Goal: Information Seeking & Learning: Learn about a topic

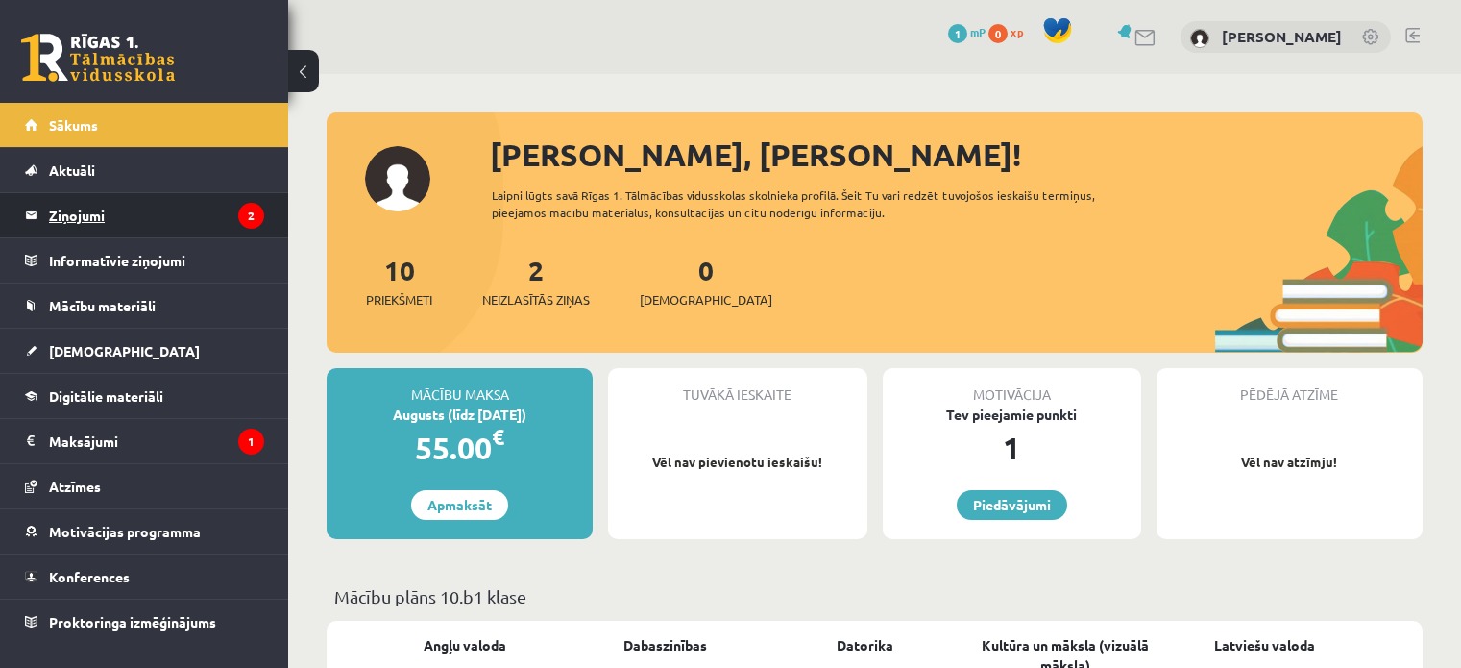
scroll to position [1486, 0]
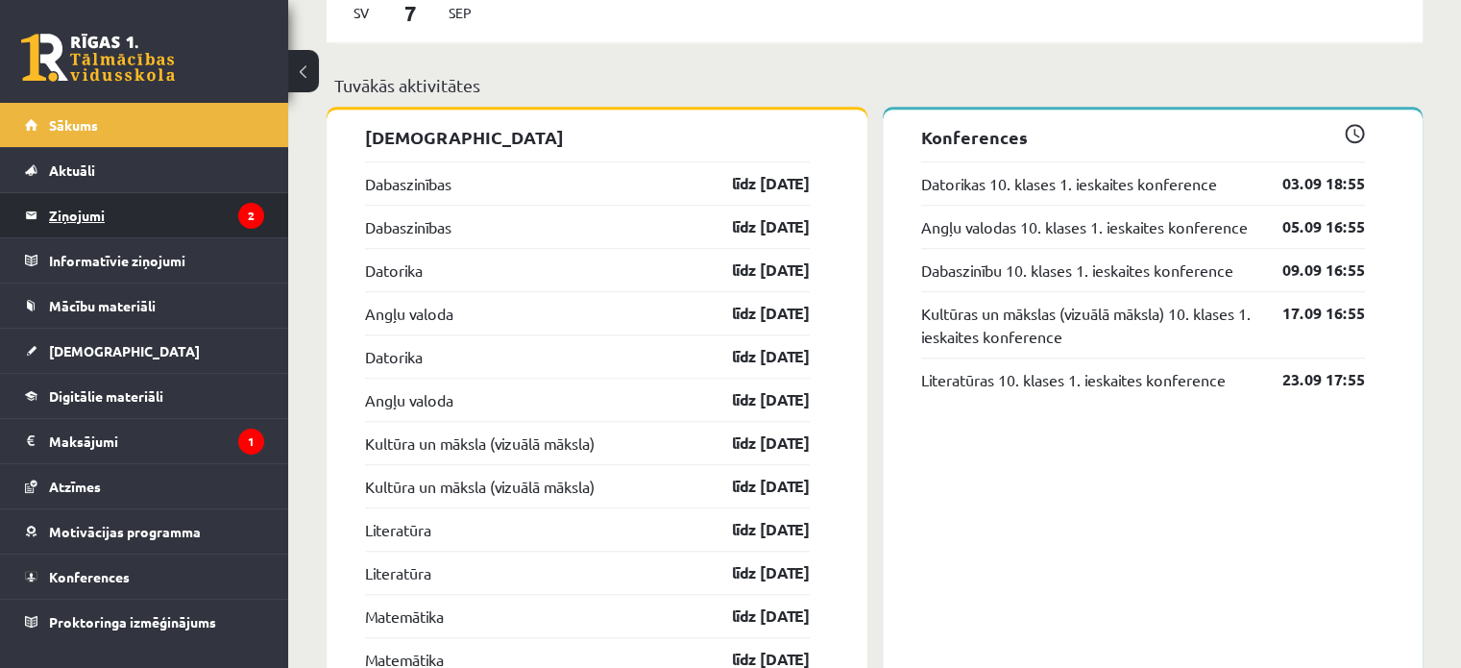
click at [189, 214] on legend "Ziņojumi 2" at bounding box center [156, 215] width 215 height 44
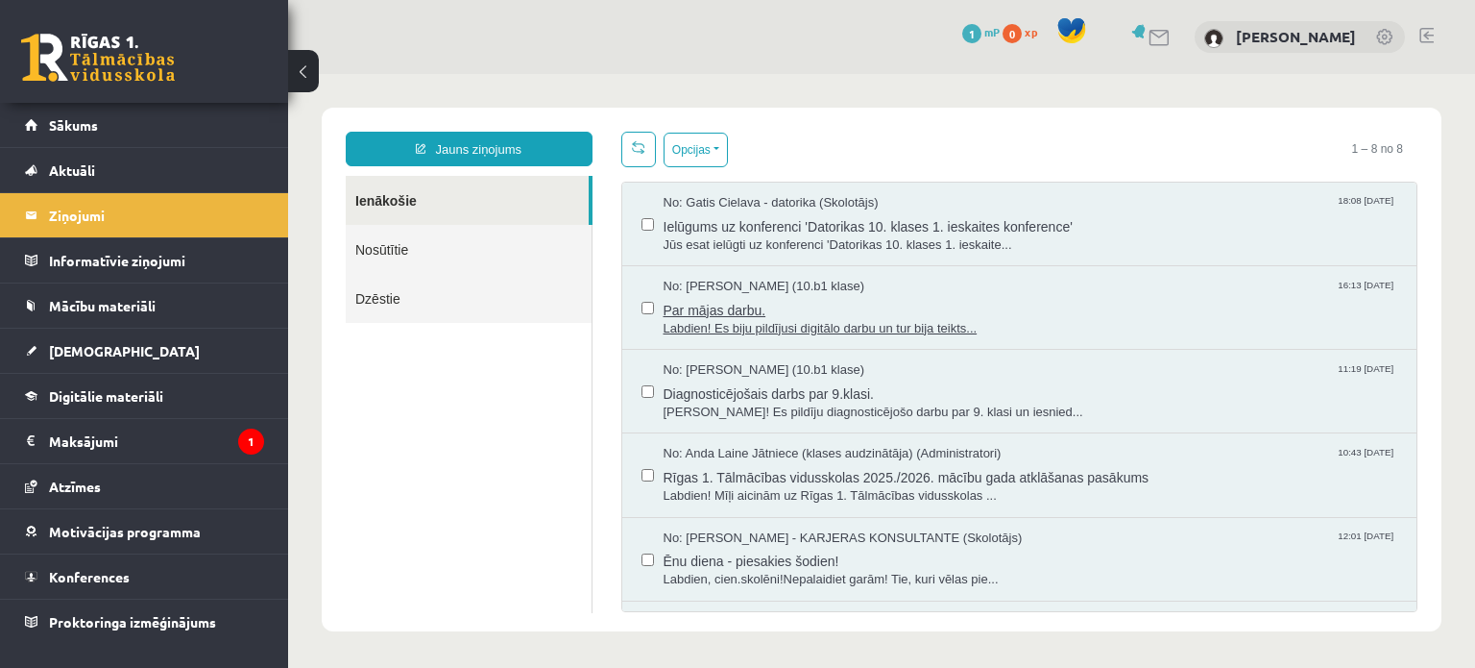
click at [731, 311] on span "Par mājas darbu." at bounding box center [1031, 308] width 735 height 24
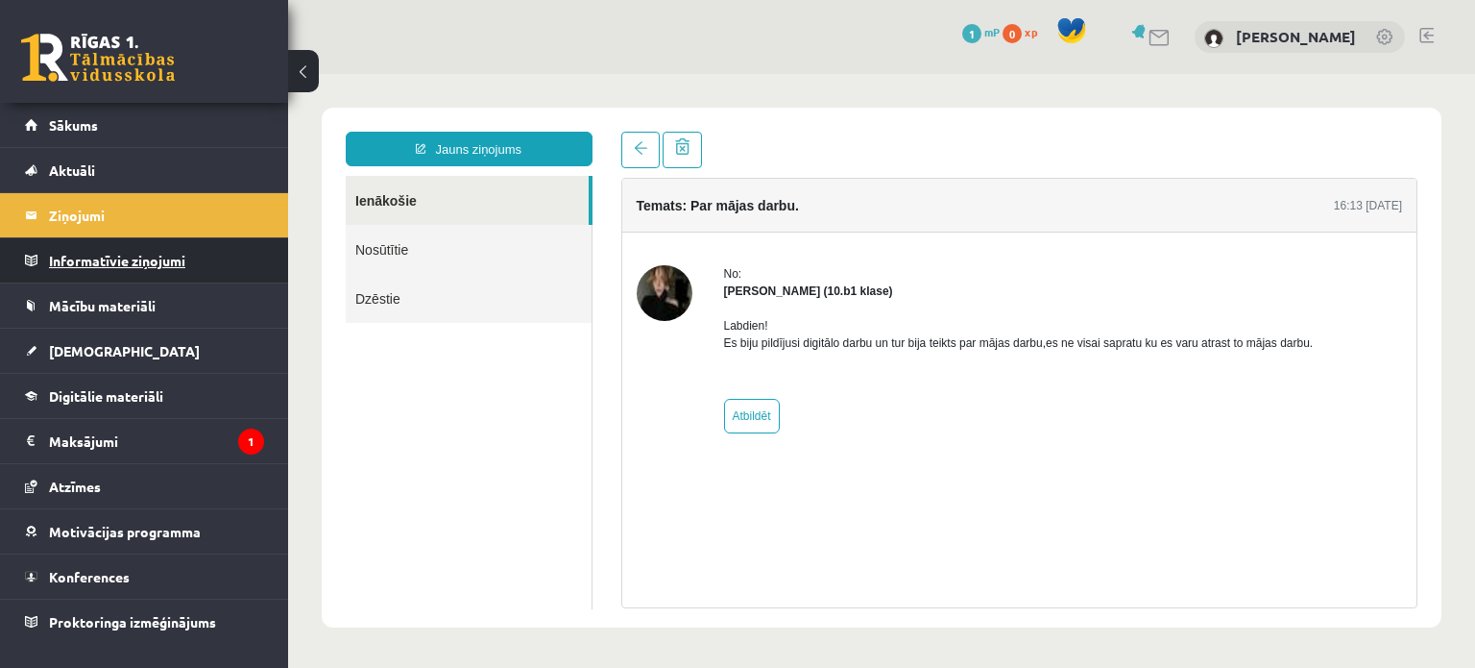
click at [165, 260] on legend "Informatīvie ziņojumi 0" at bounding box center [156, 260] width 215 height 44
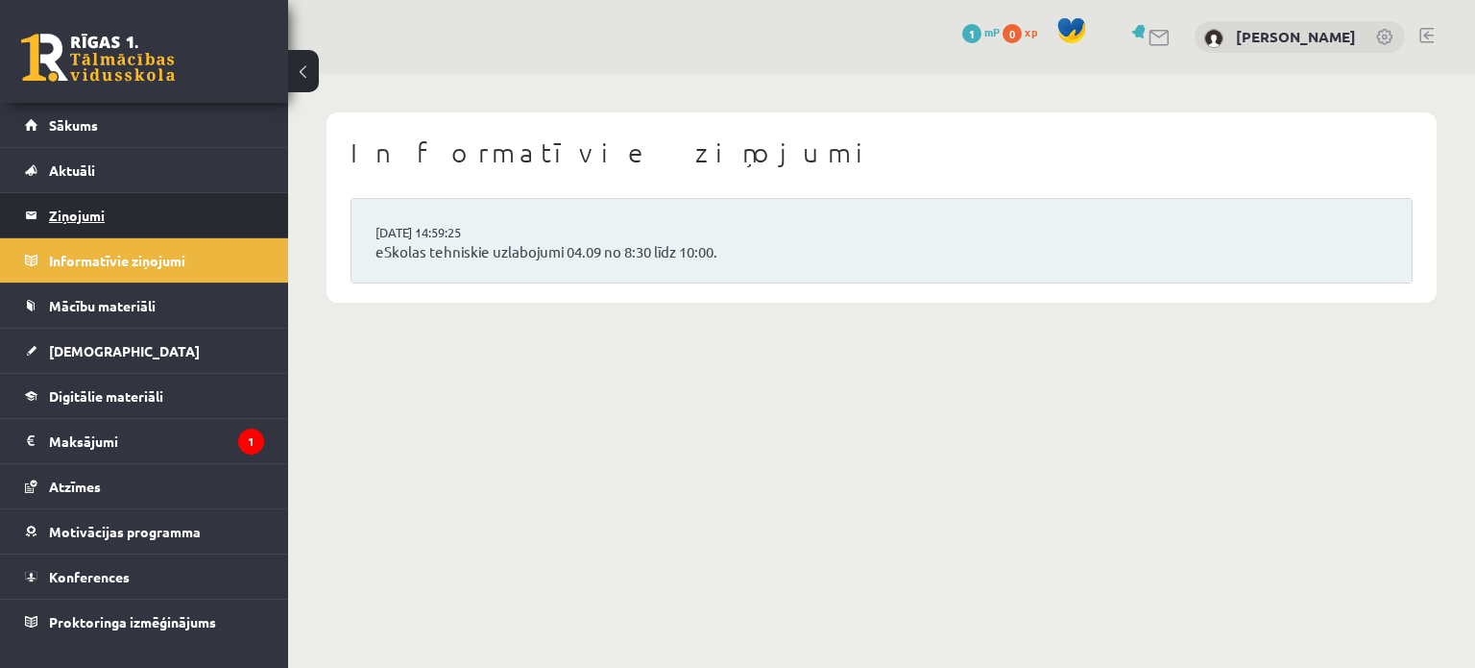
click at [108, 214] on legend "Ziņojumi 2" at bounding box center [156, 215] width 215 height 44
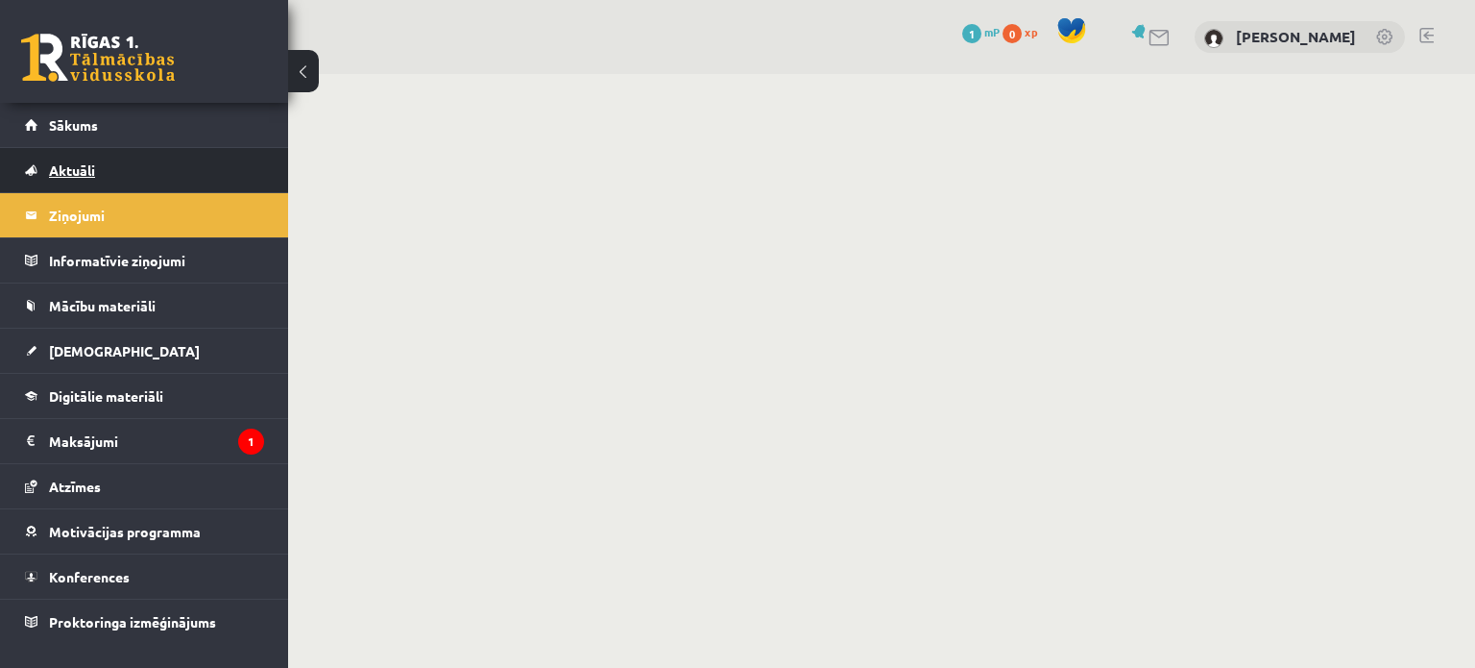
click at [58, 164] on span "Aktuāli" at bounding box center [72, 169] width 46 height 17
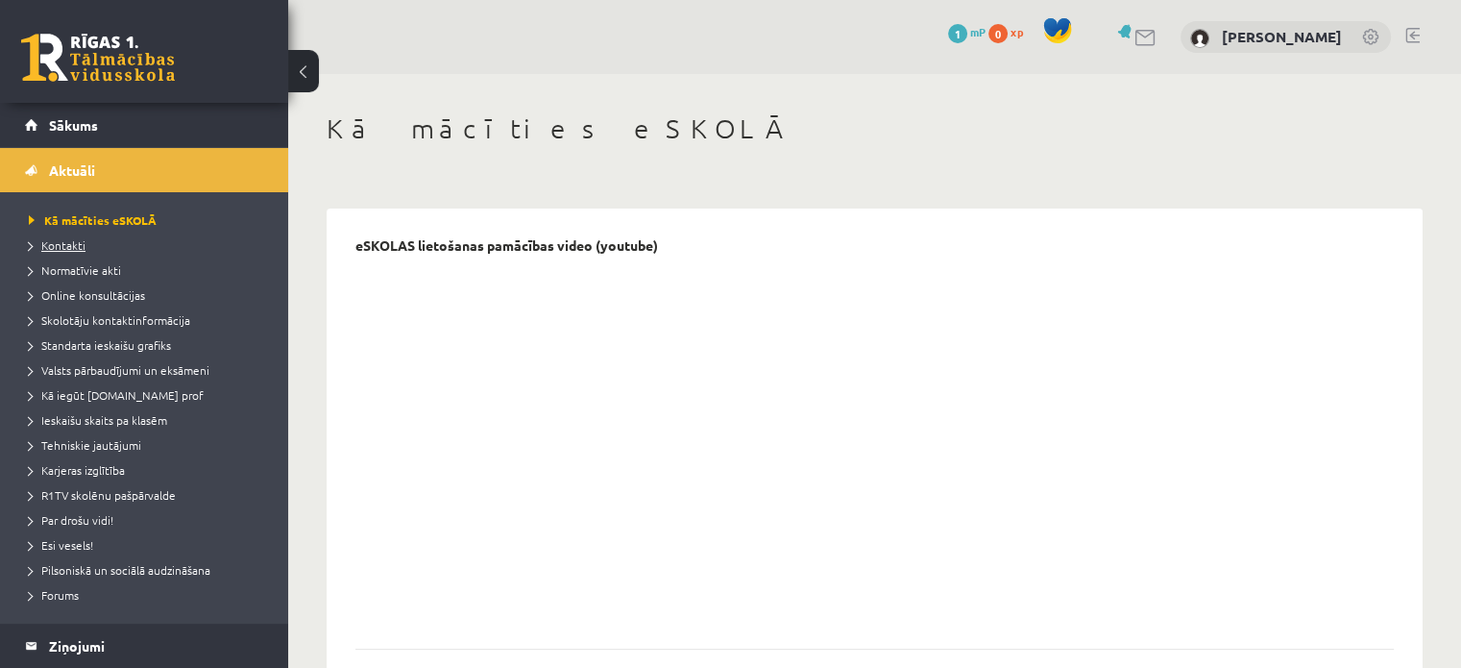
click at [85, 247] on link "Kontakti" at bounding box center [149, 244] width 240 height 17
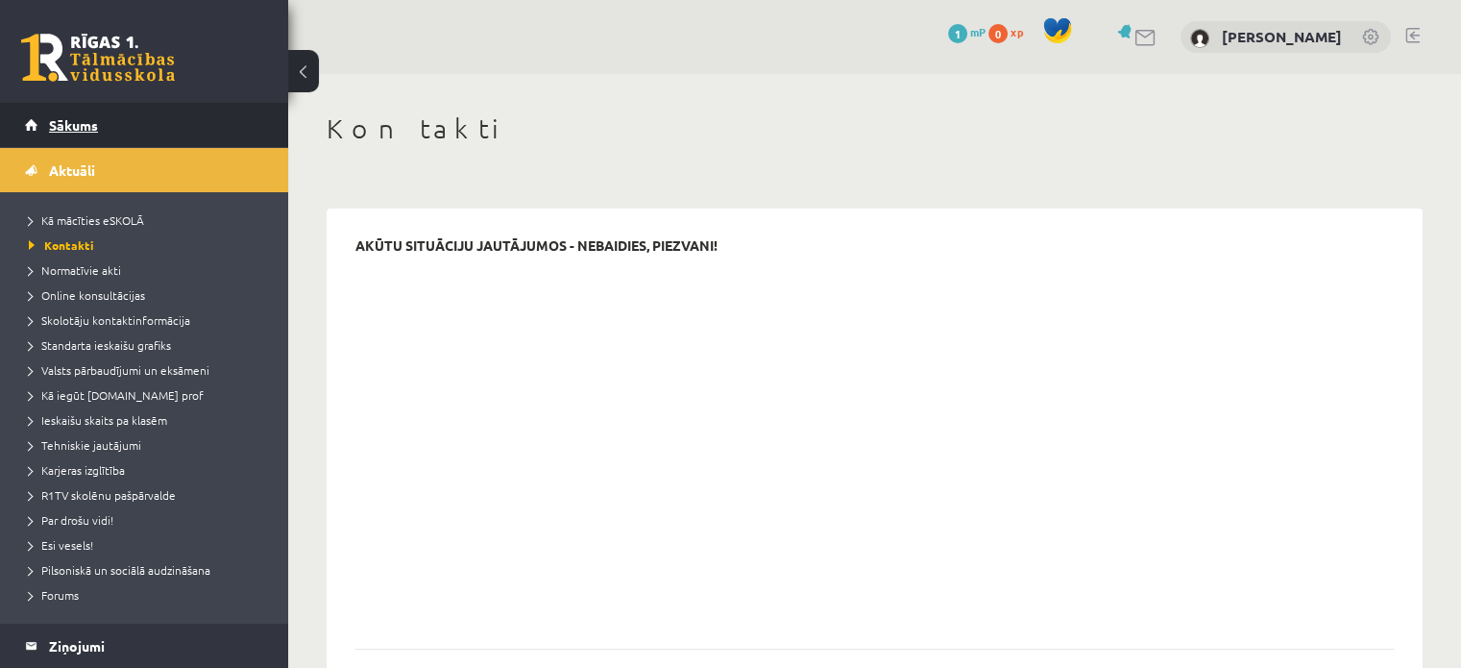
click at [95, 127] on span "Sākums" at bounding box center [73, 124] width 49 height 17
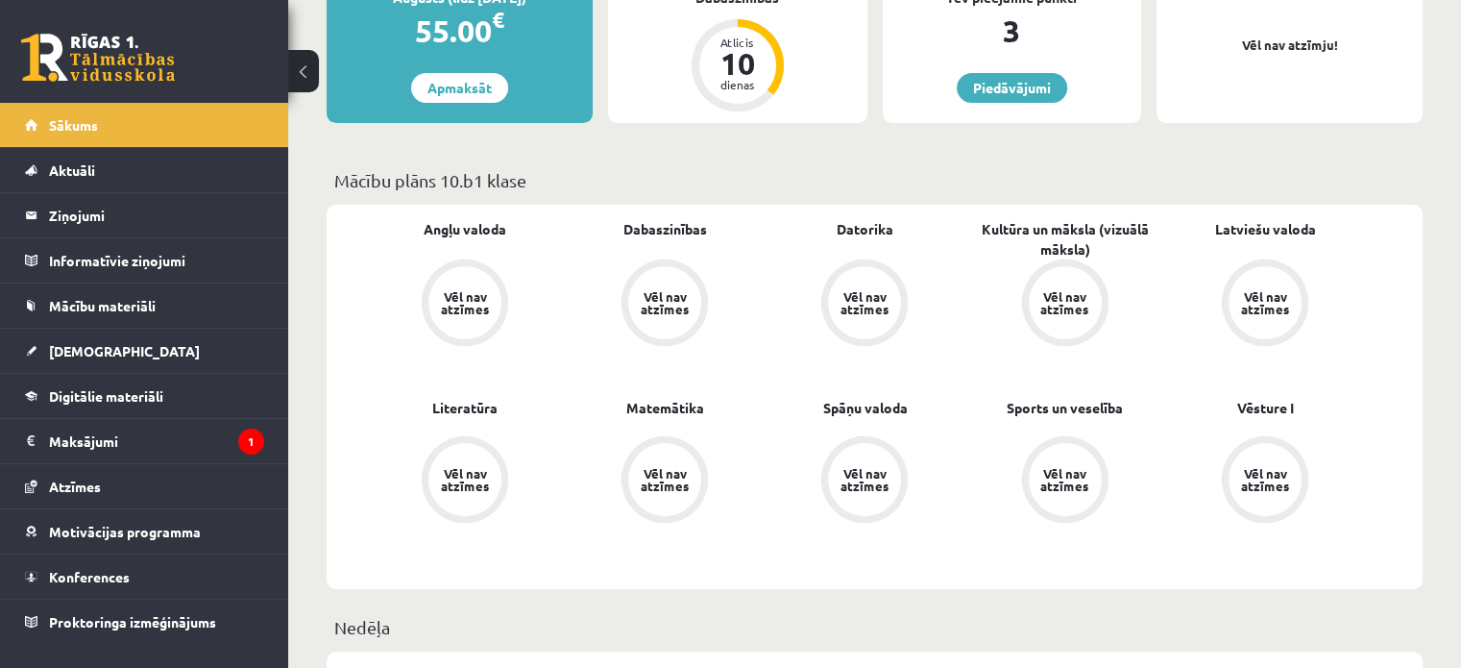
scroll to position [384, 0]
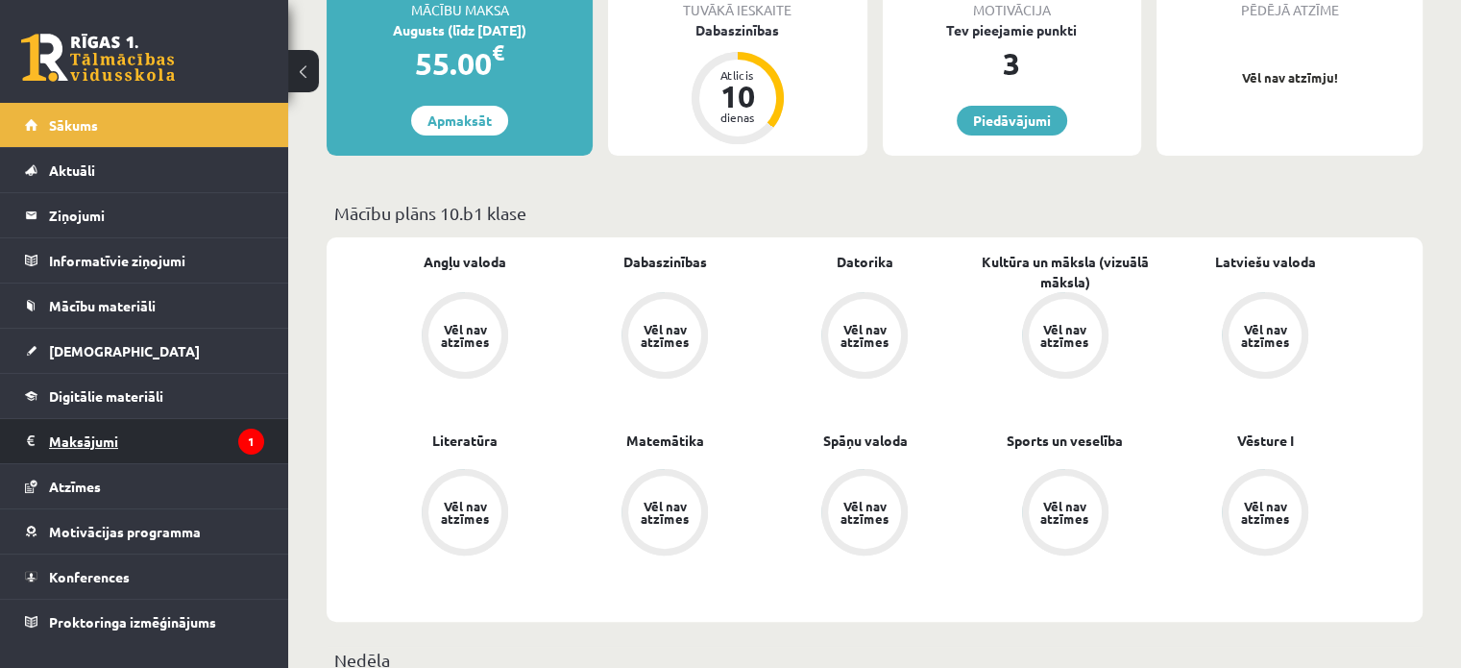
click at [165, 428] on legend "Maksājumi 1" at bounding box center [156, 441] width 215 height 44
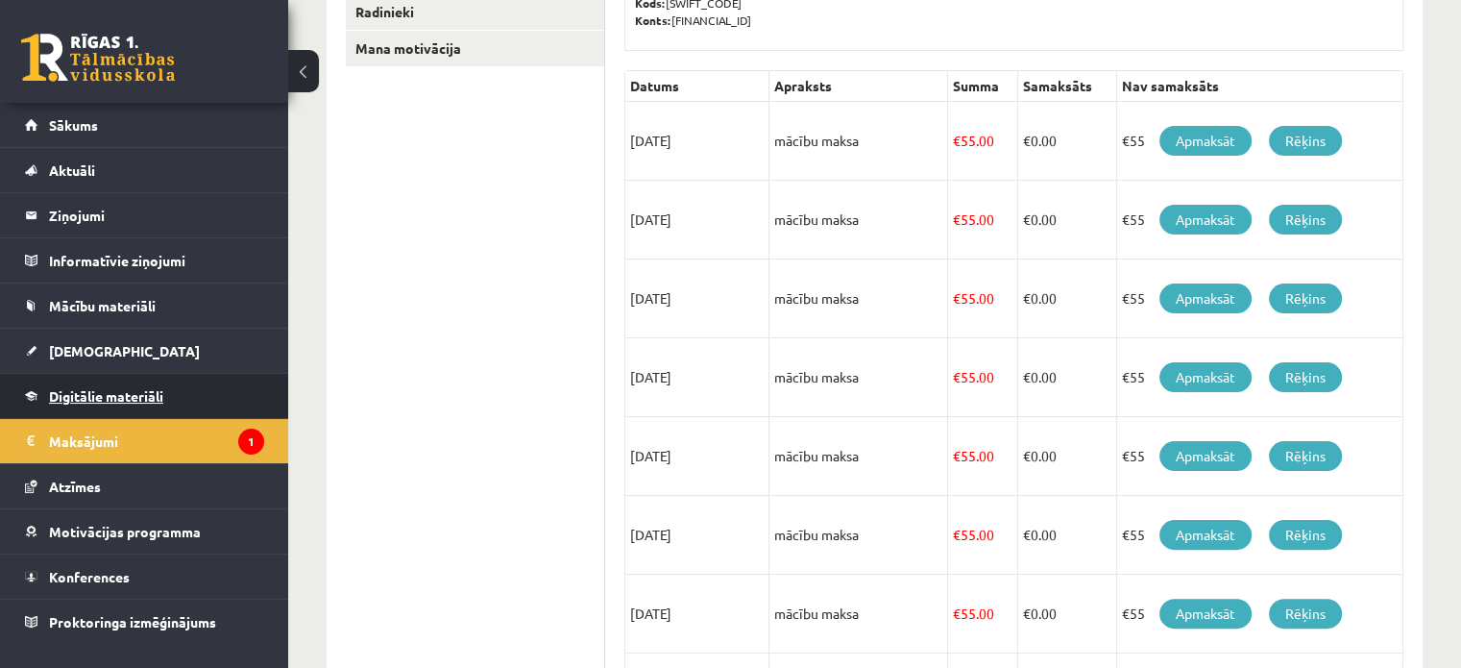
click at [140, 398] on span "Digitālie materiāli" at bounding box center [106, 395] width 114 height 17
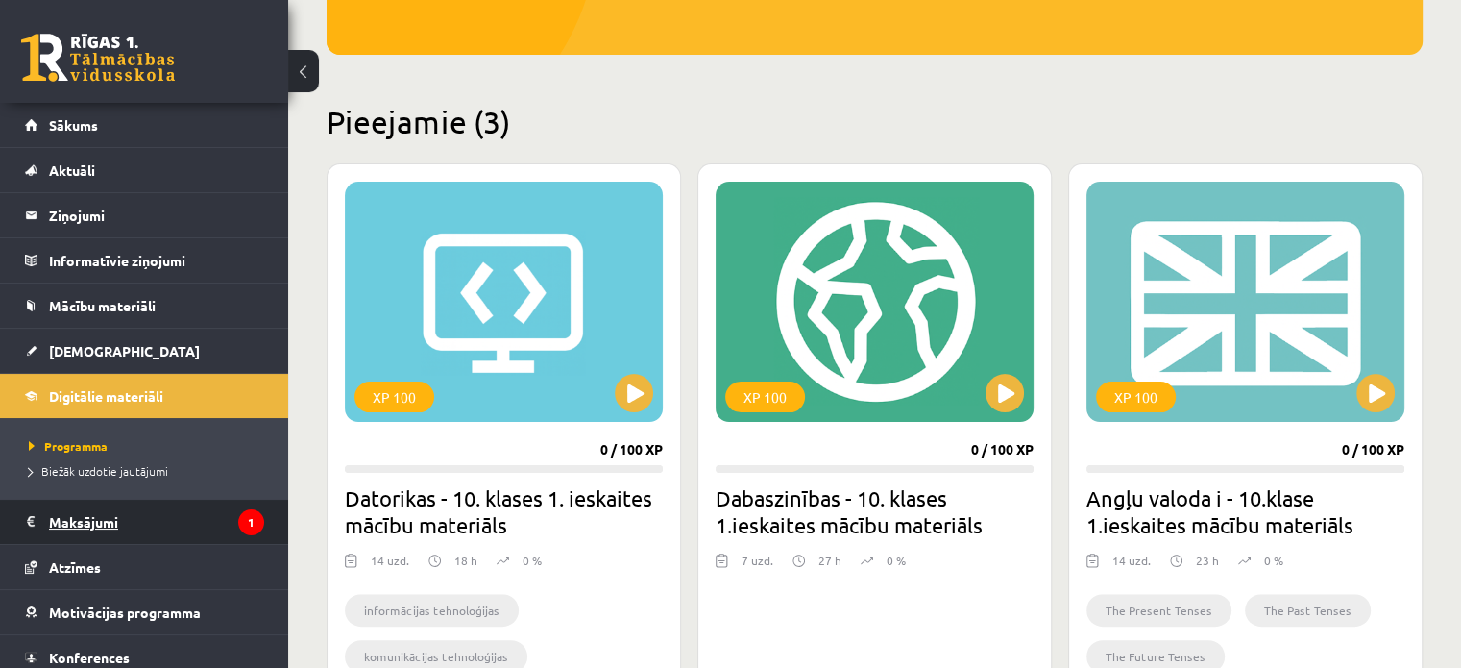
click at [198, 518] on legend "Maksājumi 1" at bounding box center [156, 522] width 215 height 44
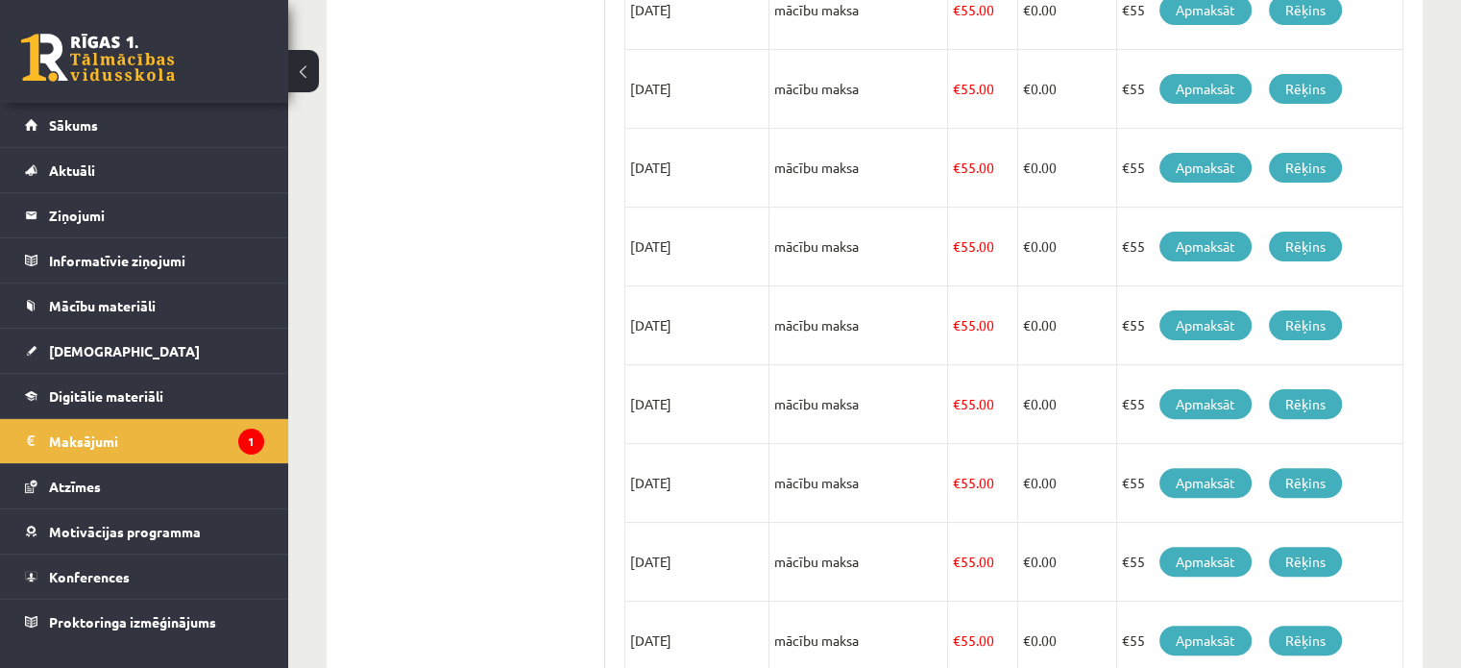
scroll to position [258, 0]
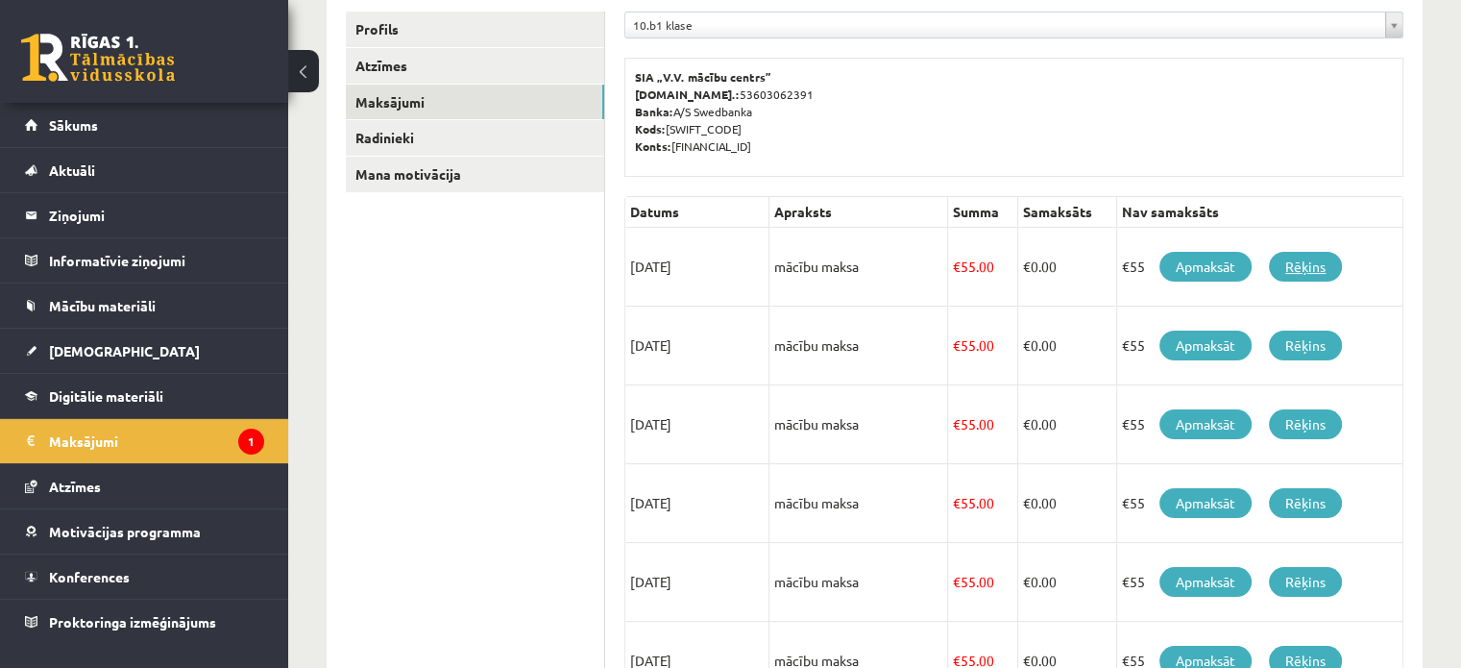
click at [1313, 278] on link "Rēķins" at bounding box center [1305, 267] width 73 height 30
click at [101, 212] on legend "Ziņojumi 0" at bounding box center [156, 215] width 215 height 44
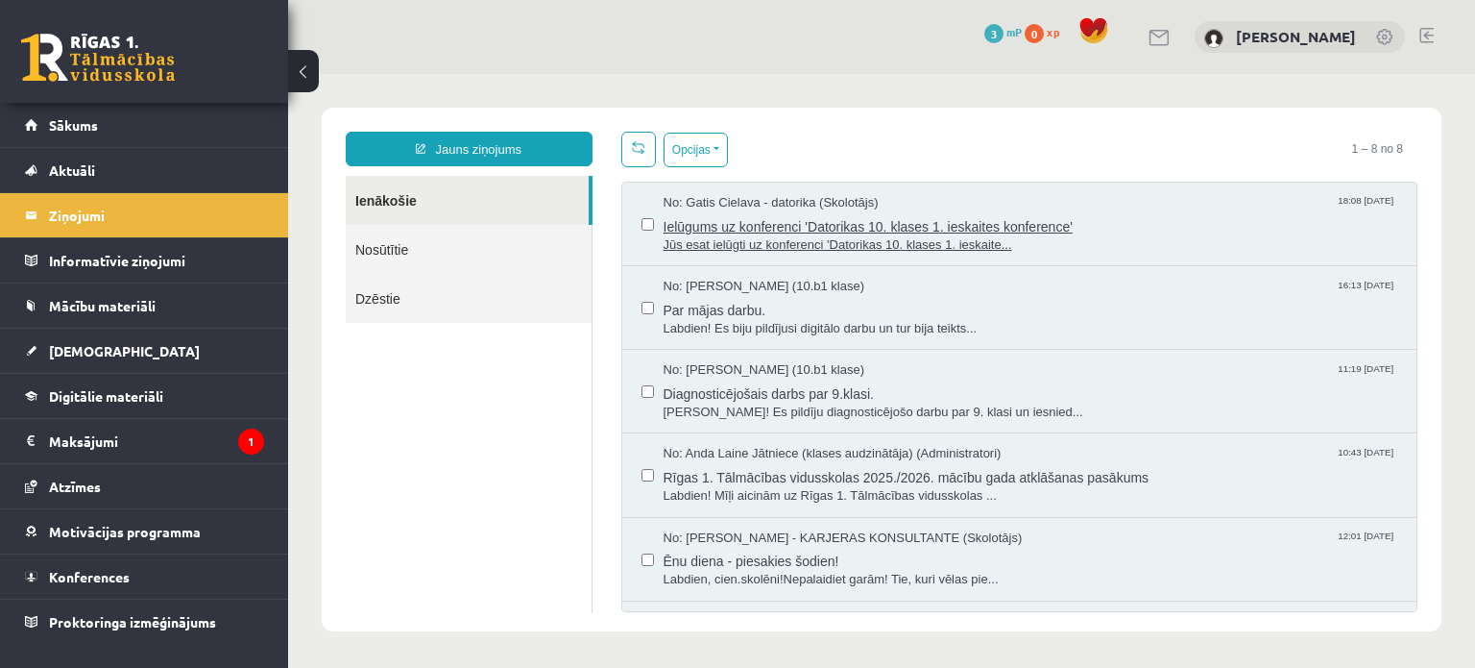
click at [717, 215] on span "Ielūgums uz konferenci 'Datorikas 10. klases 1. ieskaites konference'" at bounding box center [1031, 224] width 735 height 24
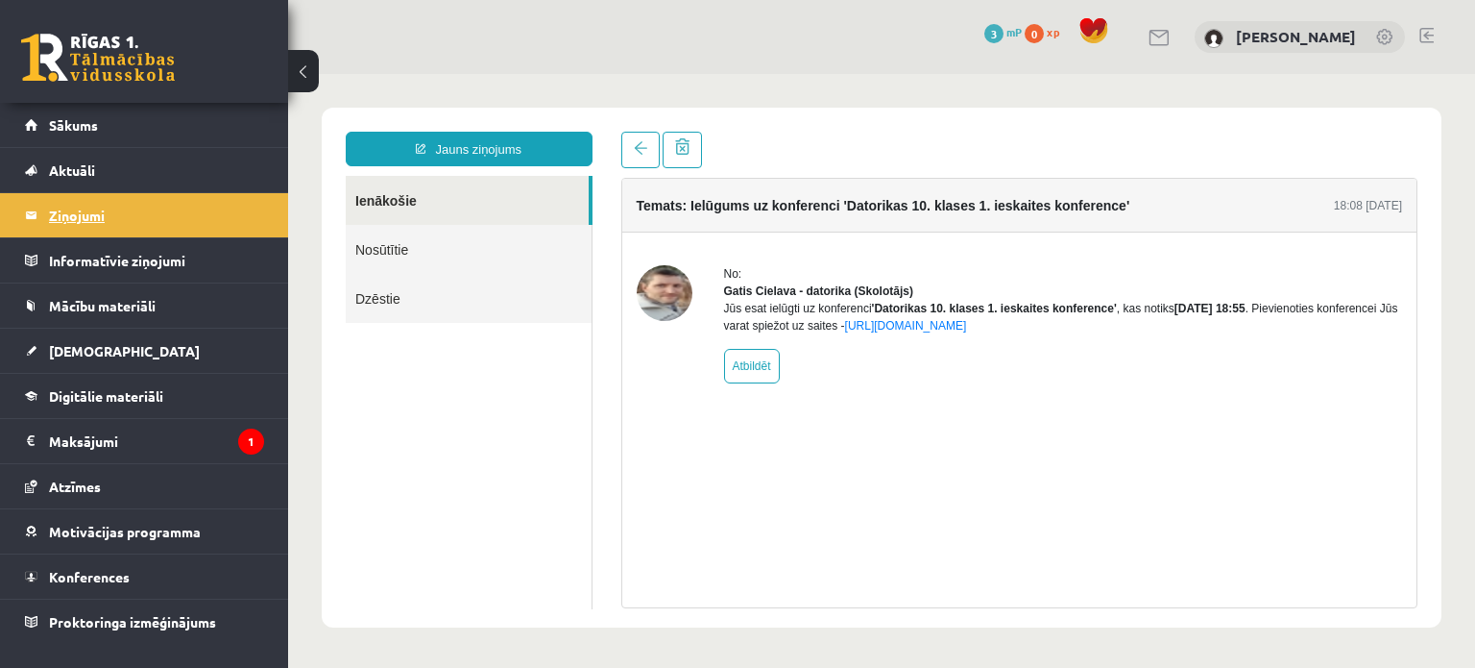
click at [115, 214] on legend "Ziņojumi 0" at bounding box center [156, 215] width 215 height 44
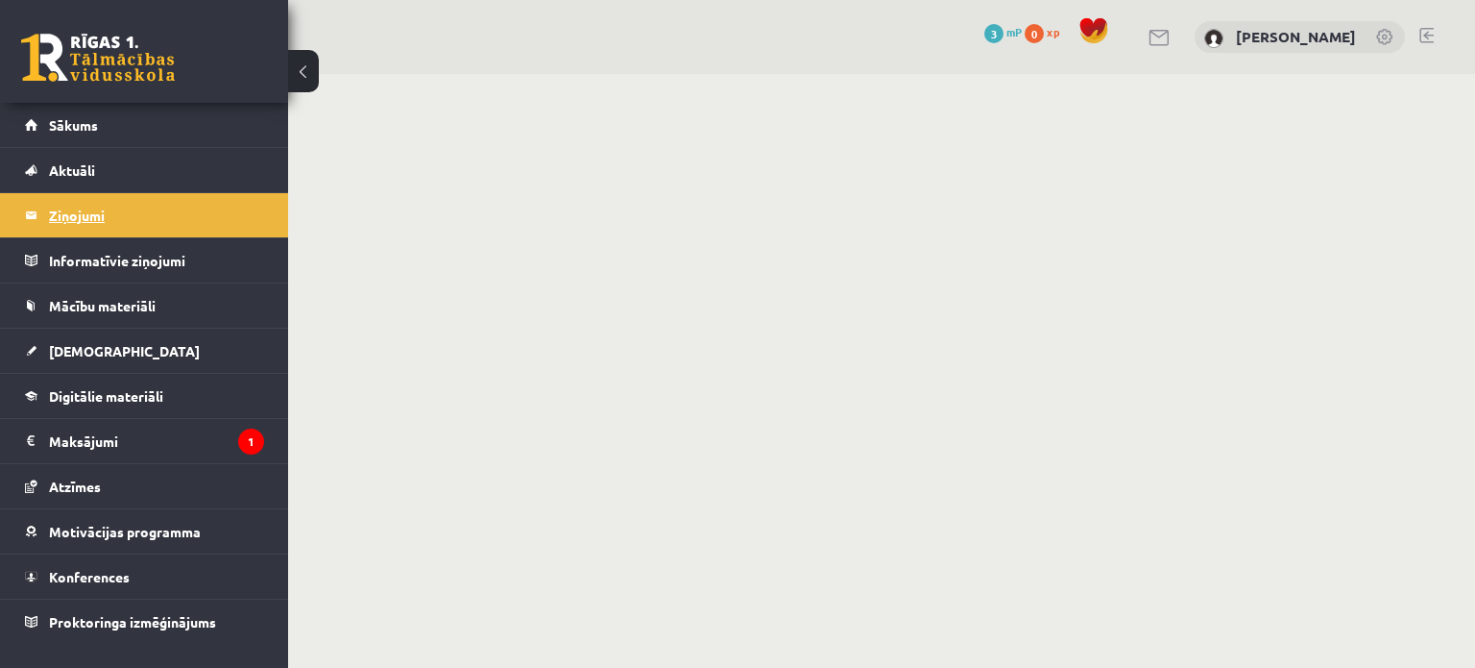
click at [169, 210] on legend "Ziņojumi 0" at bounding box center [156, 215] width 215 height 44
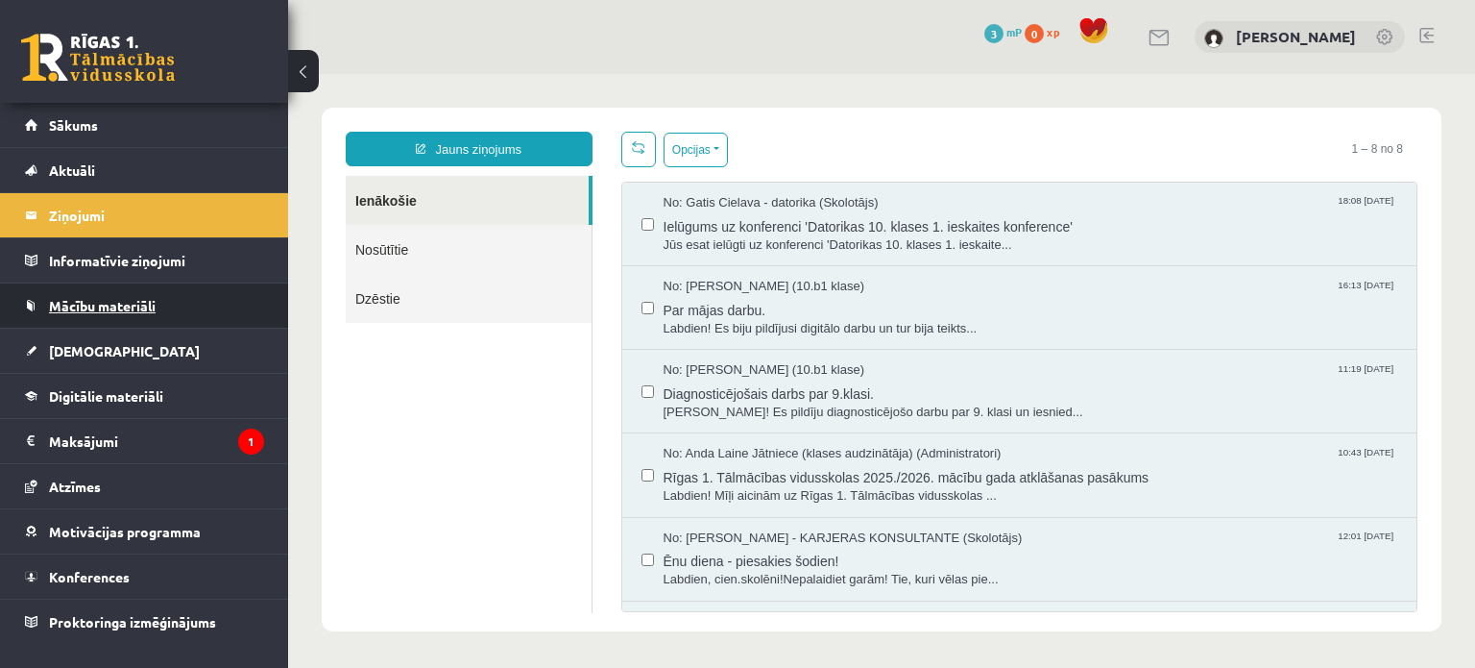
click at [140, 296] on link "Mācību materiāli" at bounding box center [144, 305] width 239 height 44
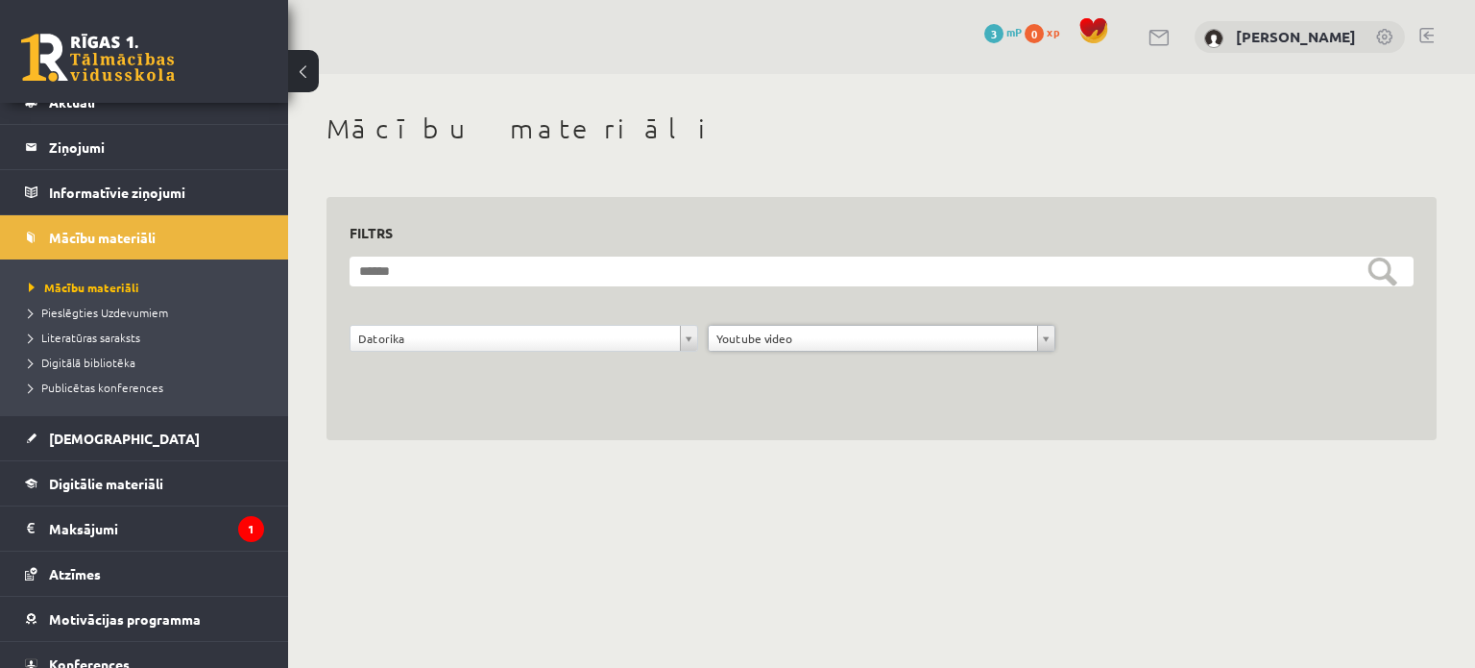
scroll to position [96, 0]
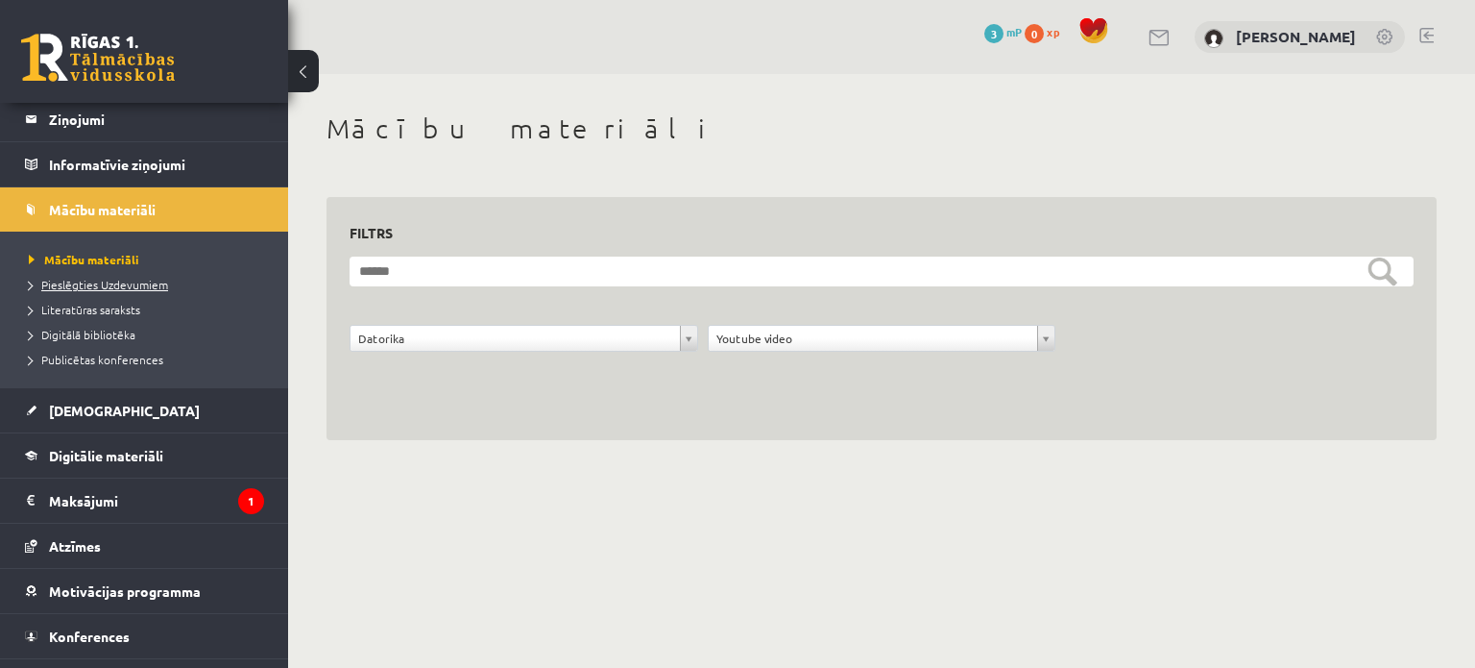
click at [158, 283] on span "Pieslēgties Uzdevumiem" at bounding box center [98, 284] width 139 height 15
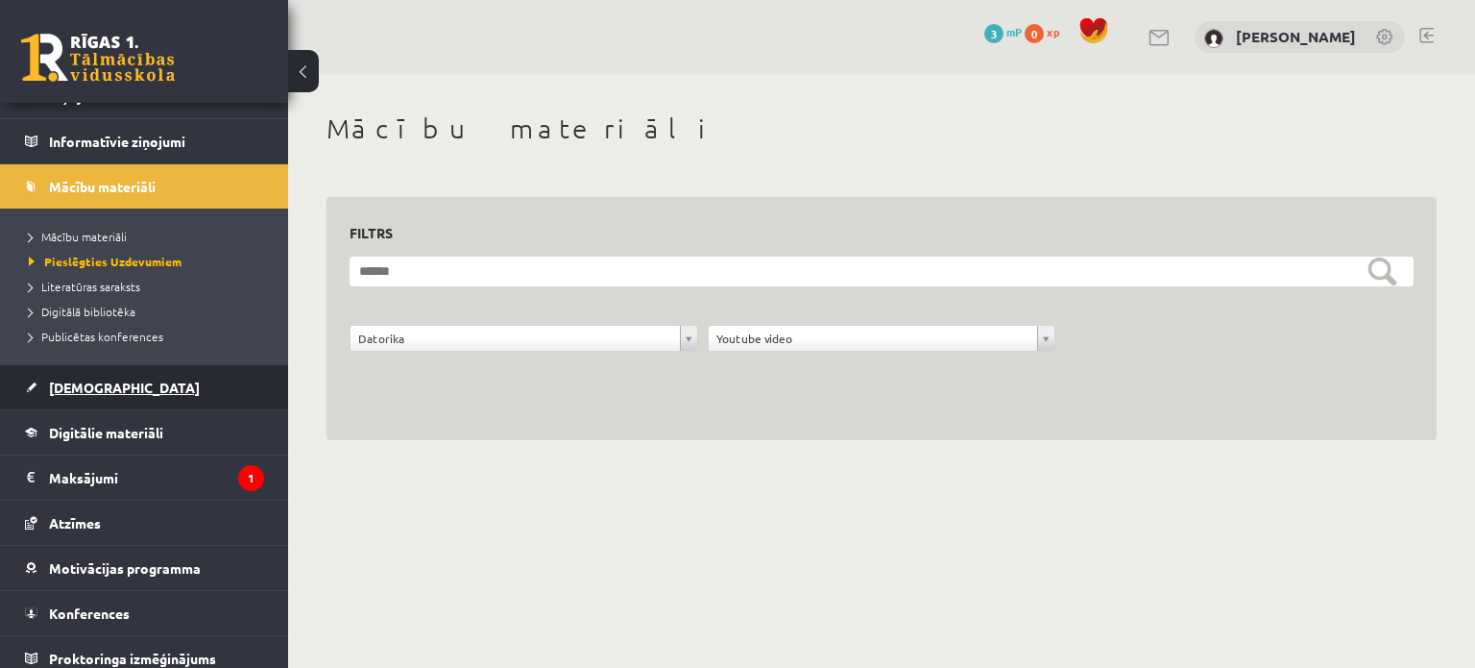
scroll to position [129, 0]
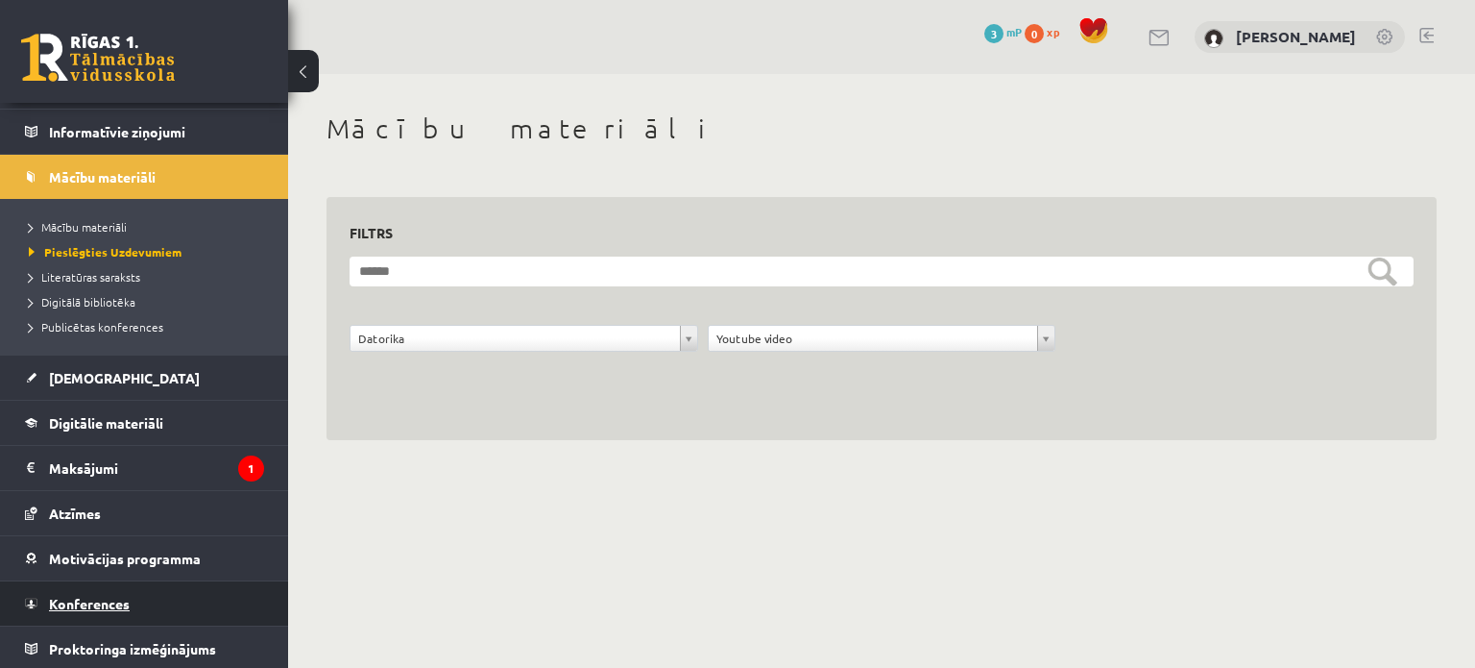
click at [138, 598] on link "Konferences" at bounding box center [144, 603] width 239 height 44
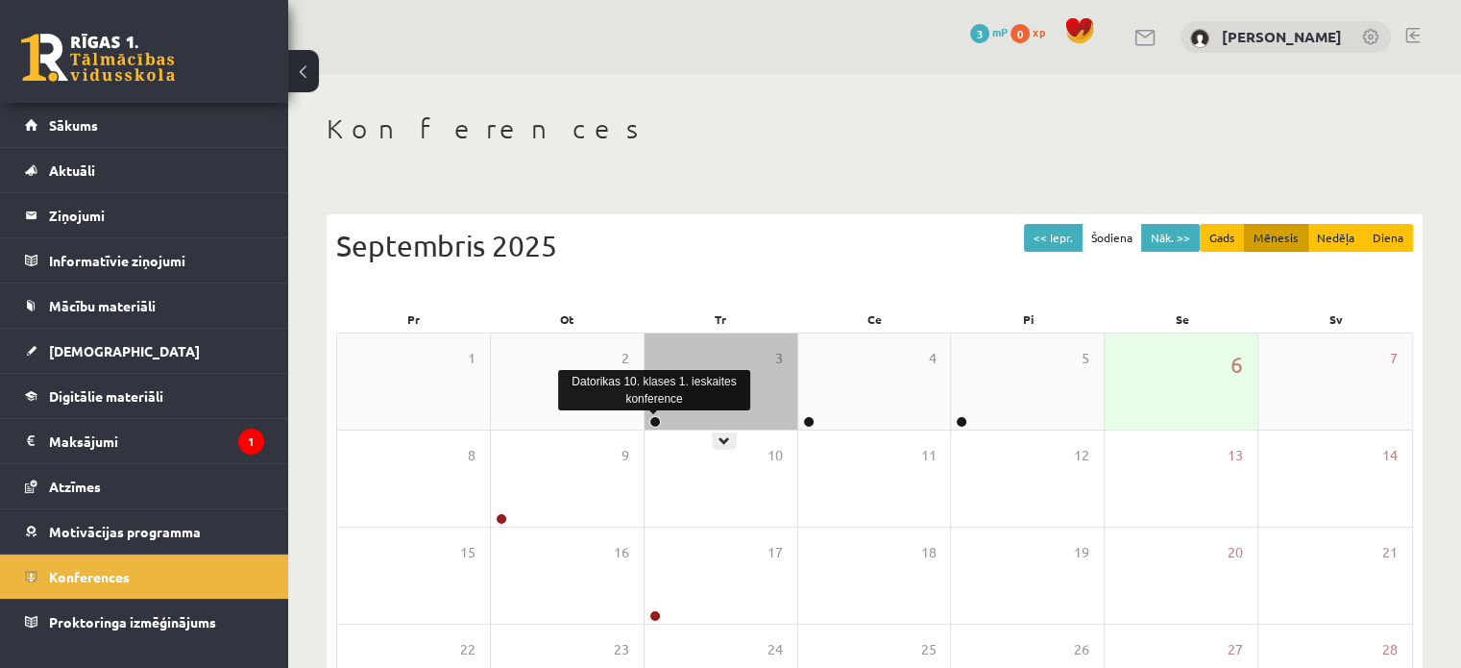
click at [649, 416] on link at bounding box center [655, 422] width 12 height 12
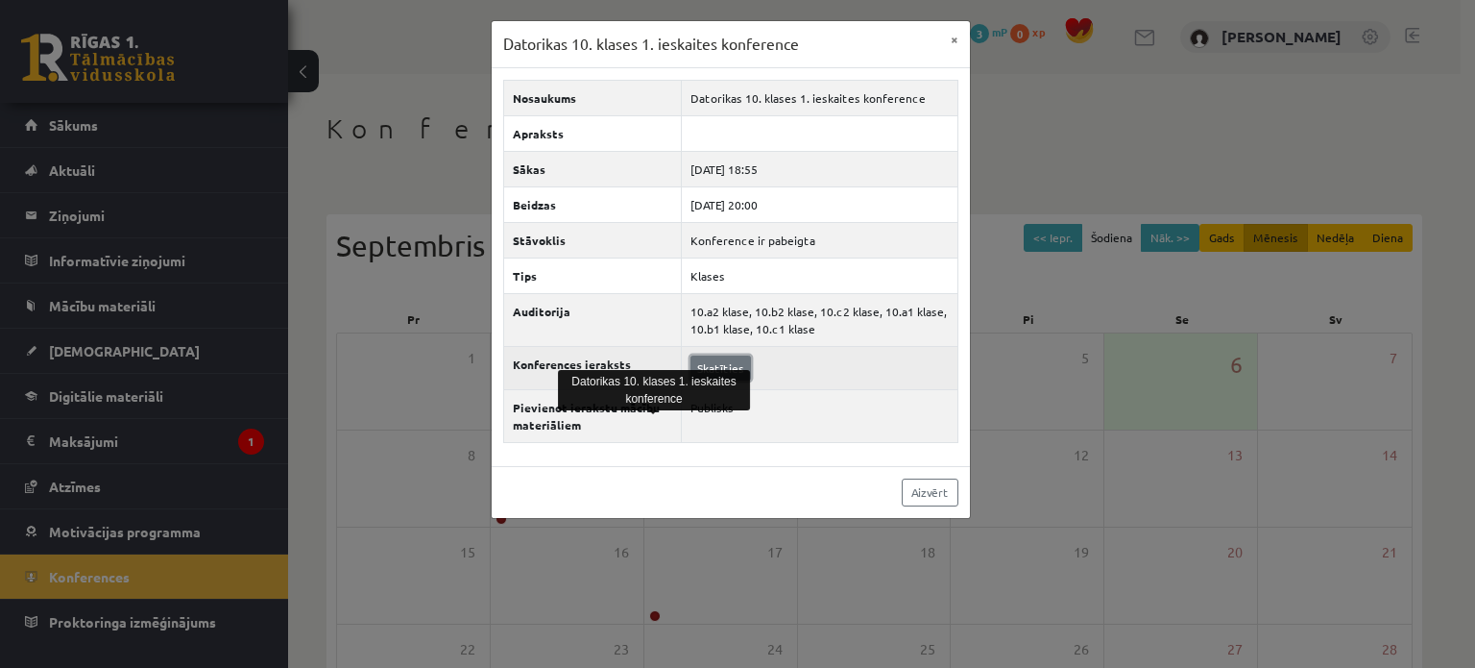
click at [735, 360] on link "Skatīties" at bounding box center [721, 367] width 61 height 25
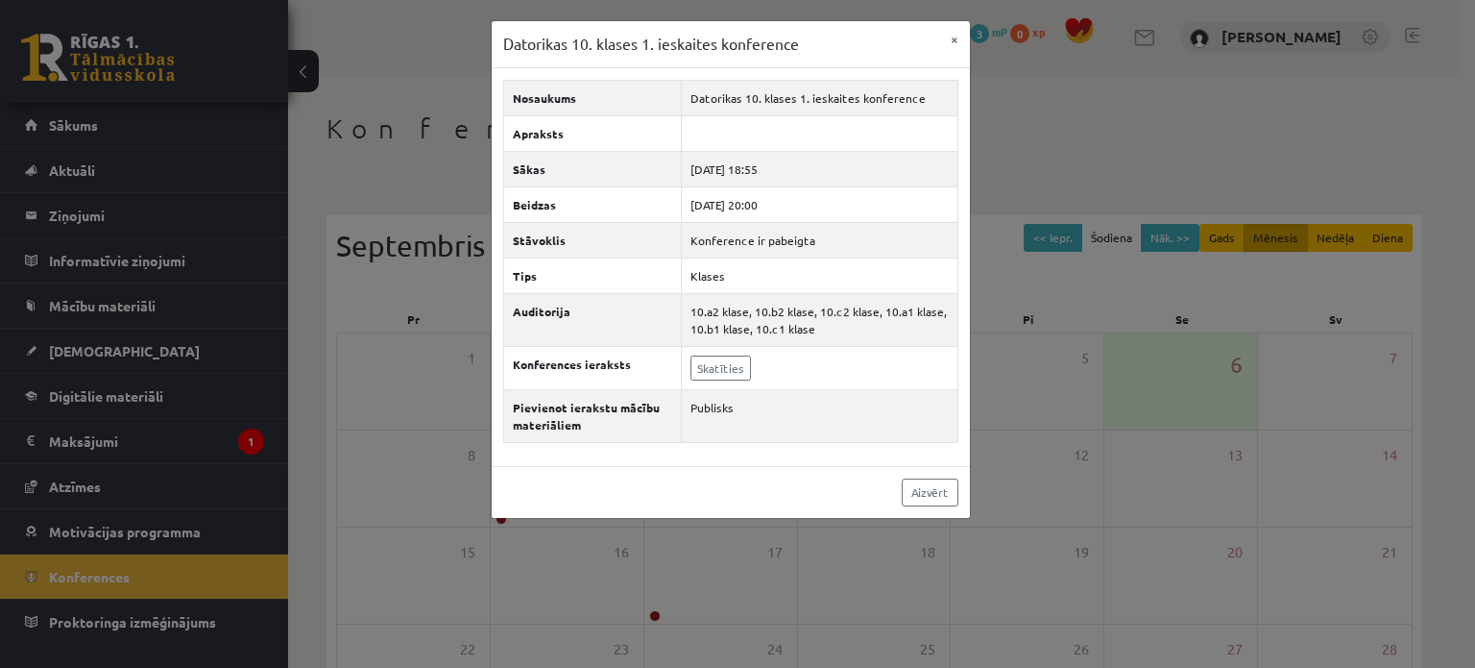
click at [133, 153] on div "Datorikas 10. klases 1. ieskaites konference × Nosaukums Datorikas 10. klases 1…" at bounding box center [737, 334] width 1475 height 668
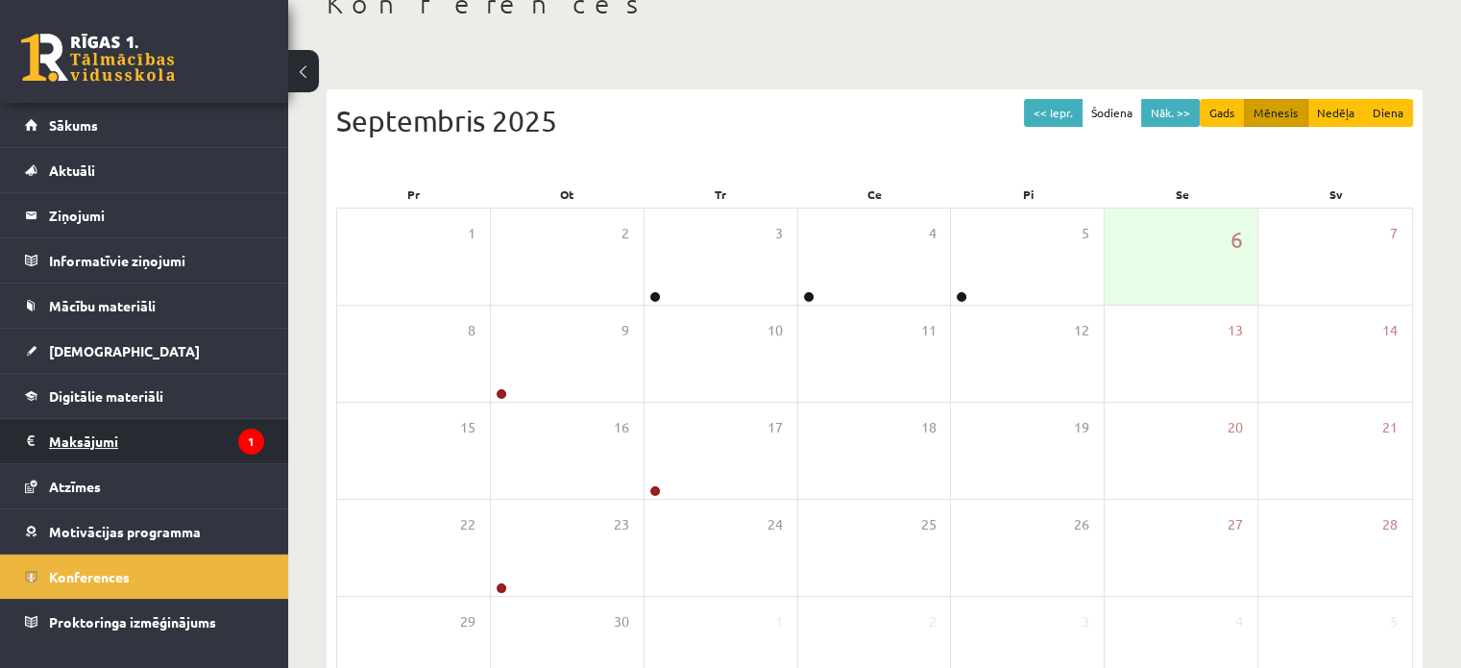
scroll to position [249, 0]
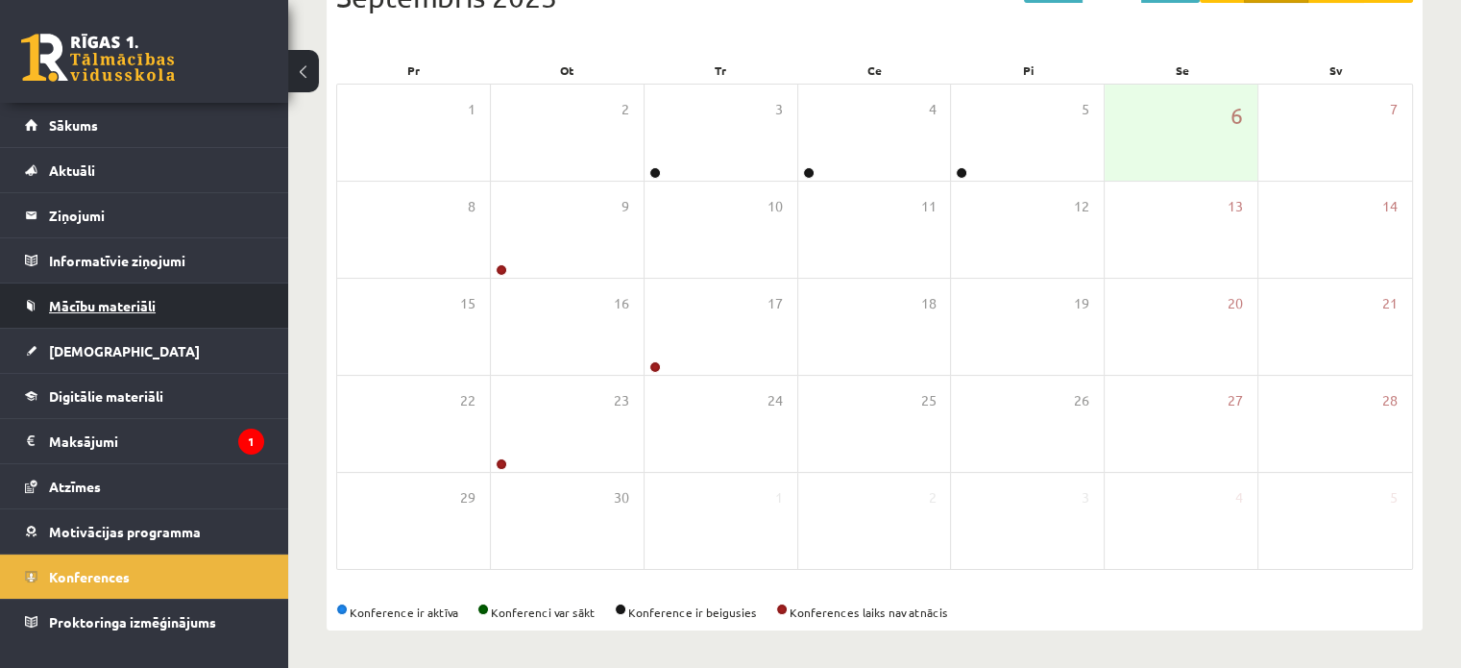
click at [146, 305] on span "Mācību materiāli" at bounding box center [102, 305] width 107 height 17
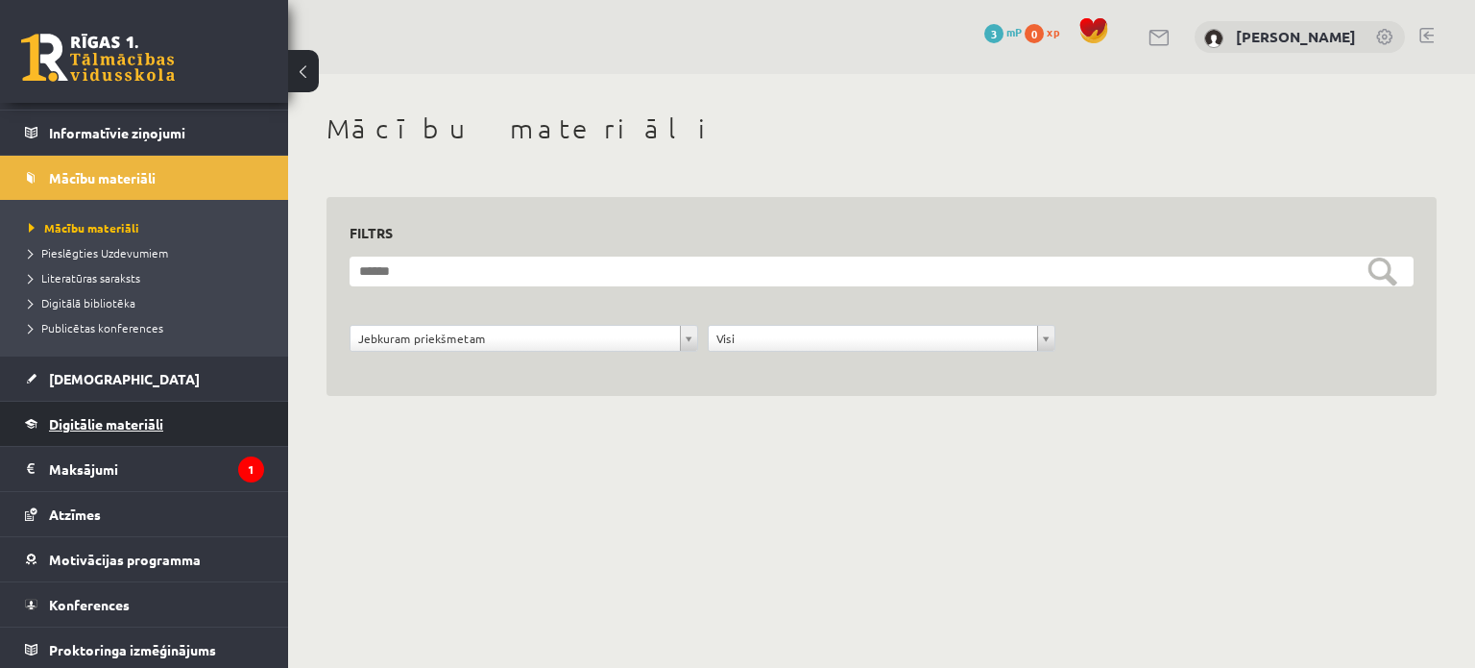
scroll to position [129, 0]
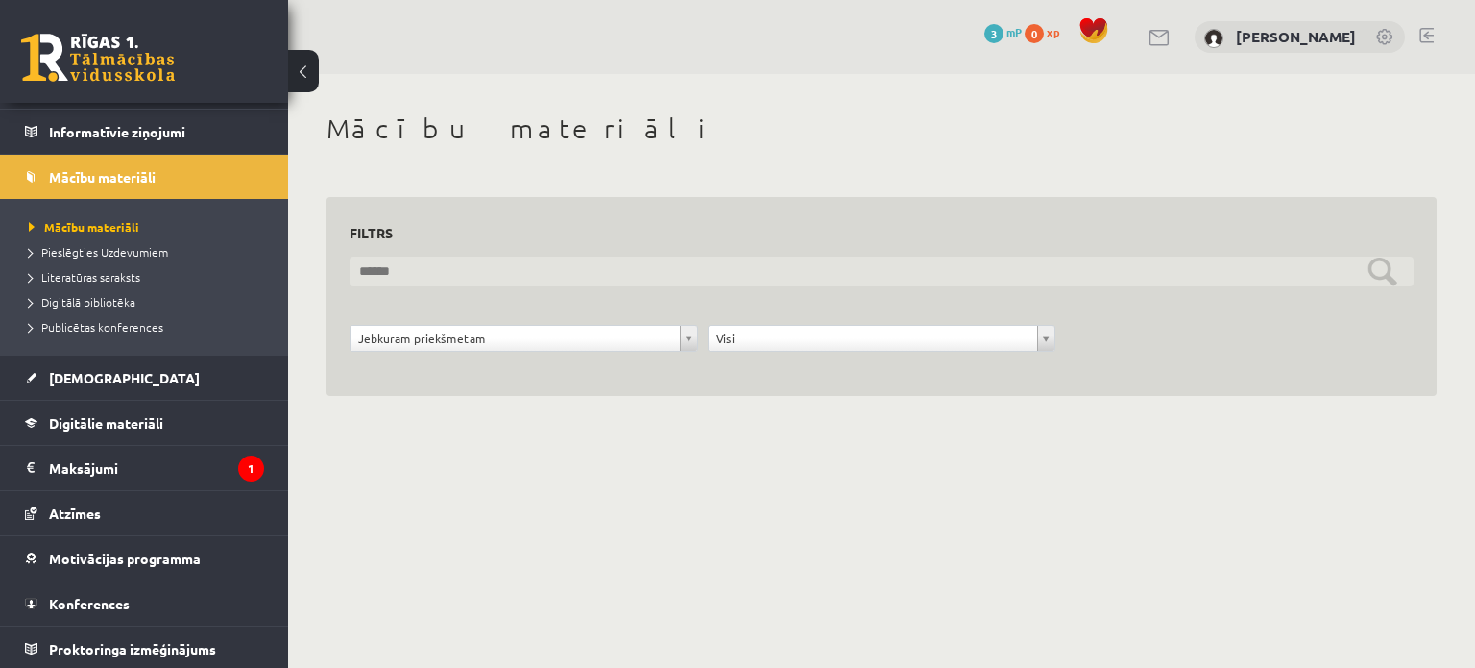
click at [726, 274] on input "text" at bounding box center [882, 271] width 1064 height 30
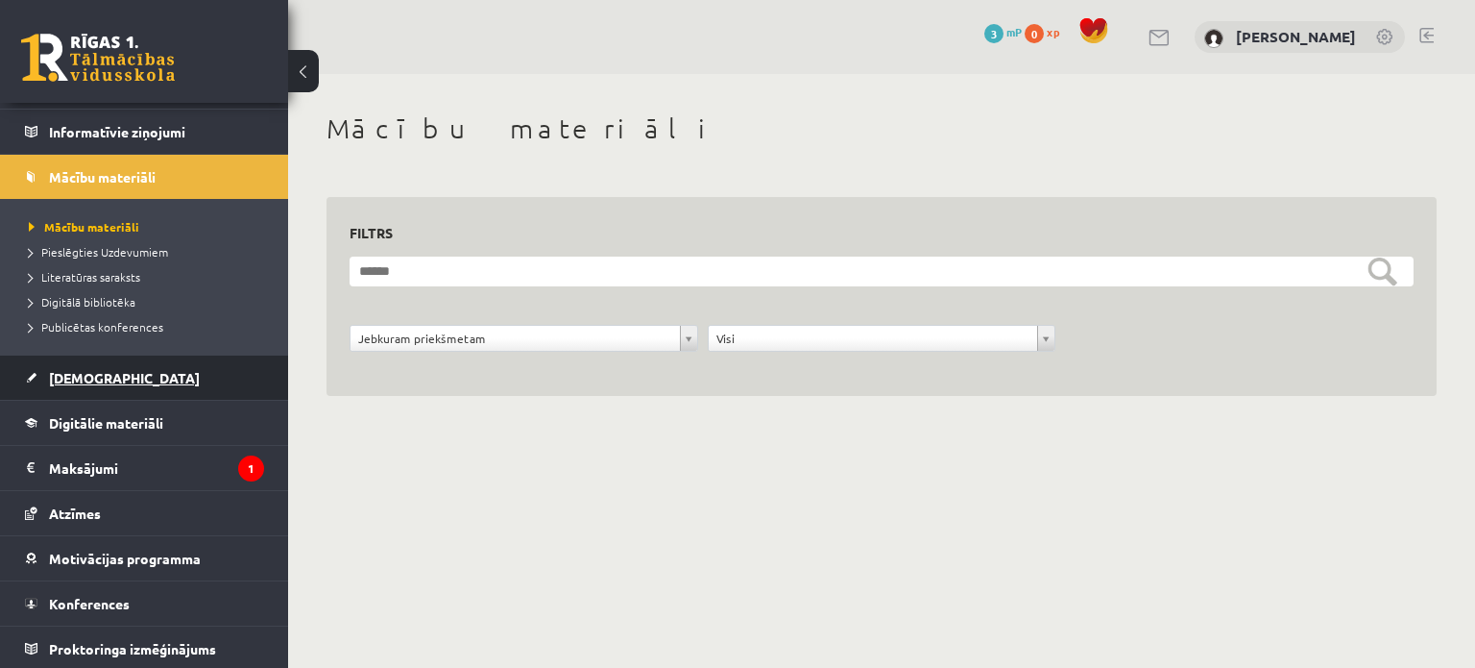
click at [115, 377] on link "[DEMOGRAPHIC_DATA]" at bounding box center [144, 377] width 239 height 44
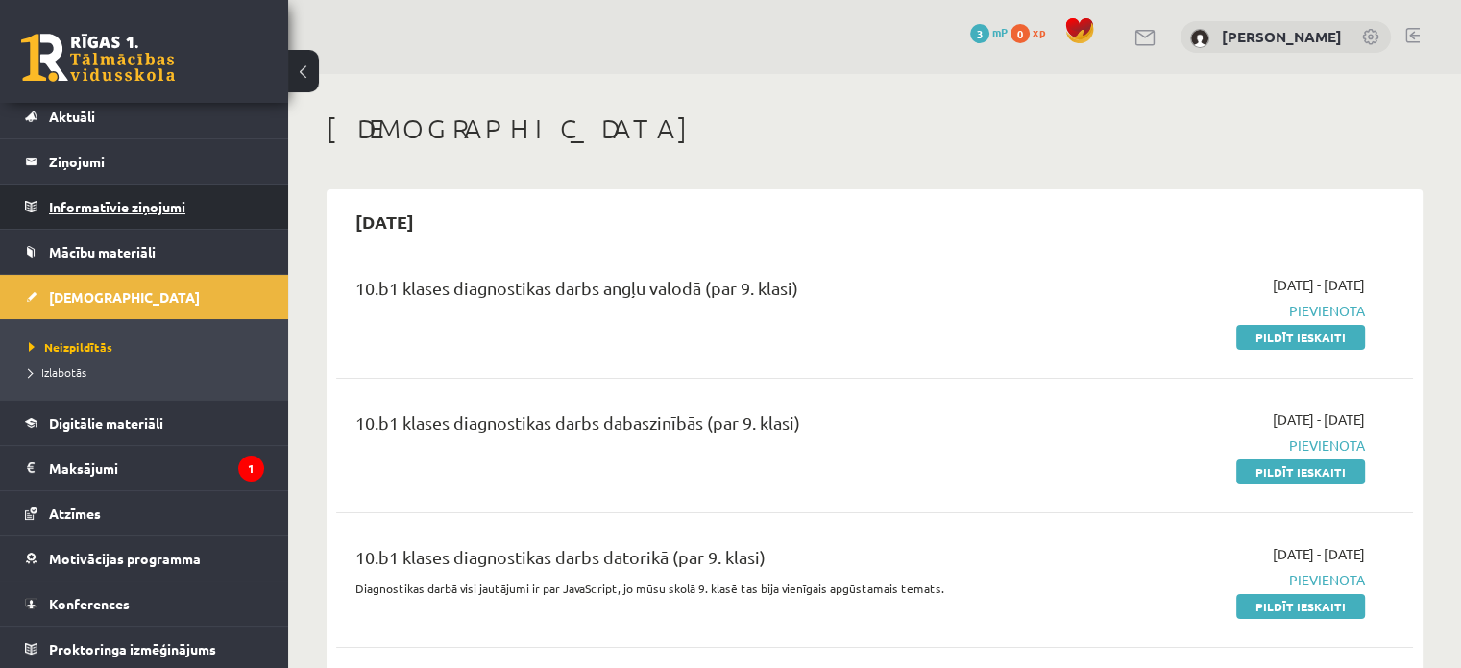
click at [121, 209] on legend "Informatīvie ziņojumi 0" at bounding box center [156, 206] width 215 height 44
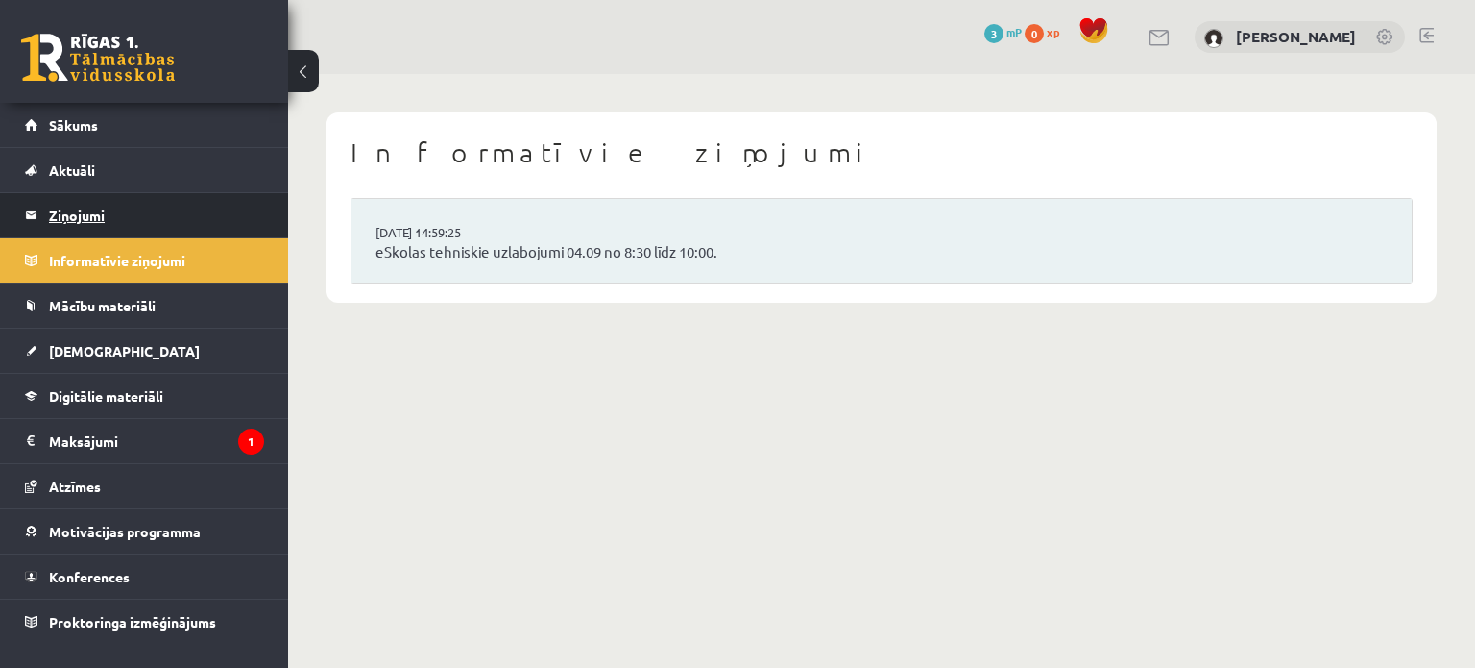
click at [108, 216] on legend "Ziņojumi 0" at bounding box center [156, 215] width 215 height 44
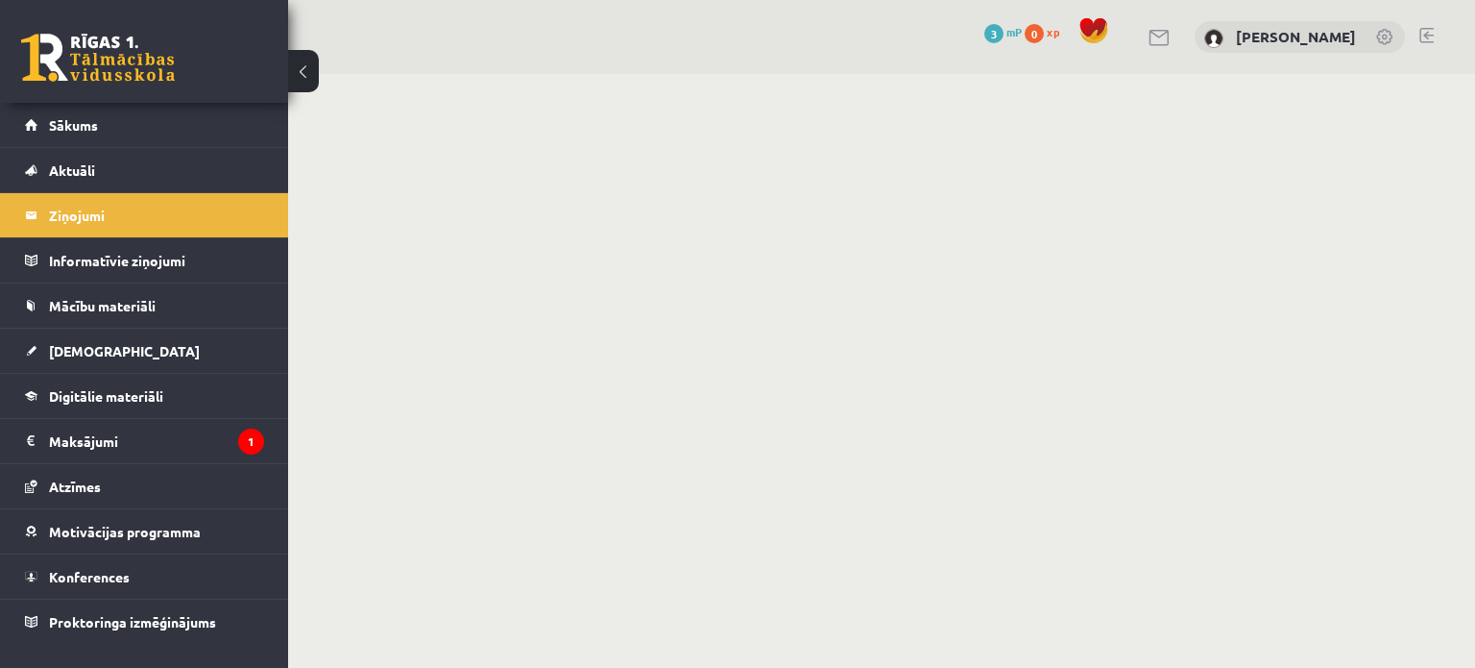
click at [1004, 35] on span "3" at bounding box center [994, 33] width 19 height 19
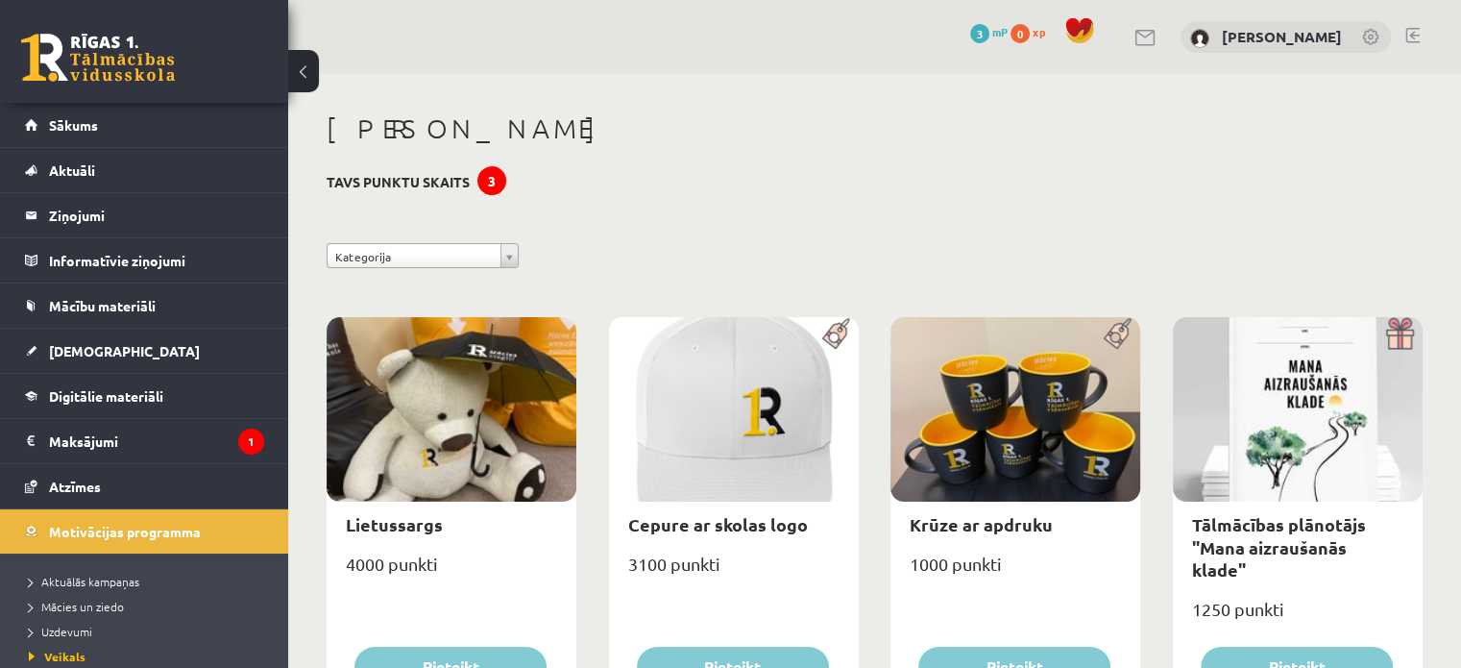
click at [493, 175] on div "3" at bounding box center [491, 180] width 29 height 29
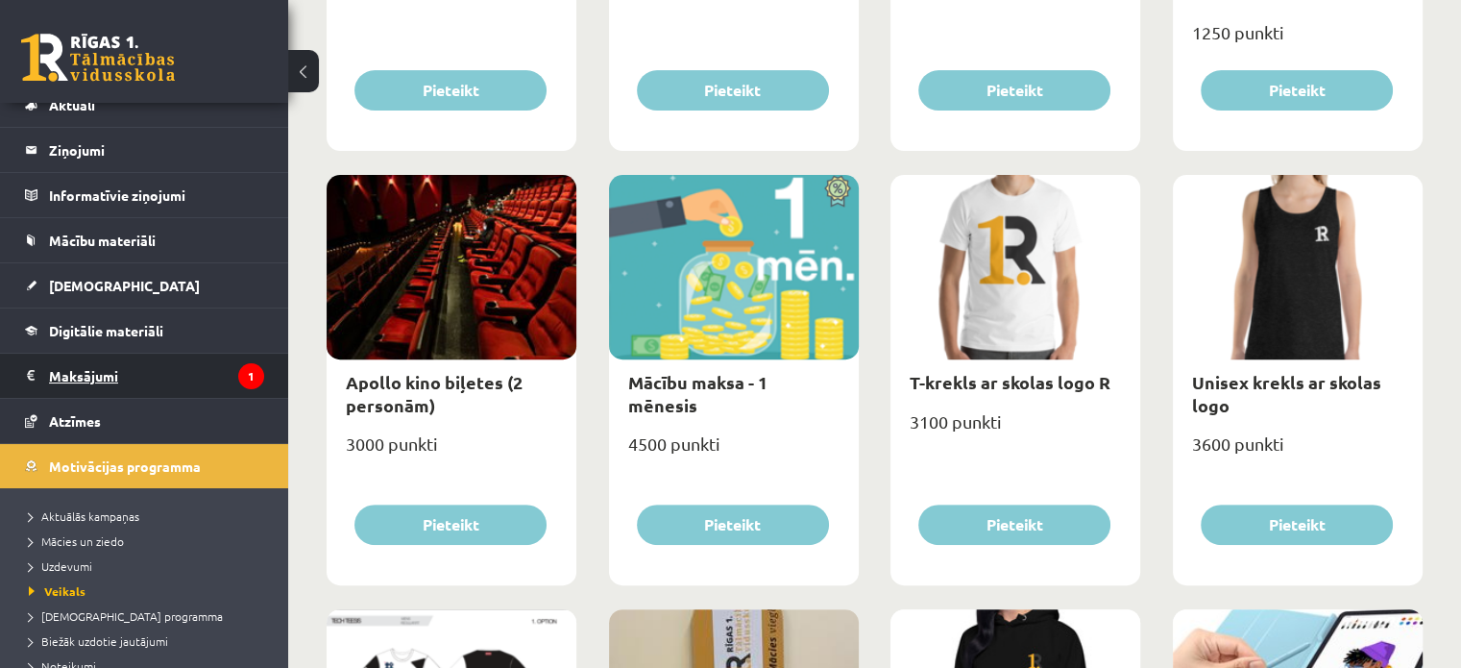
scroll to position [179, 0]
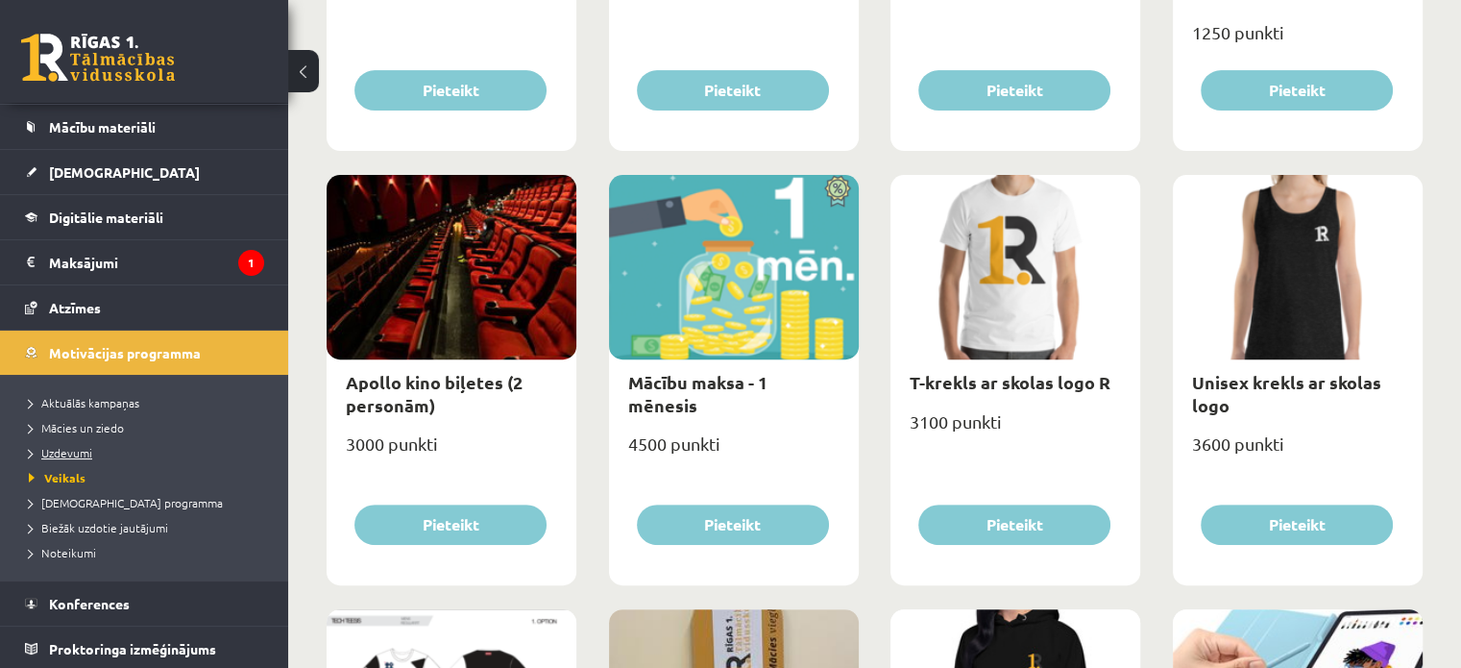
click at [69, 449] on span "Uzdevumi" at bounding box center [60, 452] width 63 height 15
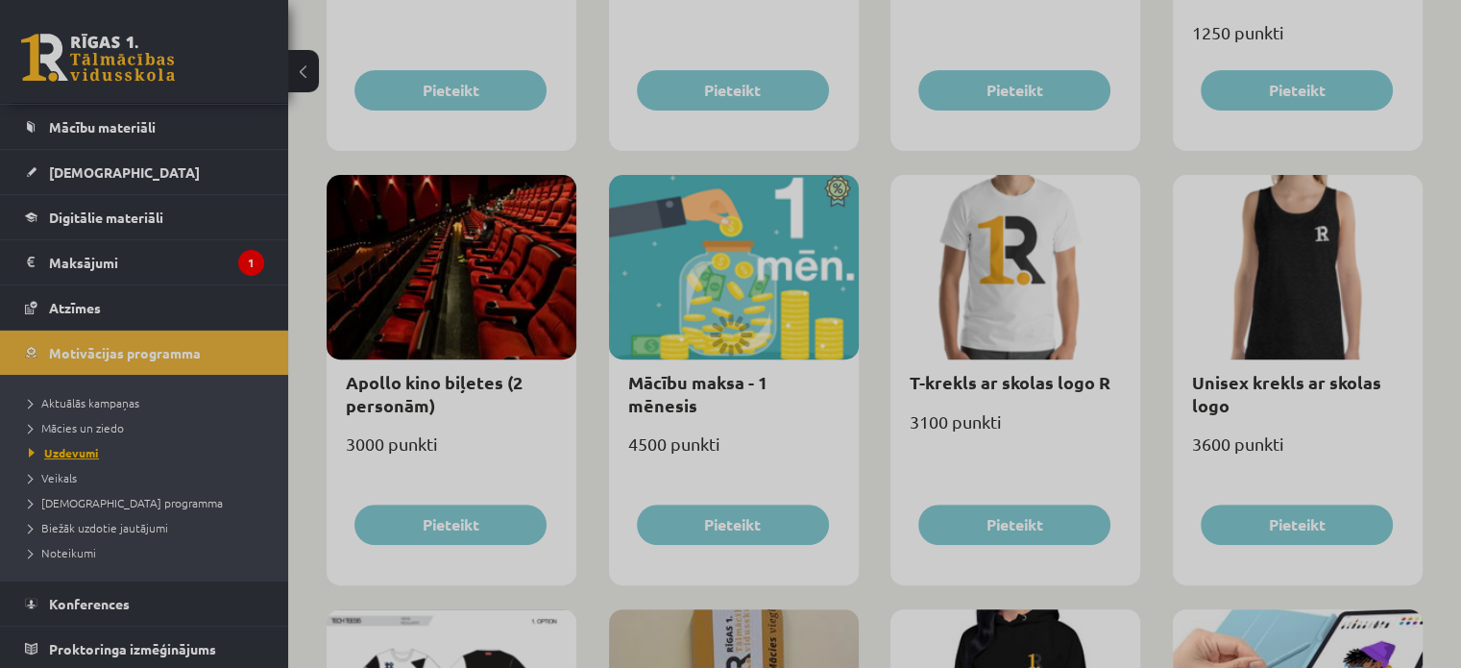
scroll to position [555, 0]
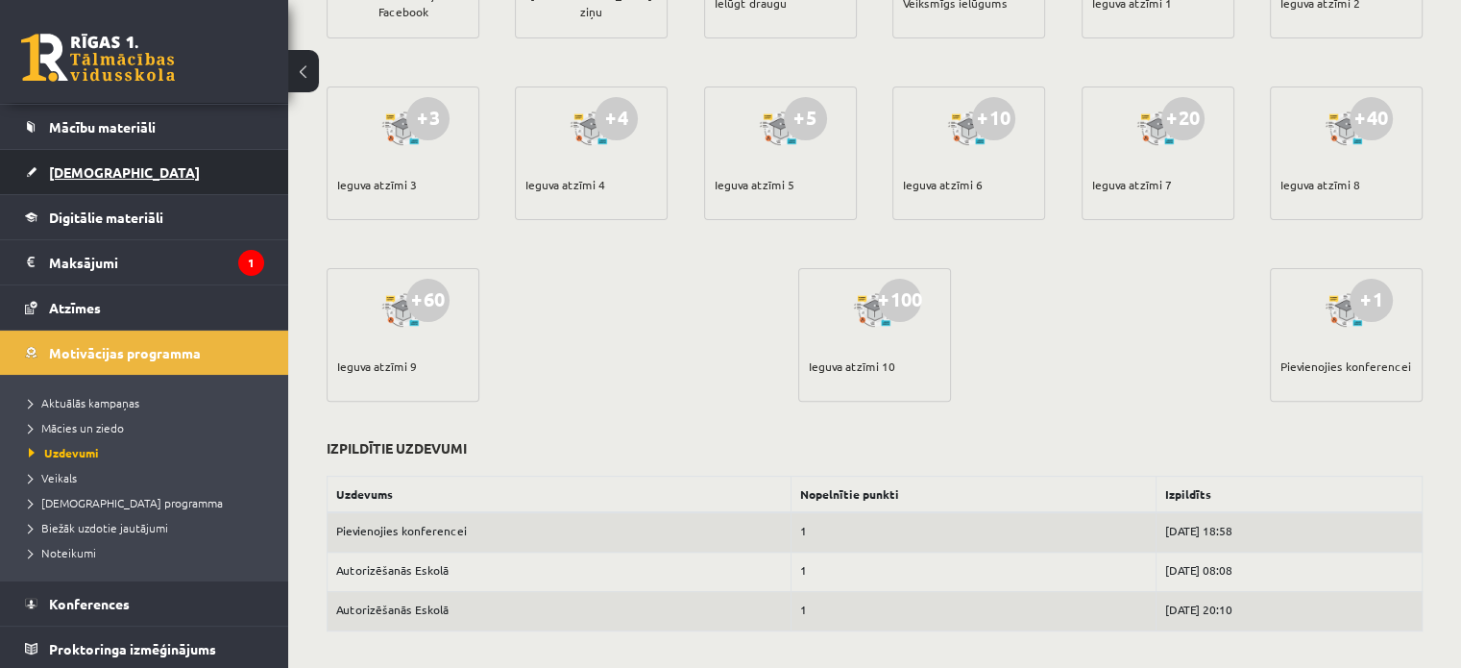
click at [137, 174] on link "[DEMOGRAPHIC_DATA]" at bounding box center [144, 172] width 239 height 44
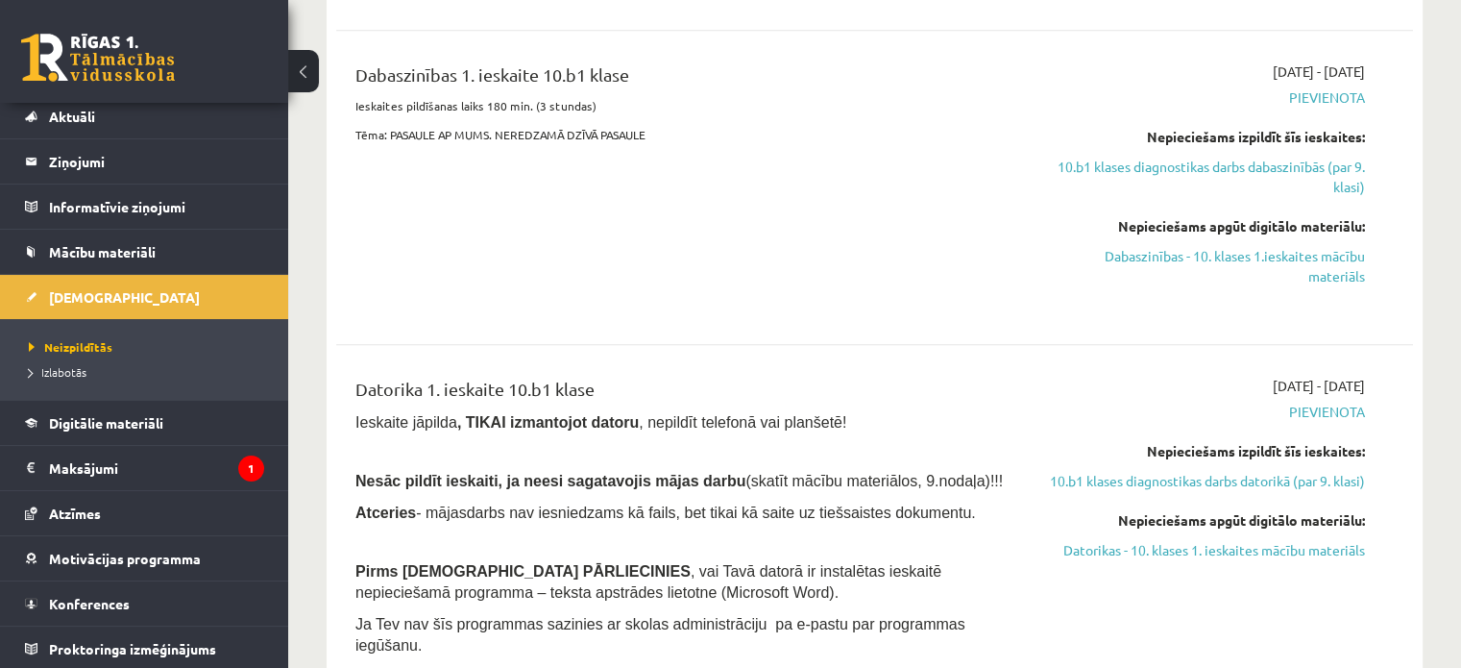
scroll to position [939, 0]
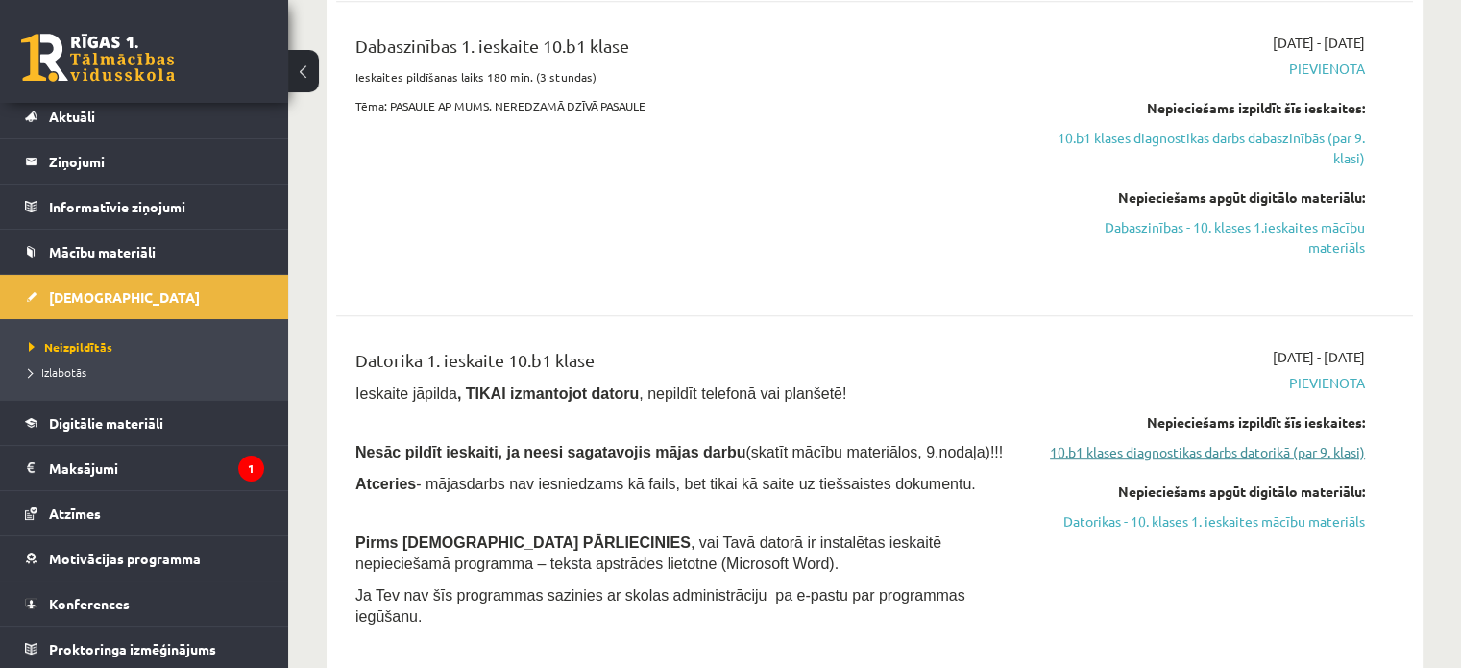
click at [1233, 462] on link "10.b1 klases diagnostikas darbs datorikā (par 9. klasi)" at bounding box center [1206, 452] width 317 height 20
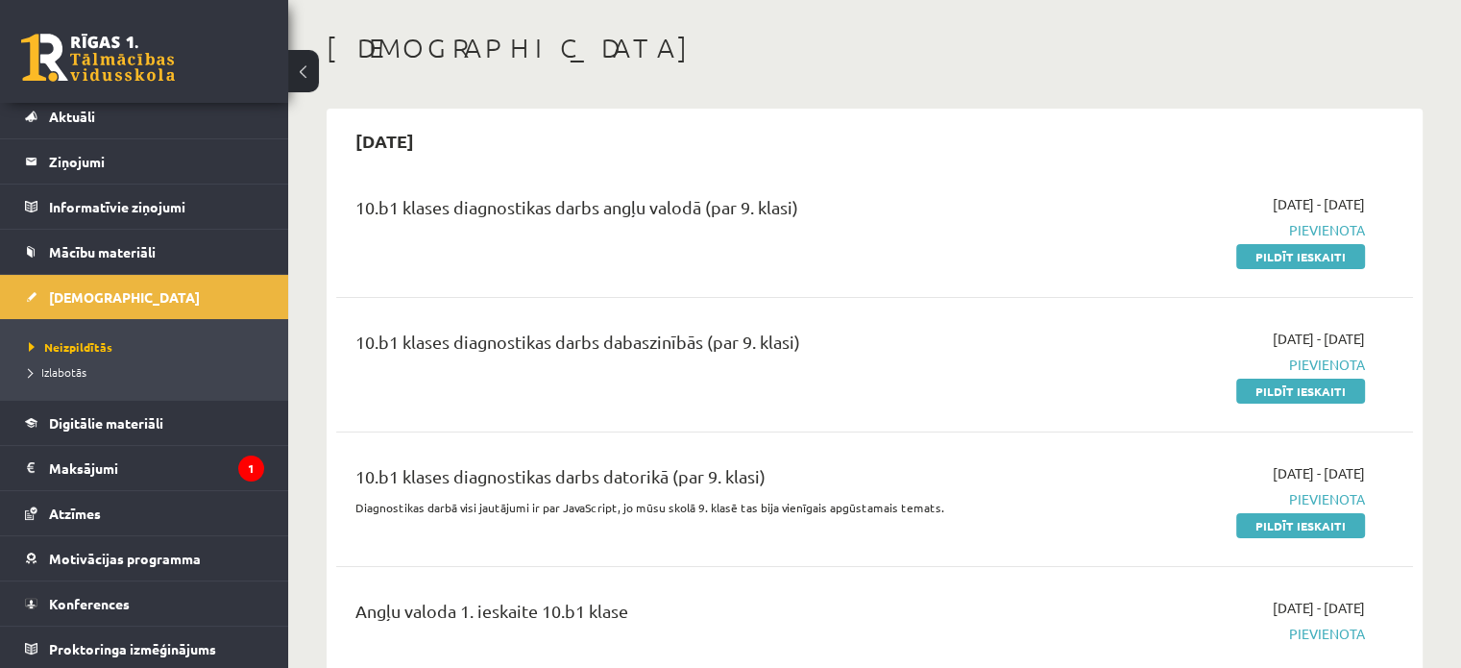
scroll to position [43, 0]
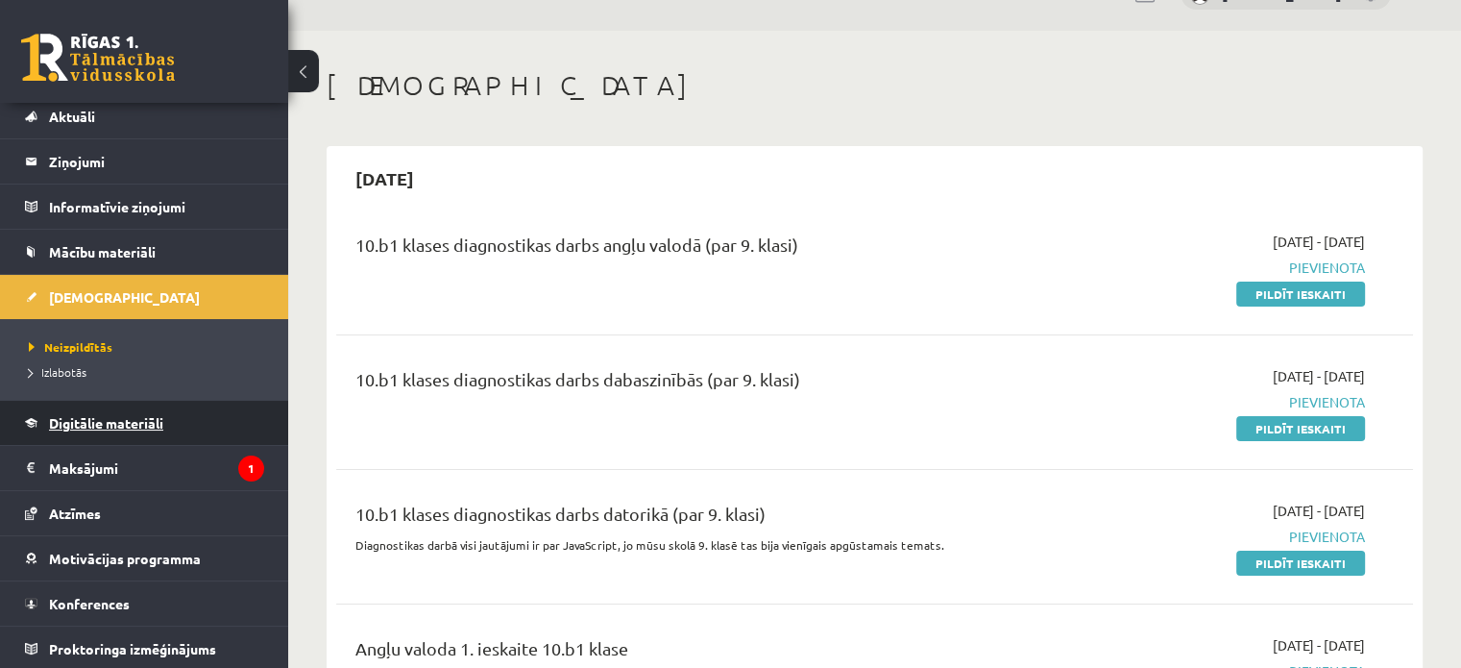
click at [161, 421] on span "Digitālie materiāli" at bounding box center [106, 422] width 114 height 17
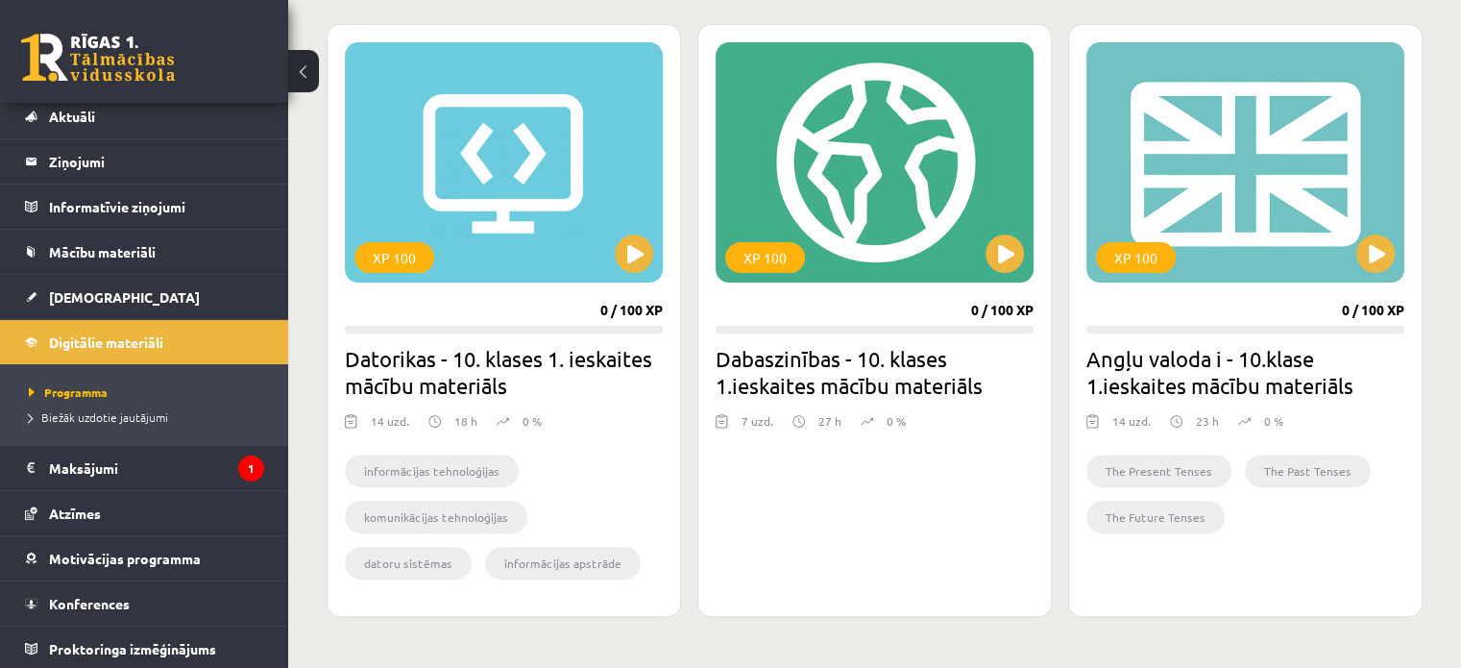
scroll to position [523, 0]
click at [632, 243] on button at bounding box center [634, 254] width 38 height 38
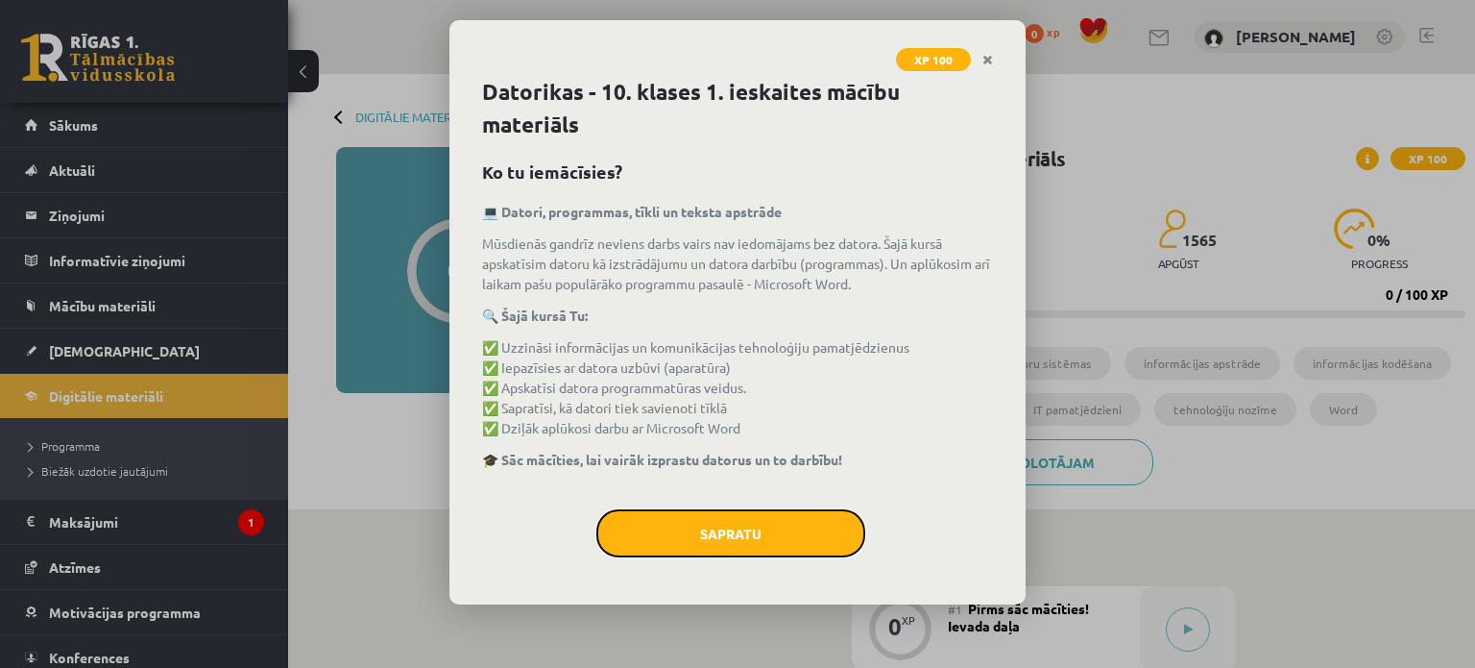
click at [755, 521] on button "Sapratu" at bounding box center [731, 533] width 269 height 48
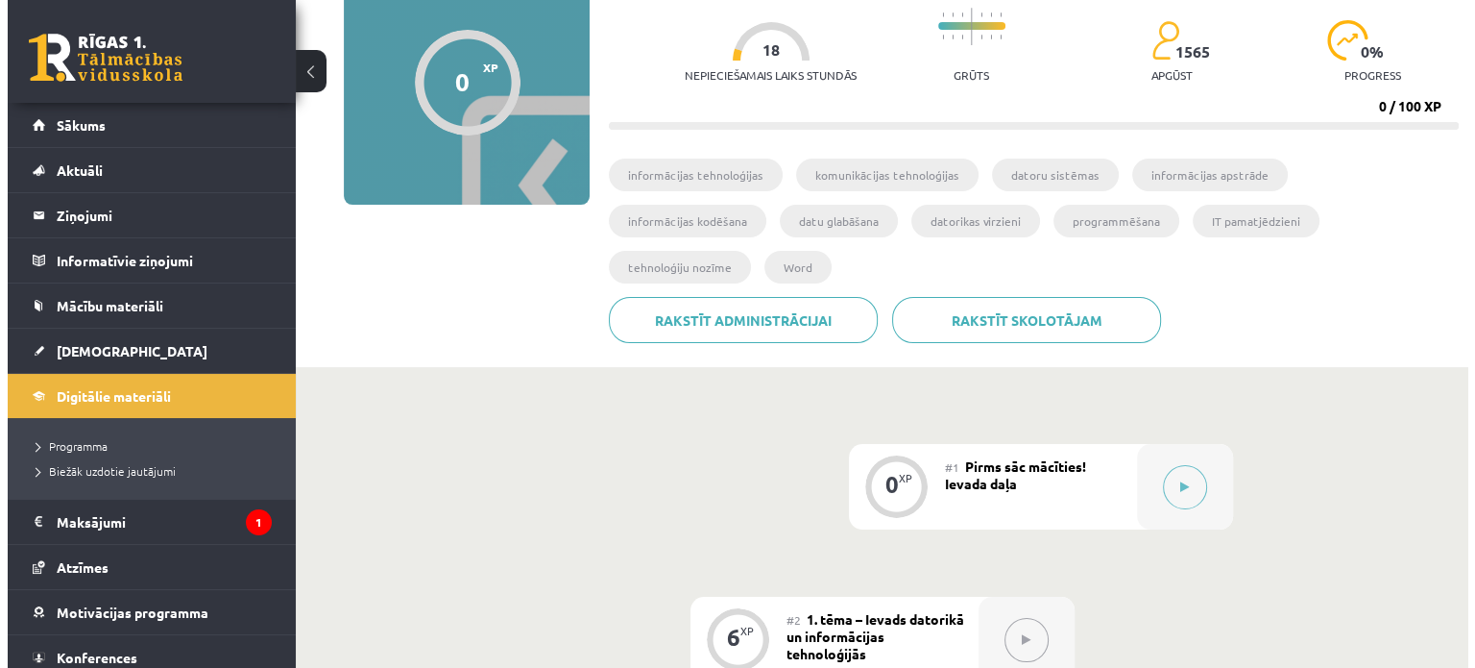
scroll to position [384, 0]
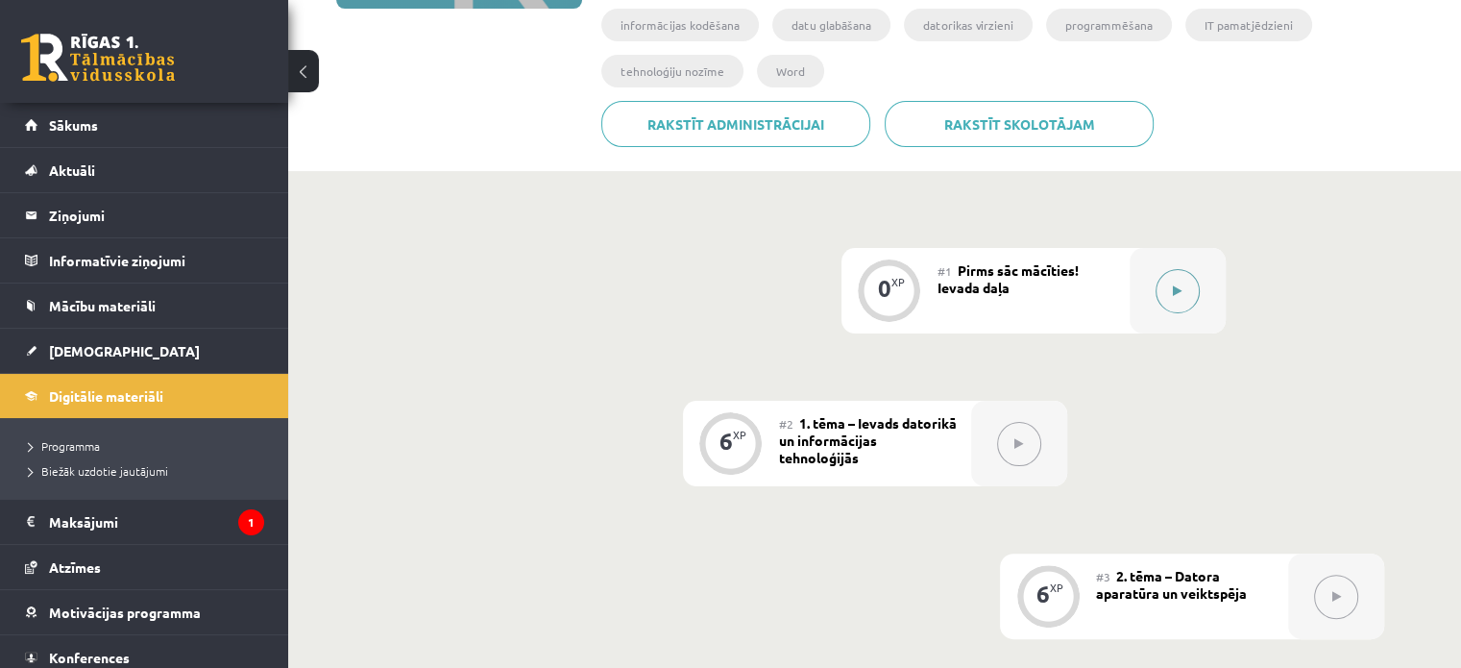
click at [1177, 285] on icon at bounding box center [1177, 291] width 9 height 12
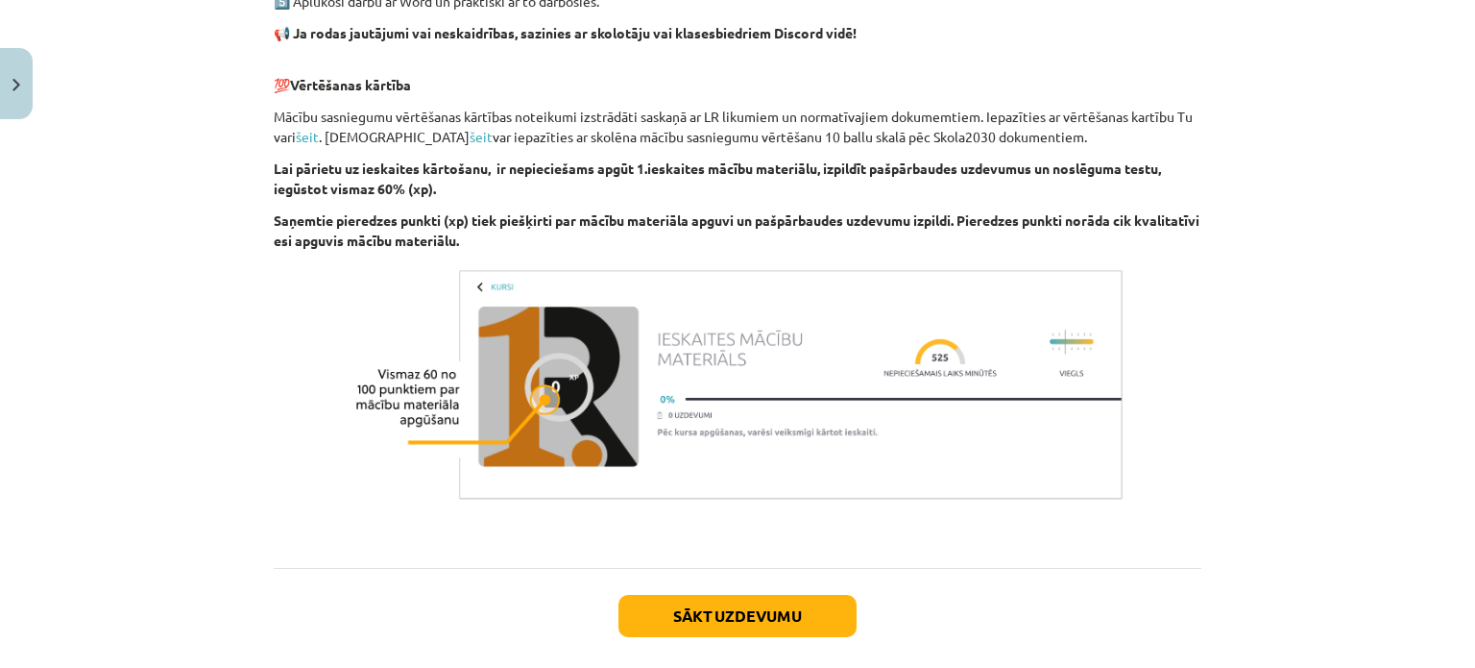
scroll to position [1345, 0]
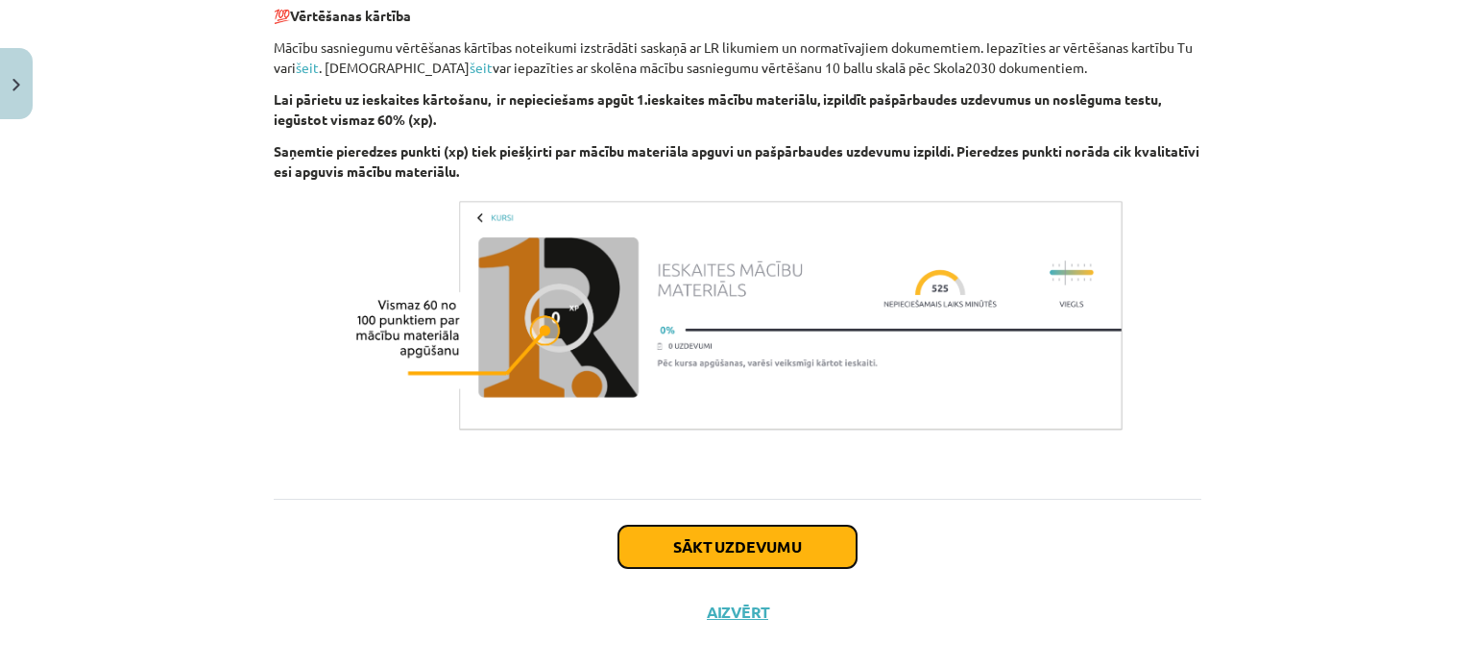
click at [765, 550] on button "Sākt uzdevumu" at bounding box center [738, 546] width 238 height 42
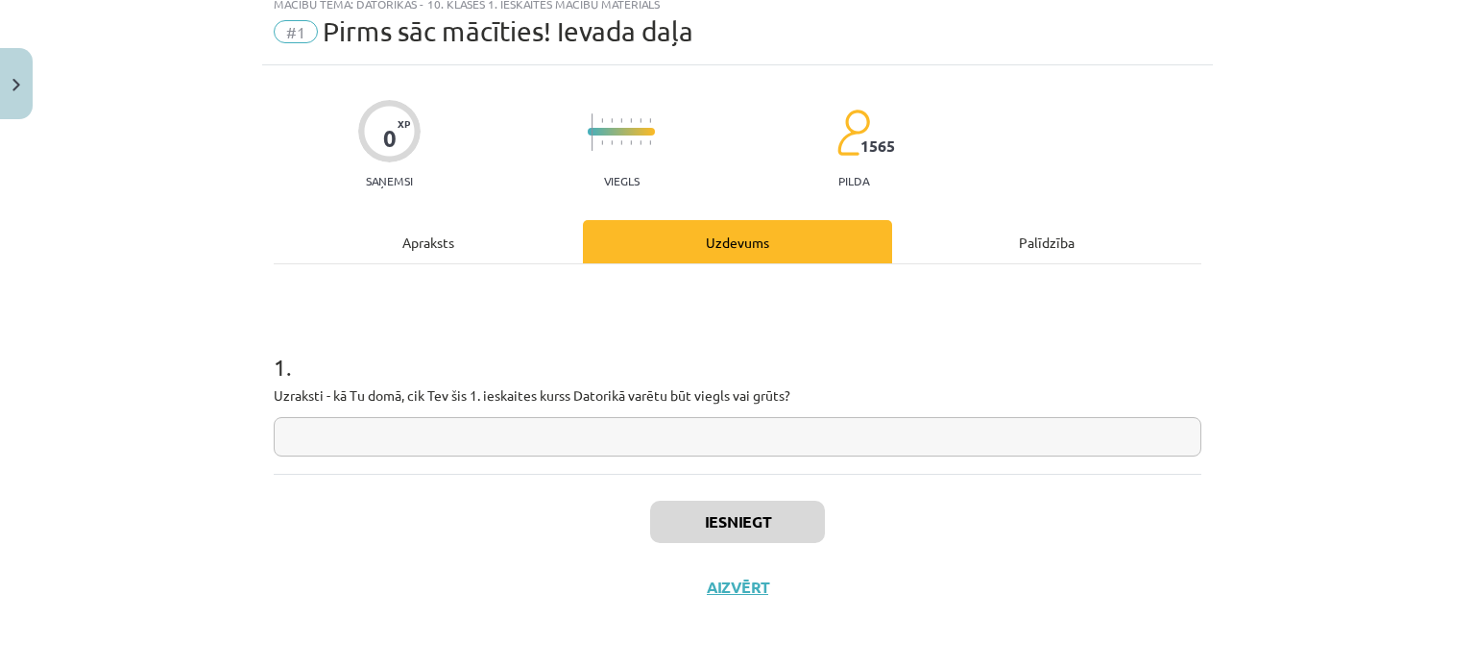
scroll to position [48, 0]
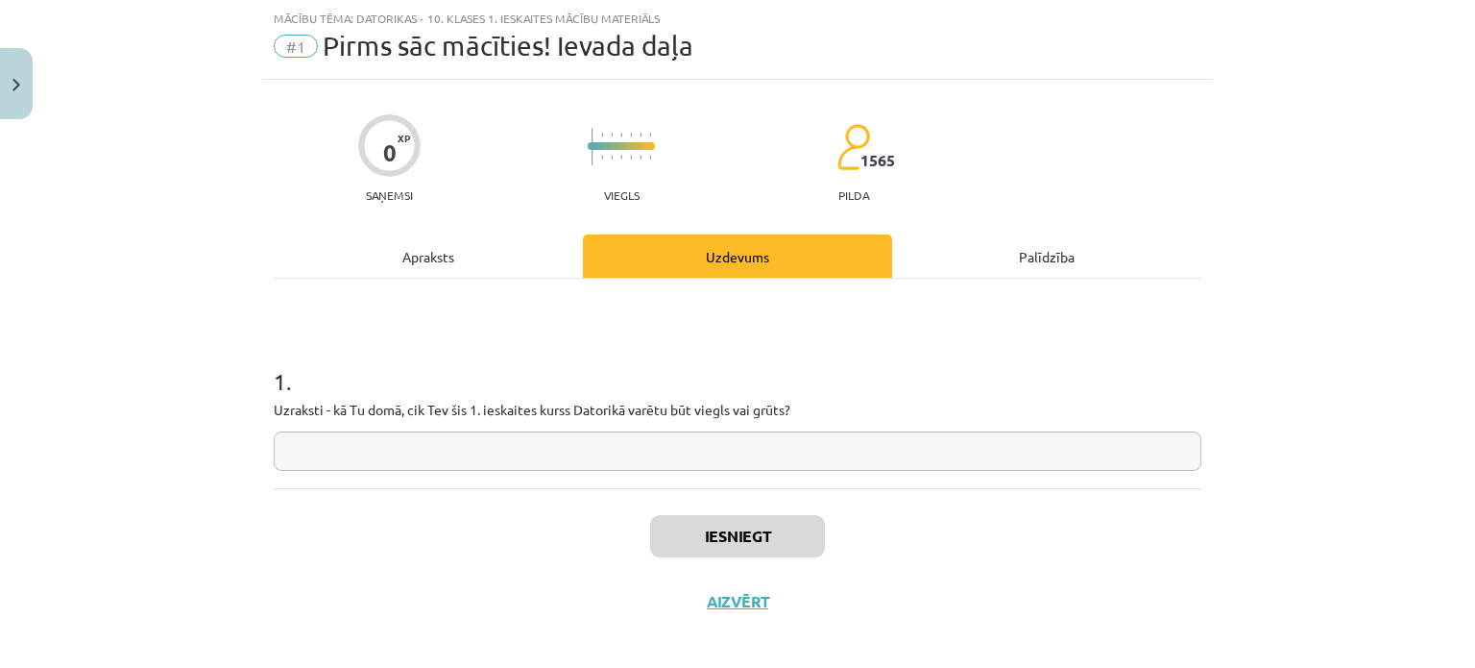
click at [763, 435] on input "text" at bounding box center [738, 450] width 928 height 39
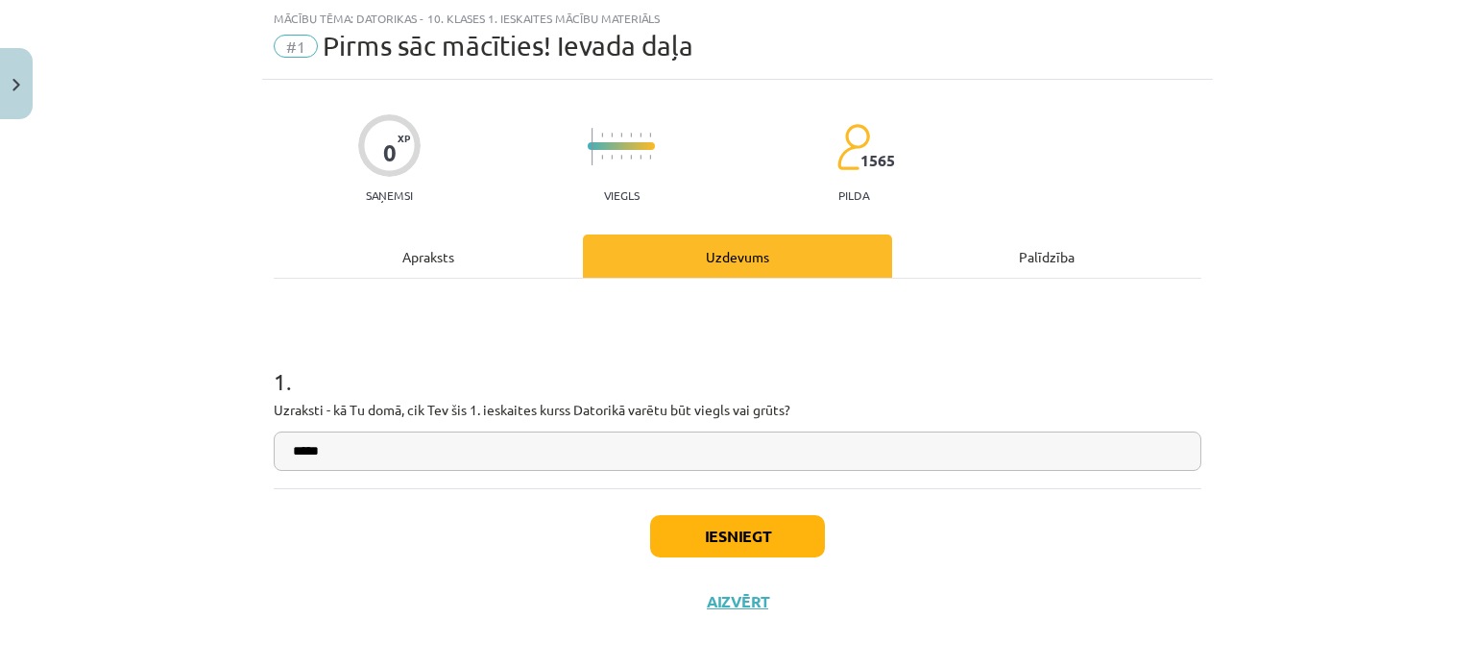
type input "*****"
click at [735, 531] on button "Iesniegt" at bounding box center [737, 536] width 175 height 42
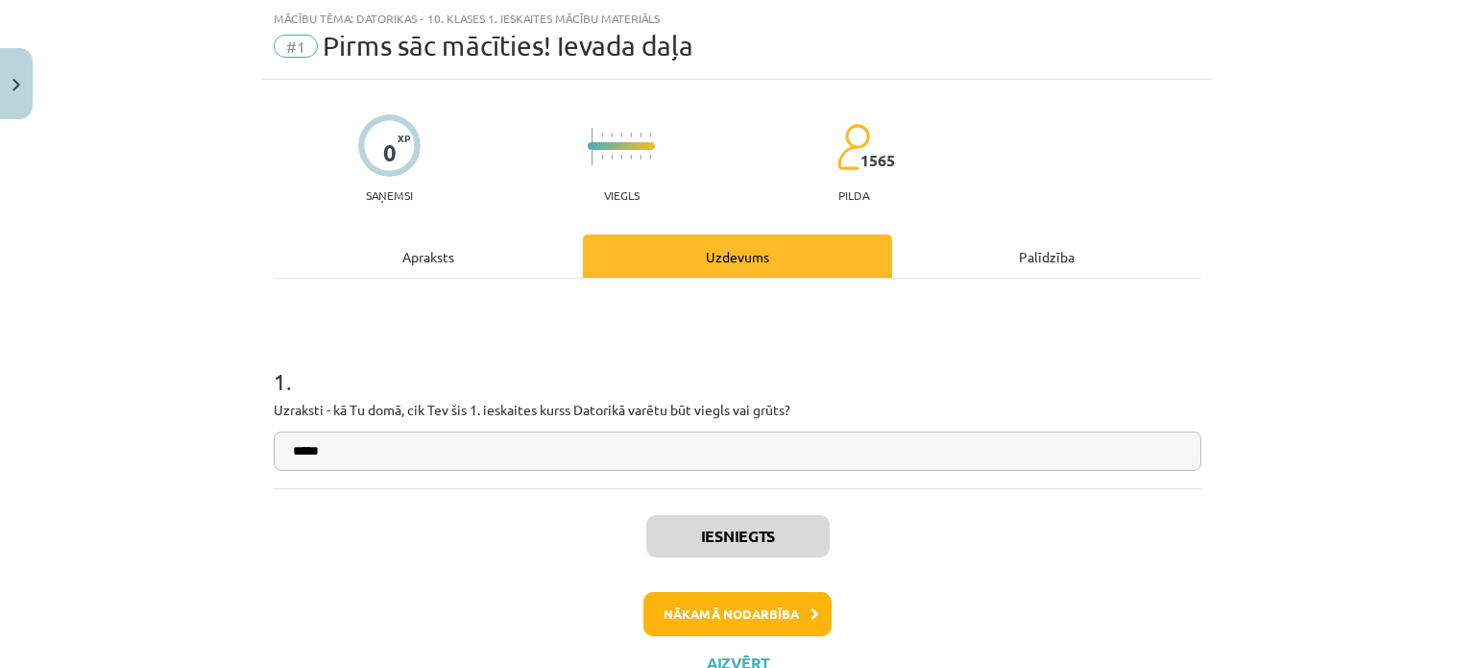
scroll to position [122, 0]
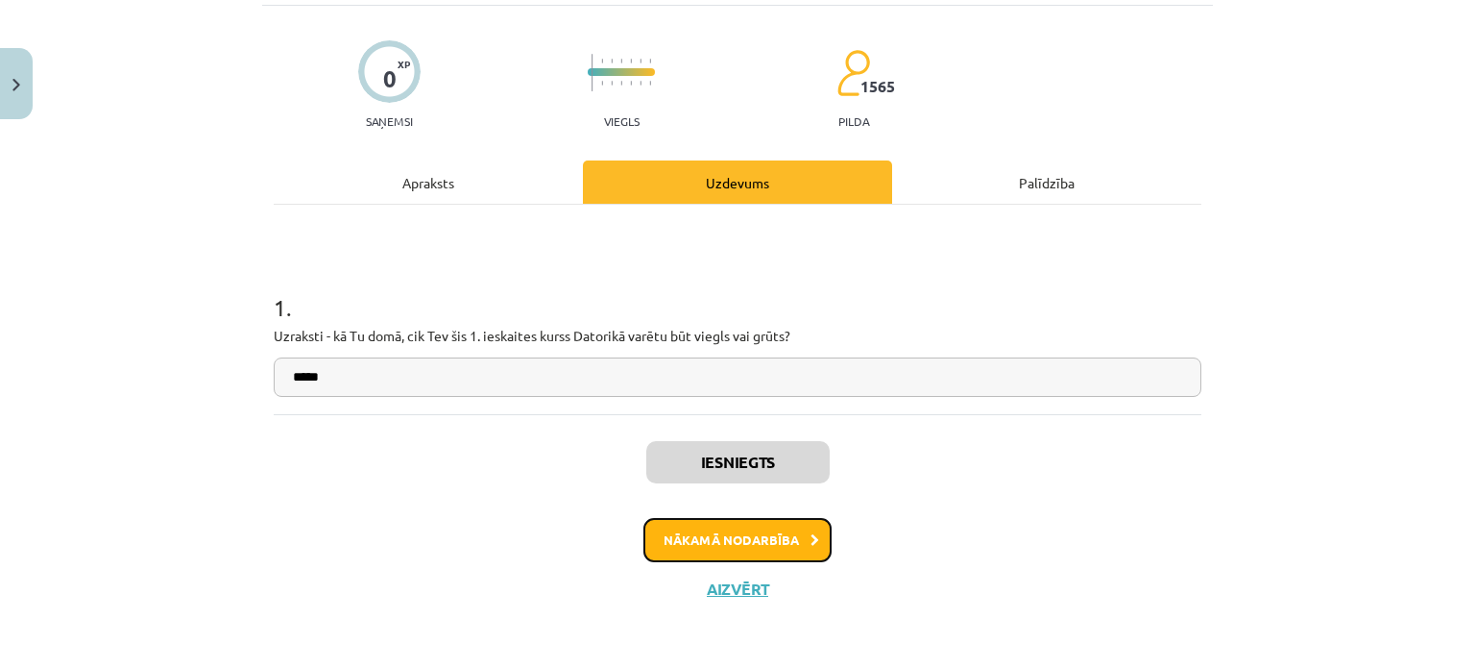
click at [788, 538] on button "Nākamā nodarbība" at bounding box center [738, 540] width 188 height 44
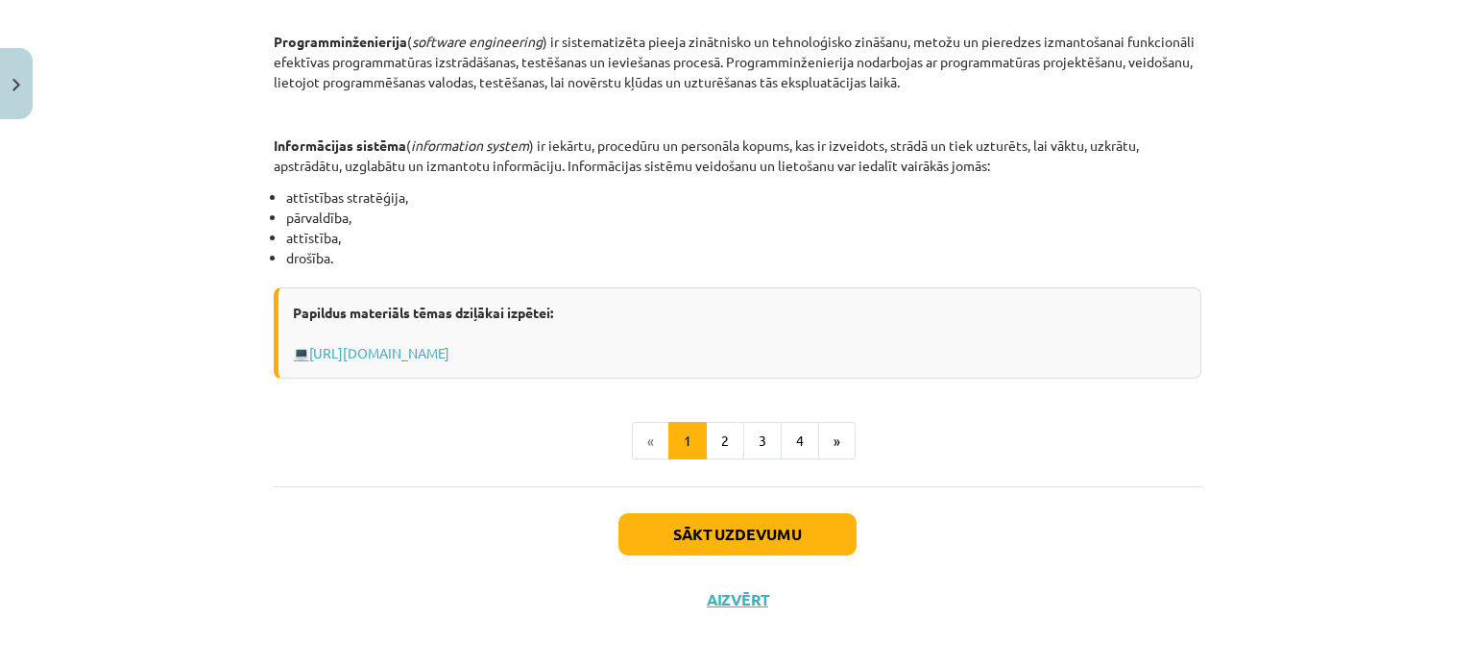
scroll to position [974, 0]
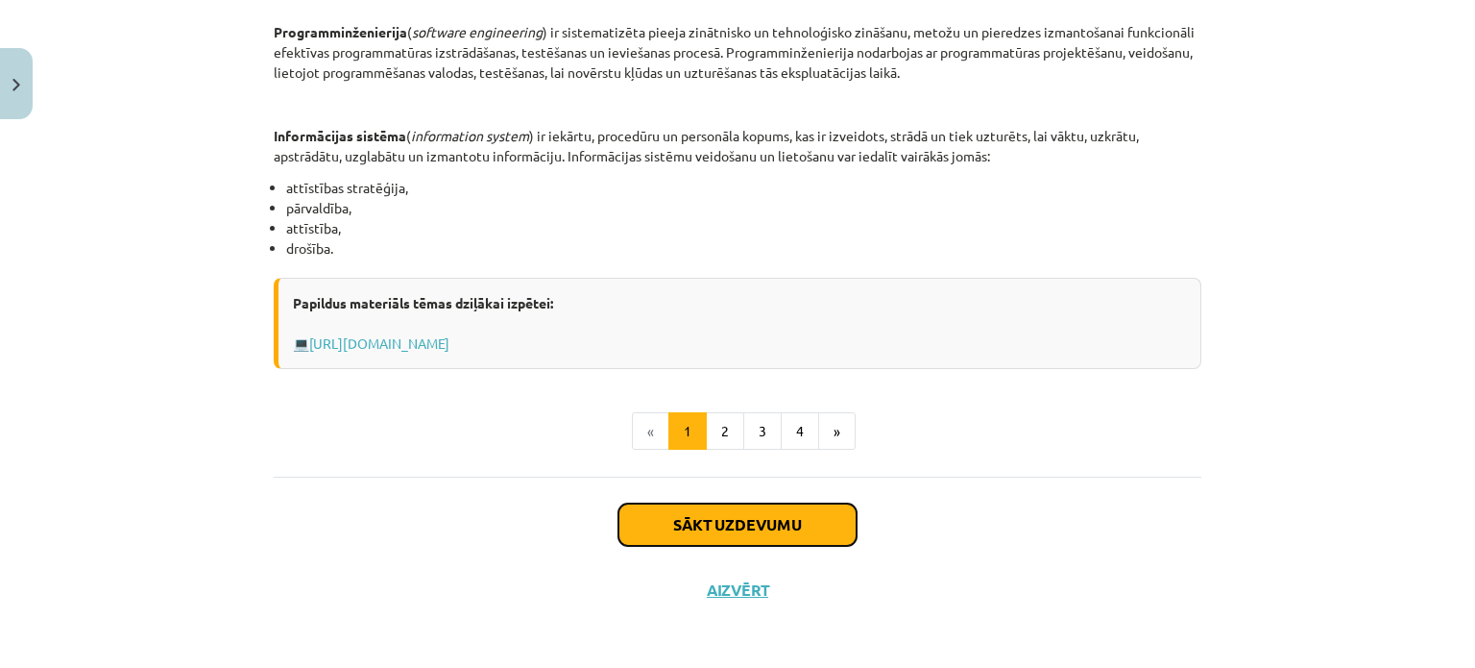
click at [656, 522] on button "Sākt uzdevumu" at bounding box center [738, 524] width 238 height 42
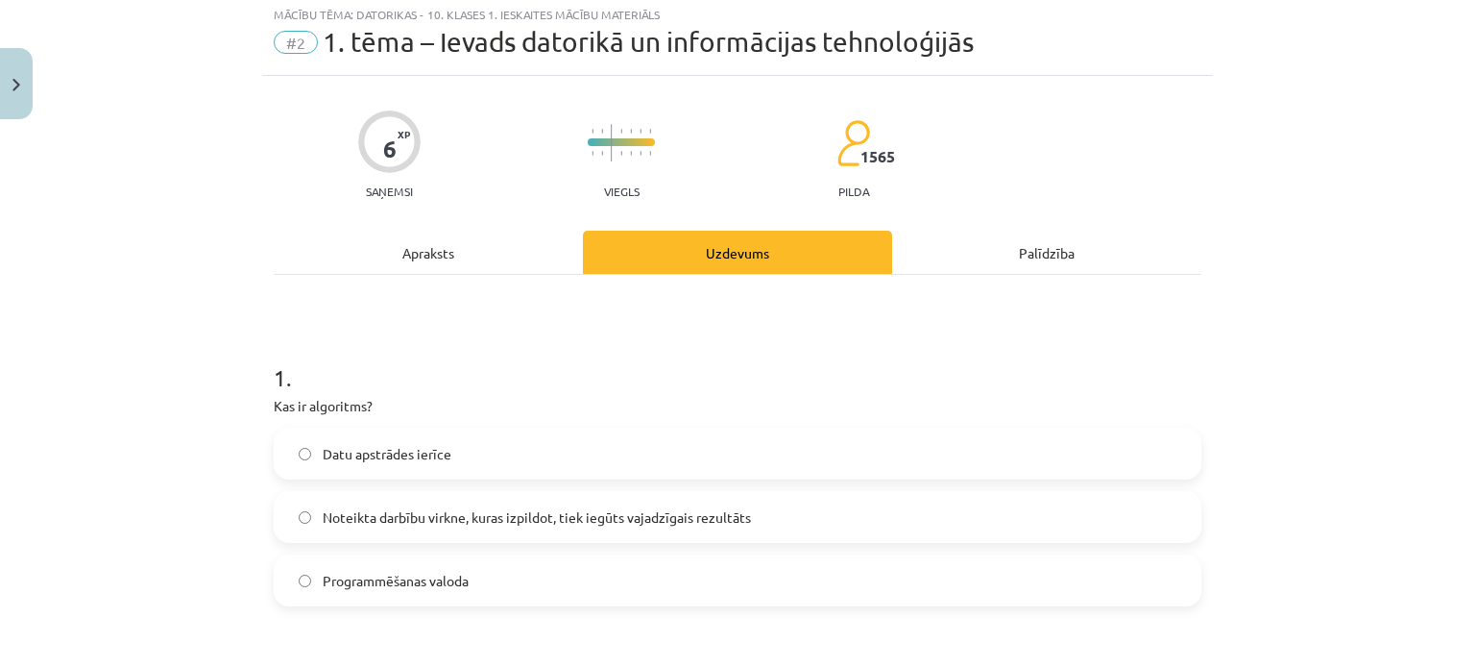
scroll to position [48, 0]
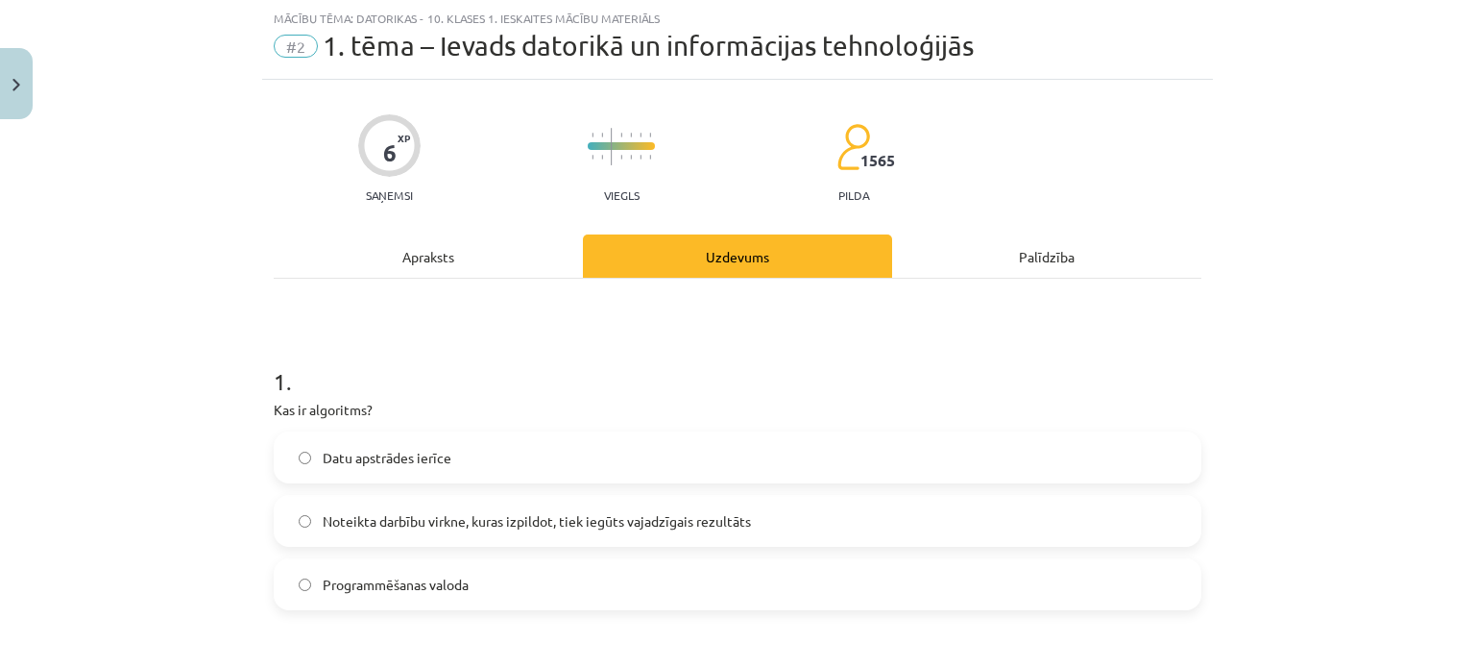
click at [748, 266] on div "Uzdevums" at bounding box center [737, 255] width 309 height 43
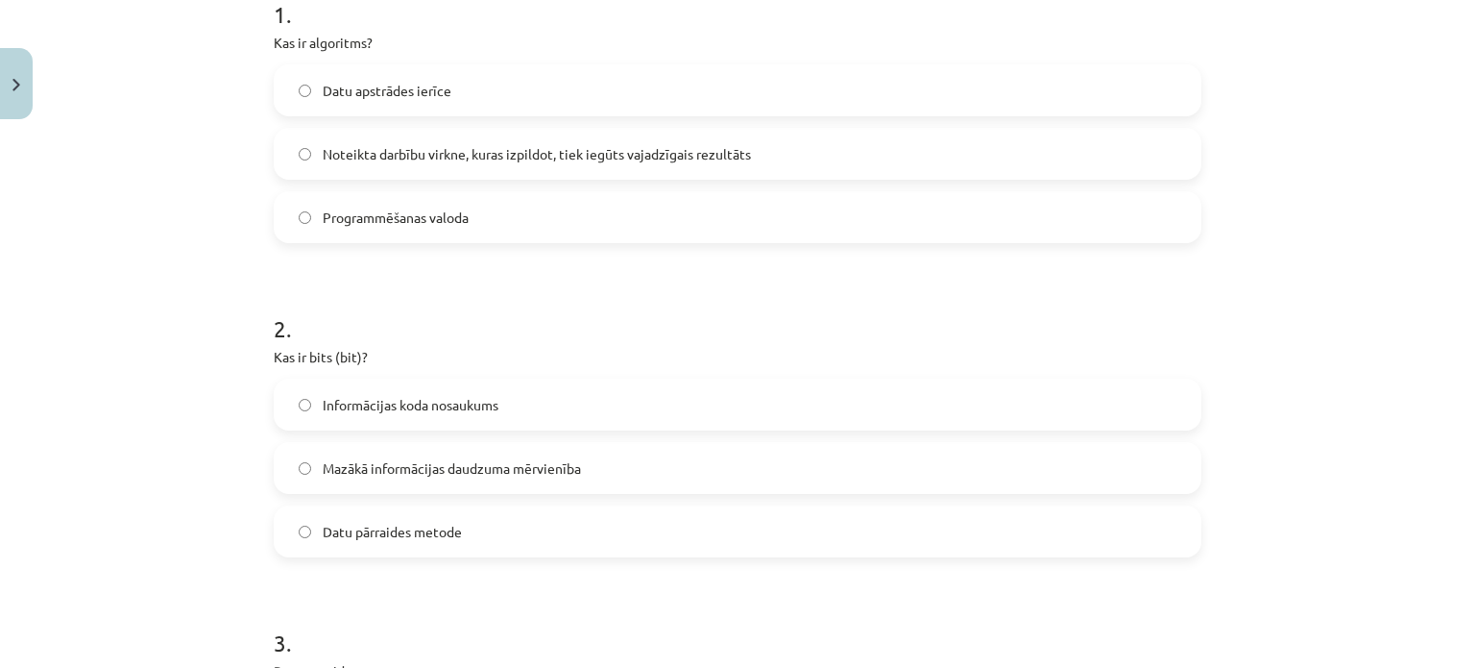
scroll to position [432, 0]
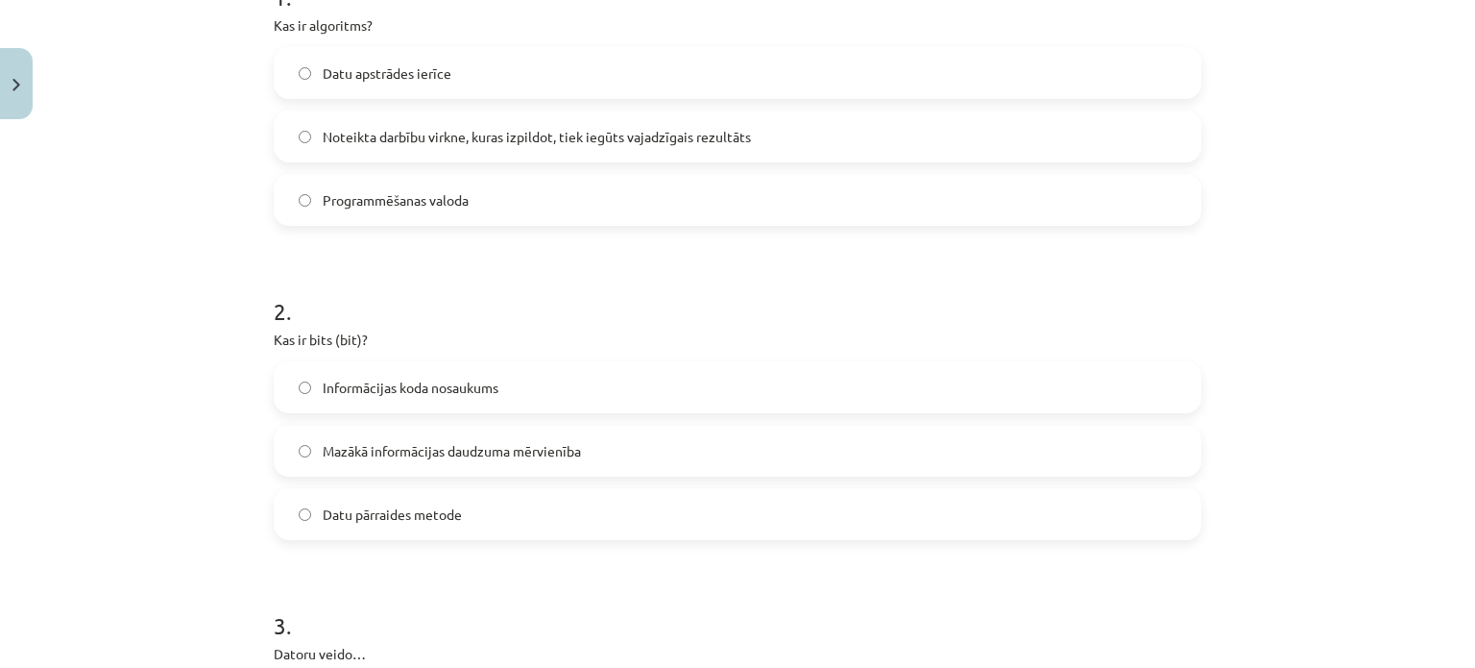
click at [305, 140] on label "Noteikta darbību virkne, kuras izpildot, tiek iegūts vajadzīgais rezultāts" at bounding box center [738, 136] width 924 height 48
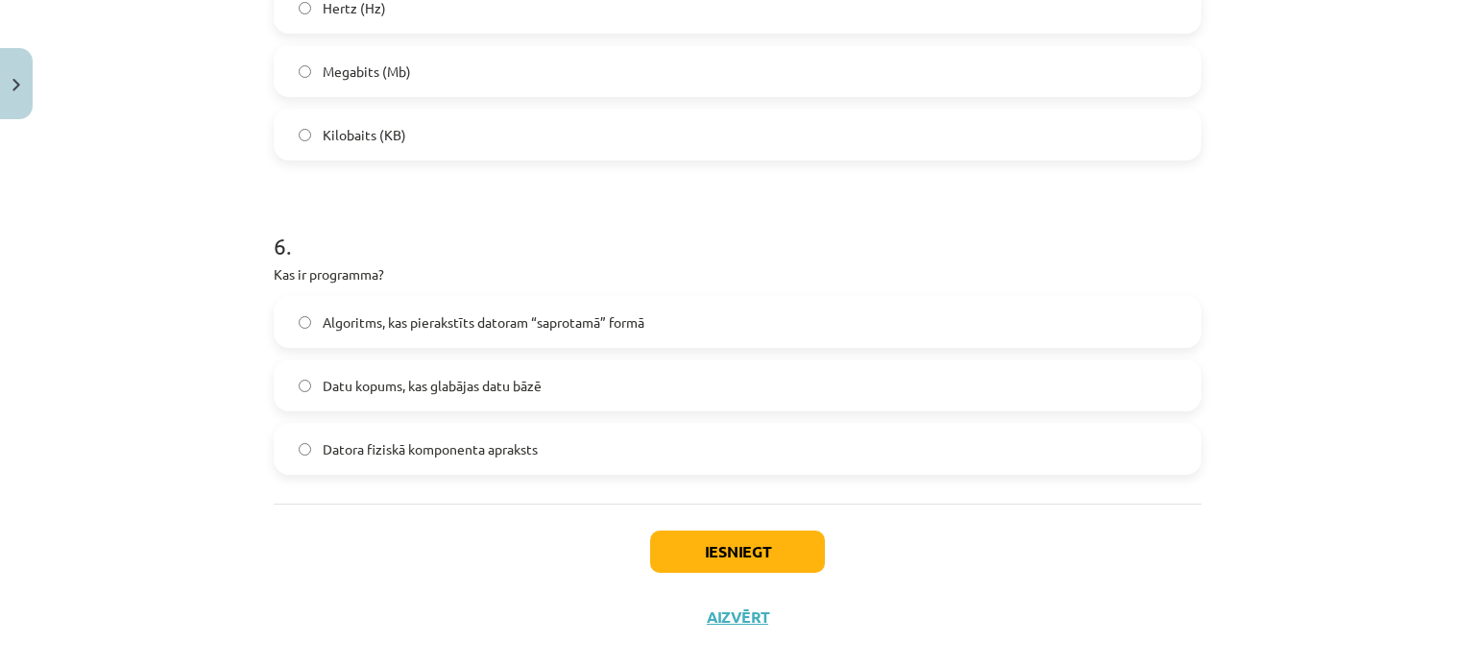
scroll to position [1910, 0]
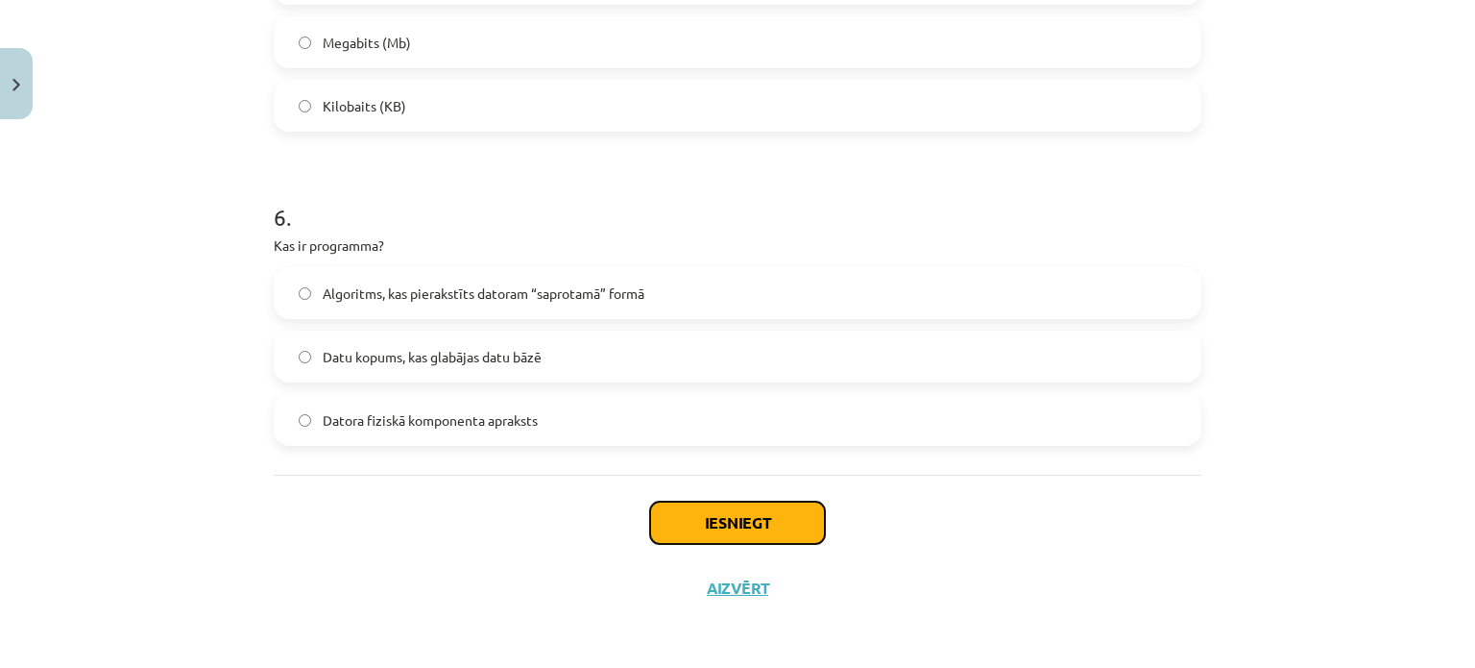
click at [745, 524] on button "Iesniegt" at bounding box center [737, 522] width 175 height 42
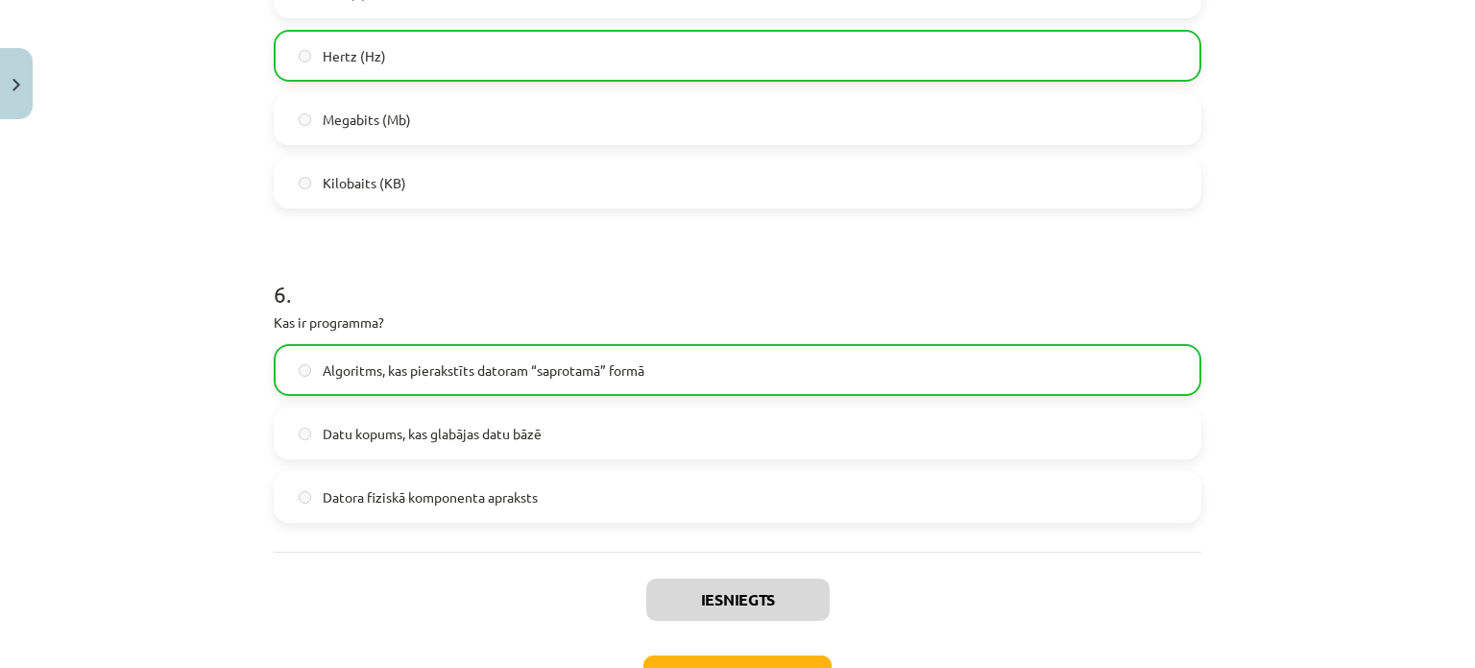
scroll to position [1970, 0]
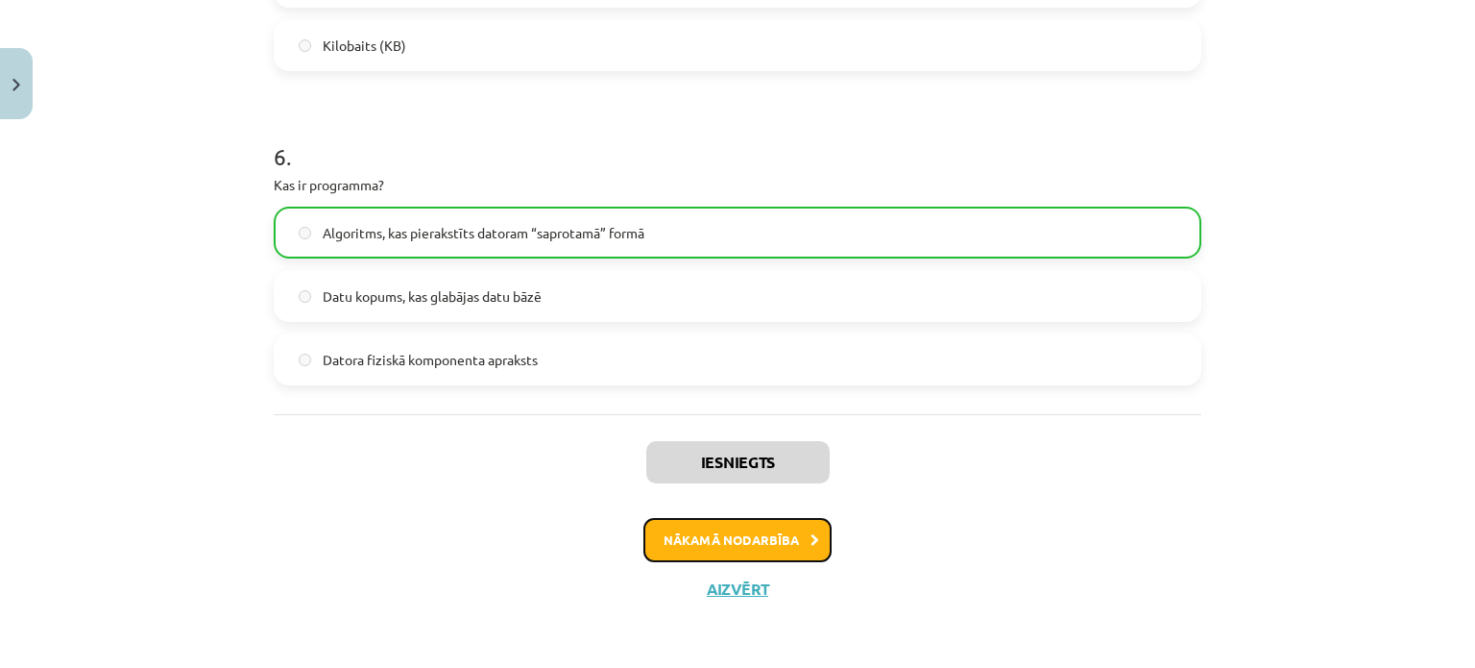
click at [761, 538] on button "Nākamā nodarbība" at bounding box center [738, 540] width 188 height 44
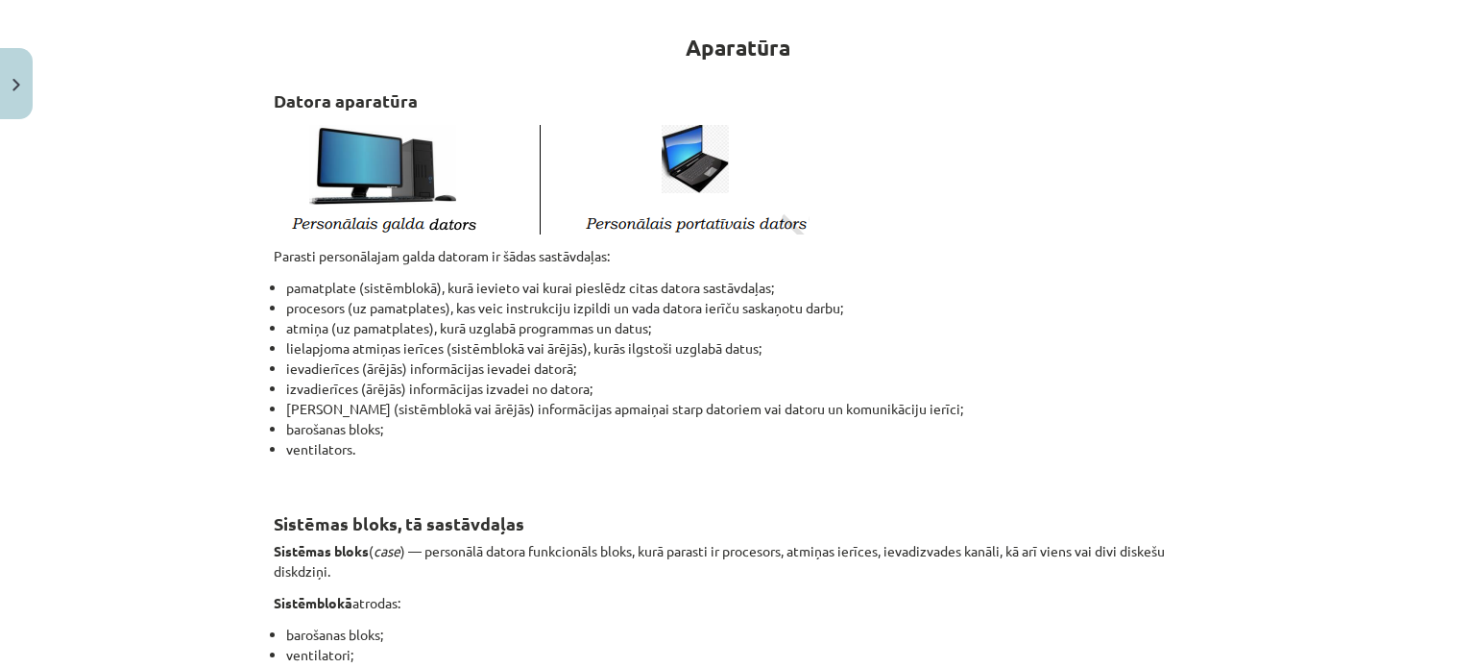
scroll to position [240, 0]
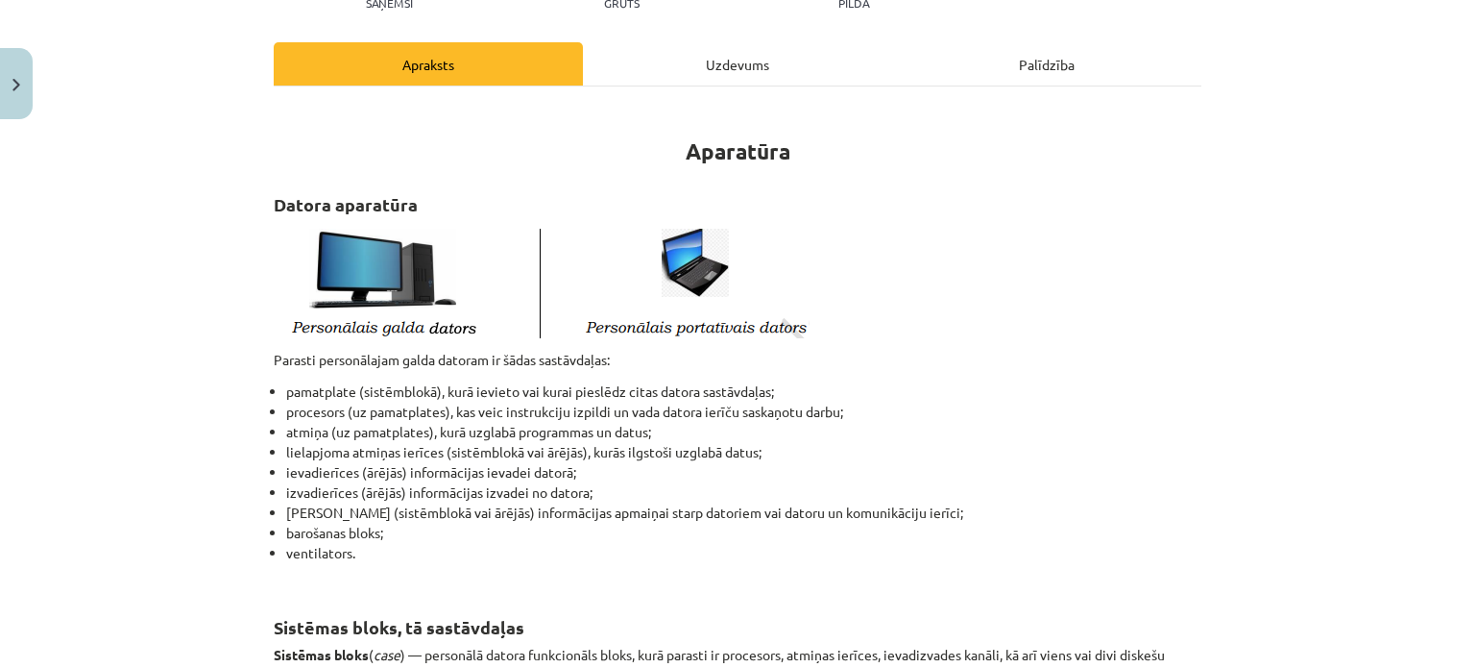
click at [741, 65] on div "Uzdevums" at bounding box center [737, 63] width 309 height 43
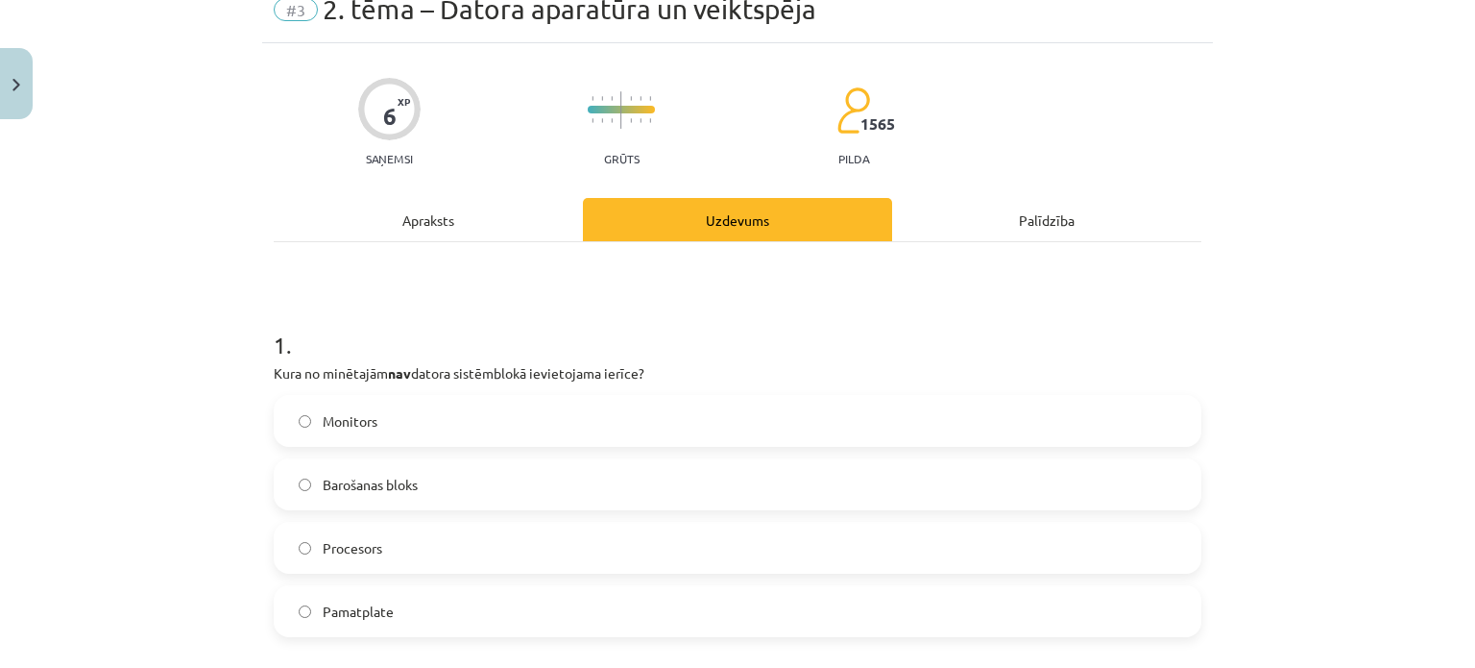
scroll to position [48, 0]
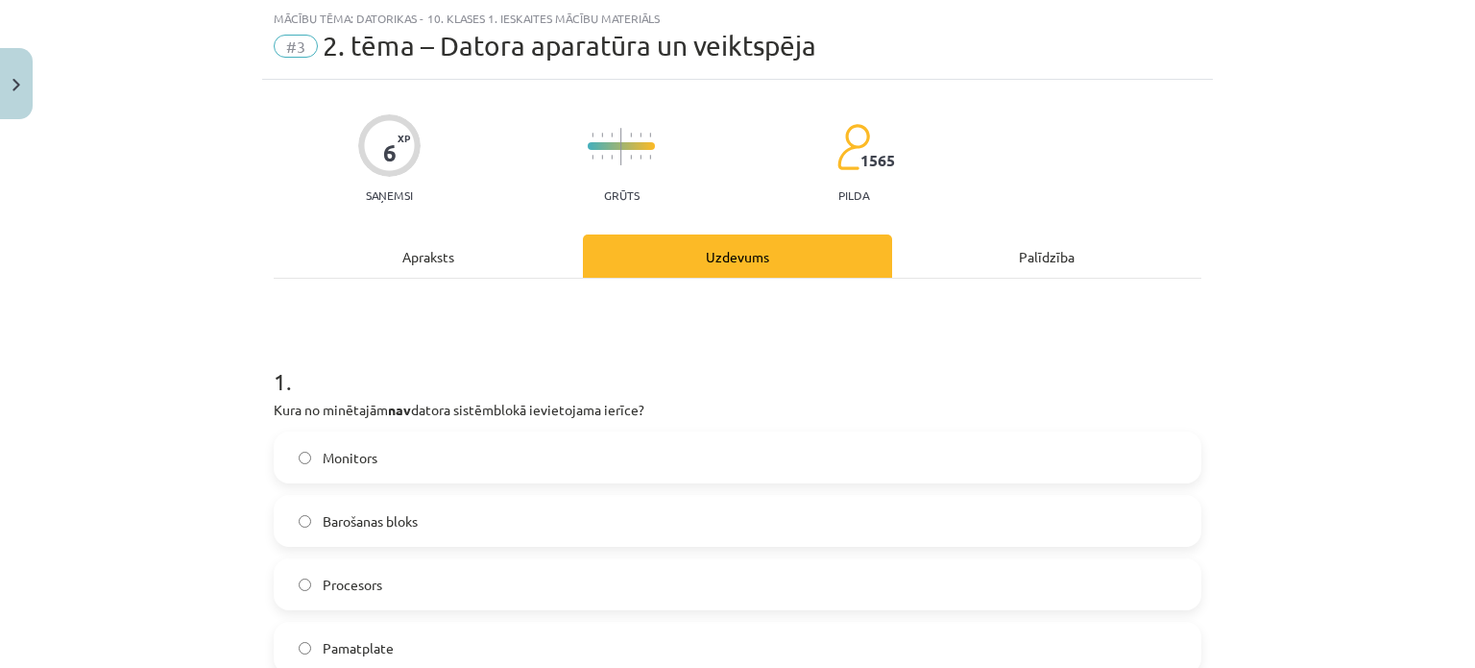
click at [434, 258] on div "Apraksts" at bounding box center [428, 255] width 309 height 43
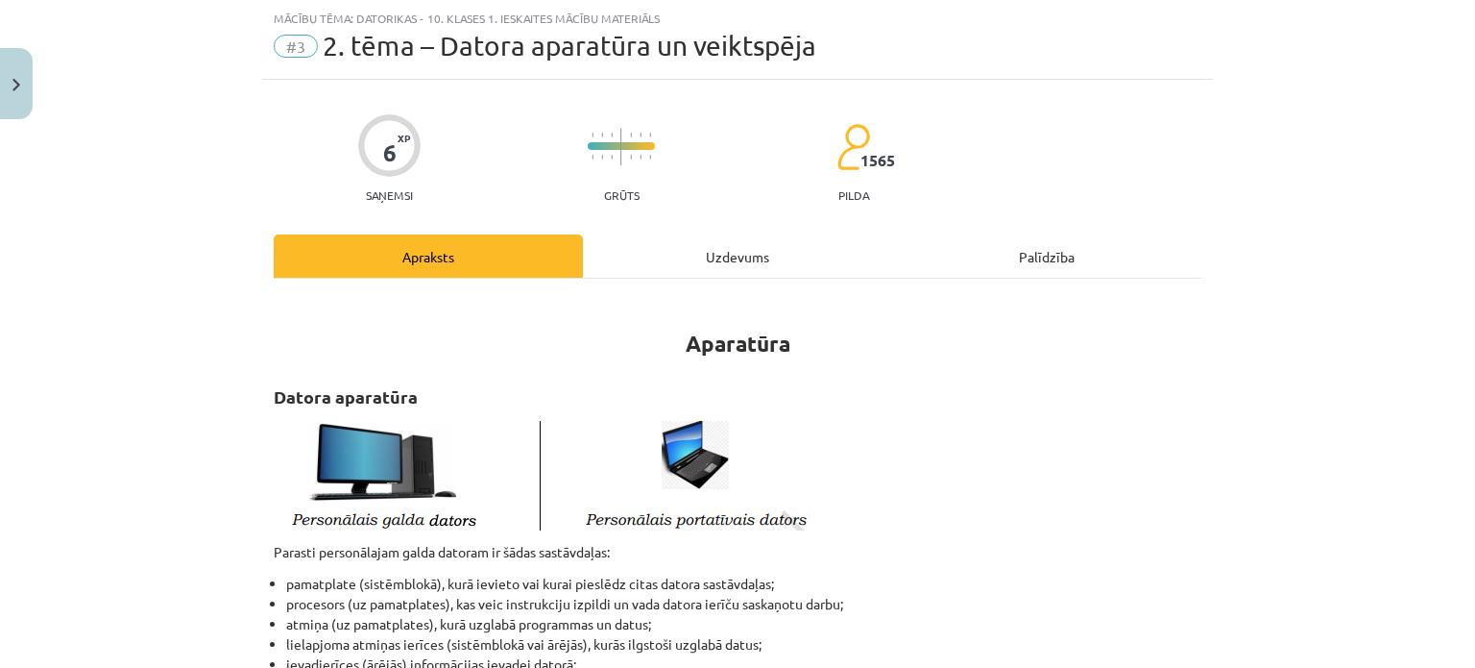
drag, startPoint x: 757, startPoint y: 256, endPoint x: 775, endPoint y: 249, distance: 19.8
click at [773, 250] on div "Uzdevums" at bounding box center [737, 255] width 309 height 43
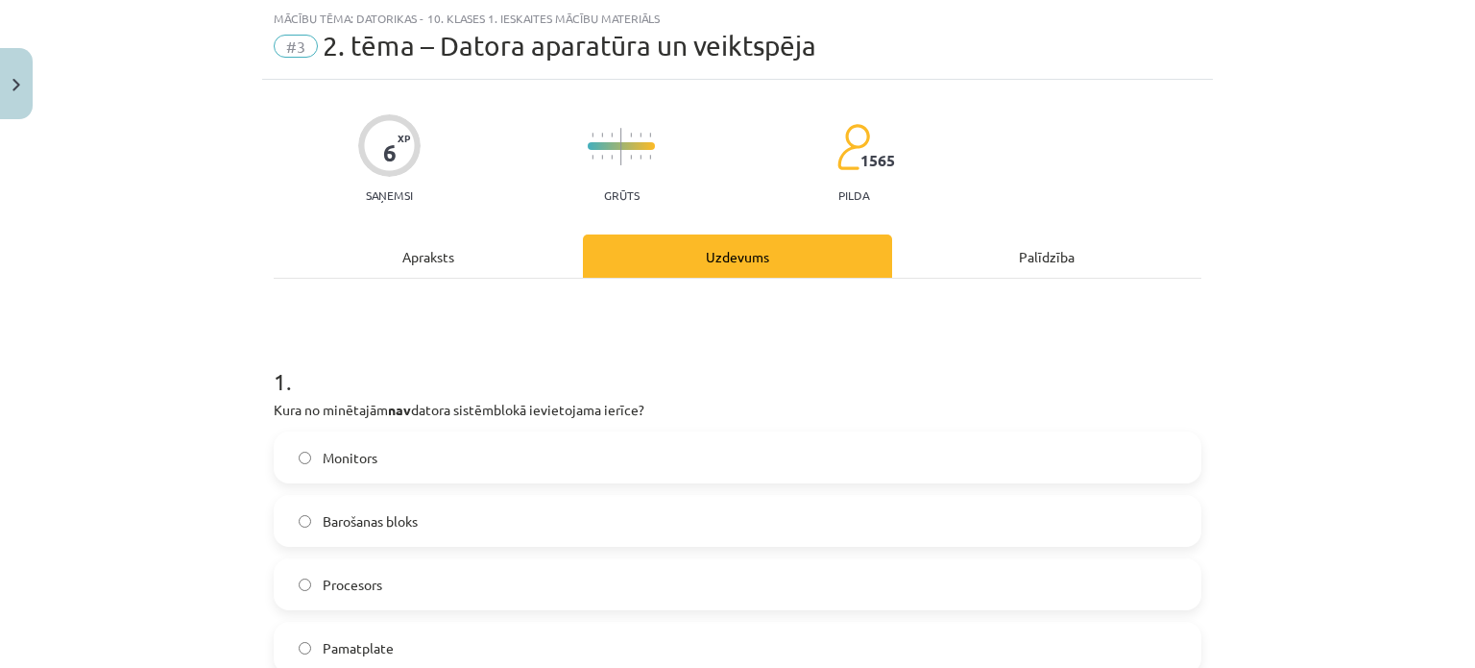
click at [1069, 256] on div "Palīdzība" at bounding box center [1046, 255] width 309 height 43
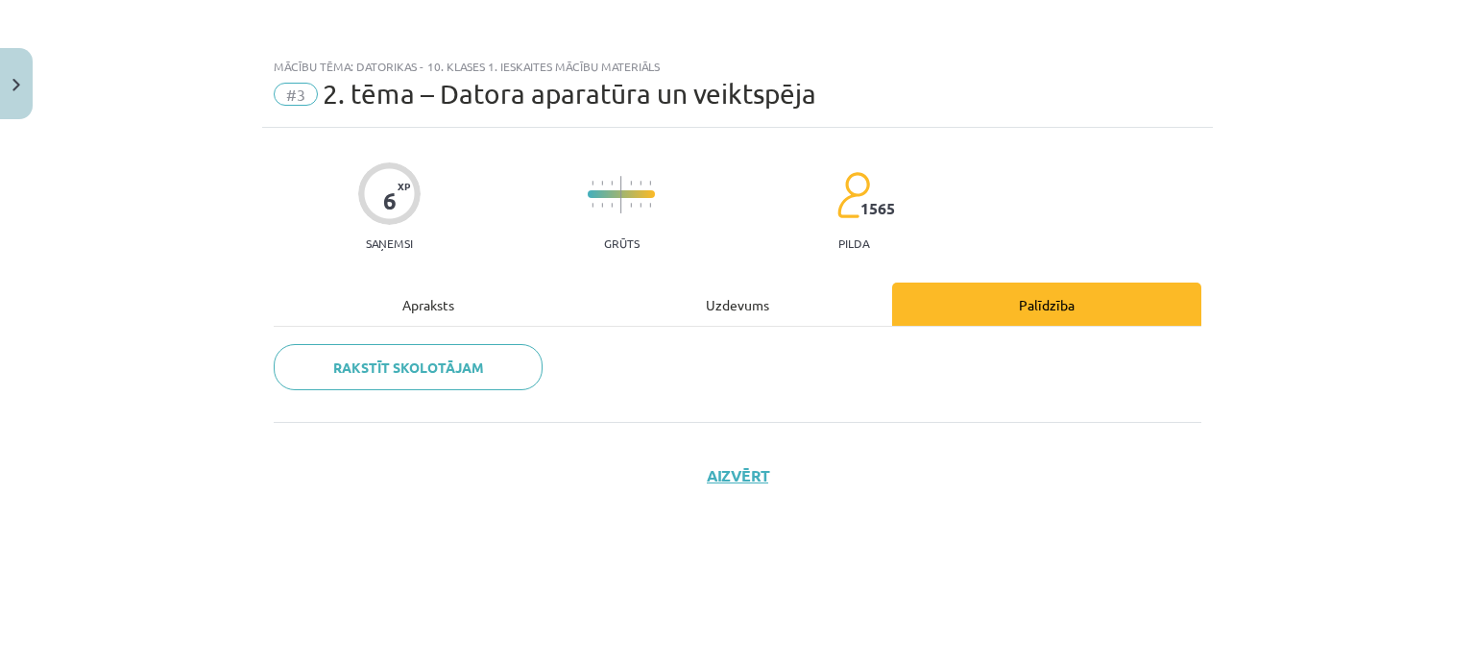
click at [743, 303] on div "Uzdevums" at bounding box center [737, 303] width 309 height 43
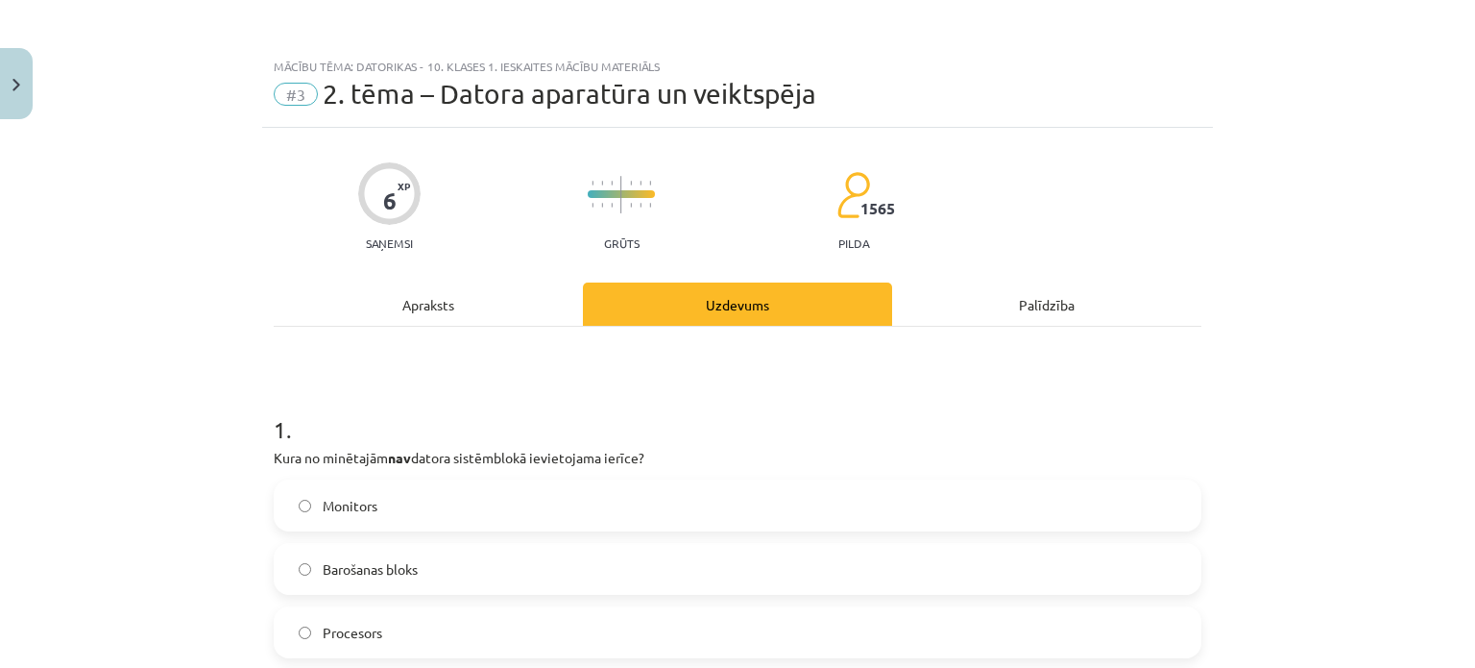
scroll to position [288, 0]
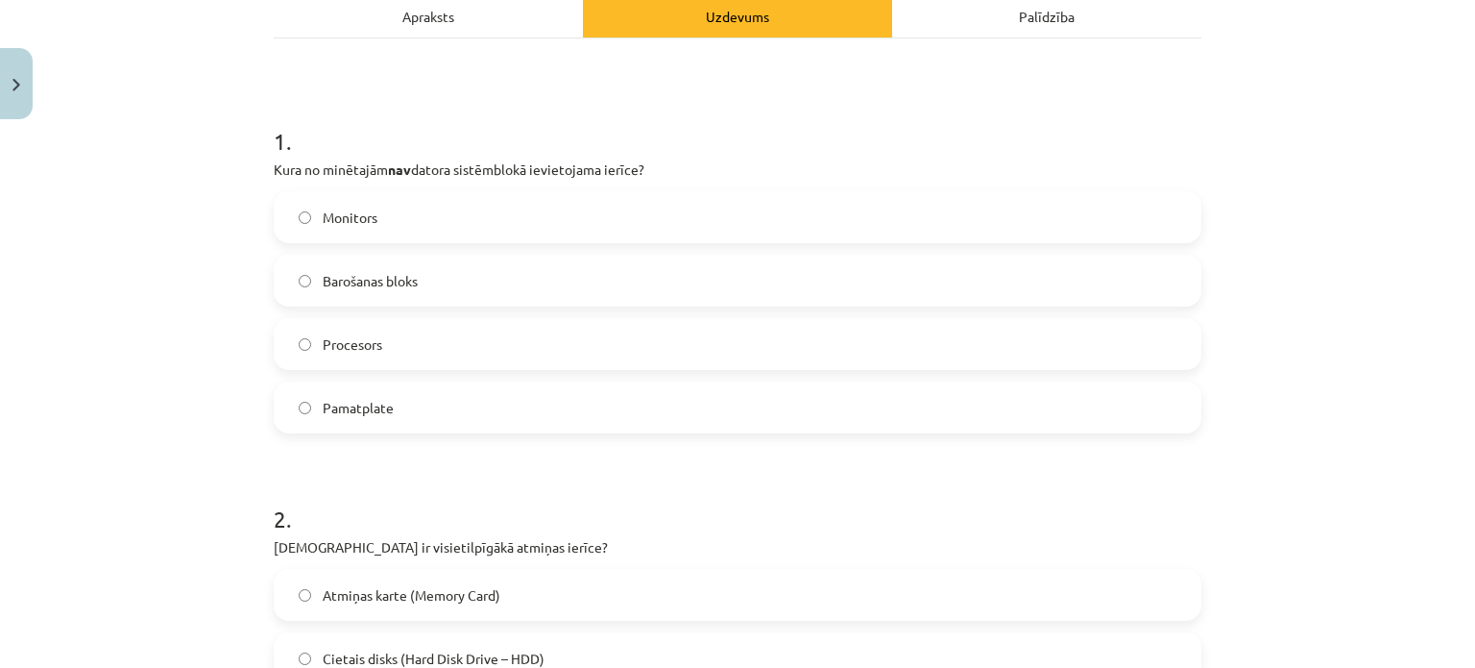
click at [447, 18] on div "Apraksts" at bounding box center [428, 15] width 309 height 43
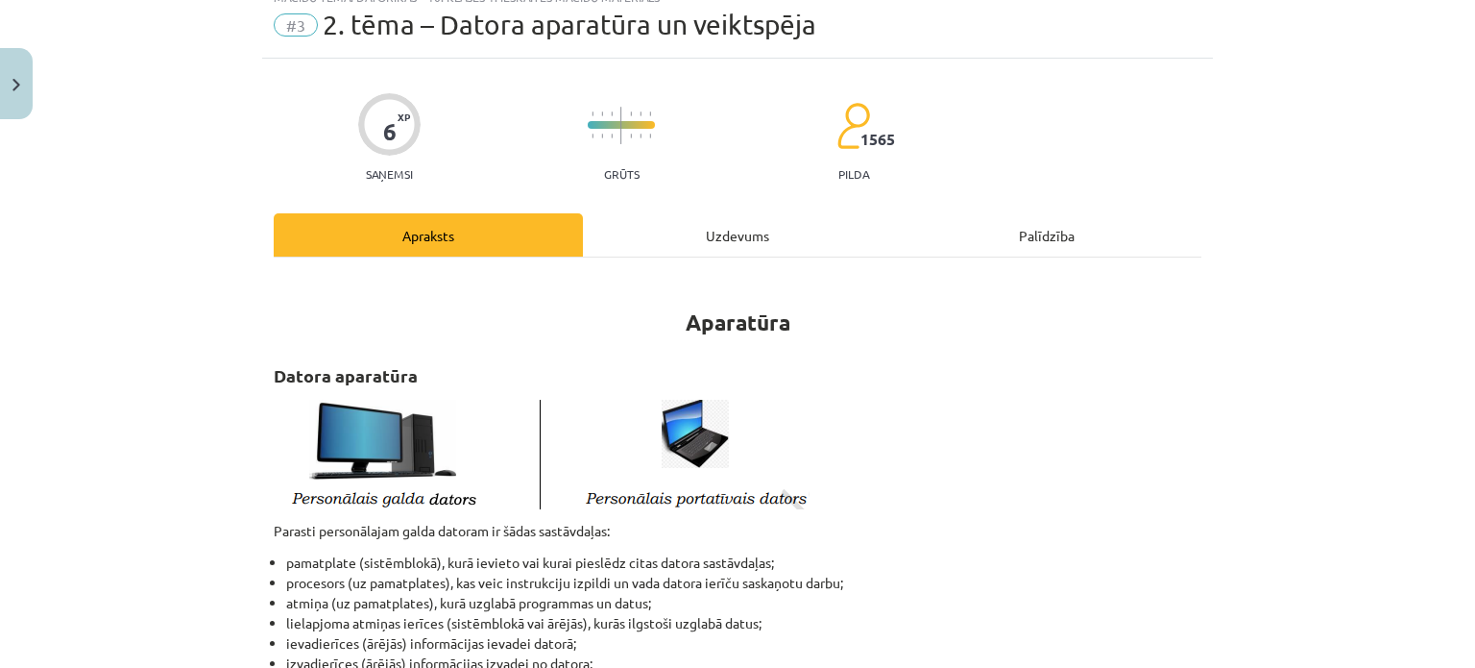
scroll to position [48, 0]
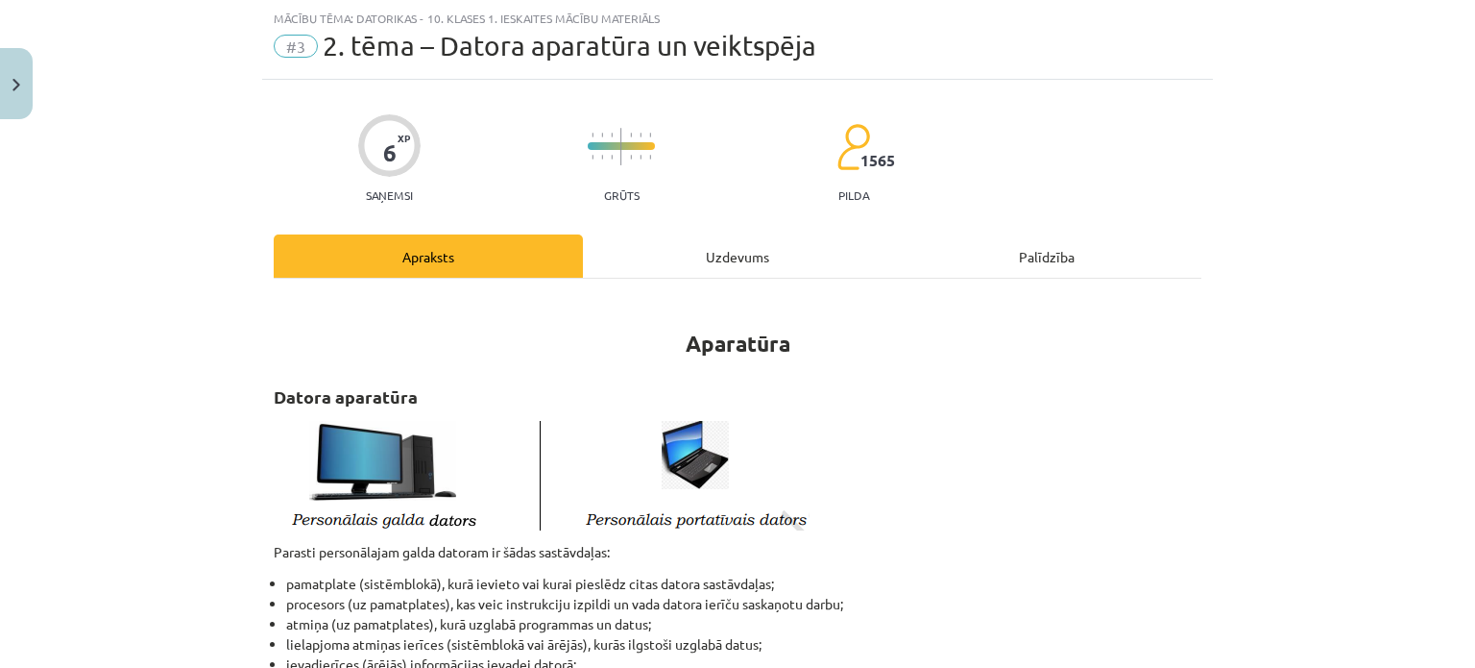
click at [729, 250] on div "Uzdevums" at bounding box center [737, 255] width 309 height 43
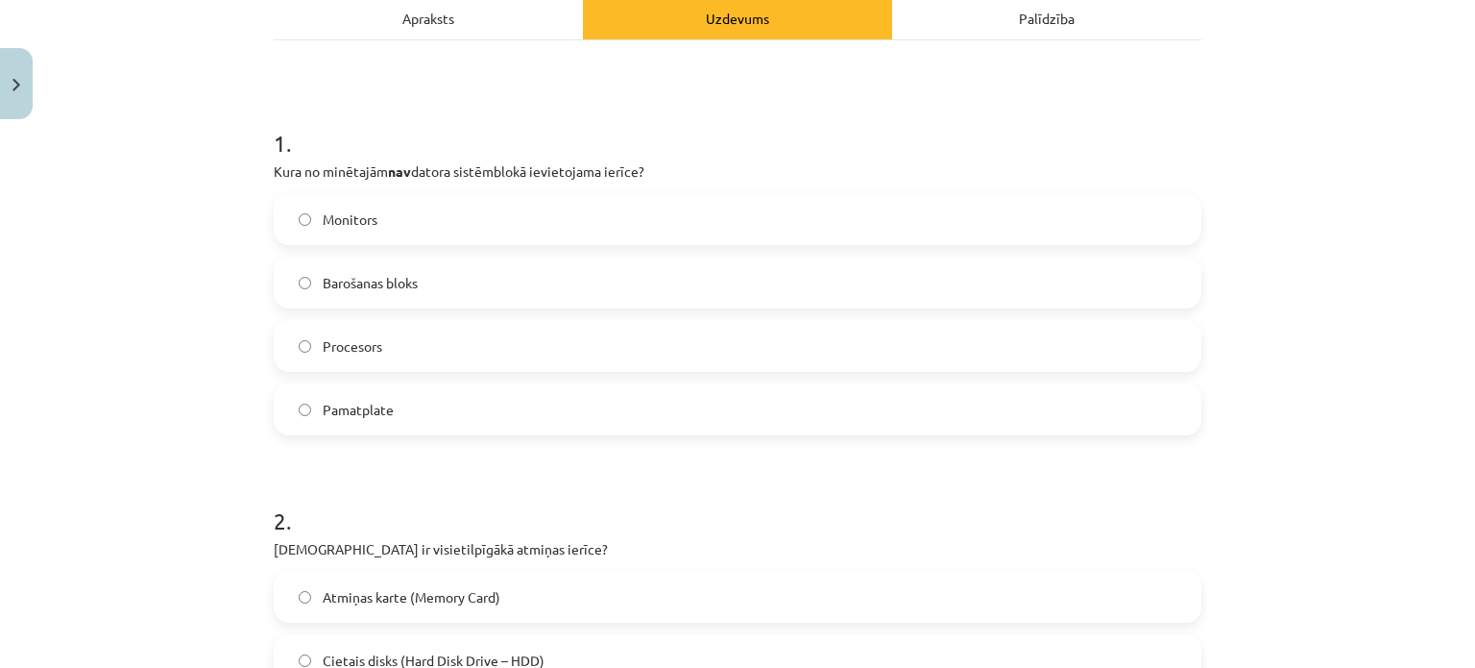
scroll to position [144, 0]
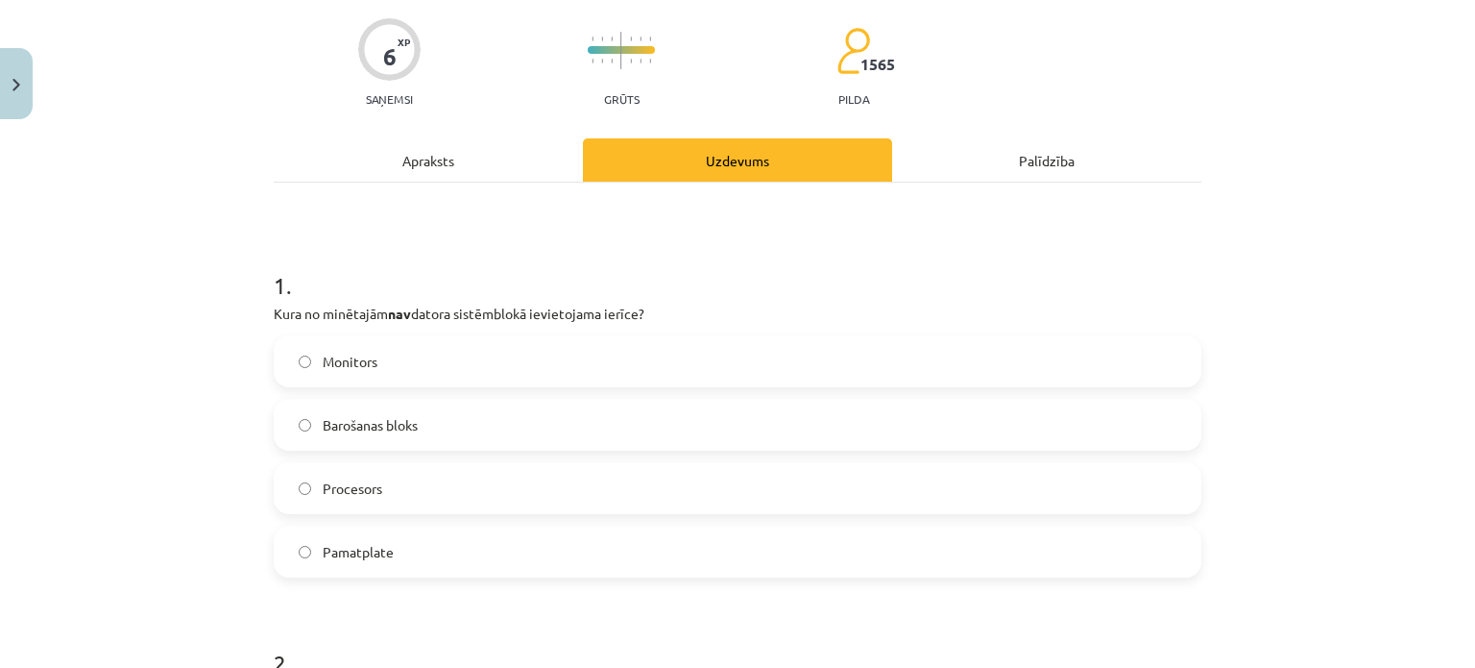
click at [432, 165] on div "Apraksts" at bounding box center [428, 159] width 309 height 43
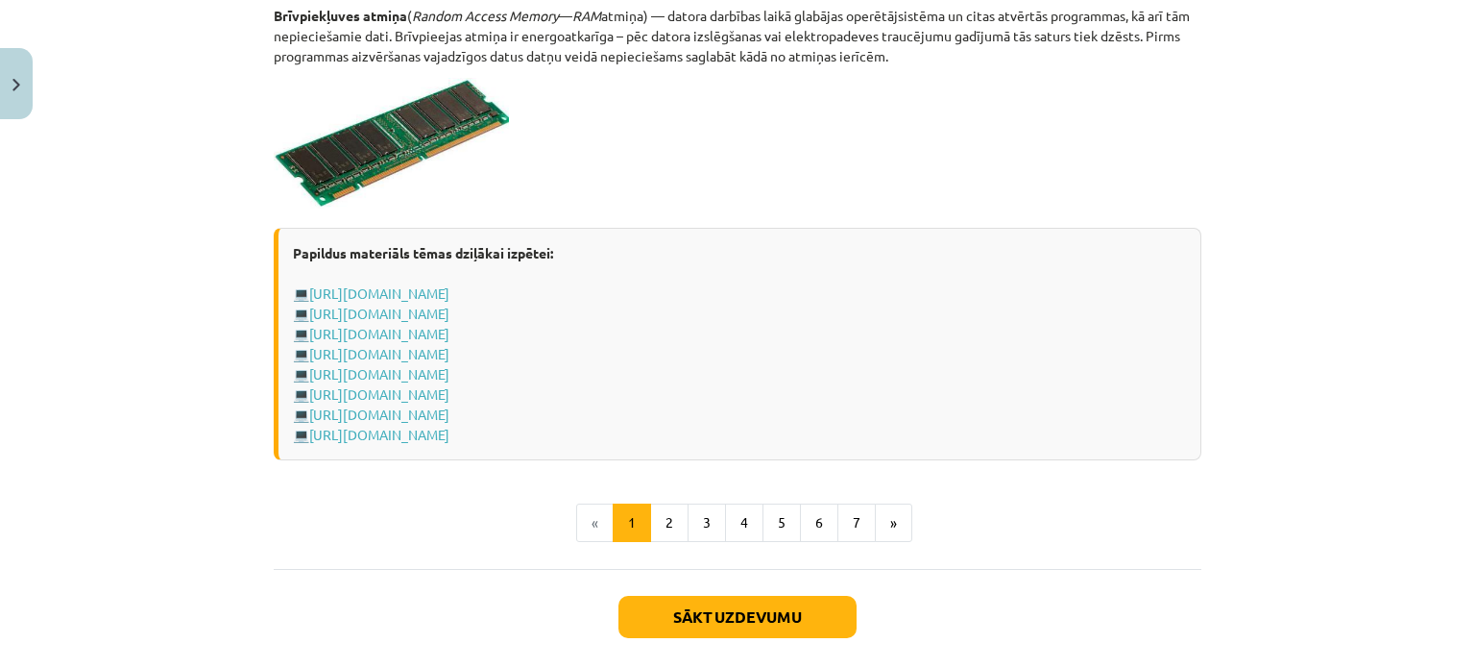
scroll to position [3410, 0]
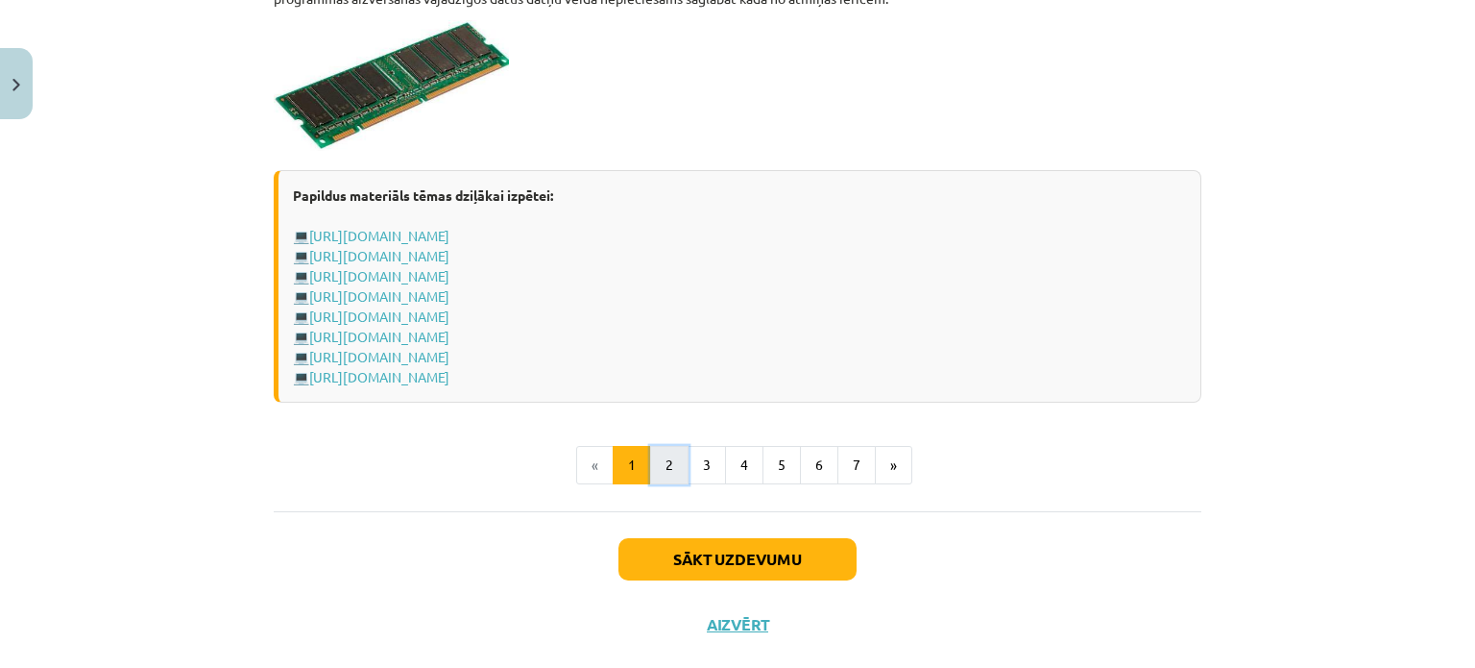
click at [665, 463] on button "2" at bounding box center [669, 465] width 38 height 38
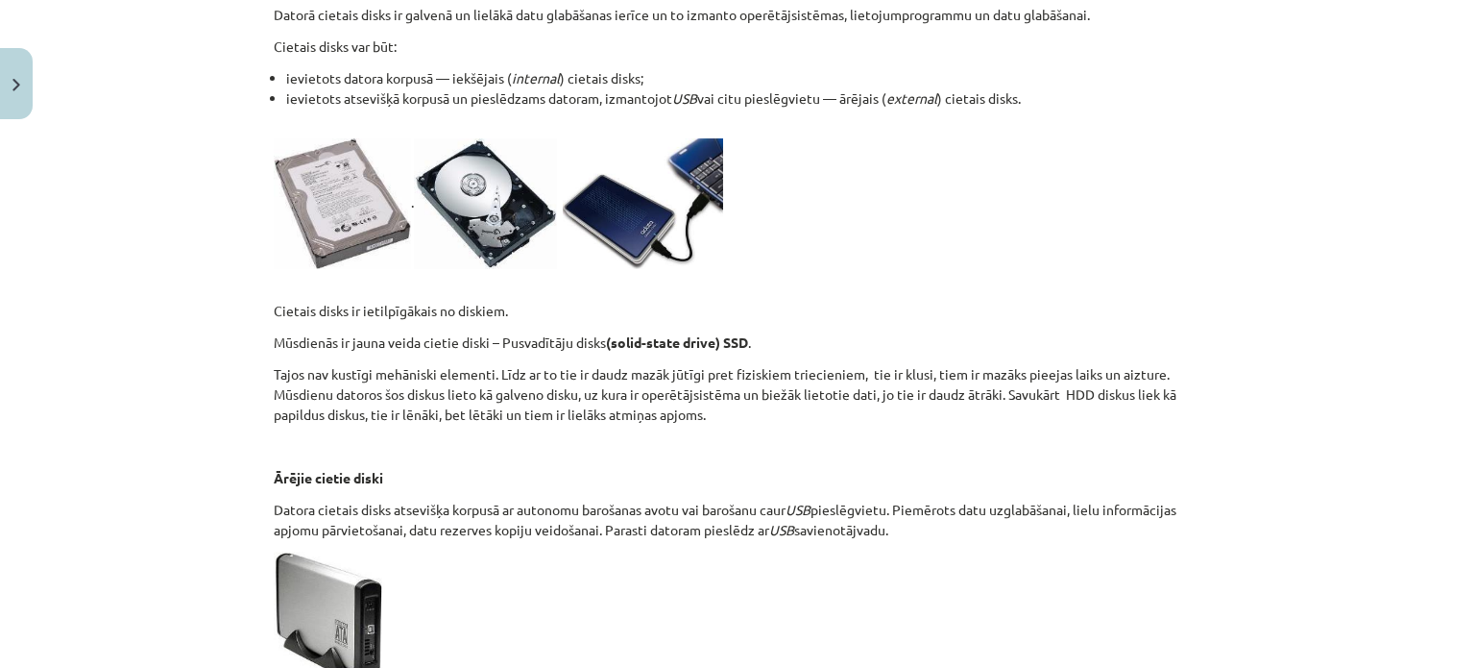
scroll to position [0, 0]
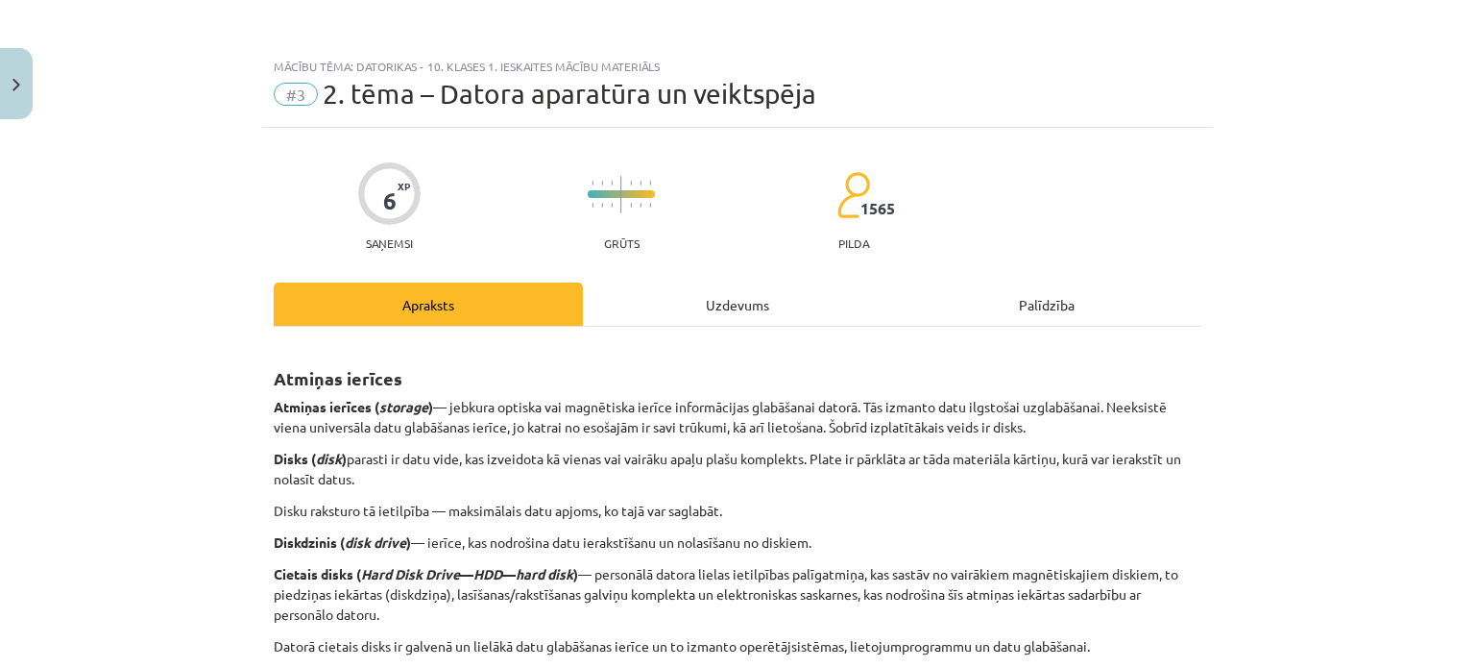
click at [705, 295] on div "Uzdevums" at bounding box center [737, 303] width 309 height 43
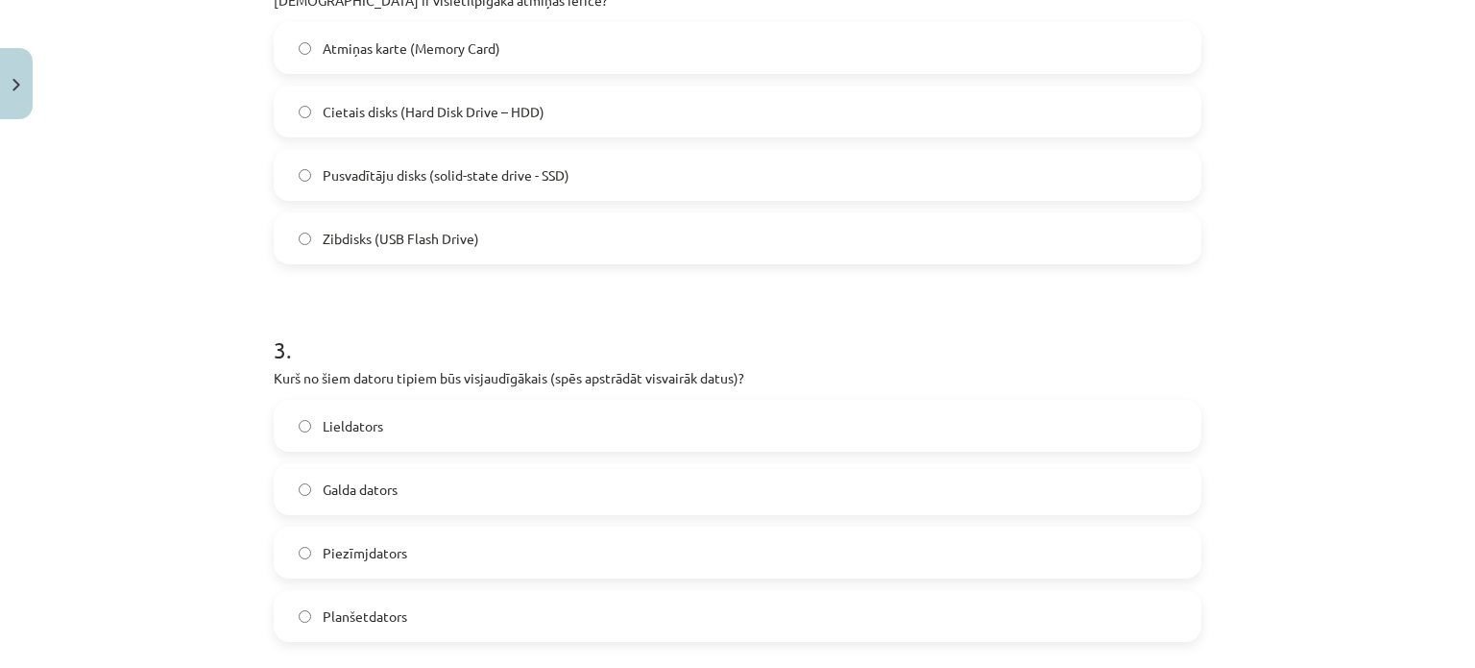
scroll to position [624, 0]
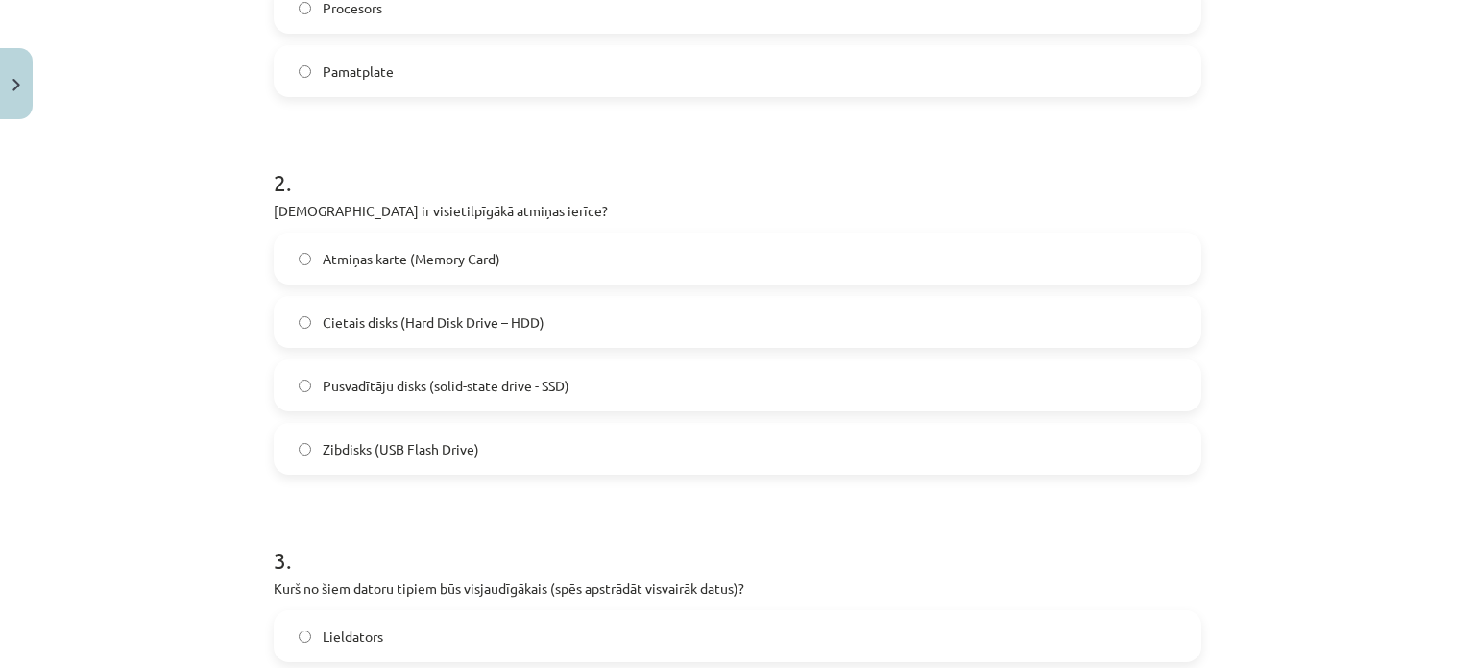
click at [311, 324] on label "Cietais disks (Hard Disk Drive – HDD)" at bounding box center [738, 322] width 924 height 48
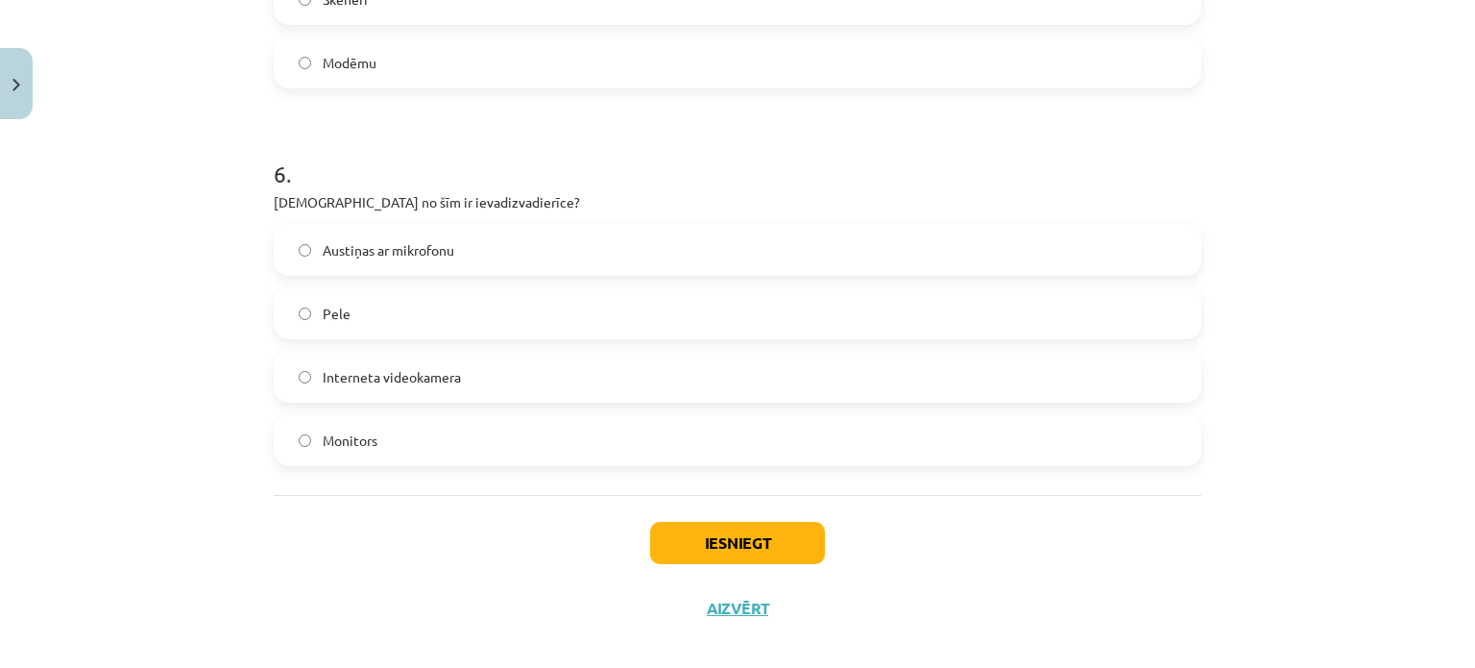
scroll to position [2161, 0]
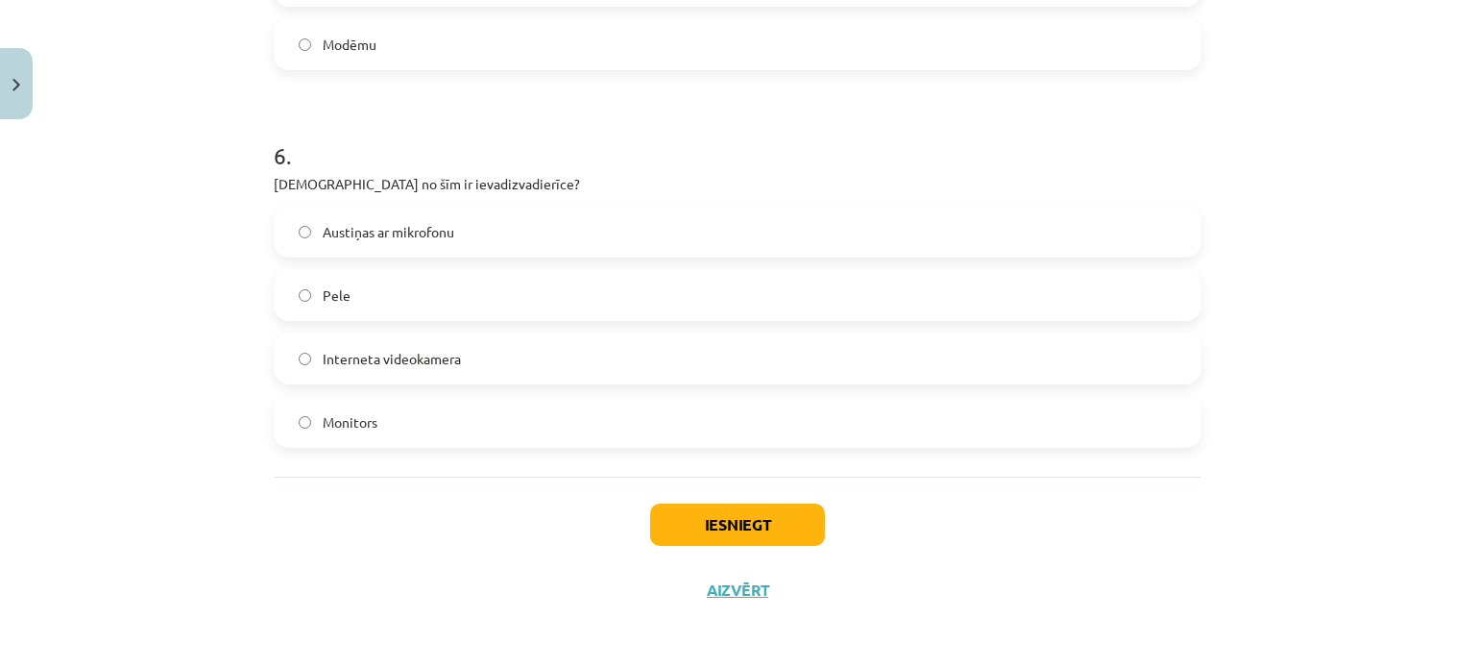
click at [290, 414] on label "Monitors" at bounding box center [738, 422] width 924 height 48
click at [734, 521] on button "Iesniegt" at bounding box center [737, 524] width 175 height 42
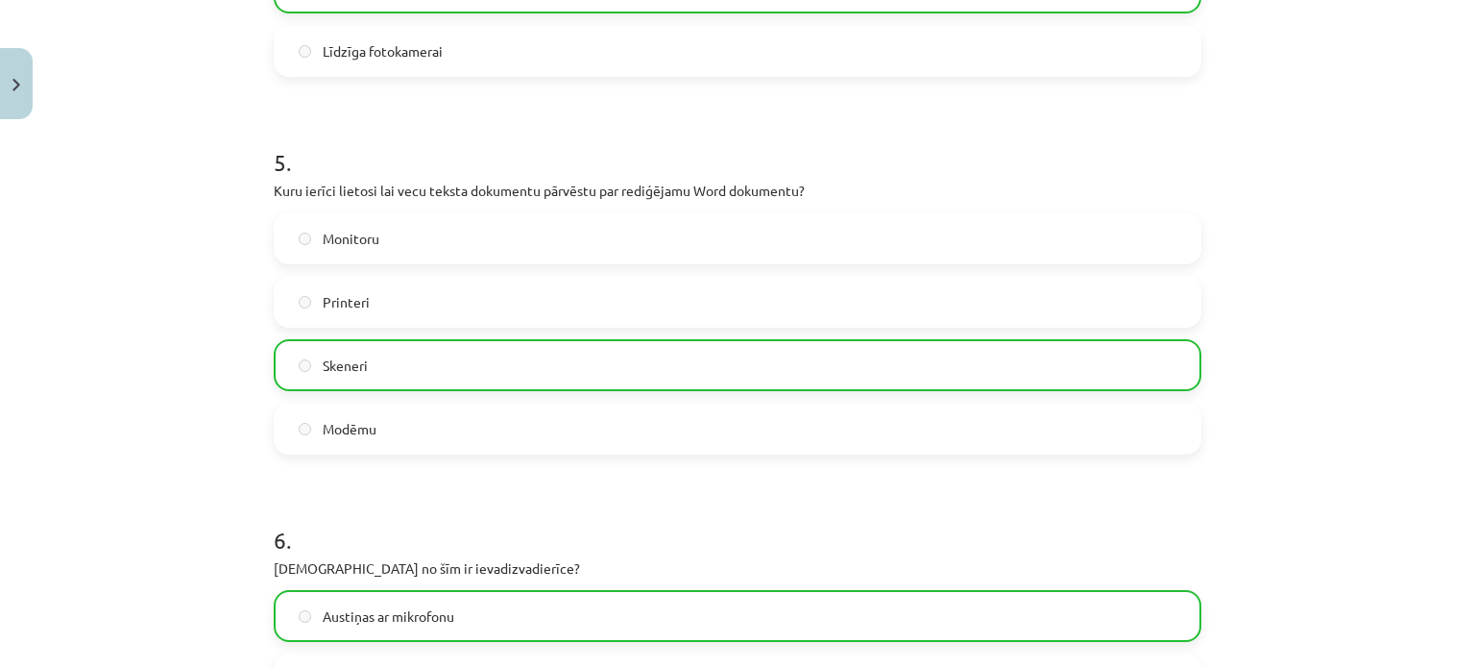
scroll to position [2224, 0]
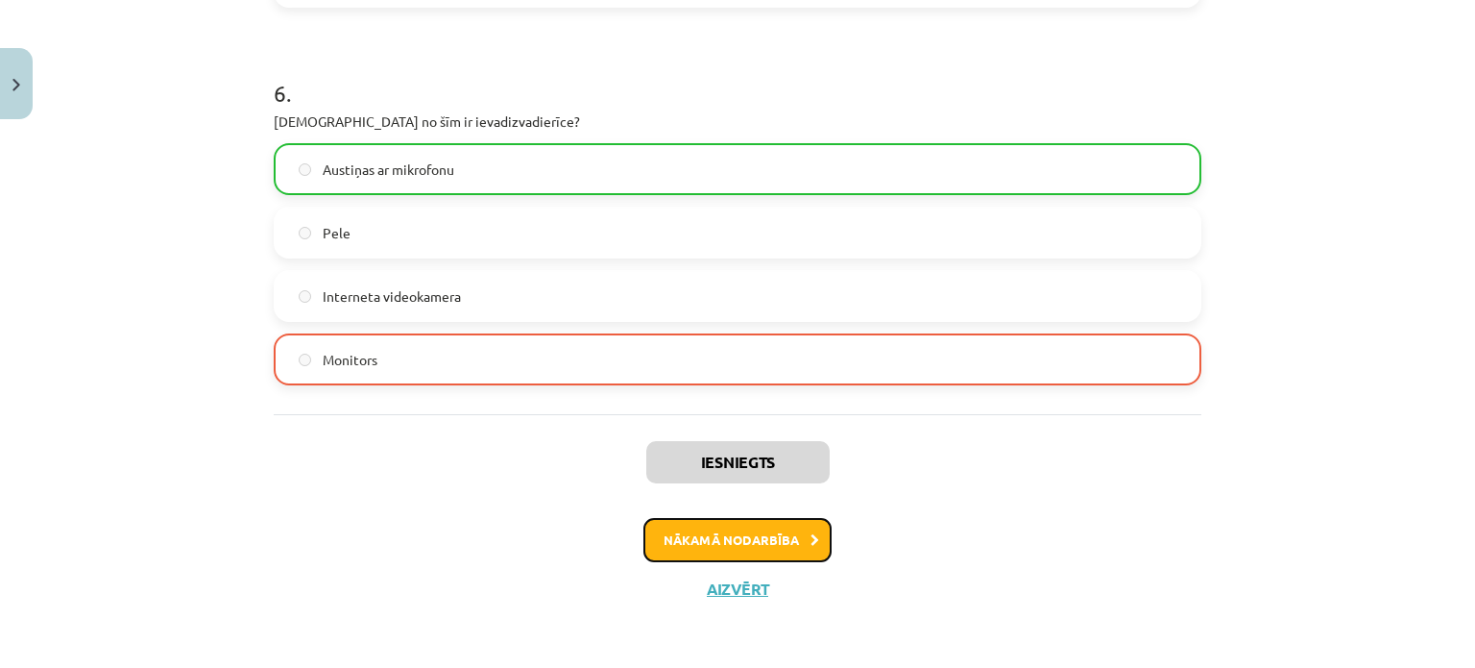
click at [768, 539] on button "Nākamā nodarbība" at bounding box center [738, 540] width 188 height 44
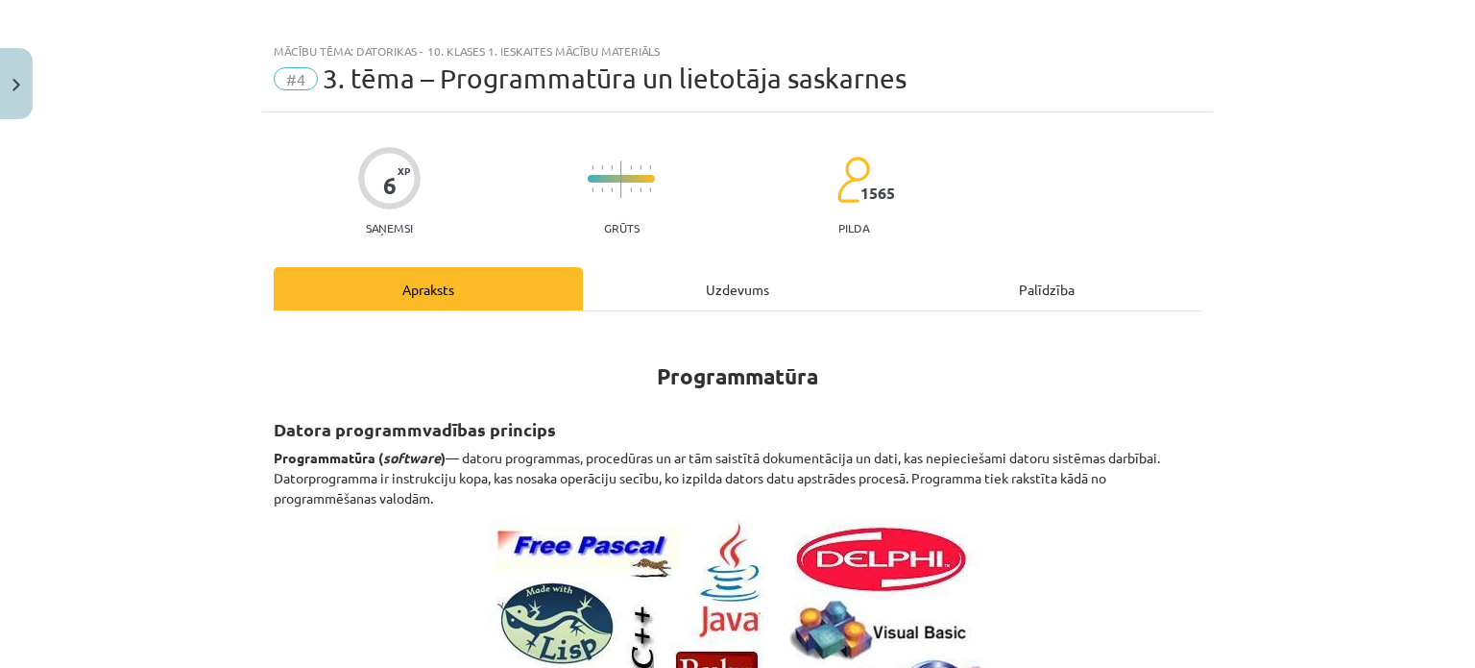
scroll to position [0, 0]
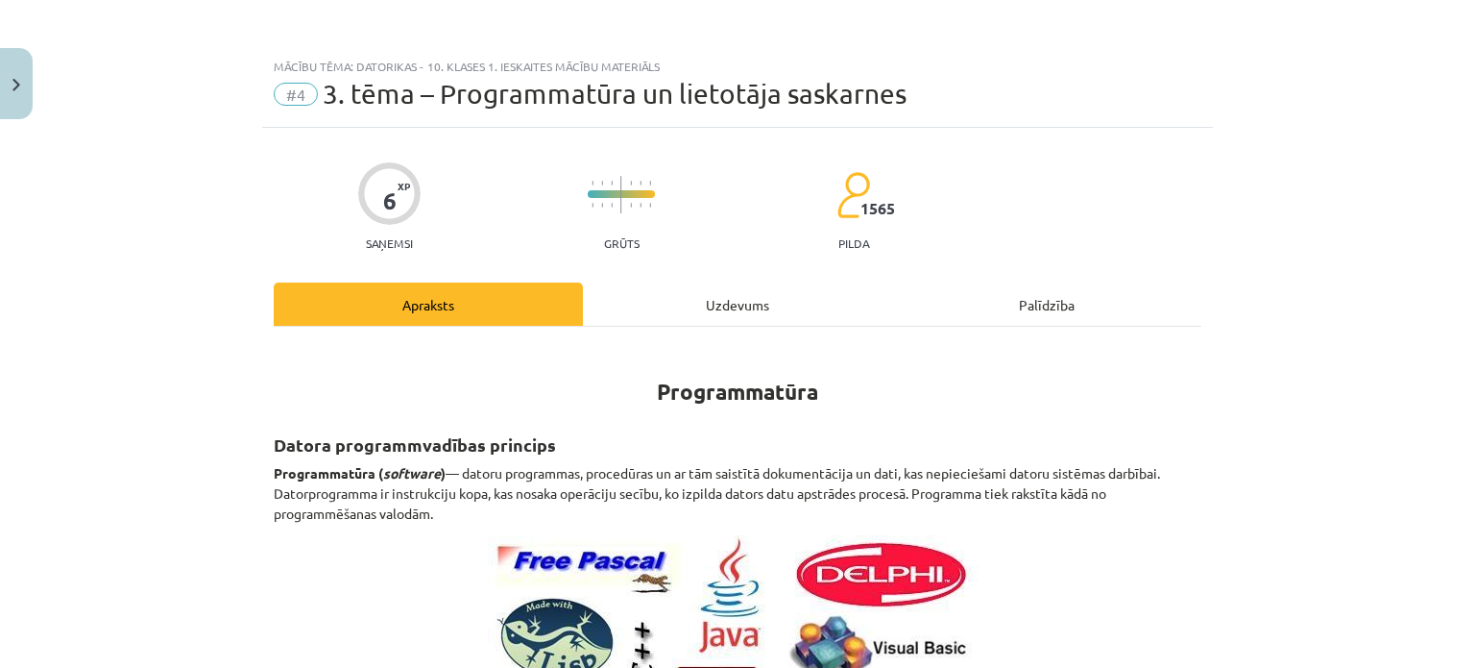
click at [747, 304] on div "Uzdevums" at bounding box center [737, 303] width 309 height 43
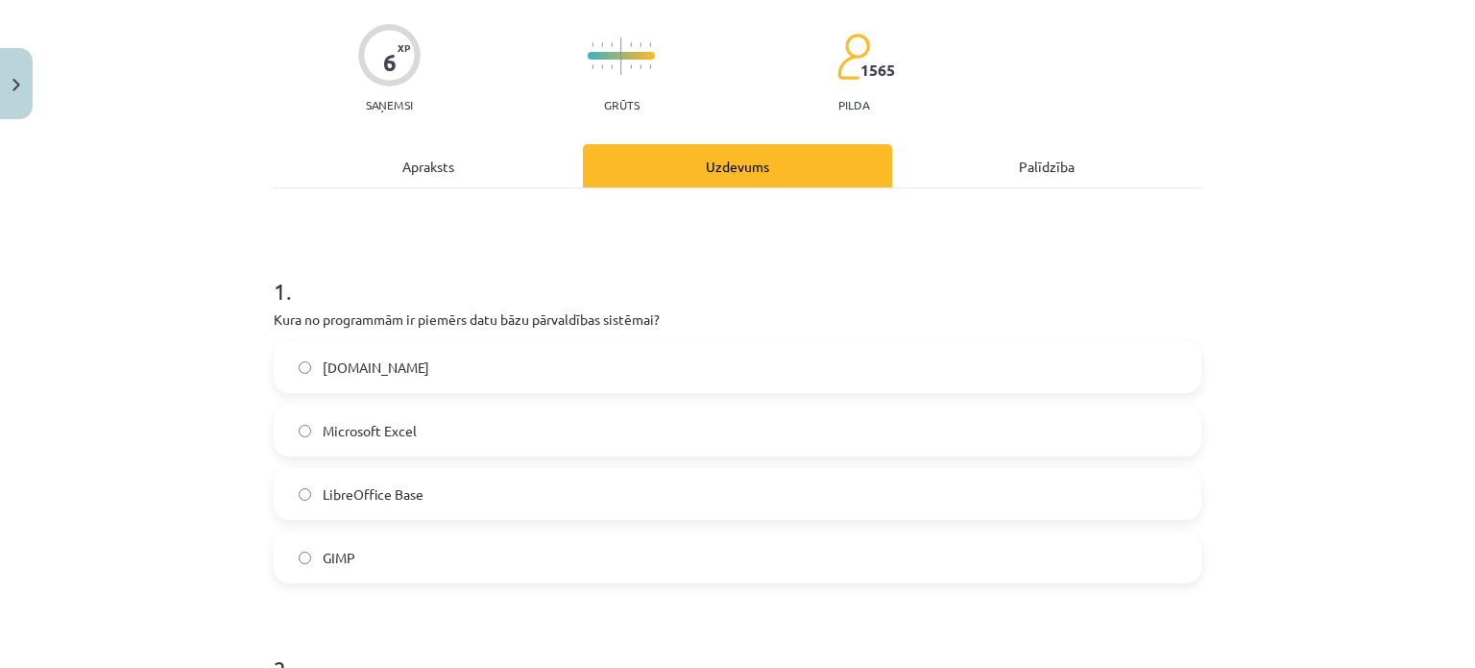
scroll to position [115, 0]
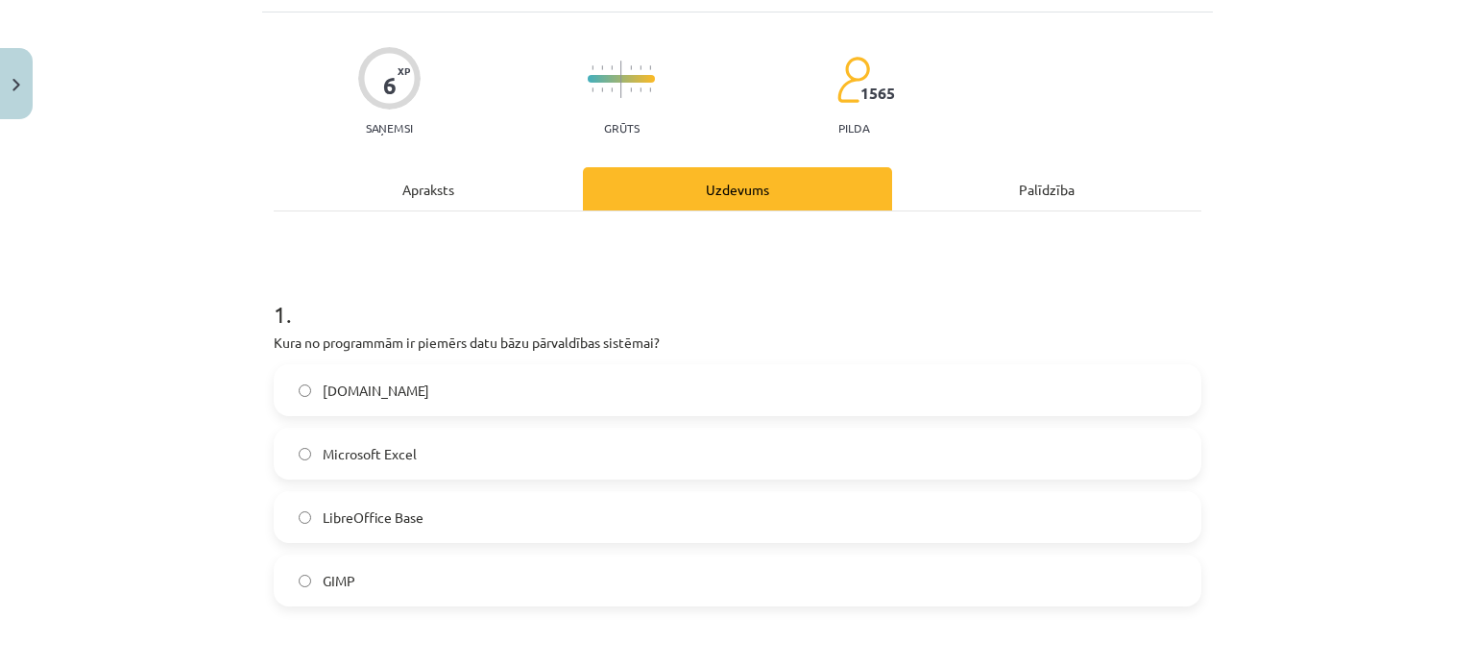
click at [442, 195] on div "Apraksts" at bounding box center [428, 188] width 309 height 43
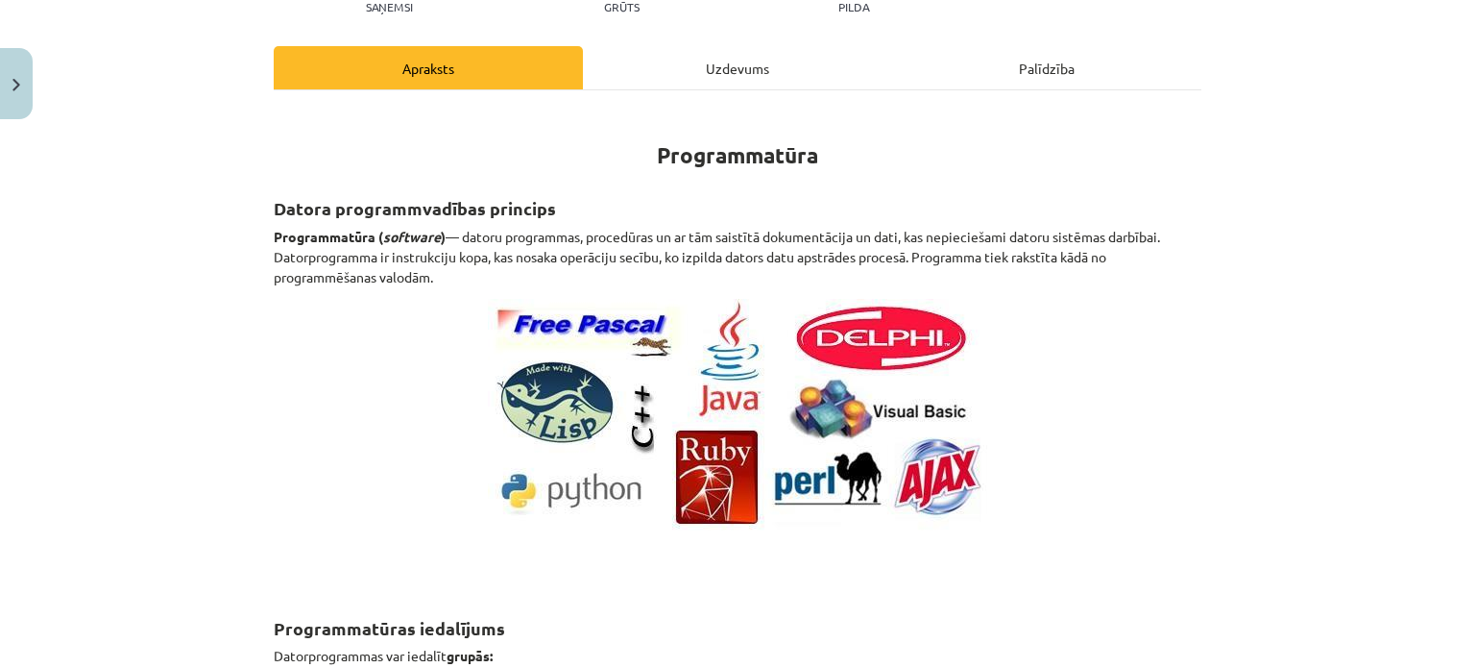
scroll to position [0, 0]
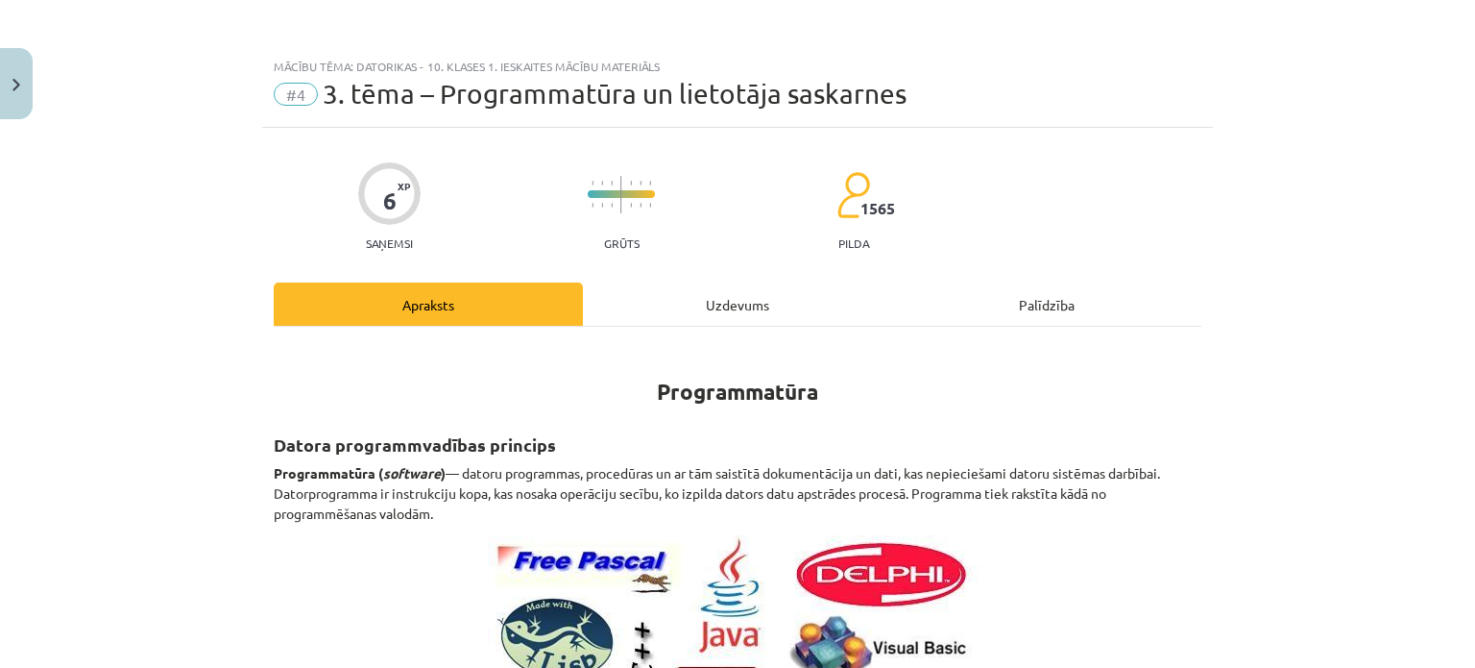
click at [1041, 304] on div "Palīdzība" at bounding box center [1046, 303] width 309 height 43
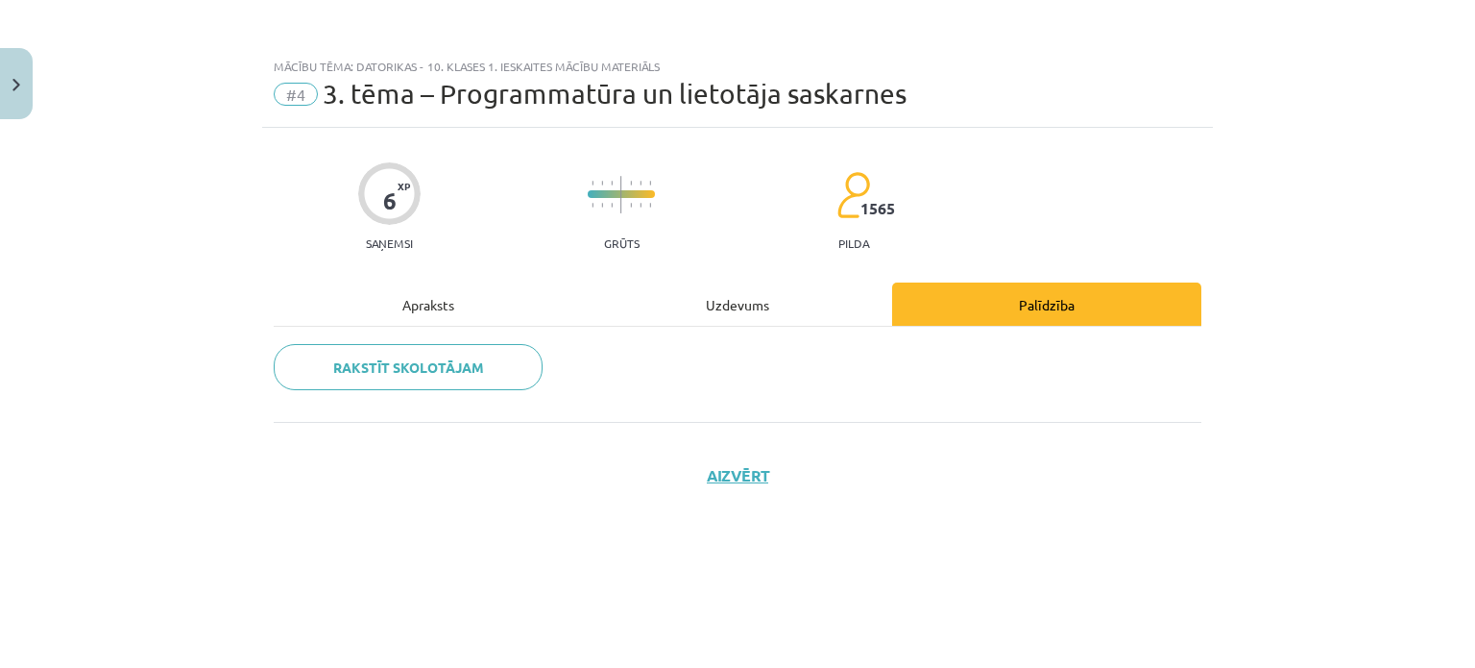
click at [730, 306] on div "Uzdevums" at bounding box center [737, 303] width 309 height 43
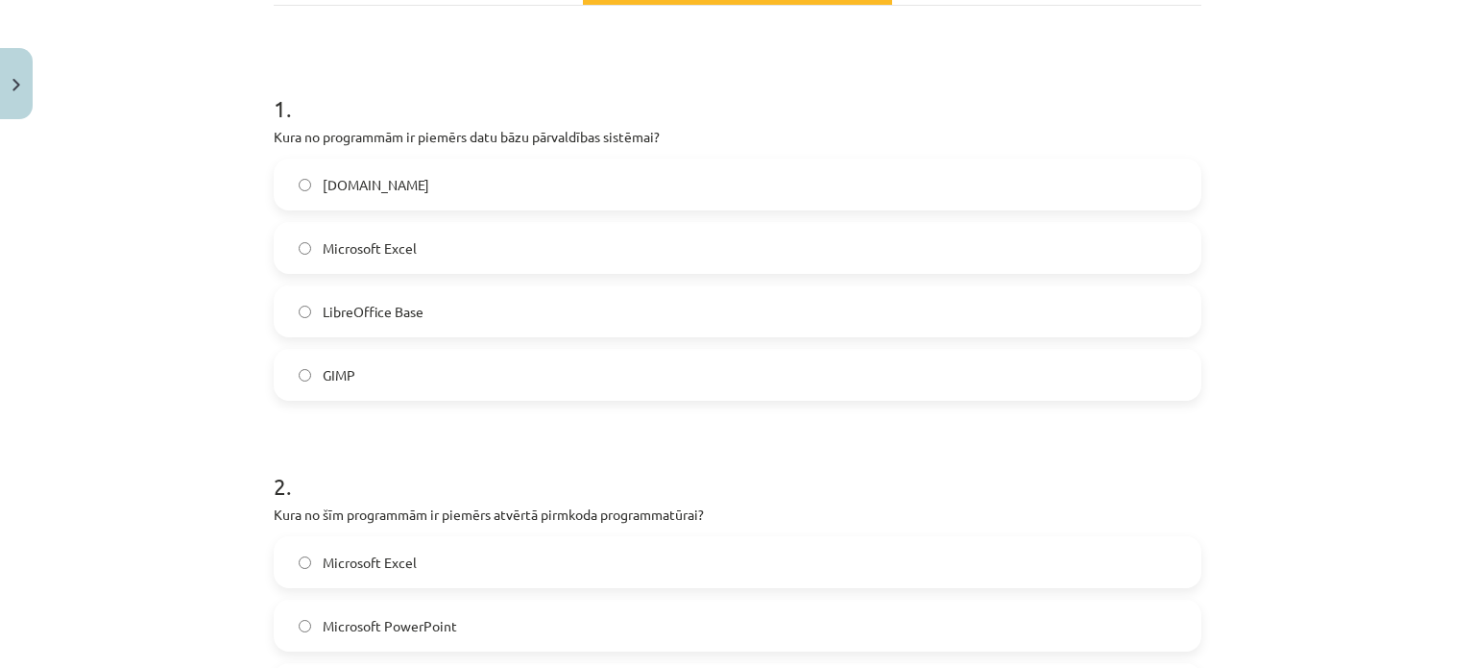
scroll to position [288, 0]
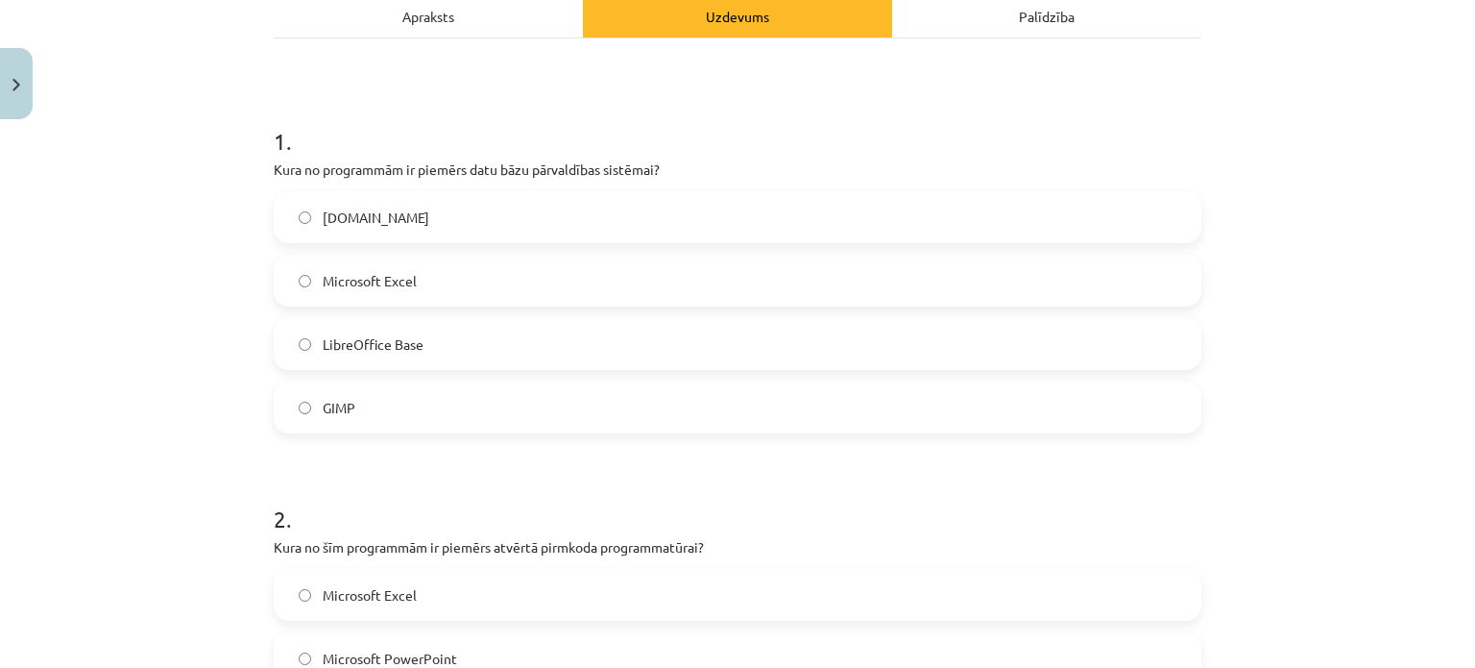
click at [492, 264] on label "Microsoft Excel" at bounding box center [738, 280] width 924 height 48
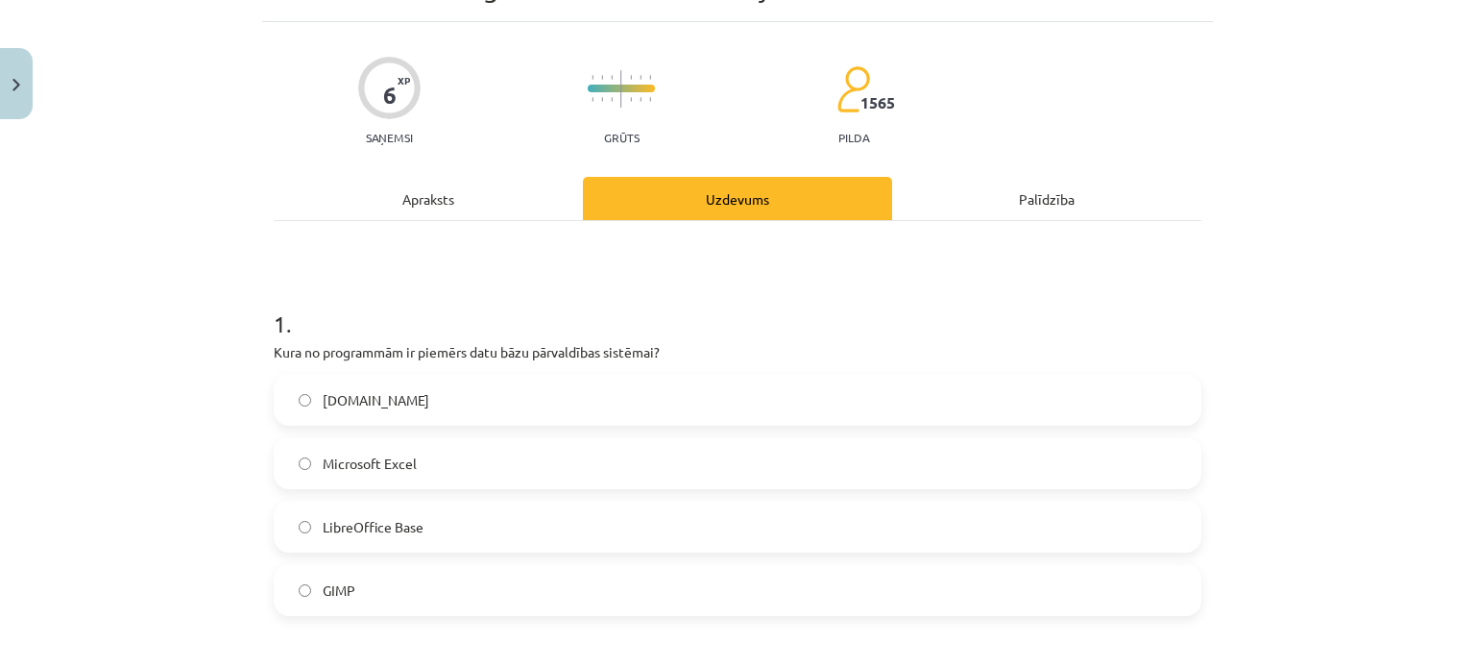
scroll to position [0, 0]
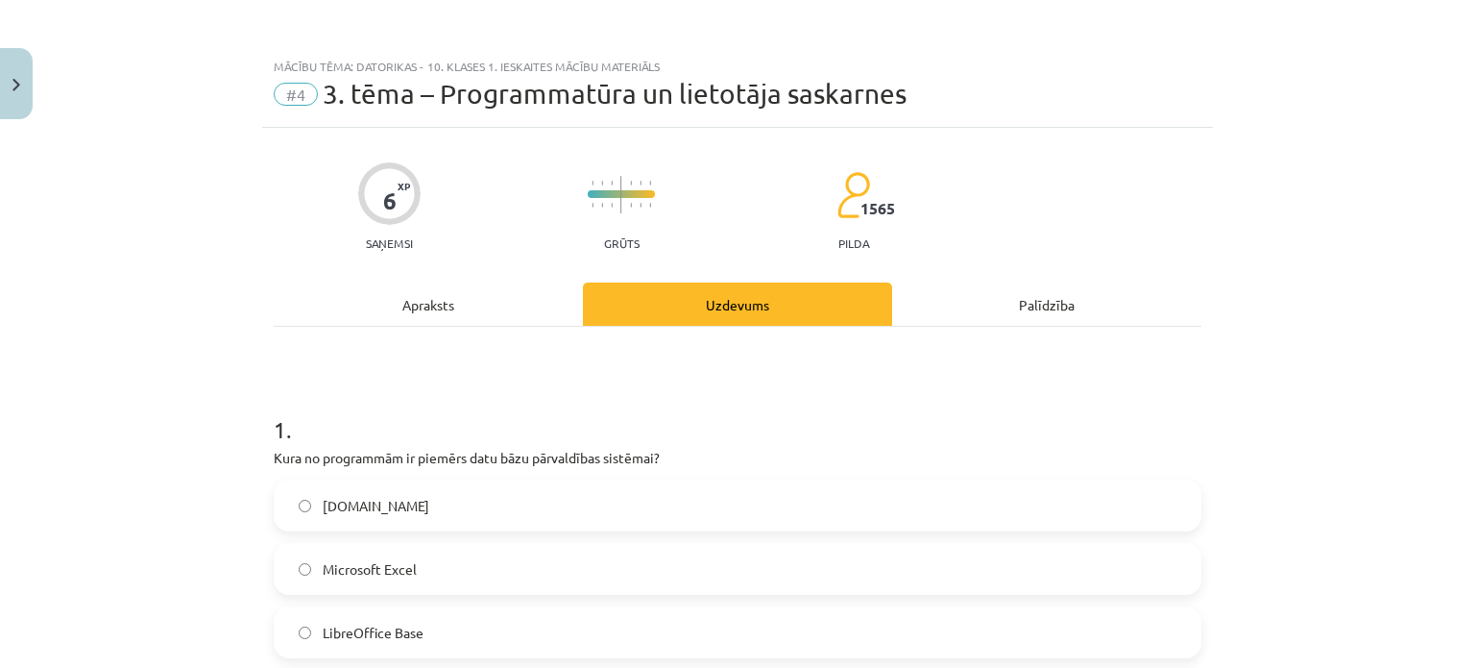
click at [476, 306] on div "Apraksts" at bounding box center [428, 303] width 309 height 43
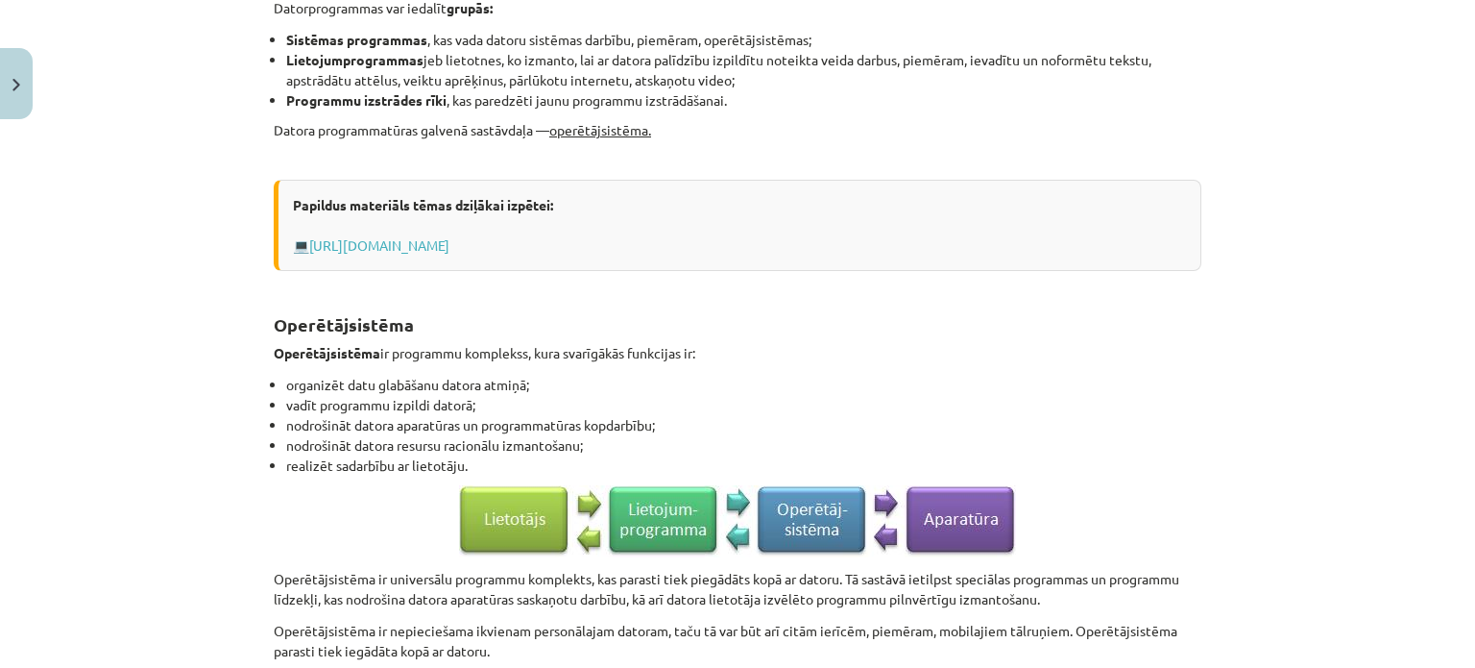
scroll to position [913, 0]
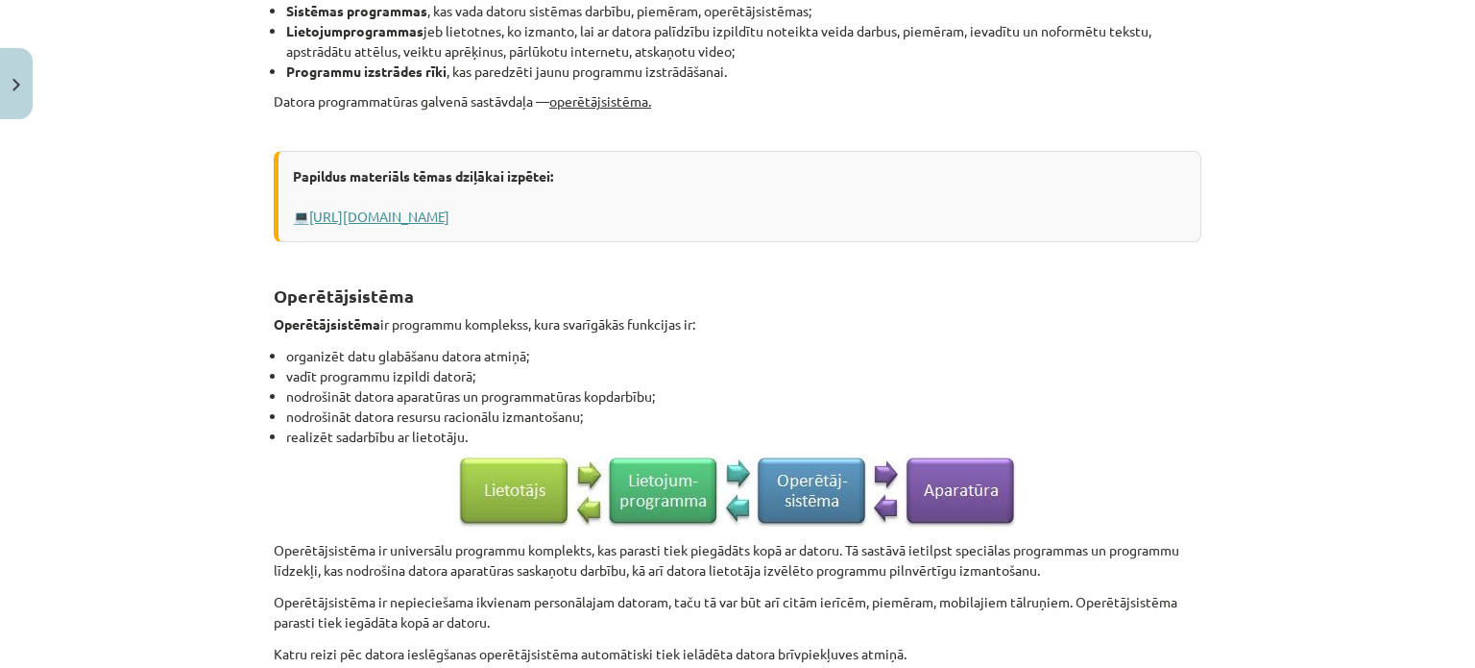
click at [450, 218] on link "[URL][DOMAIN_NAME]" at bounding box center [379, 215] width 140 height 17
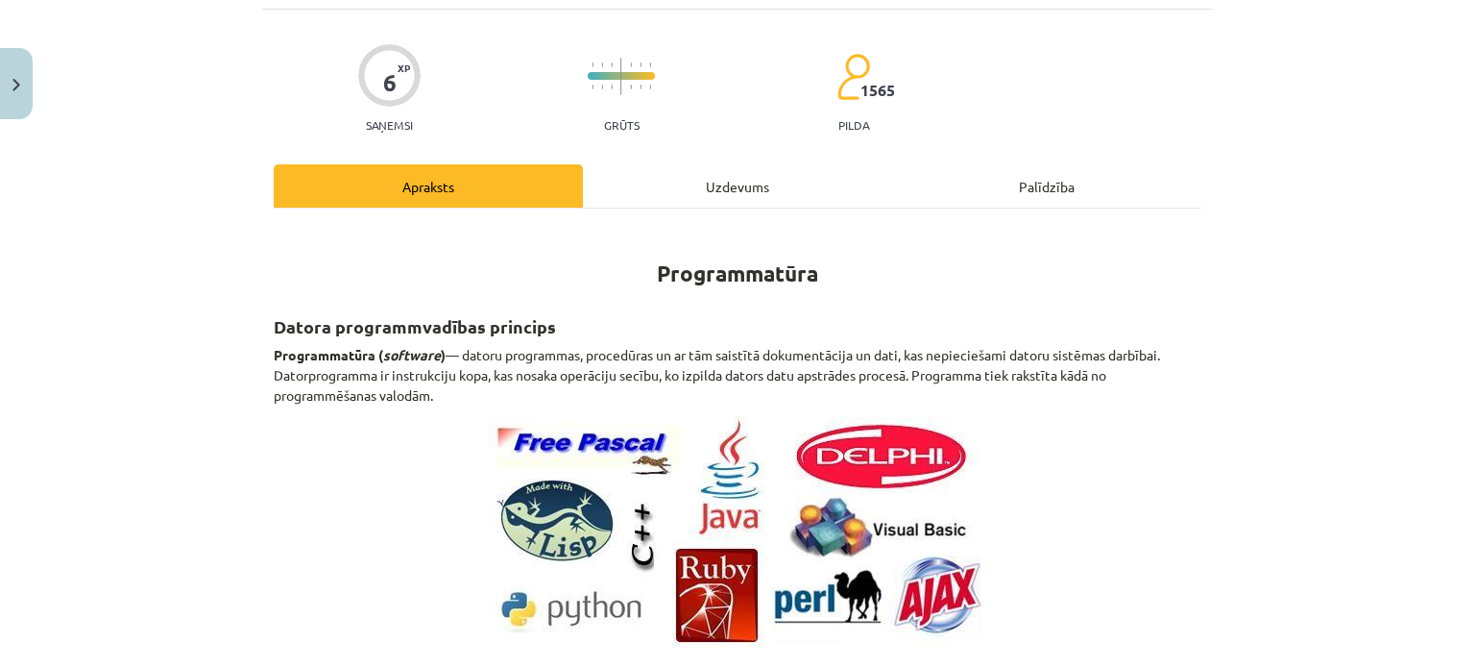
scroll to position [0, 0]
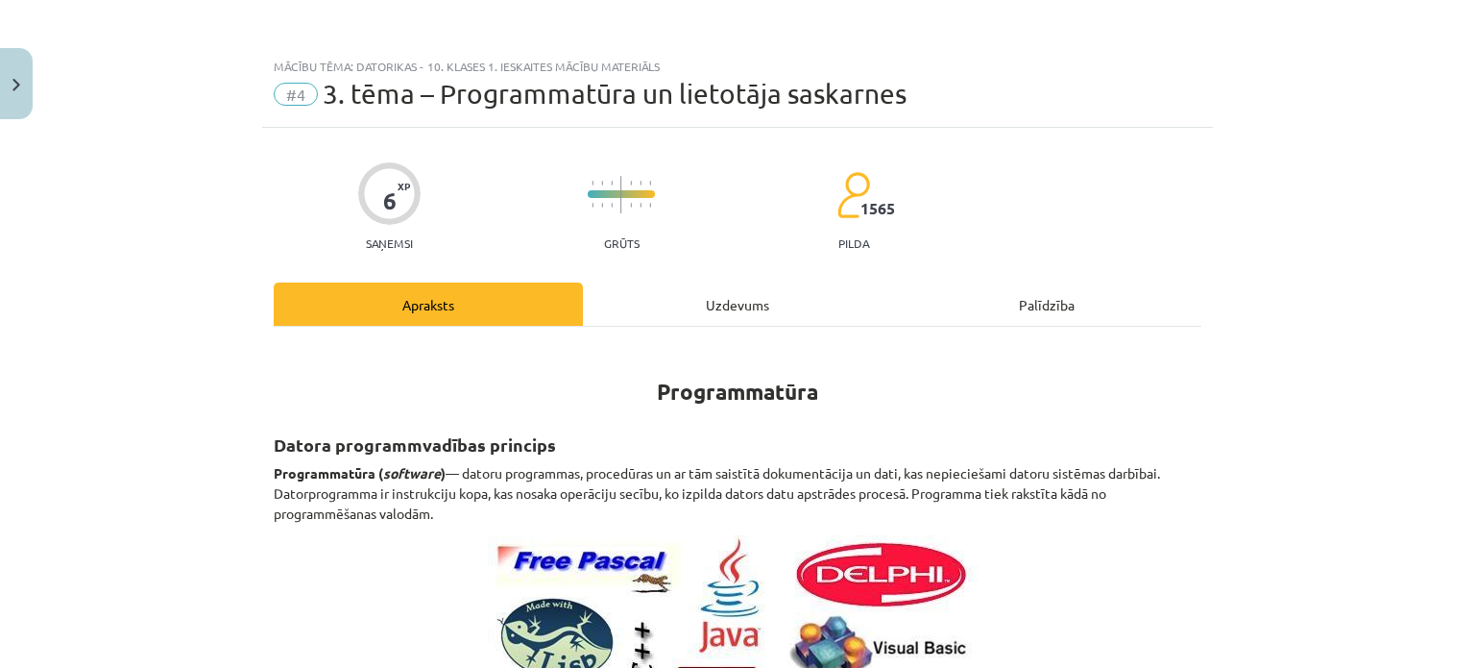
click at [720, 306] on div "Uzdevums" at bounding box center [737, 303] width 309 height 43
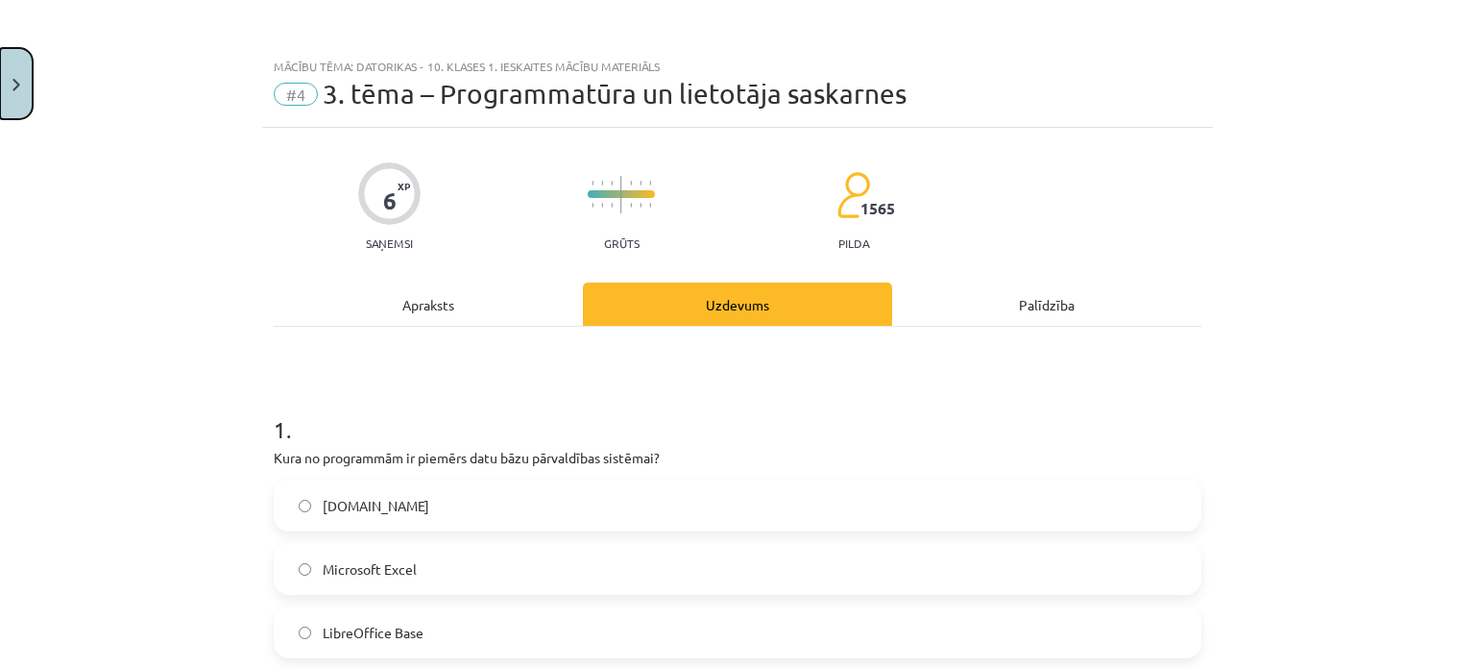
click at [20, 70] on button "Close" at bounding box center [16, 83] width 33 height 71
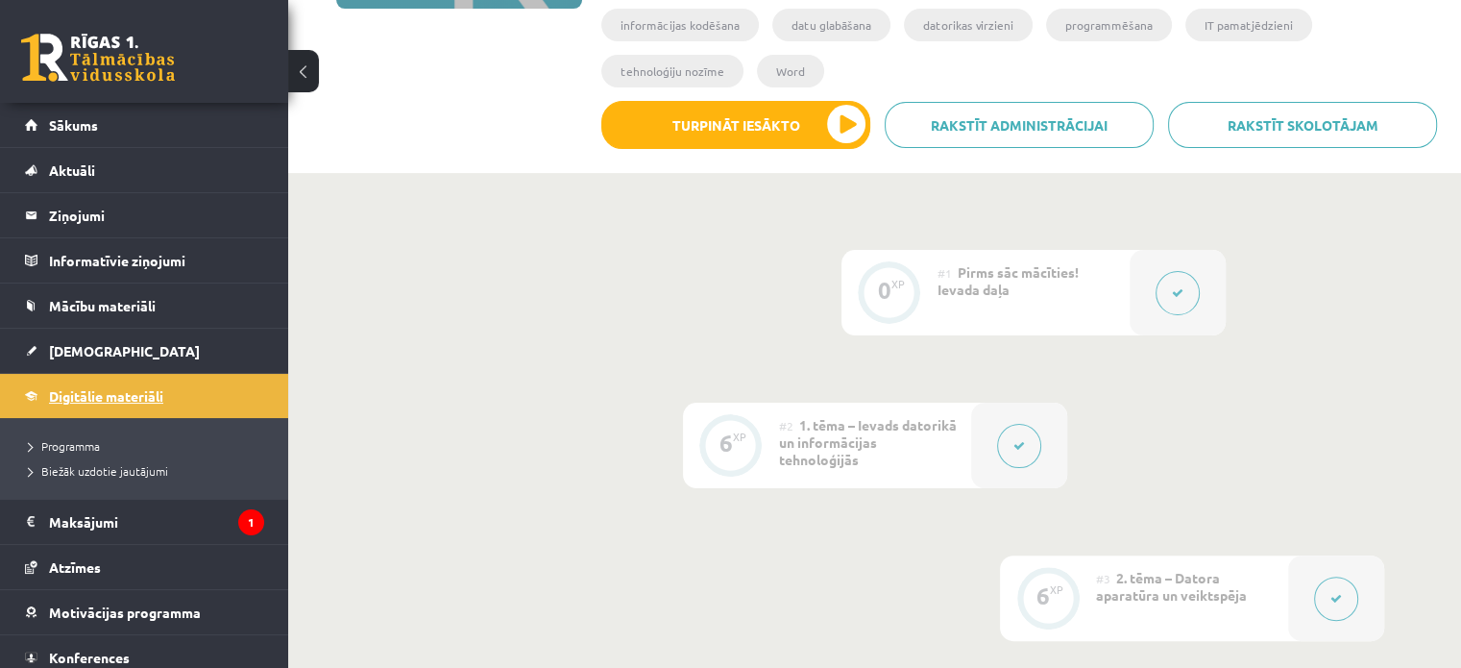
click at [115, 401] on span "Digitālie materiāli" at bounding box center [106, 395] width 114 height 17
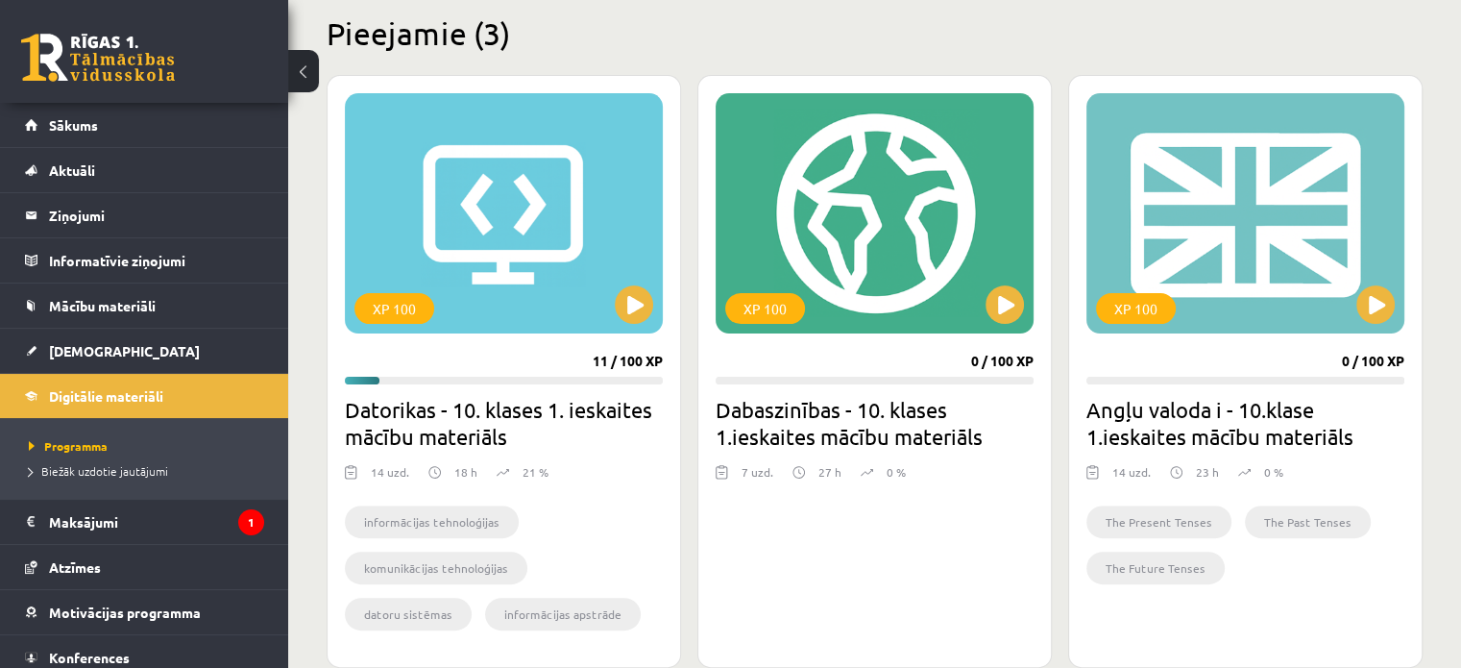
scroll to position [480, 0]
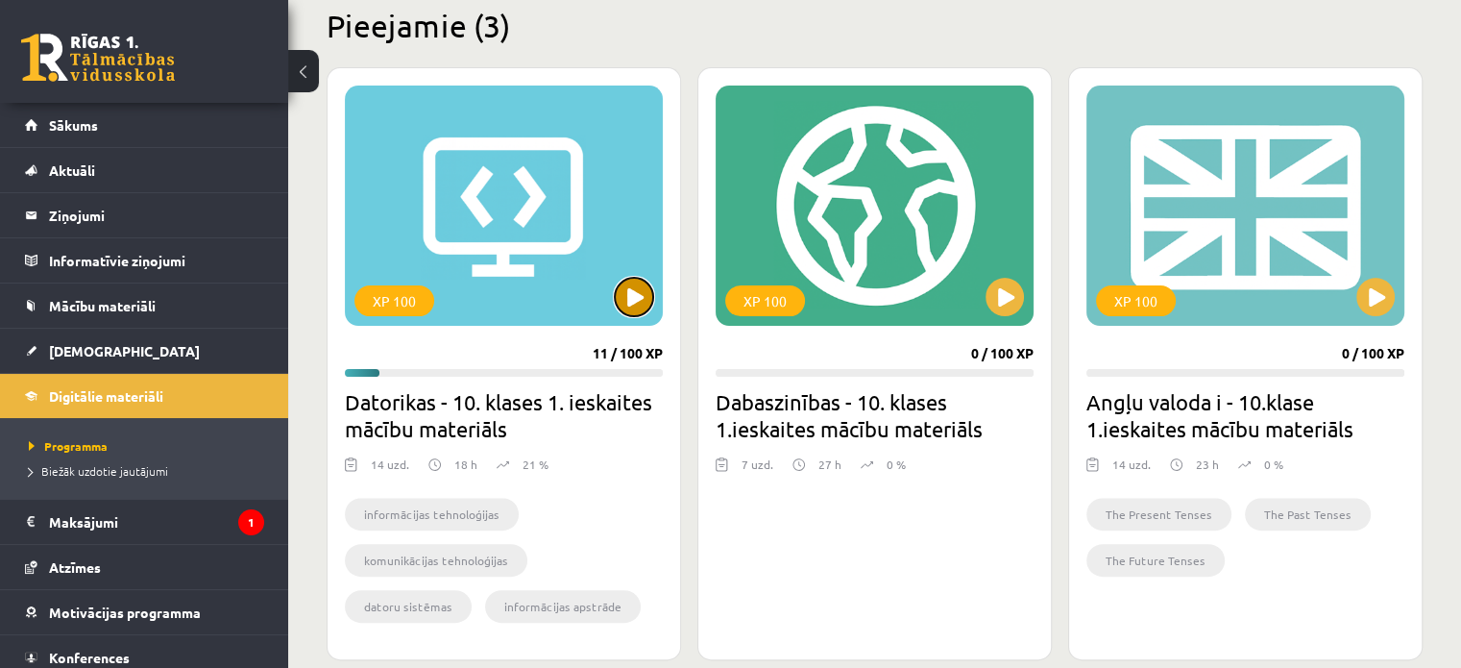
click at [635, 306] on button at bounding box center [634, 297] width 38 height 38
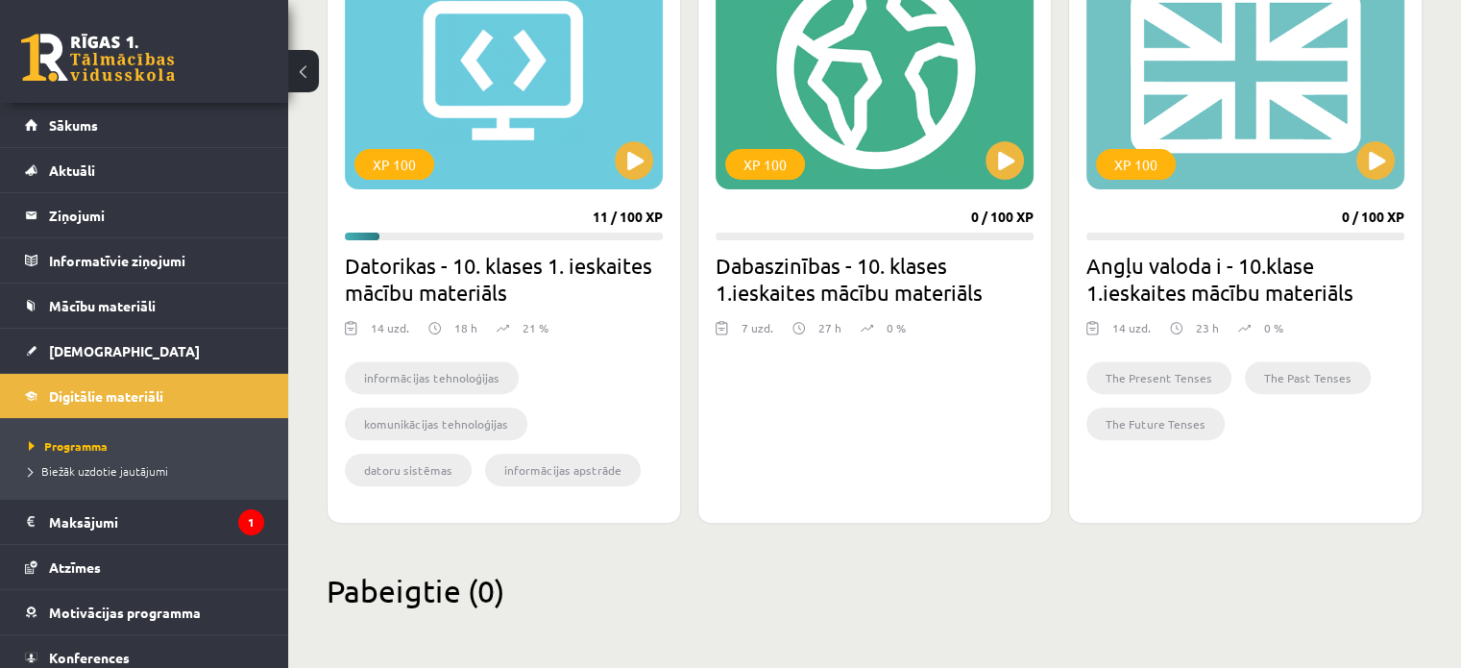
scroll to position [619, 0]
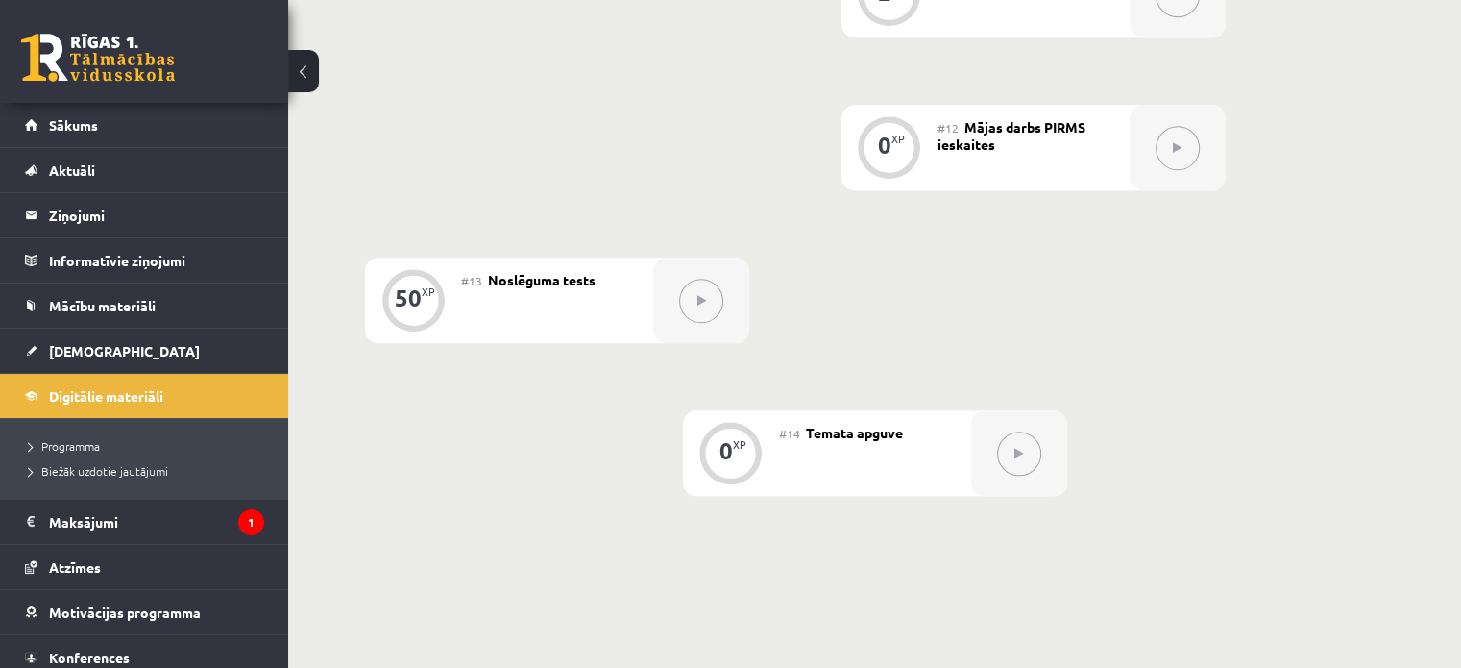
scroll to position [2113, 0]
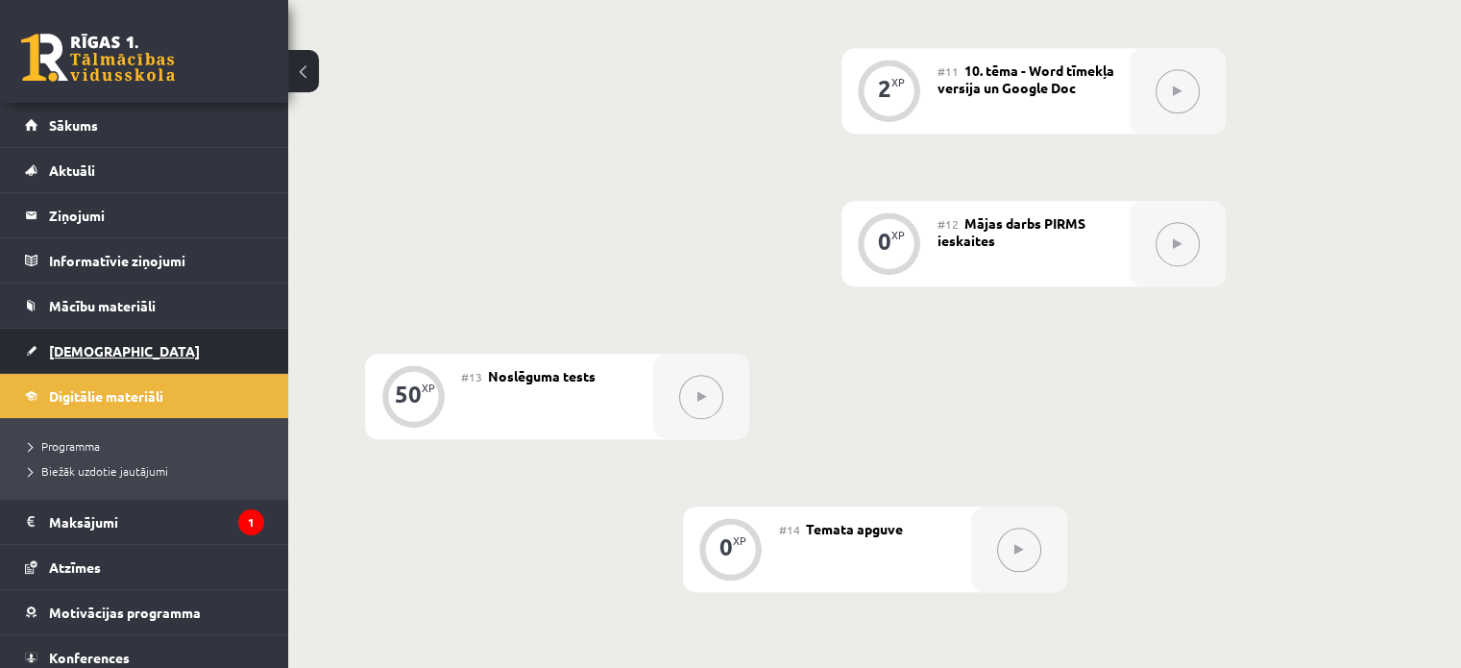
click at [92, 351] on span "[DEMOGRAPHIC_DATA]" at bounding box center [124, 350] width 151 height 17
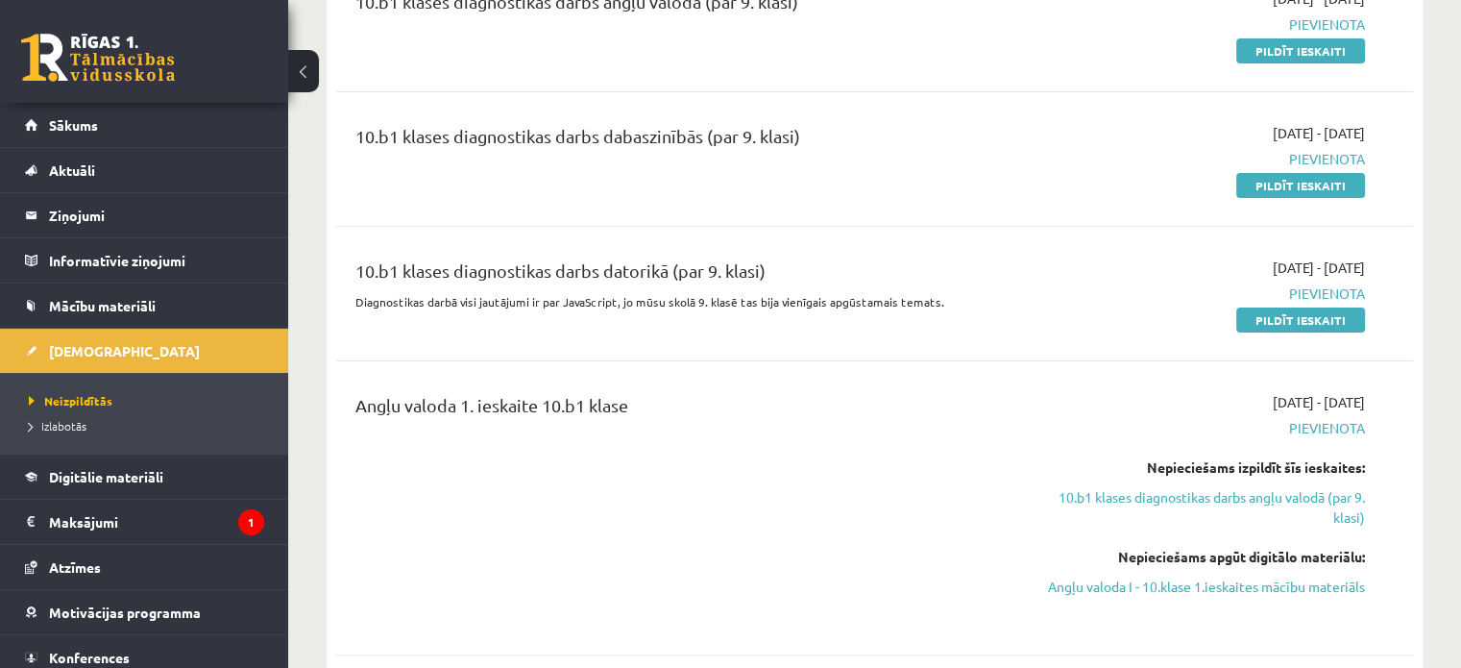
scroll to position [288, 0]
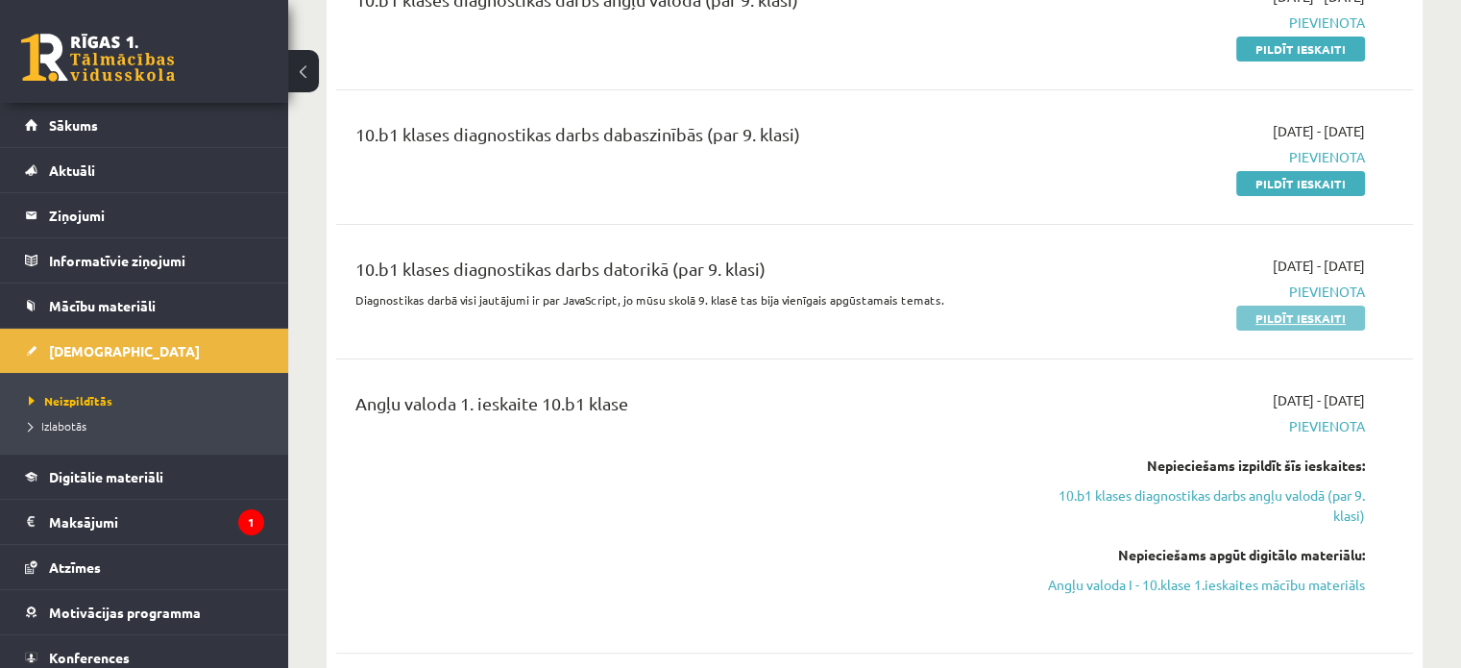
click at [1307, 317] on link "Pildīt ieskaiti" at bounding box center [1300, 317] width 129 height 25
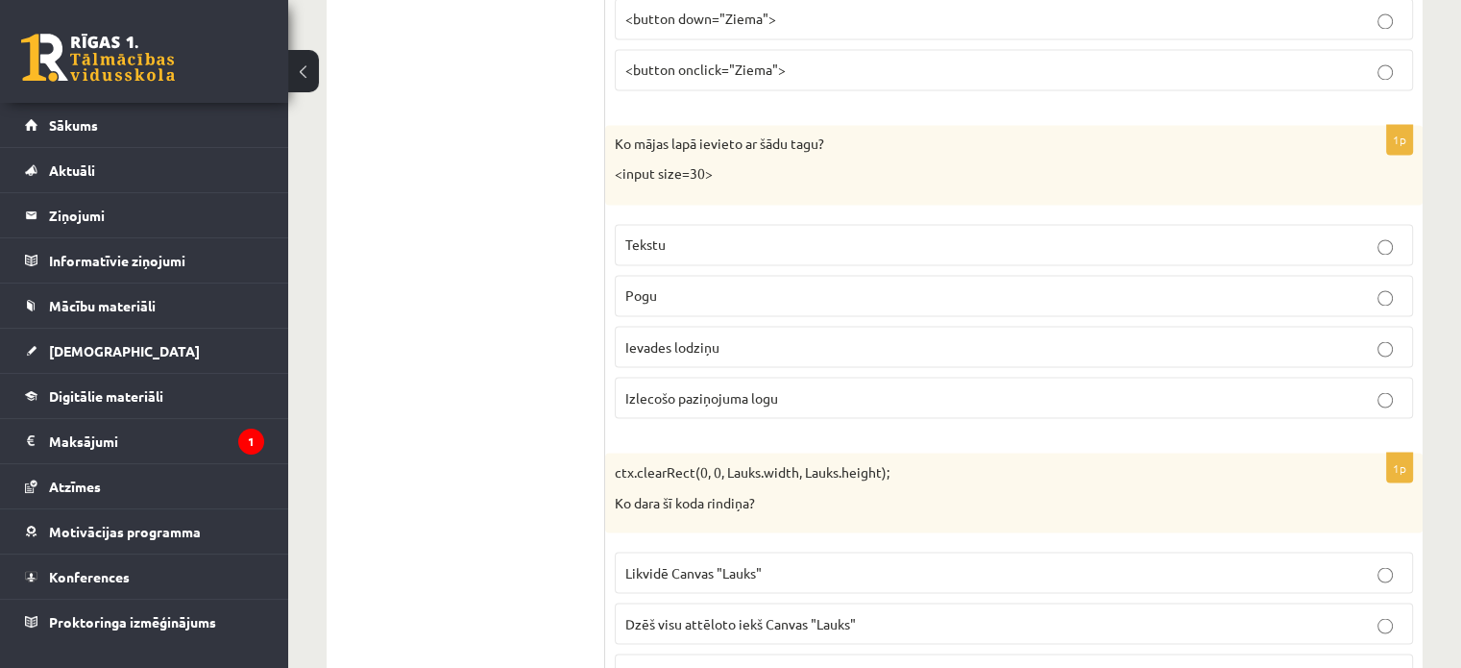
scroll to position [3362, 0]
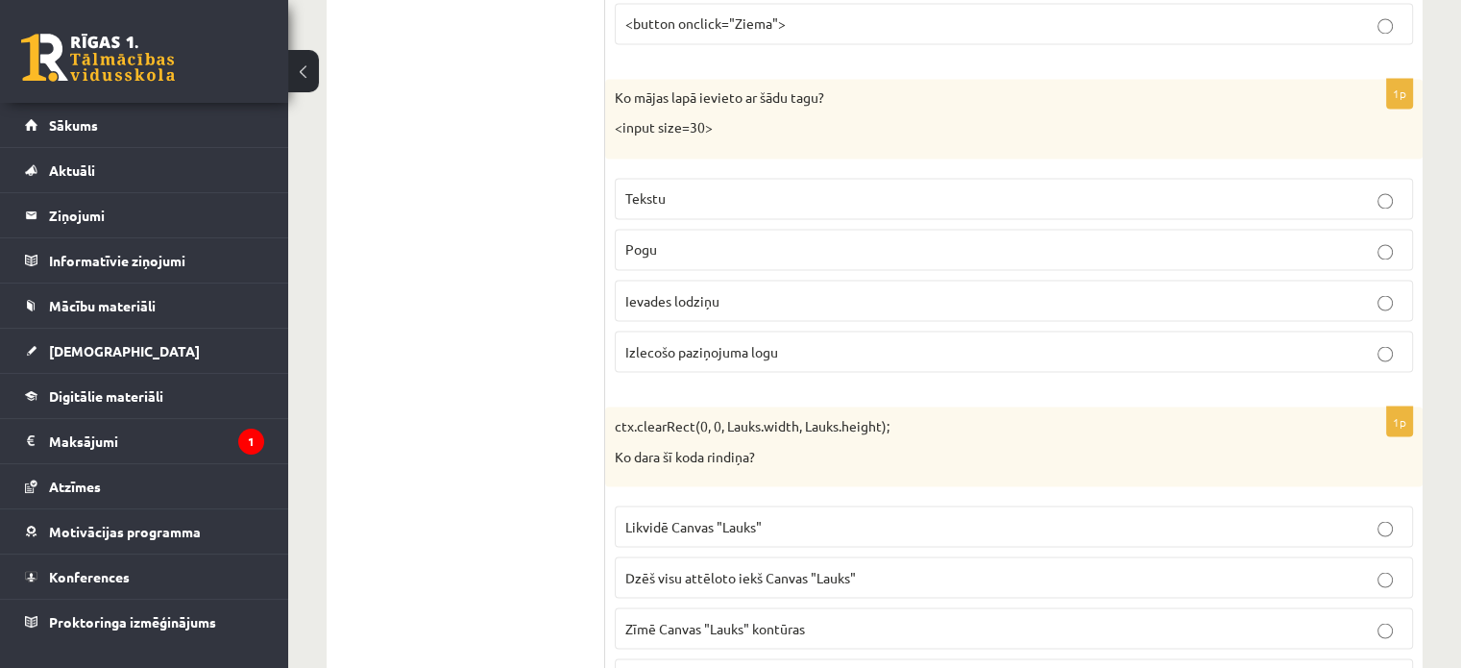
drag, startPoint x: 821, startPoint y: 270, endPoint x: 1198, endPoint y: 349, distance: 384.7
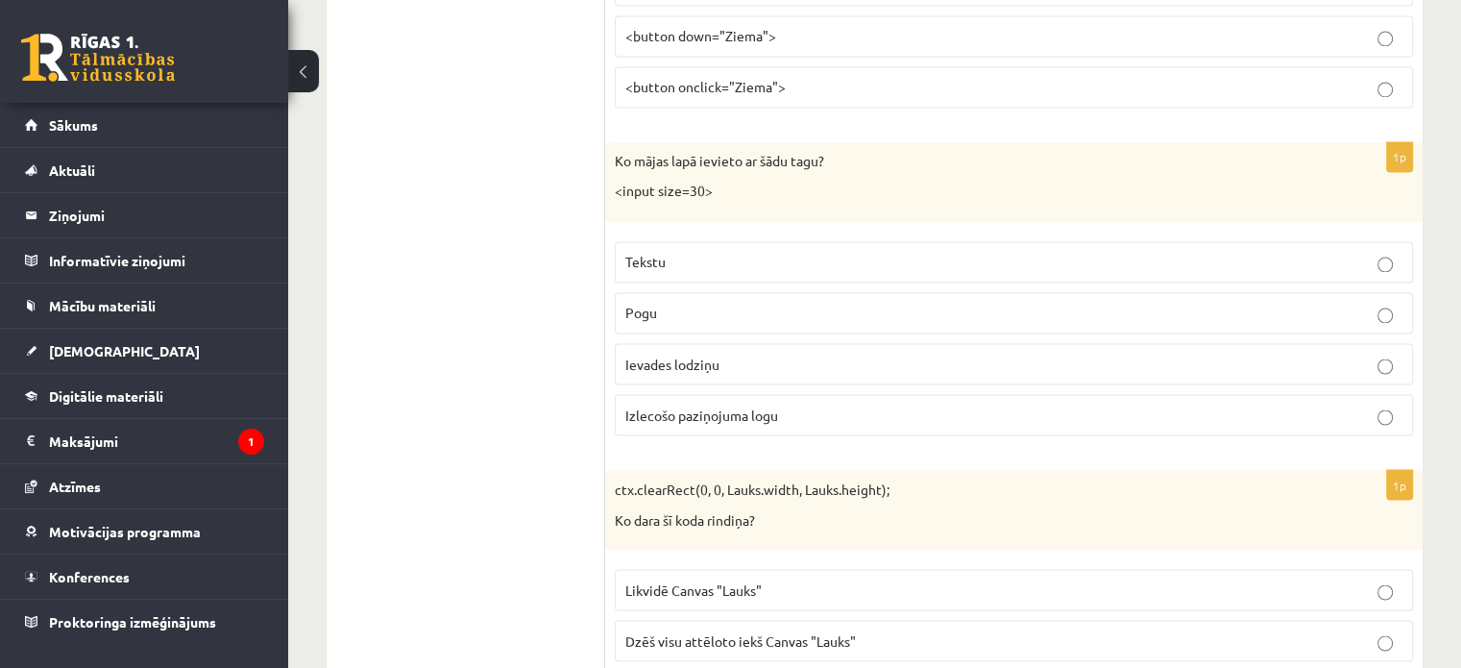
scroll to position [3266, 0]
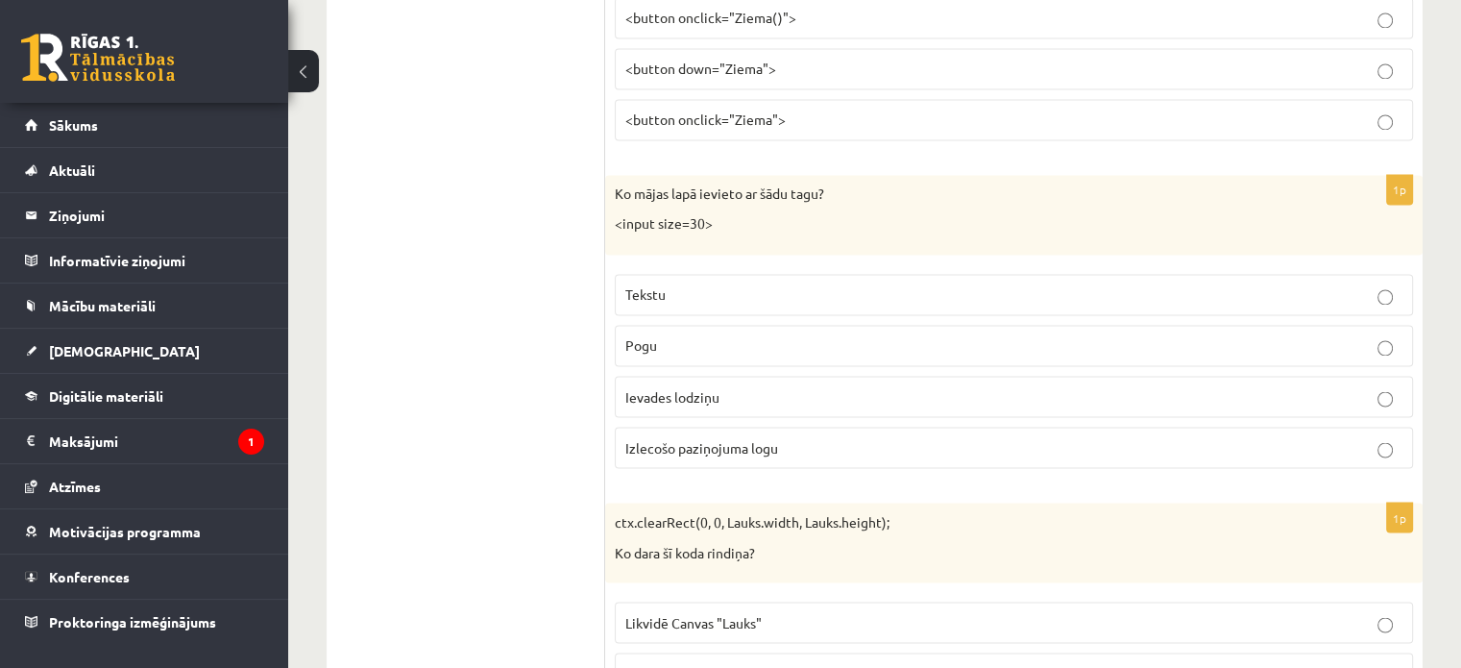
drag, startPoint x: 783, startPoint y: 428, endPoint x: 515, endPoint y: 52, distance: 462.2
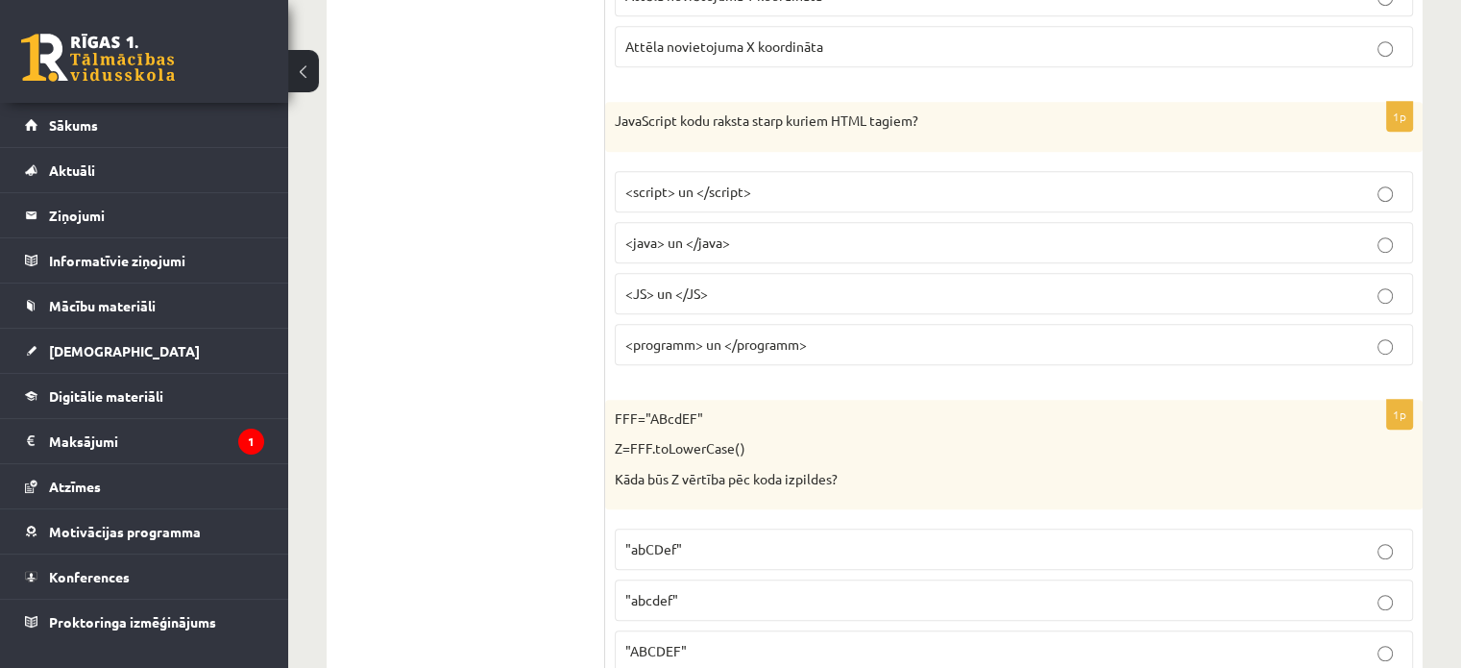
scroll to position [8423, 0]
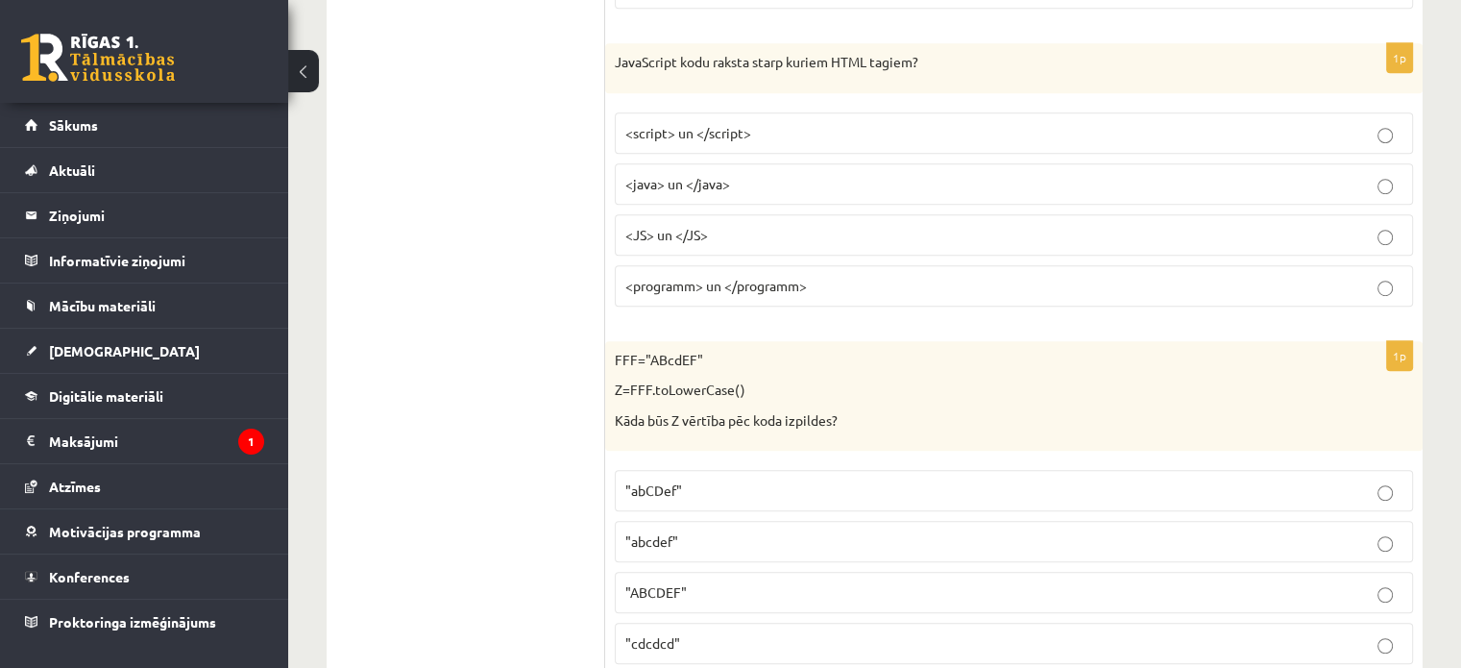
click at [1393, 123] on p "<script> un </script>" at bounding box center [1013, 133] width 777 height 20
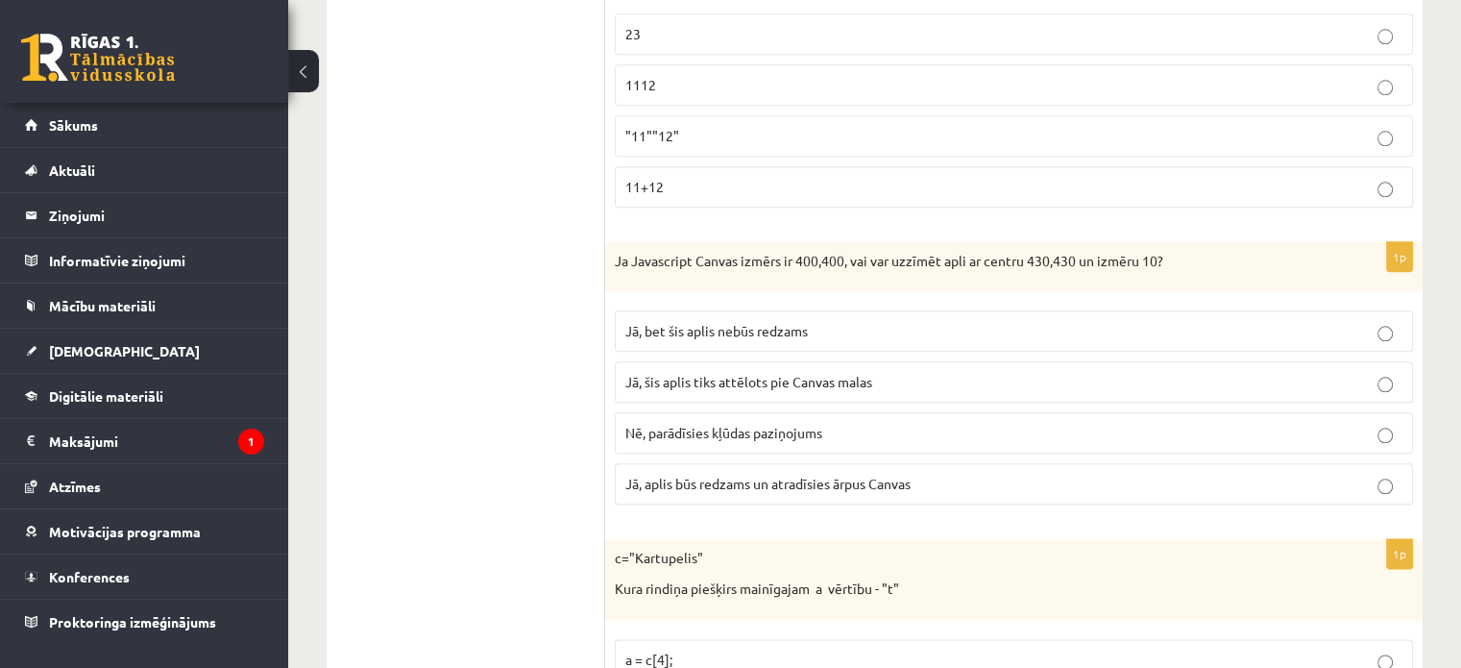
scroll to position [9440, 0]
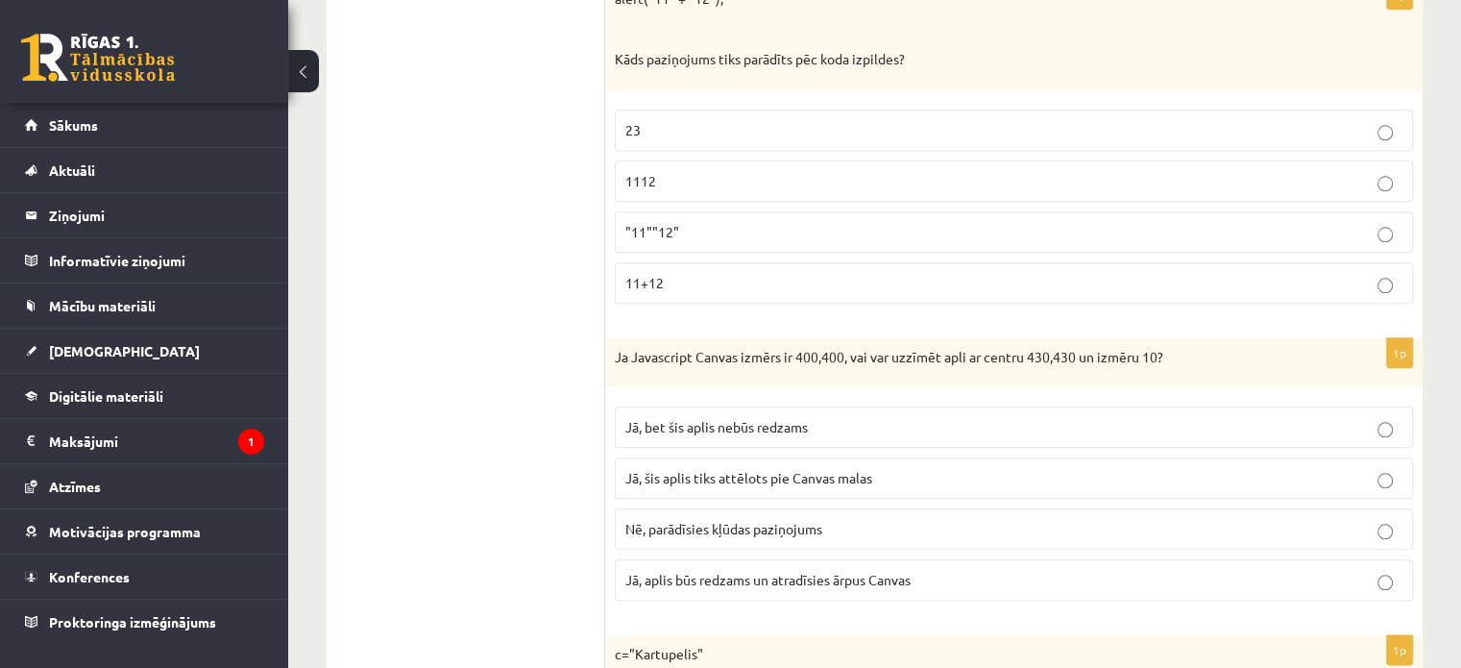
click at [1393, 171] on p "1112" at bounding box center [1013, 181] width 777 height 20
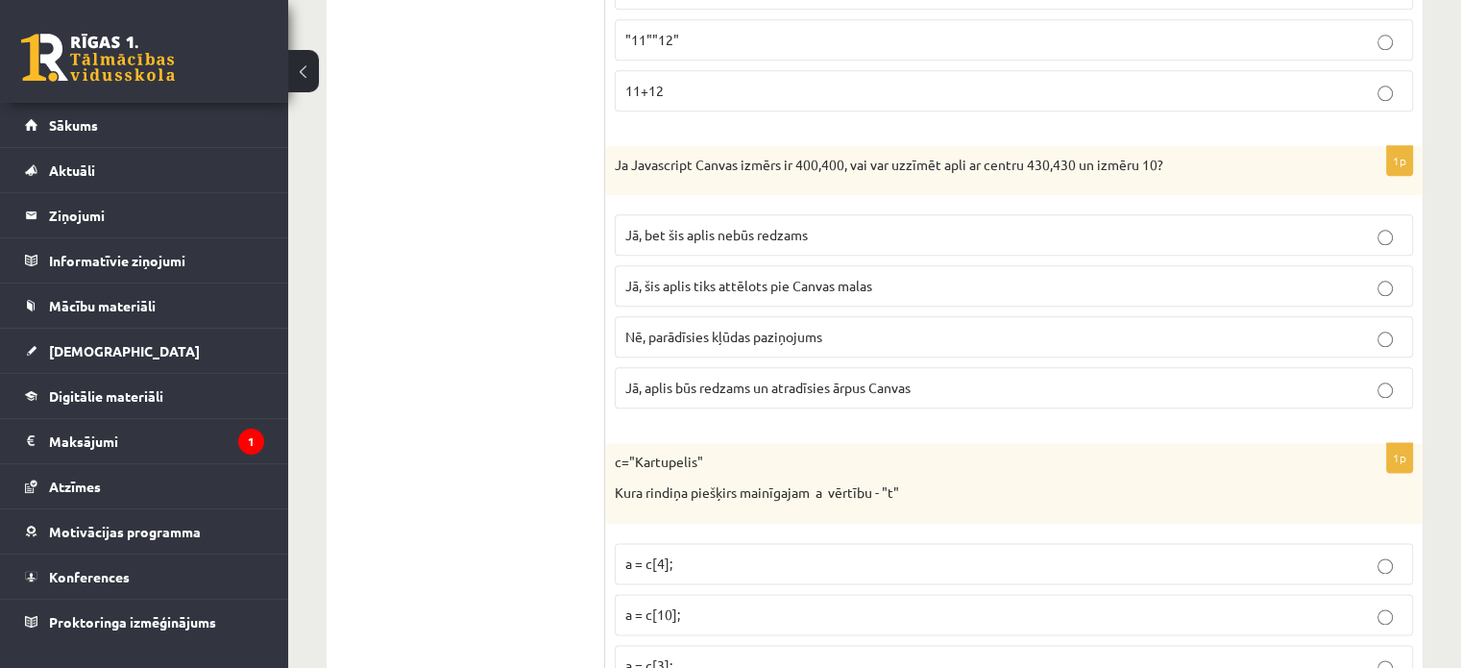
scroll to position [9728, 0]
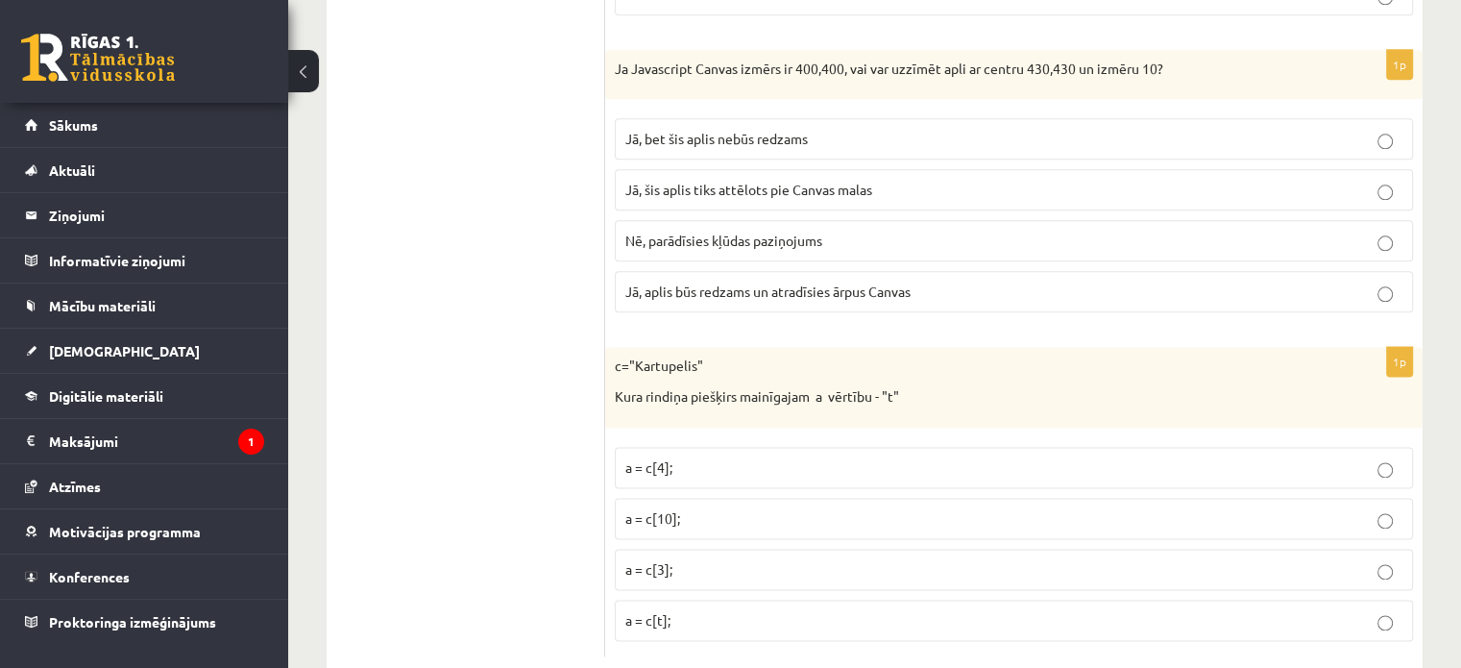
click at [1395, 610] on p "a = c[t];" at bounding box center [1013, 620] width 777 height 20
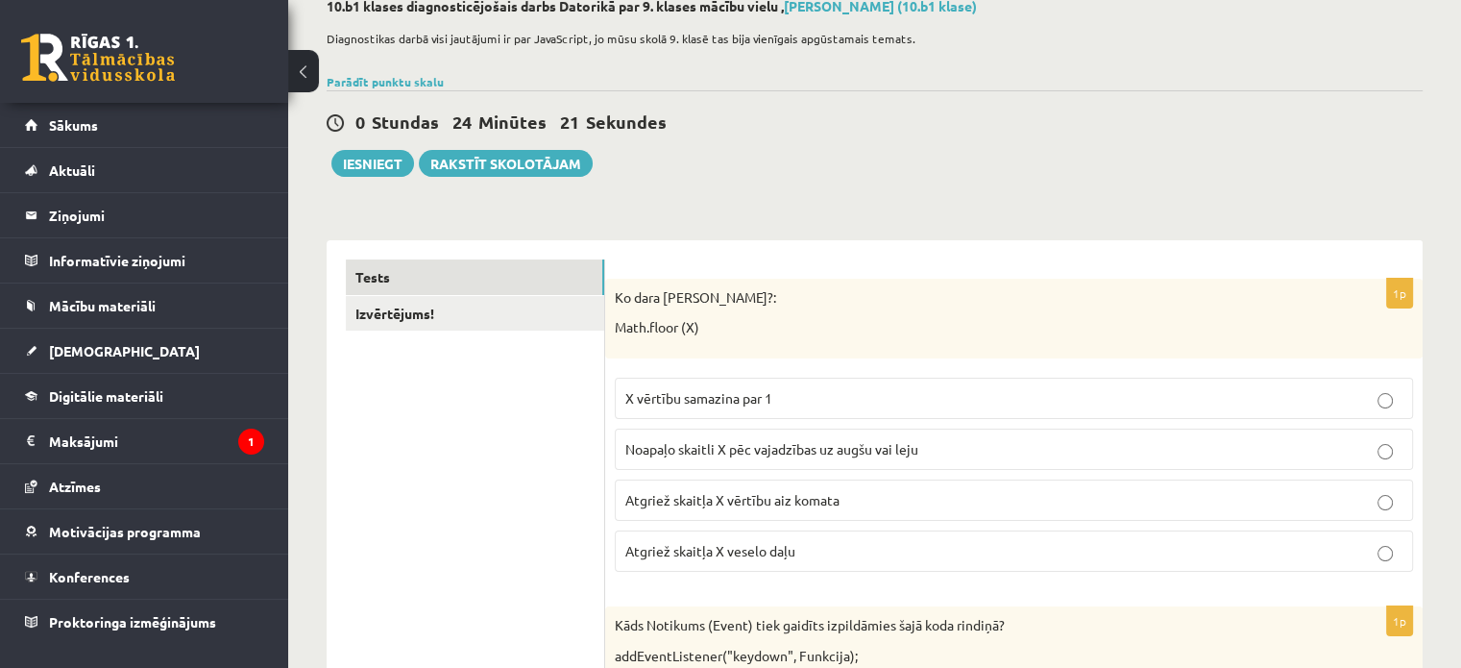
scroll to position [96, 0]
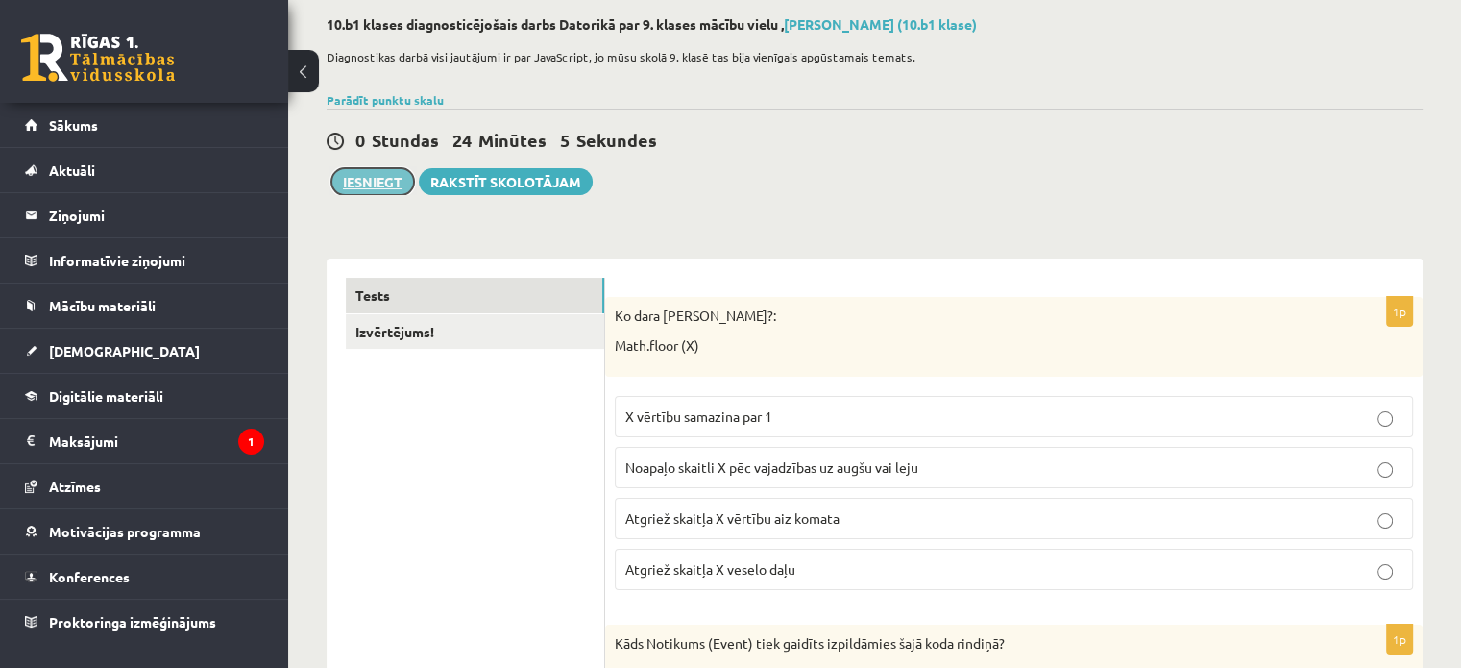
click at [384, 177] on button "Iesniegt" at bounding box center [372, 181] width 83 height 27
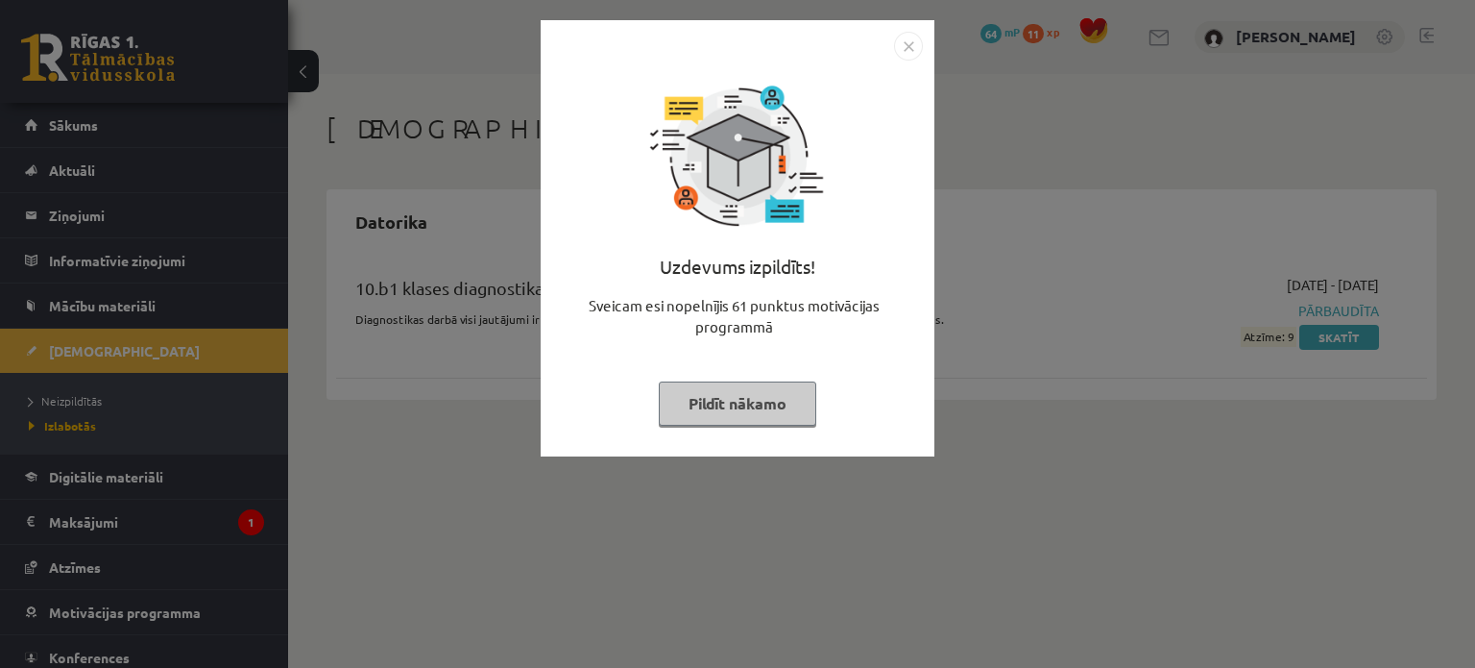
click at [723, 416] on button "Pildīt nākamo" at bounding box center [738, 403] width 158 height 44
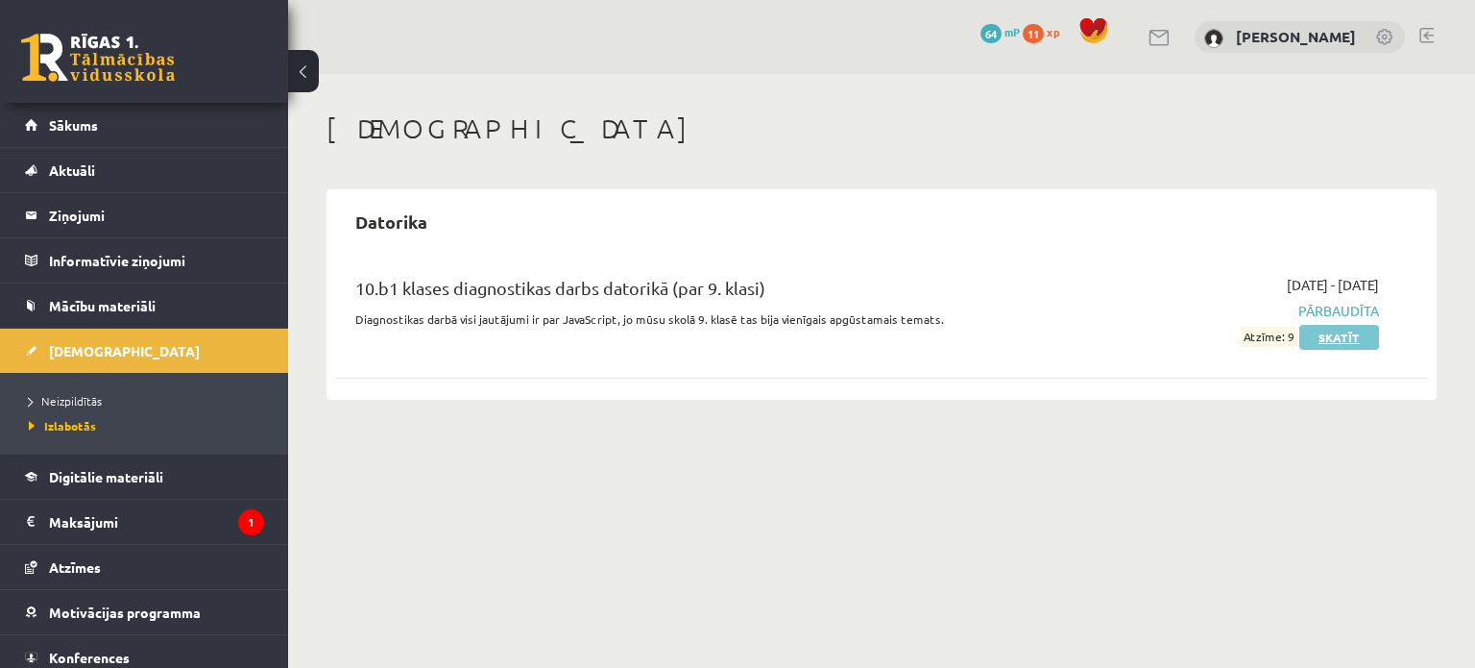
click at [1340, 338] on link "Skatīt" at bounding box center [1340, 337] width 80 height 25
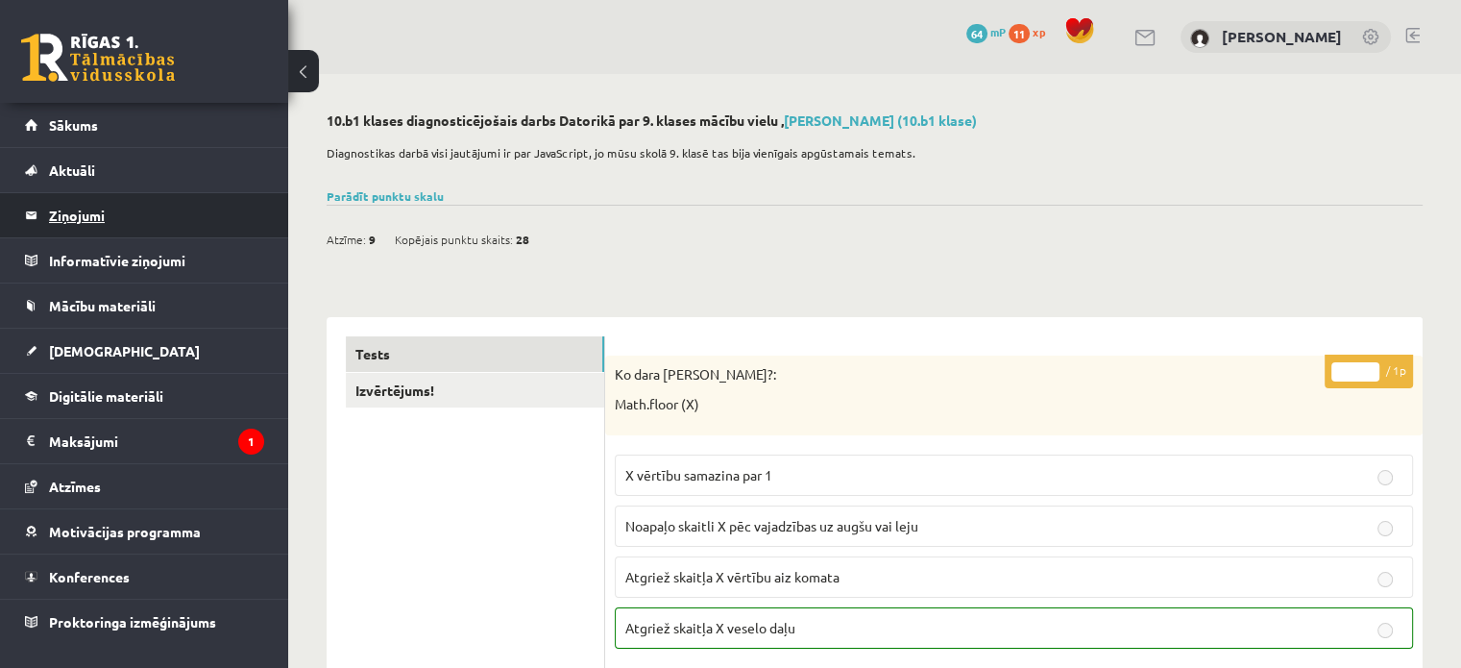
click at [112, 225] on legend "Ziņojumi 0" at bounding box center [156, 215] width 215 height 44
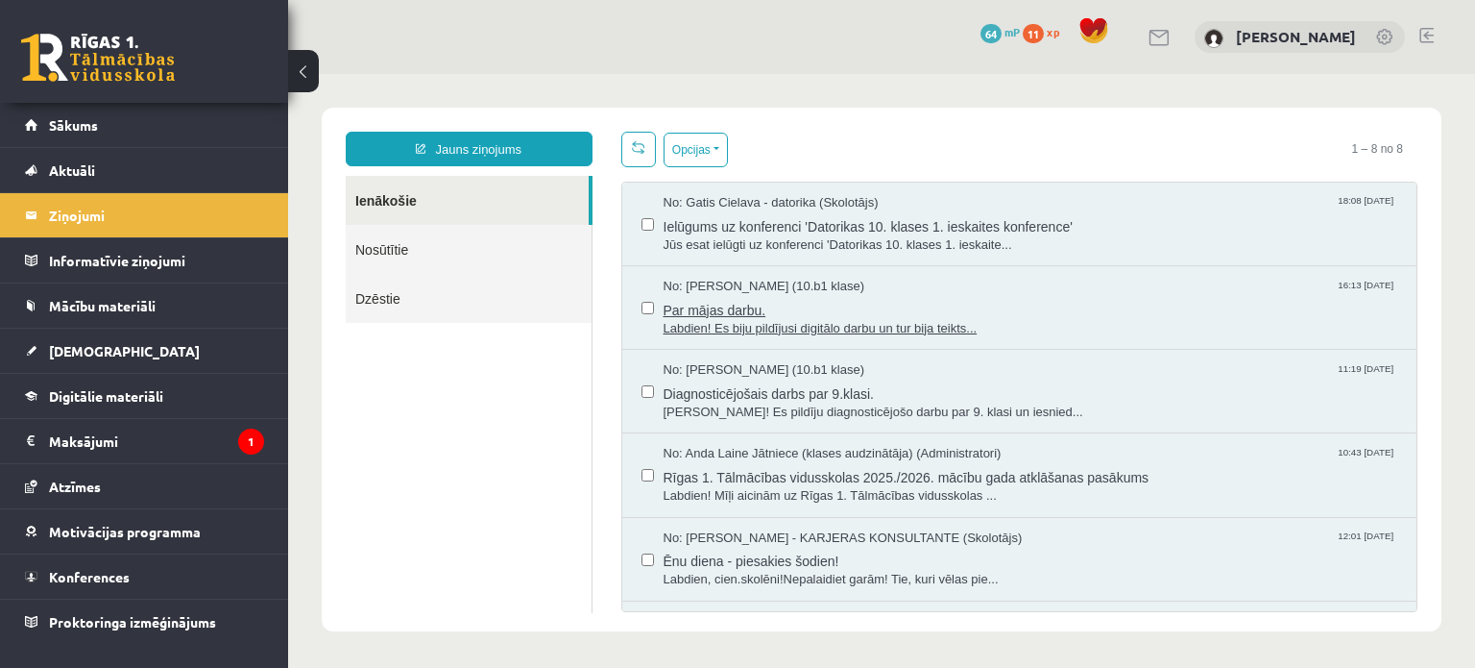
click at [761, 314] on span "Par mājas darbu." at bounding box center [1031, 308] width 735 height 24
click at [925, 403] on span "Sveika! Es pildīju diagnosticējošo darbu par 9. klasi un iesnied..." at bounding box center [1031, 412] width 735 height 18
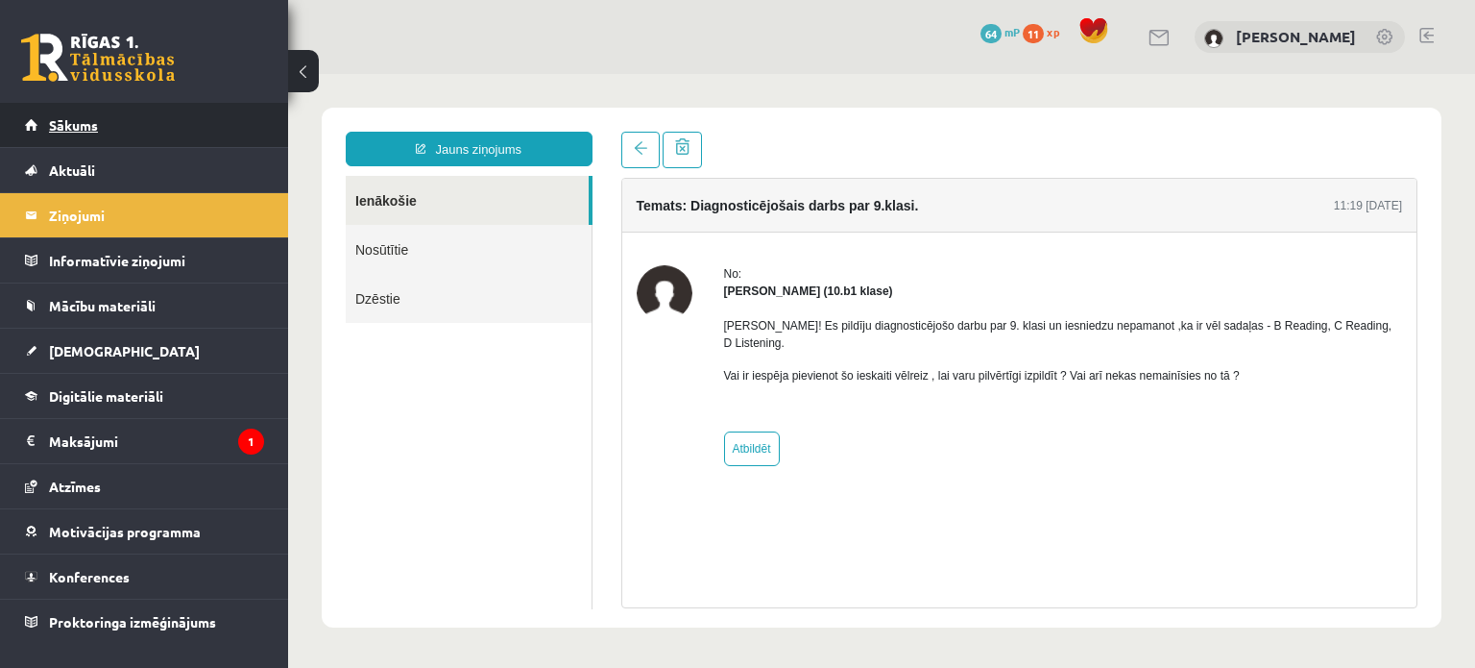
click at [86, 135] on link "Sākums" at bounding box center [144, 125] width 239 height 44
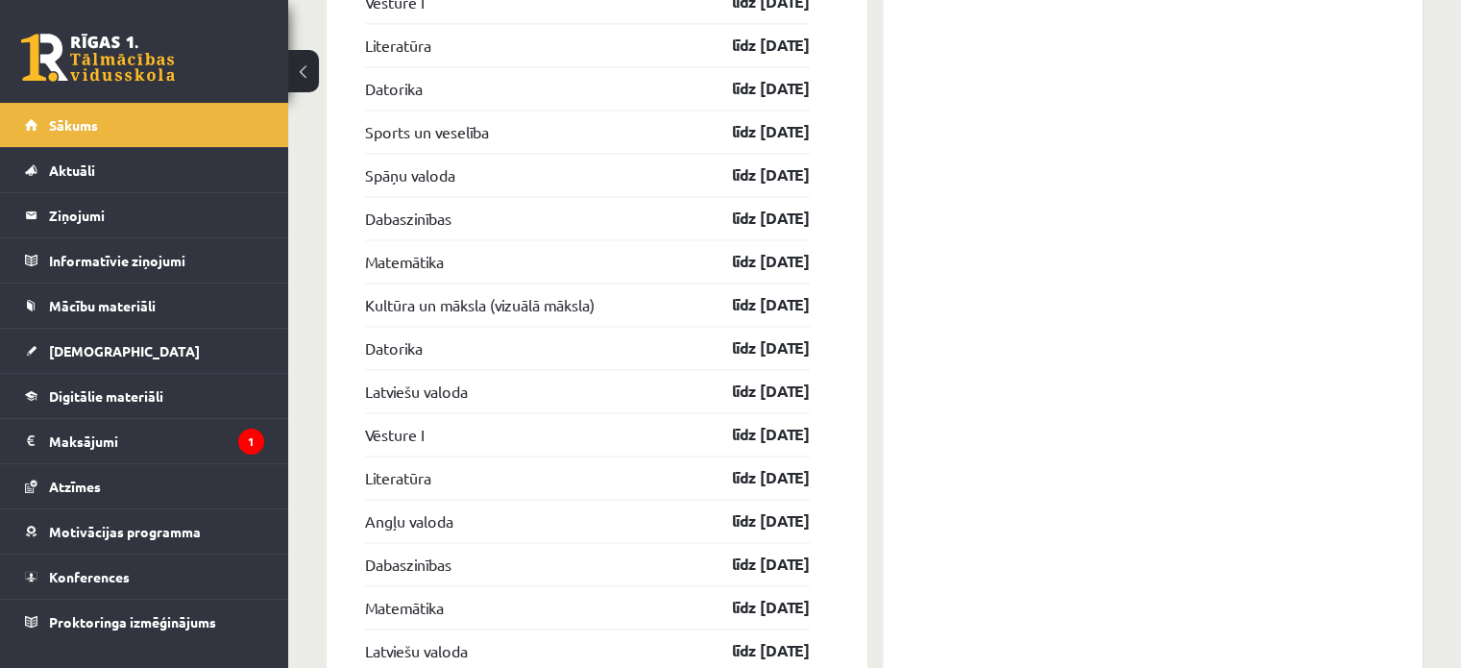
scroll to position [3124, 0]
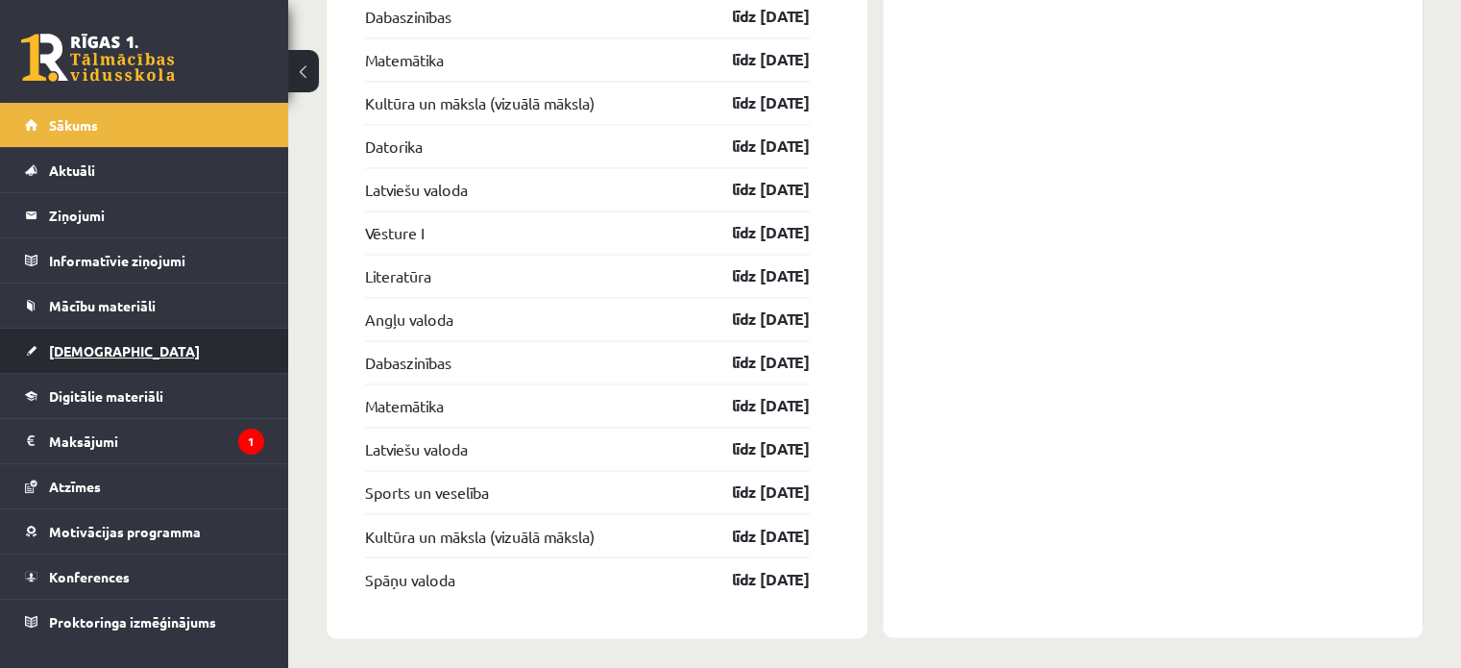
click at [109, 341] on link "[DEMOGRAPHIC_DATA]" at bounding box center [144, 351] width 239 height 44
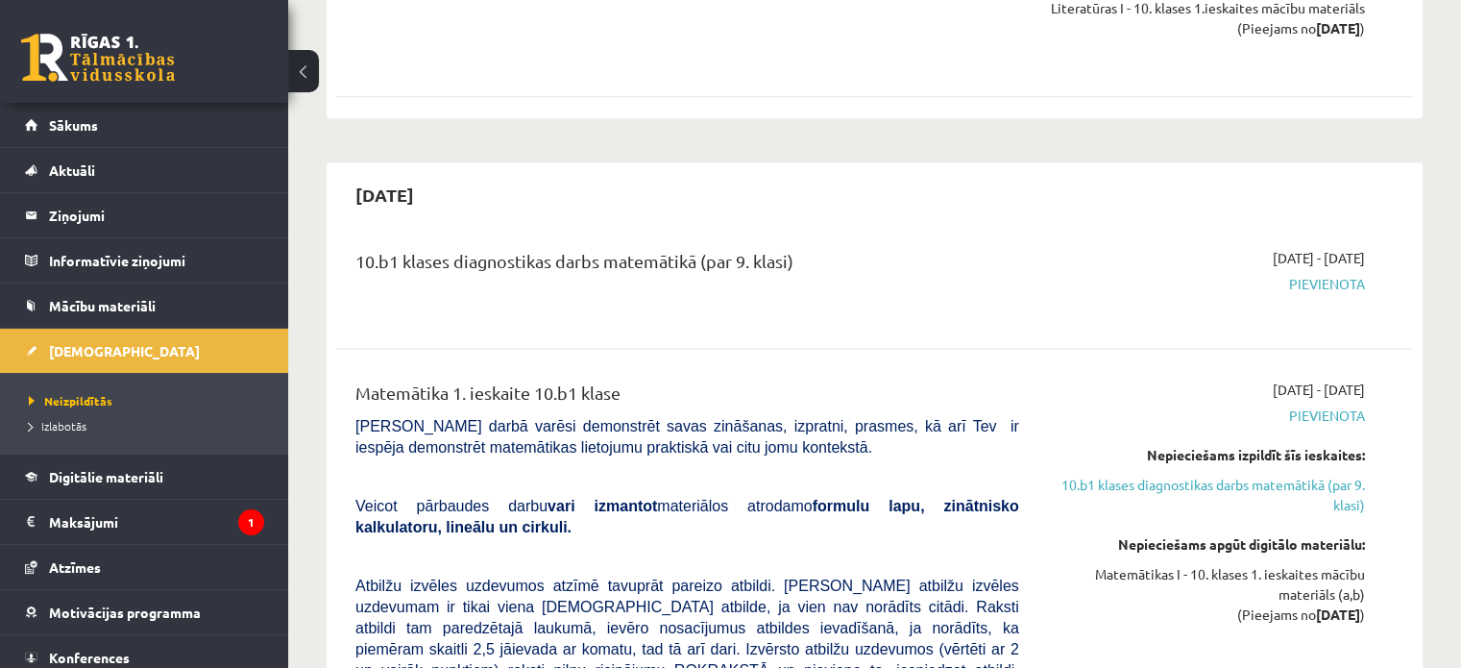
scroll to position [2067, 0]
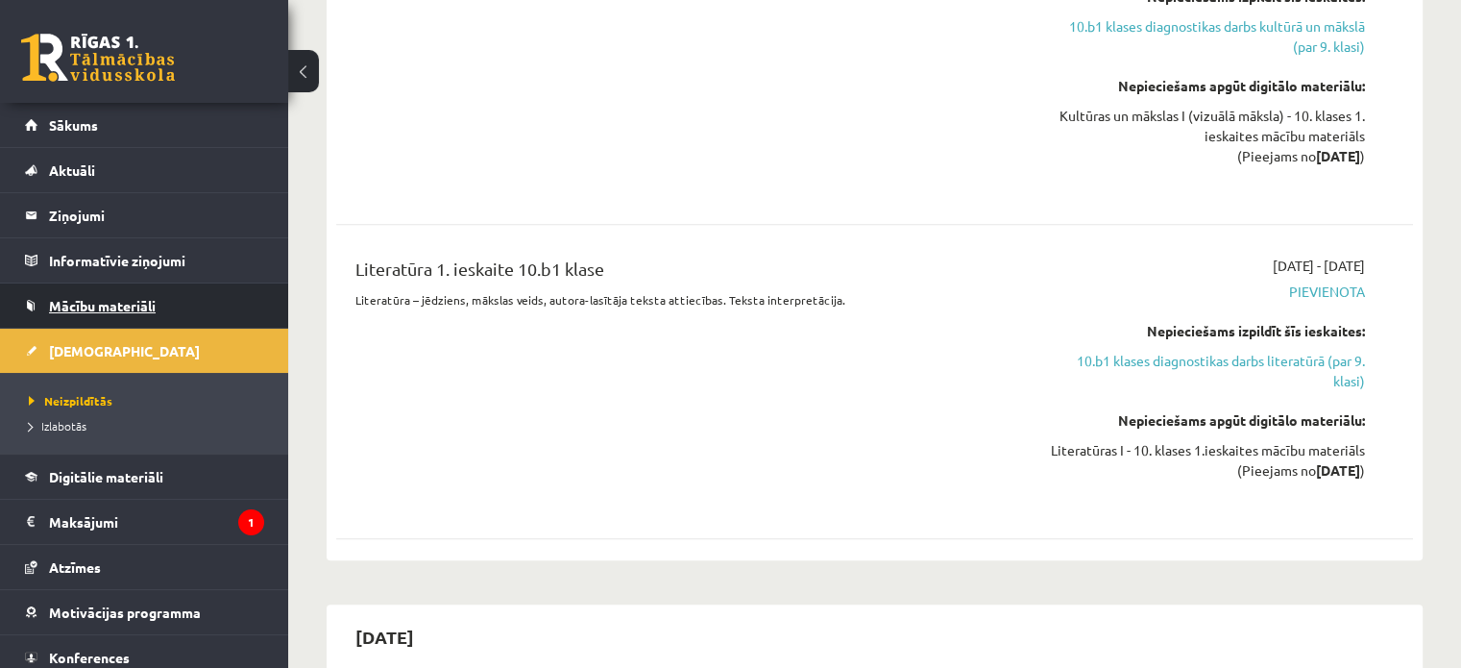
click at [139, 304] on span "Mācību materiāli" at bounding box center [102, 305] width 107 height 17
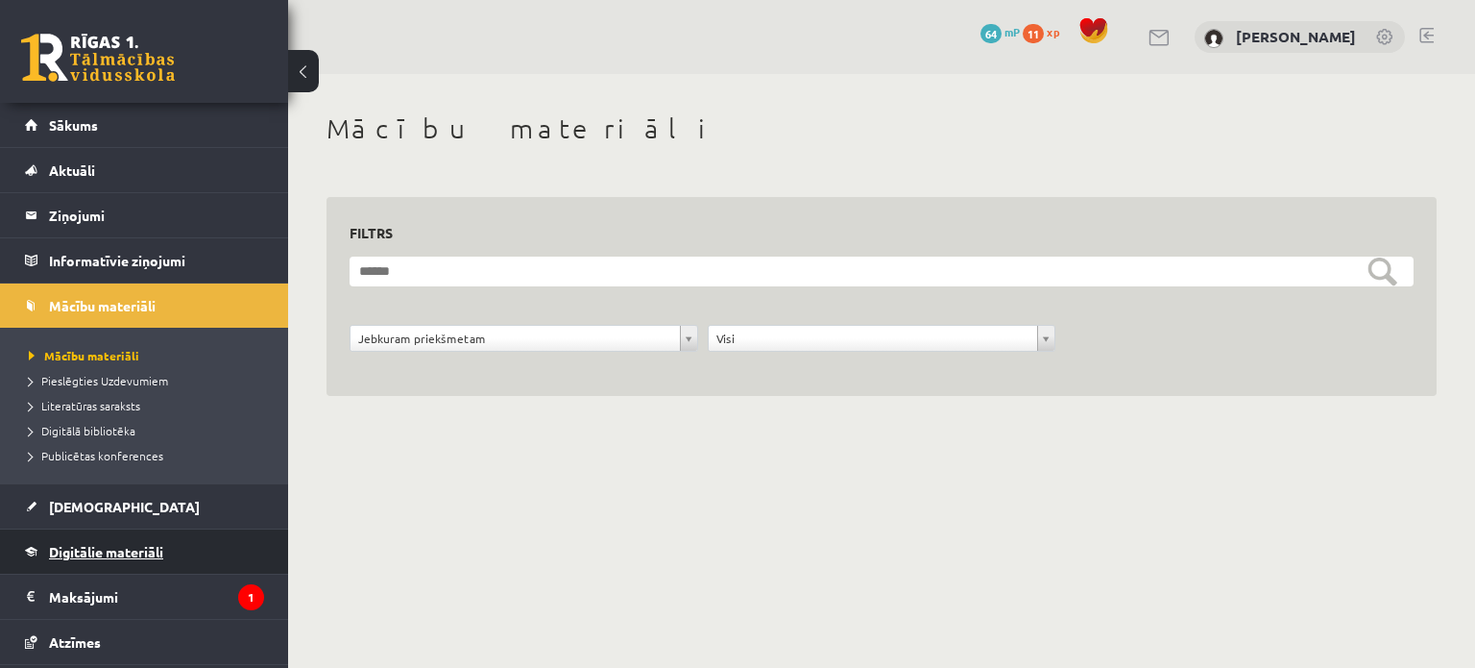
click at [127, 548] on span "Digitālie materiāli" at bounding box center [106, 551] width 114 height 17
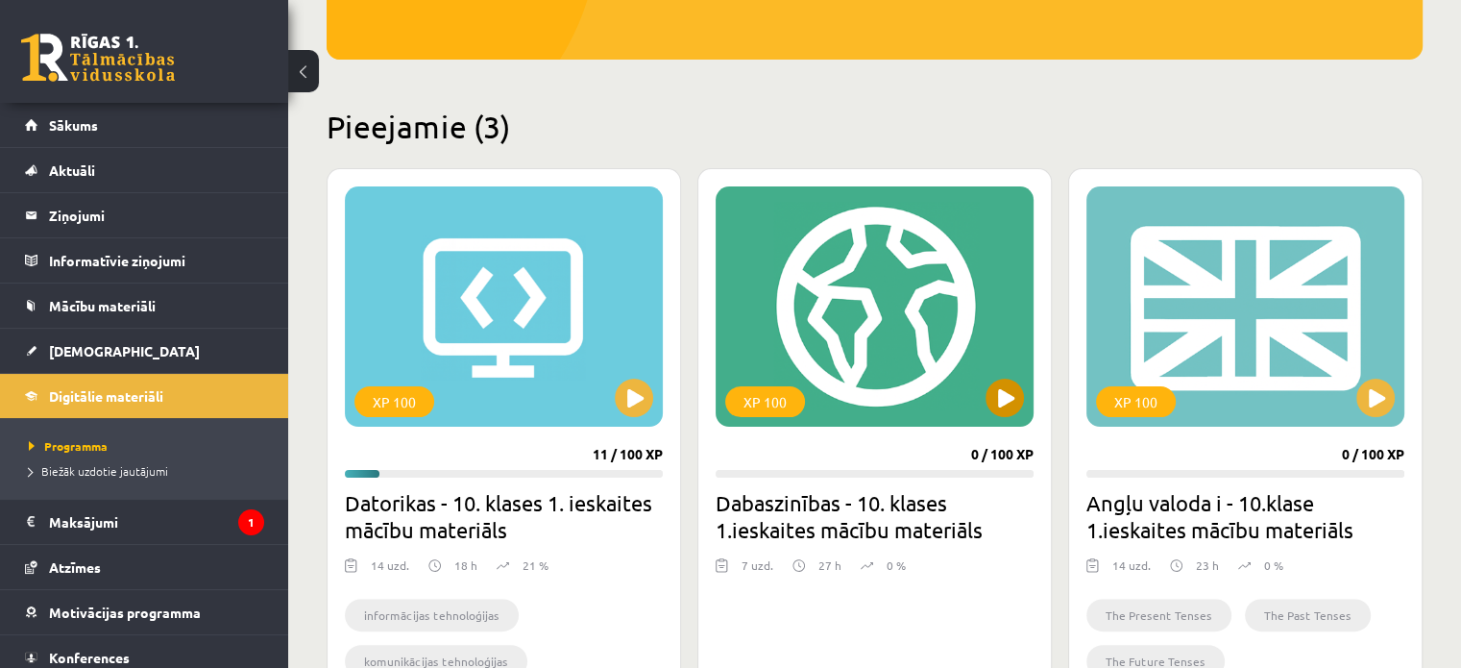
scroll to position [384, 0]
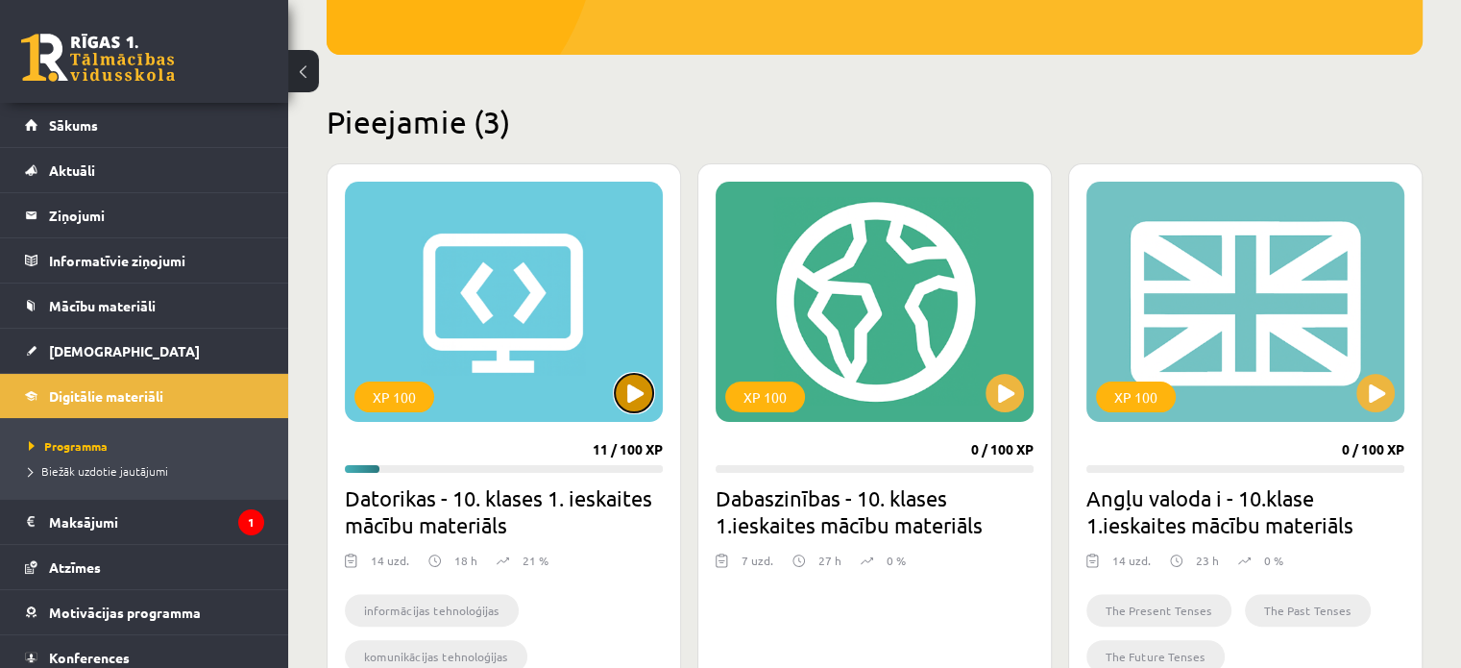
click at [621, 389] on button at bounding box center [634, 393] width 38 height 38
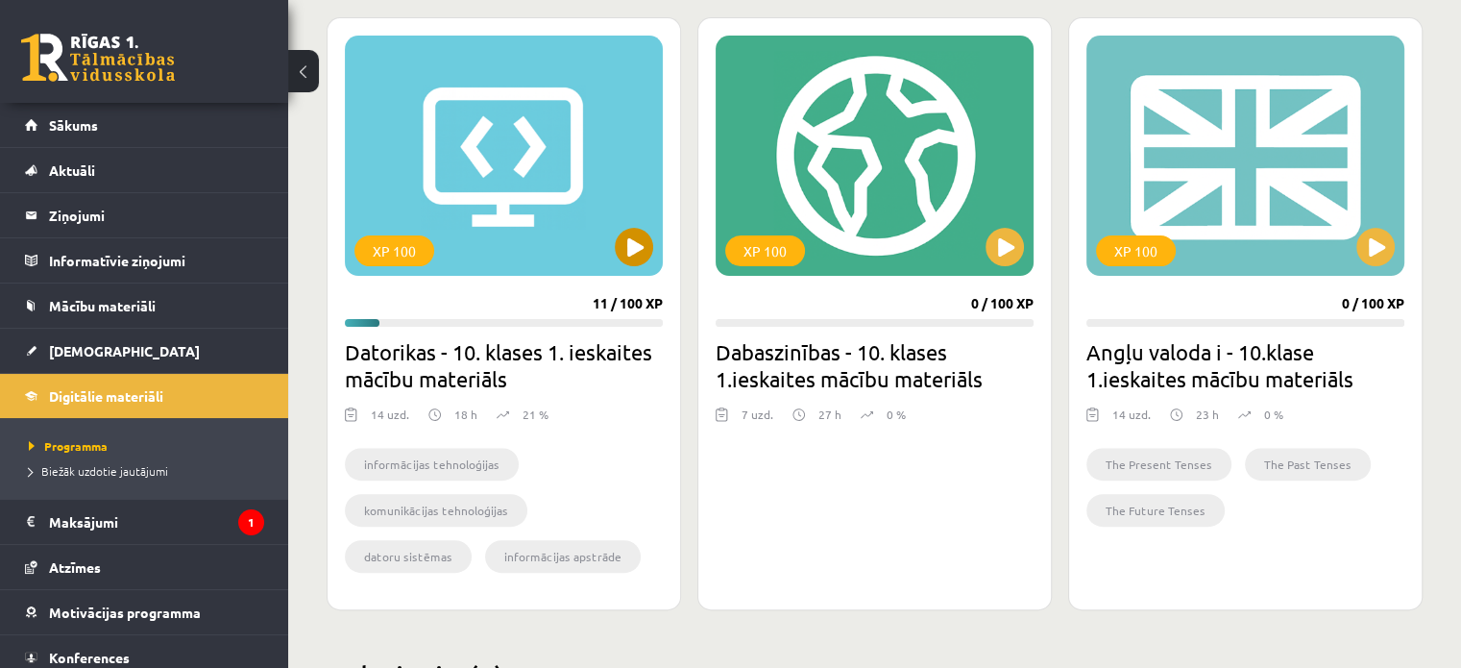
scroll to position [619, 0]
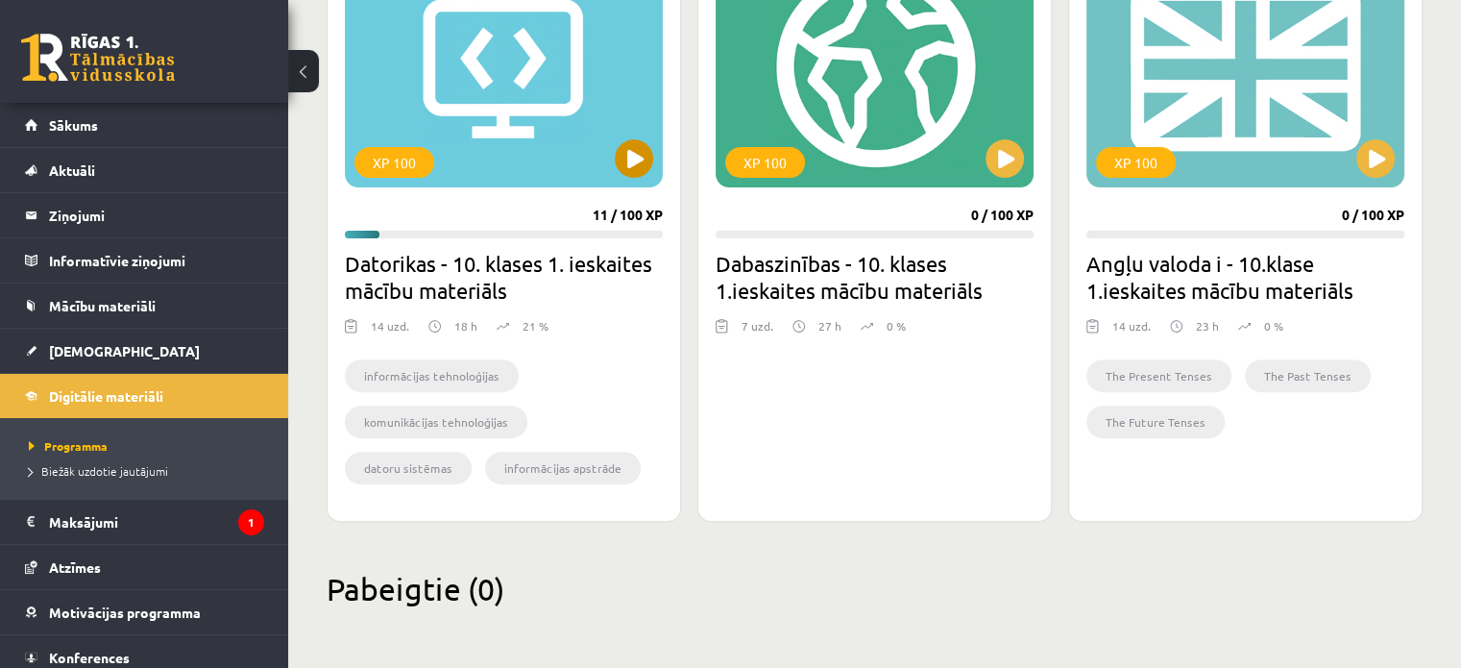
click at [509, 115] on div "XP 100" at bounding box center [504, 67] width 318 height 240
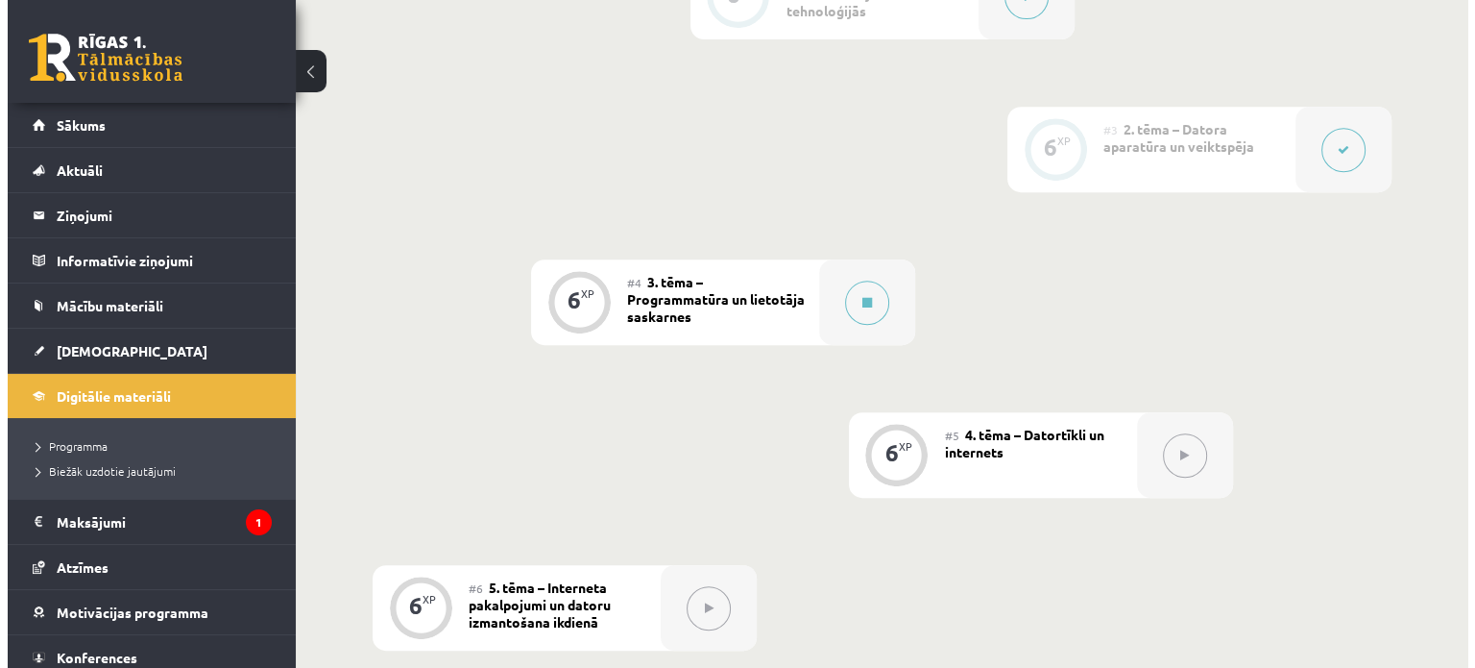
scroll to position [886, 0]
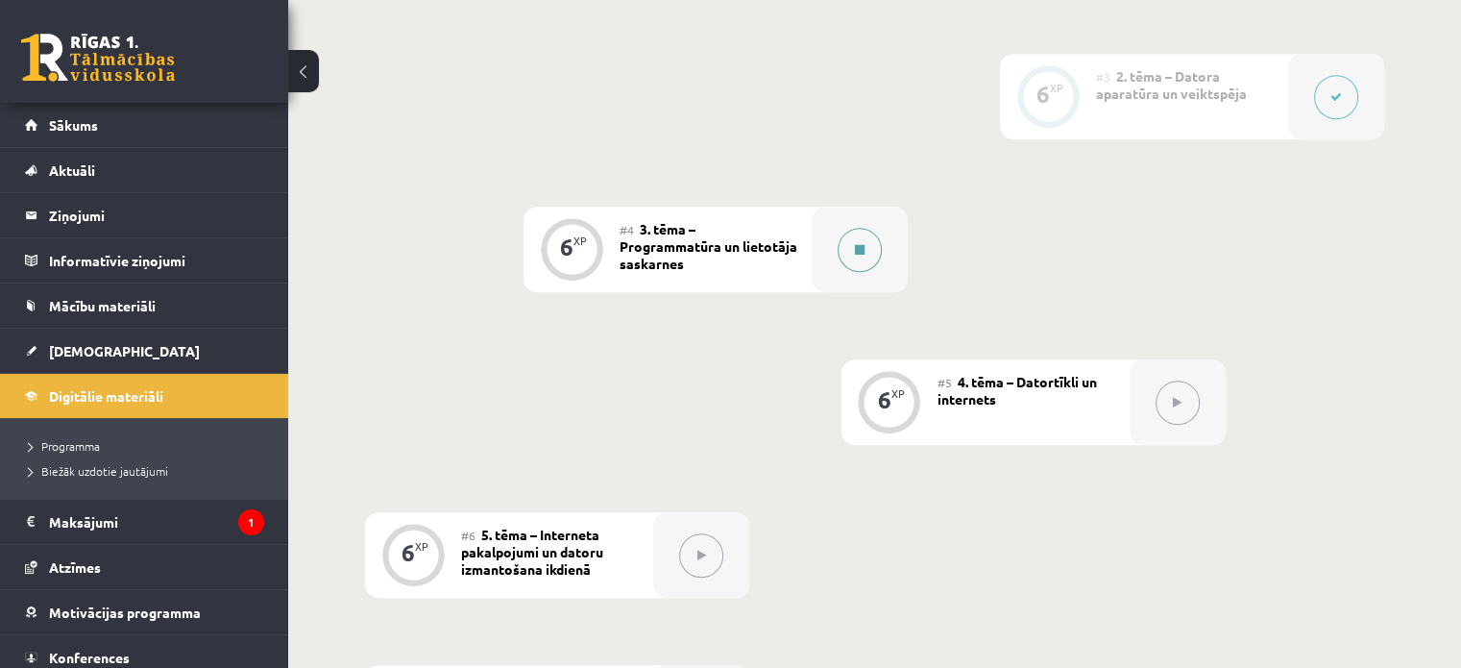
click at [863, 228] on button at bounding box center [860, 250] width 44 height 44
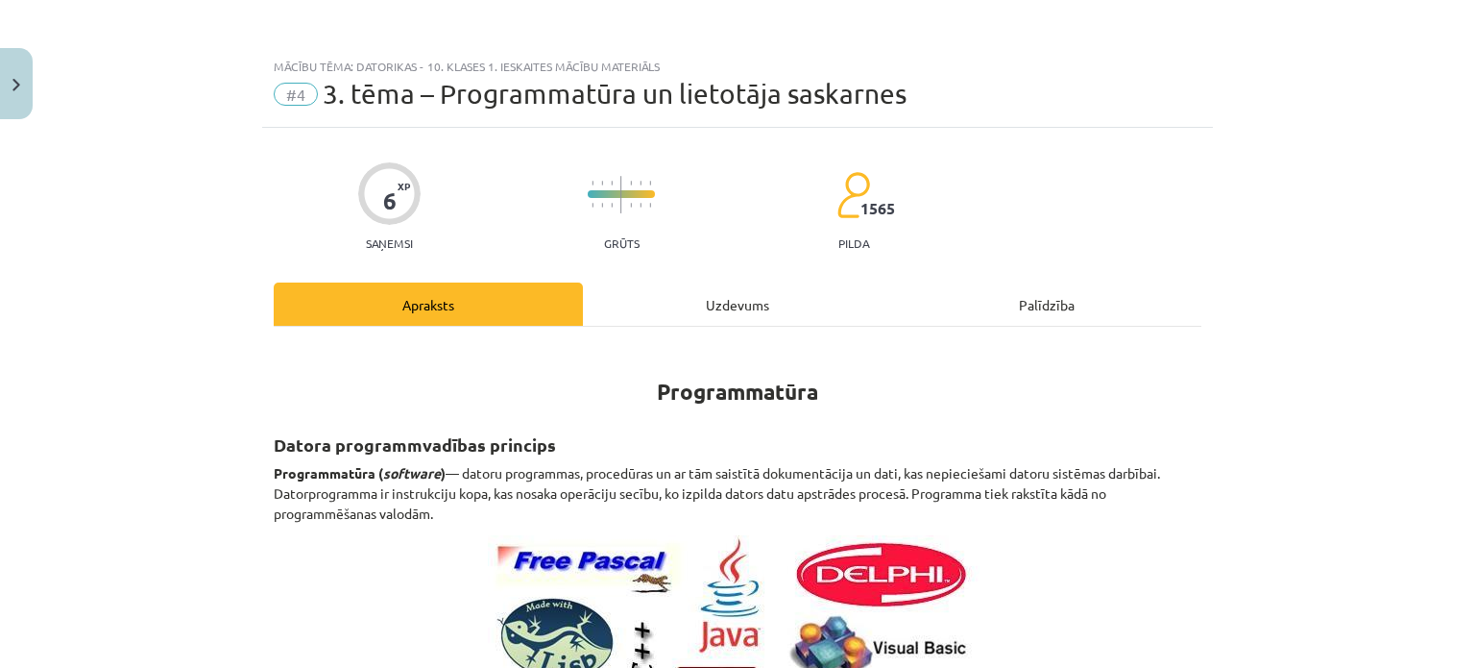
click at [753, 304] on div "Uzdevums" at bounding box center [737, 303] width 309 height 43
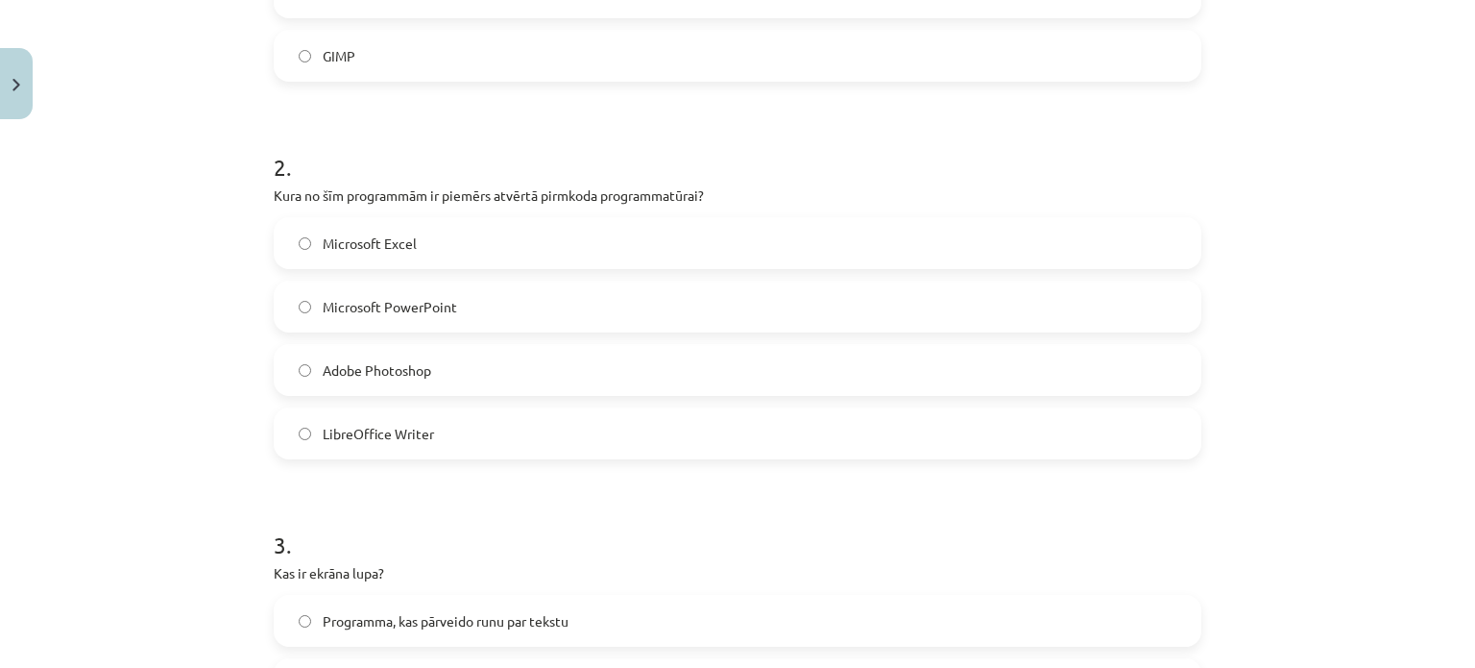
scroll to position [672, 0]
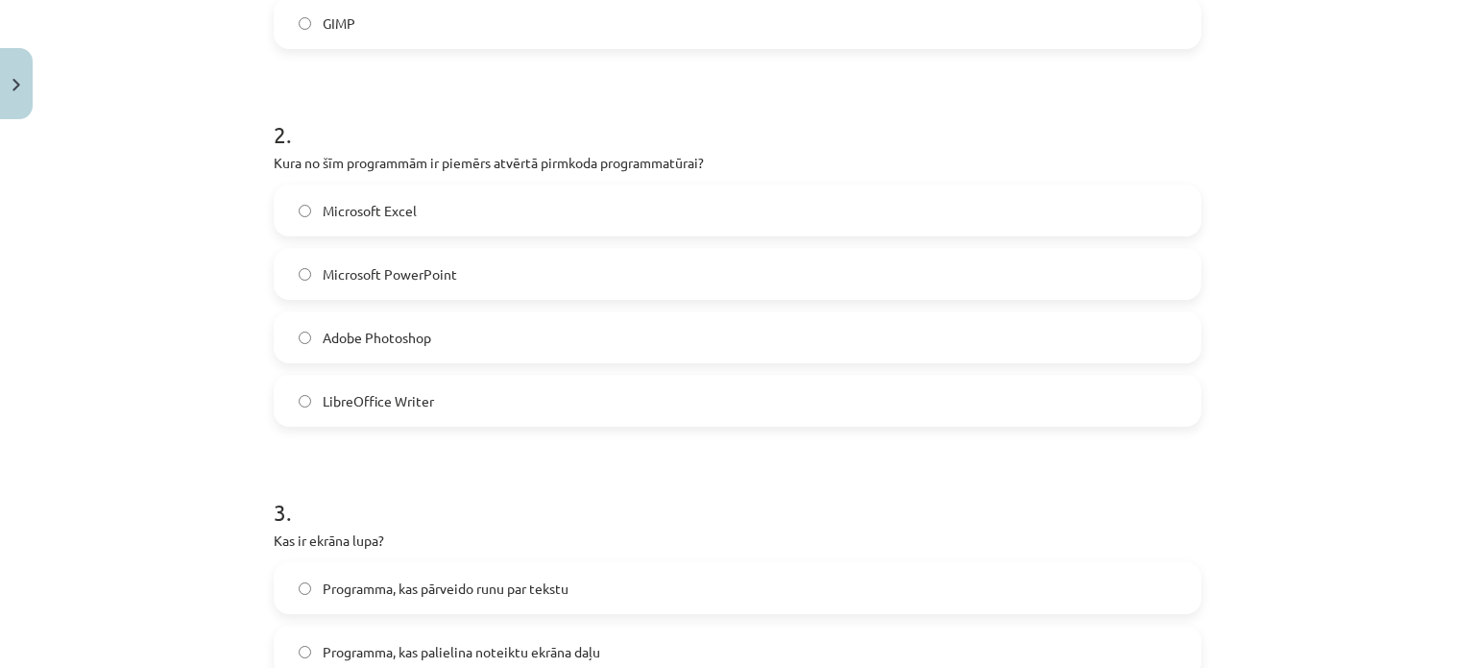
click at [305, 400] on label "LibreOffice Writer" at bounding box center [738, 401] width 924 height 48
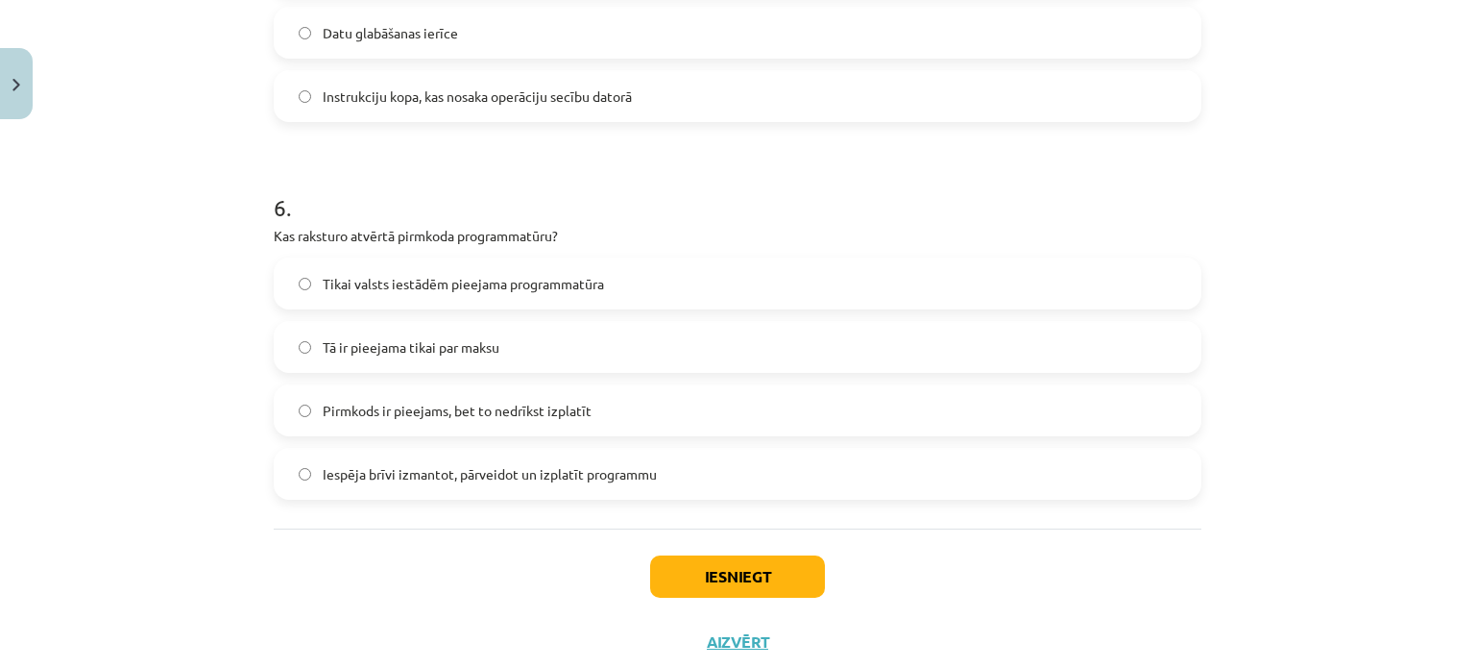
scroll to position [2017, 0]
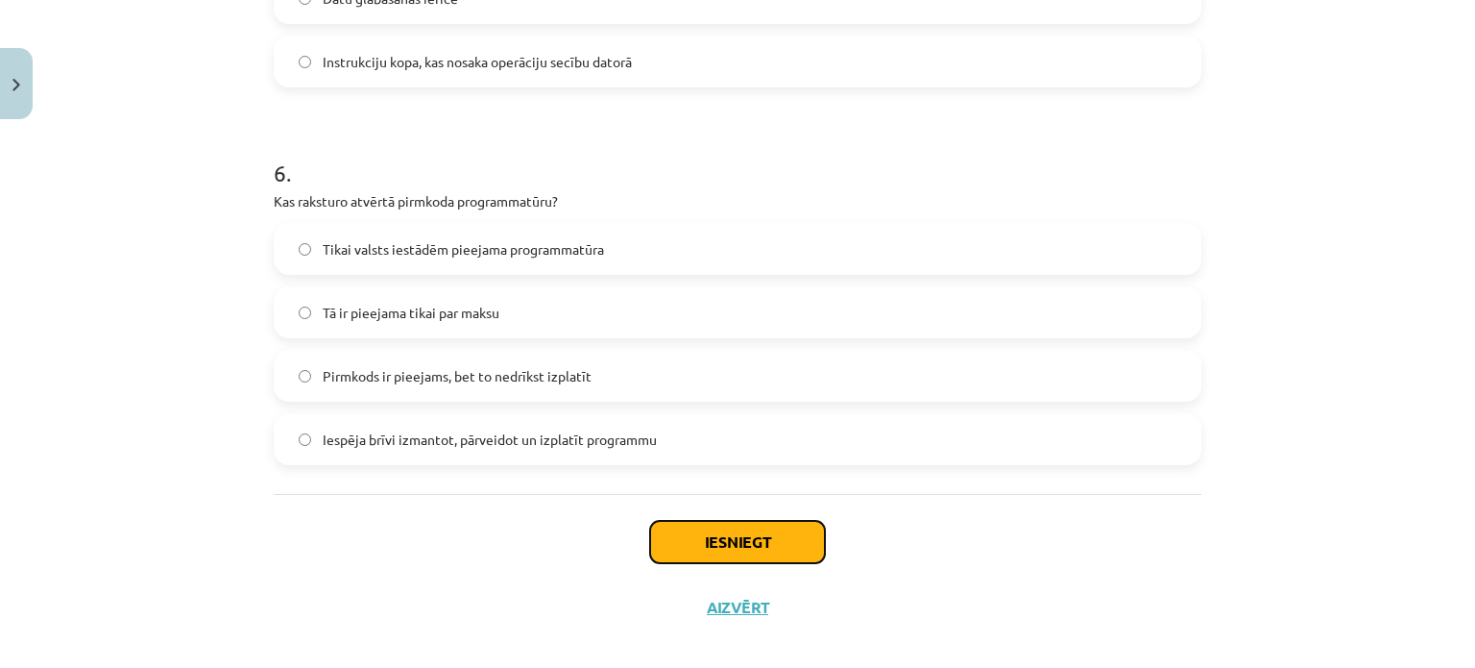
click at [699, 541] on button "Iesniegt" at bounding box center [737, 542] width 175 height 42
click at [748, 543] on button "Iesniegt" at bounding box center [737, 542] width 175 height 42
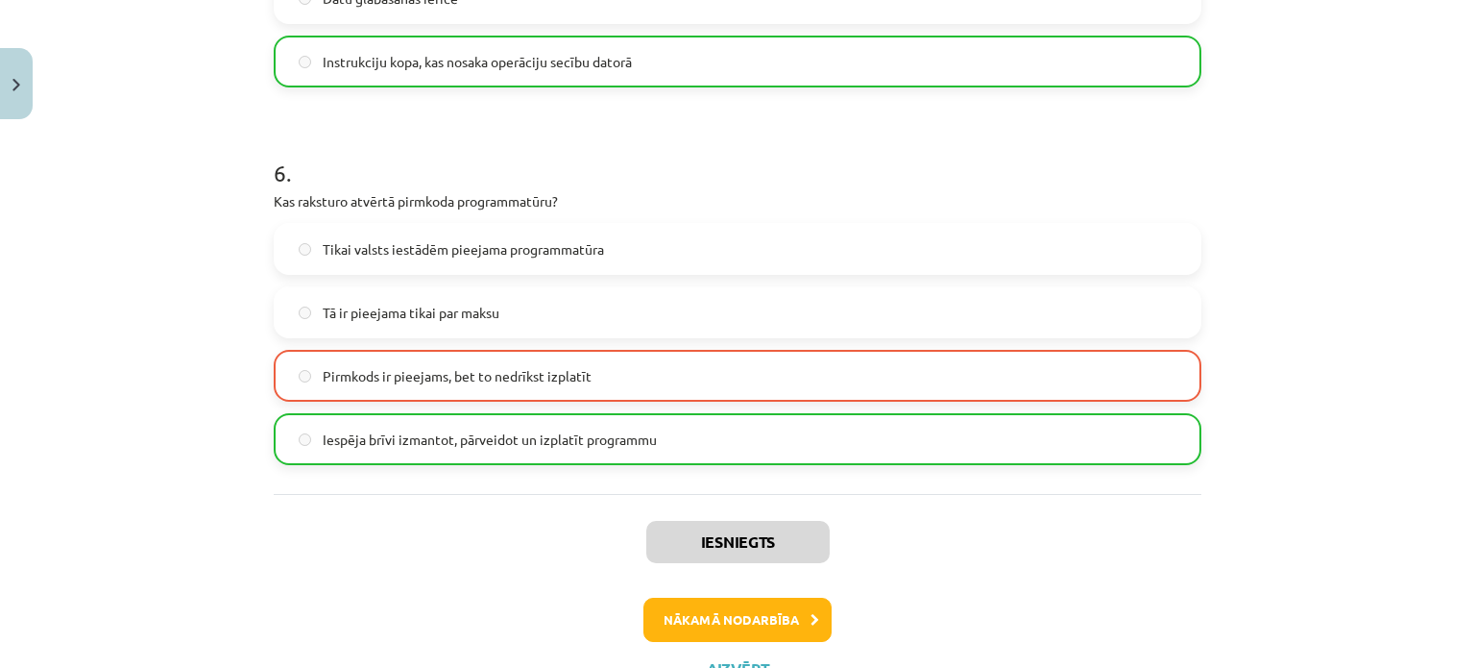
scroll to position [2097, 0]
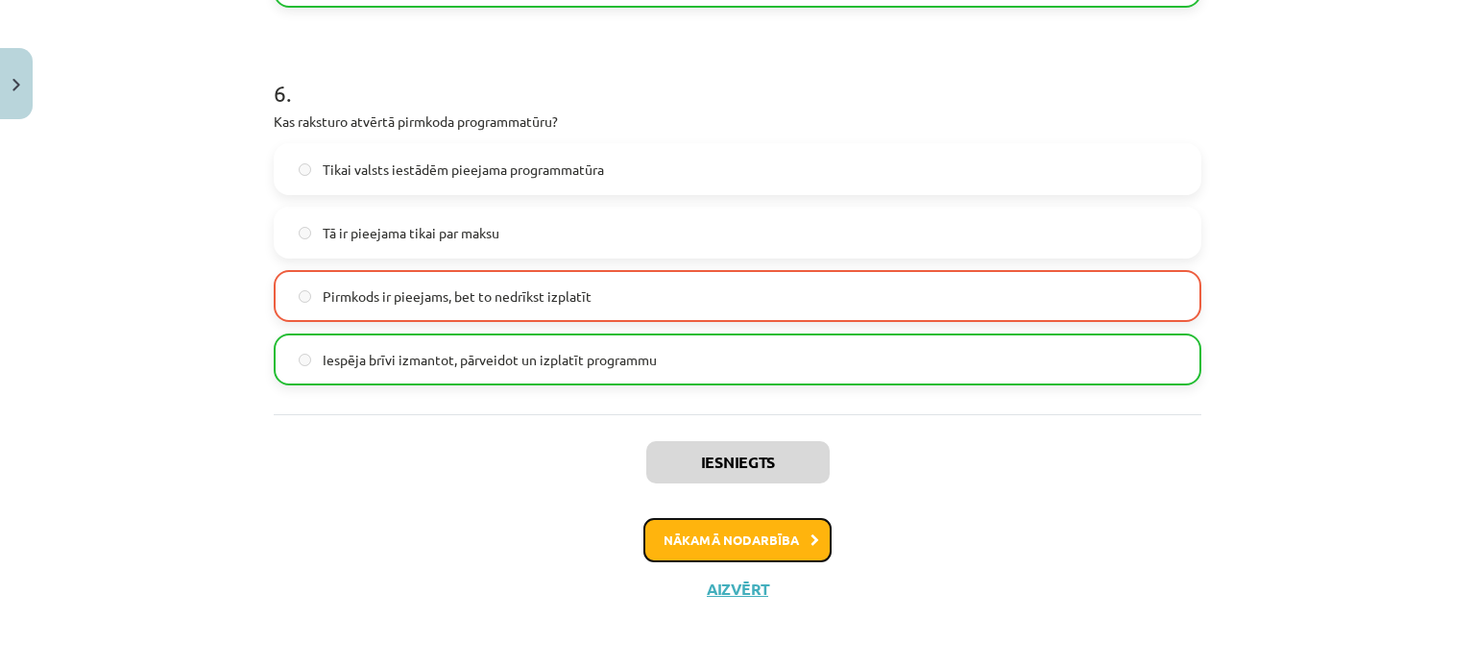
click at [743, 539] on button "Nākamā nodarbība" at bounding box center [738, 540] width 188 height 44
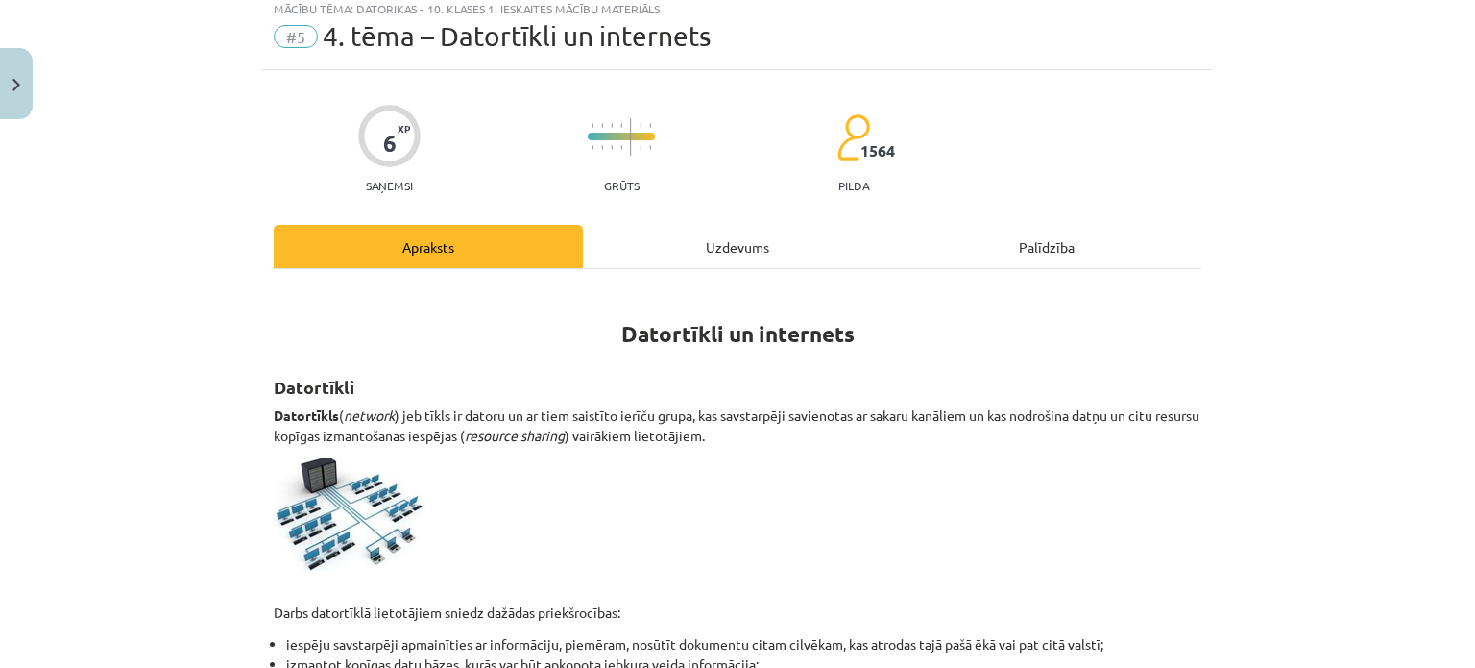
scroll to position [48, 0]
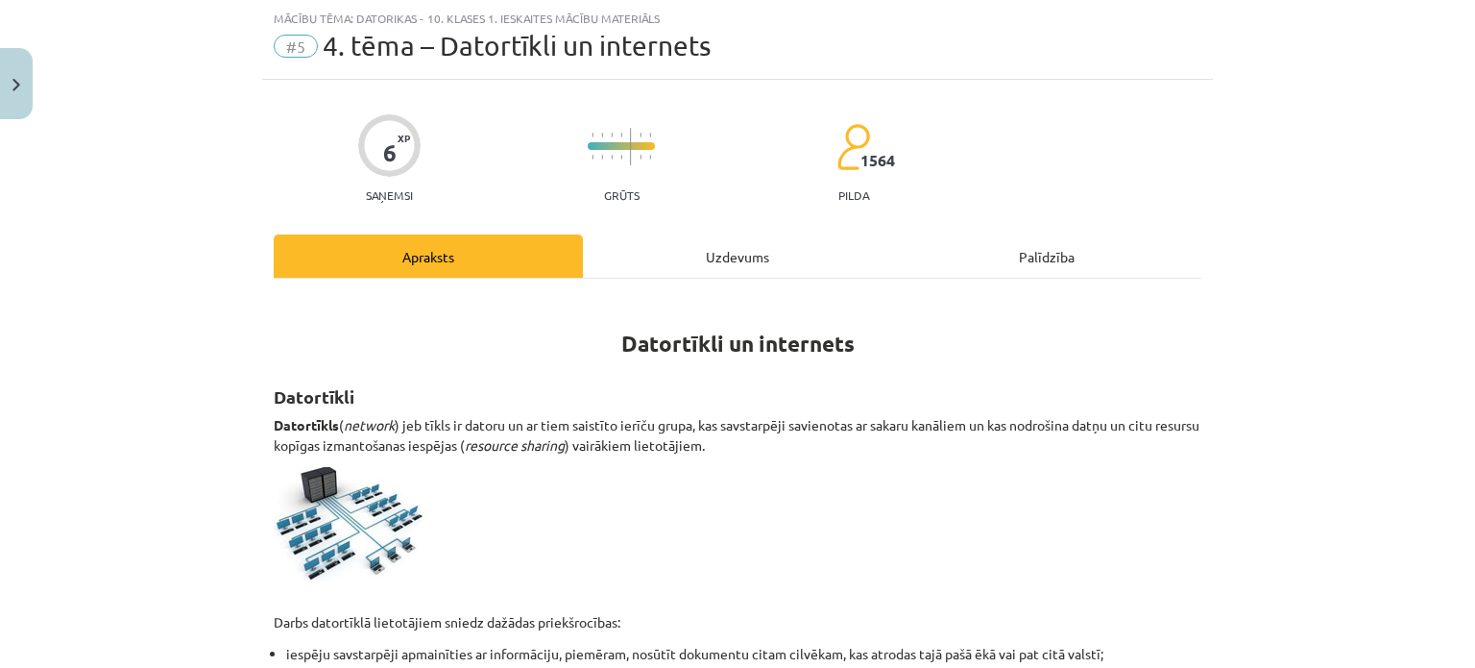
click at [724, 255] on div "Uzdevums" at bounding box center [737, 255] width 309 height 43
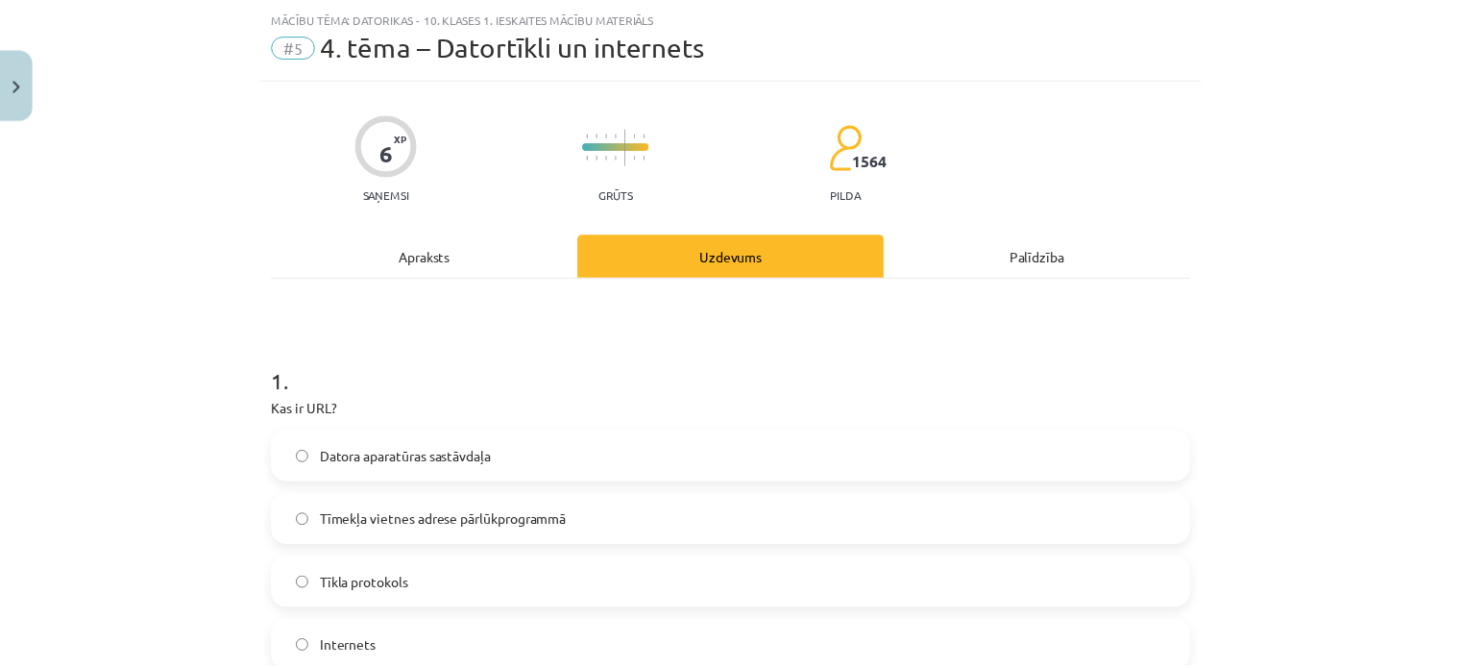
scroll to position [0, 0]
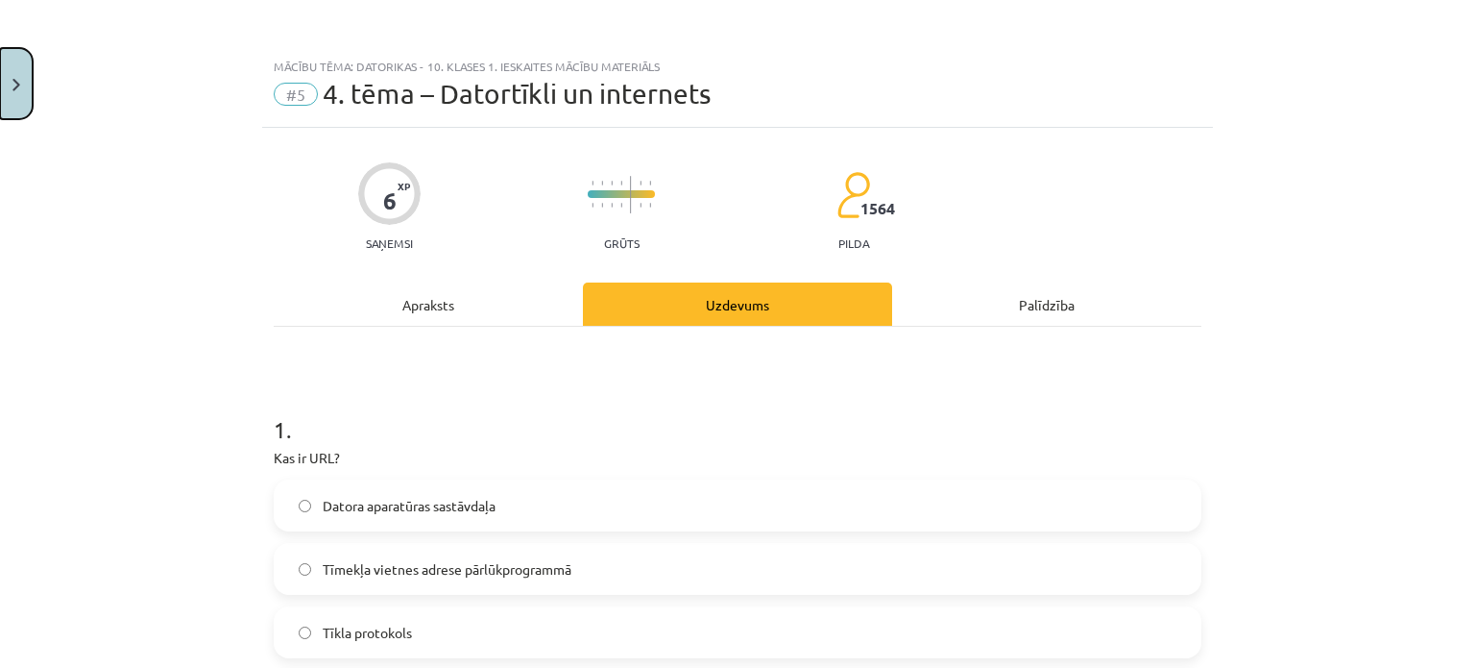
click at [14, 69] on button "Close" at bounding box center [16, 83] width 33 height 71
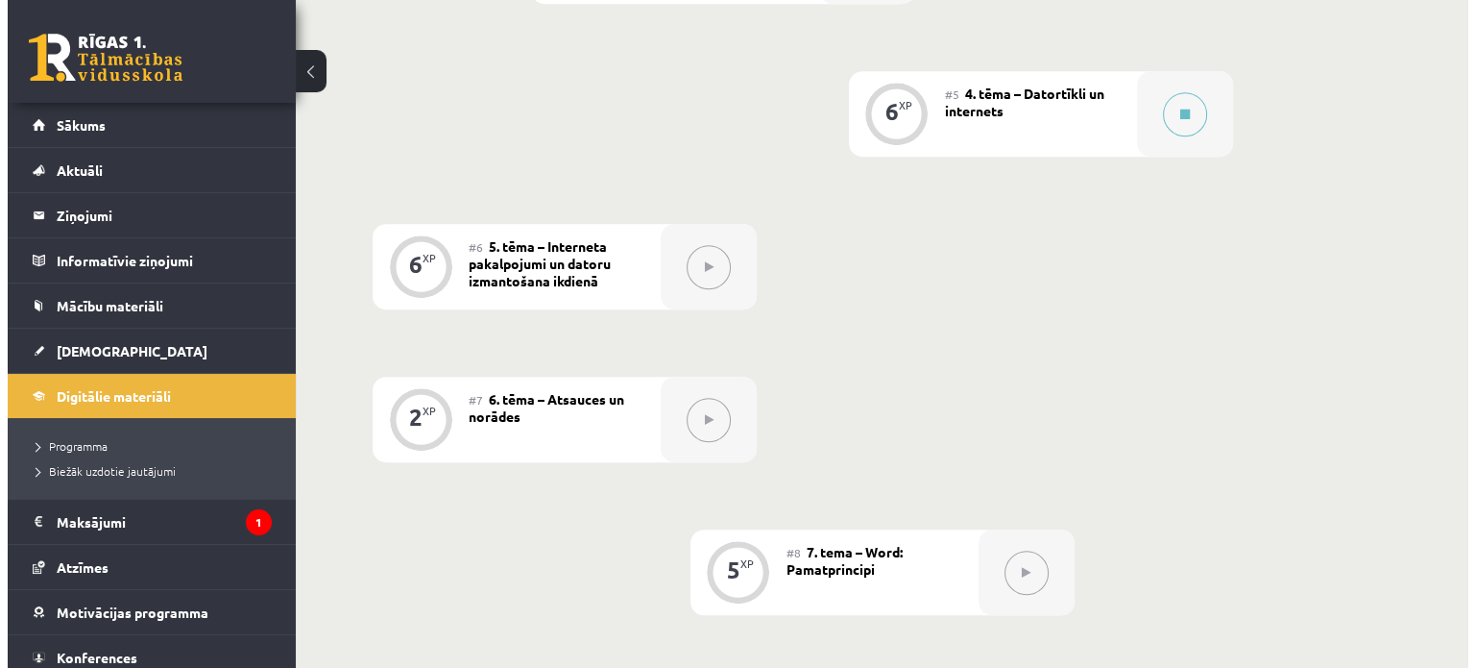
scroll to position [982, 0]
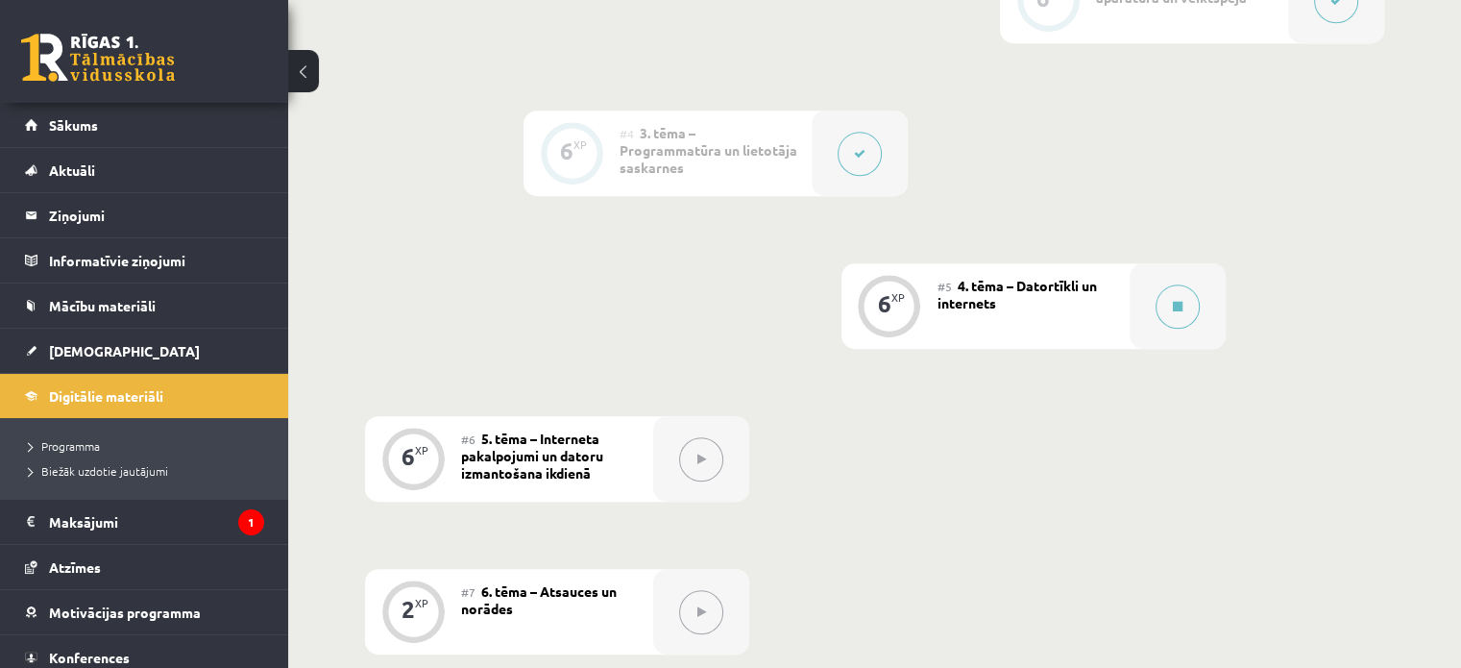
click at [1103, 263] on div "#5 4. tēma – Datortīkli un internets" at bounding box center [1034, 305] width 192 height 85
click at [1163, 284] on button at bounding box center [1178, 306] width 44 height 44
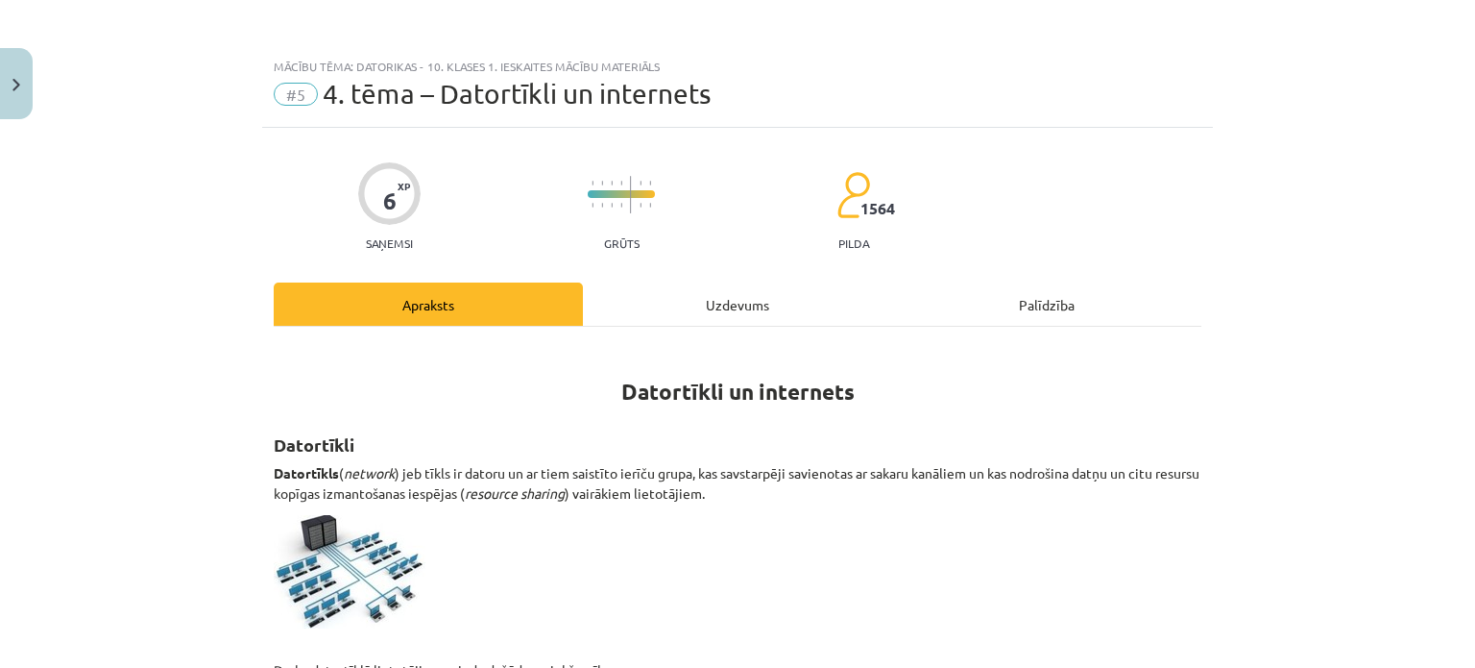
click at [749, 297] on div "Uzdevums" at bounding box center [737, 303] width 309 height 43
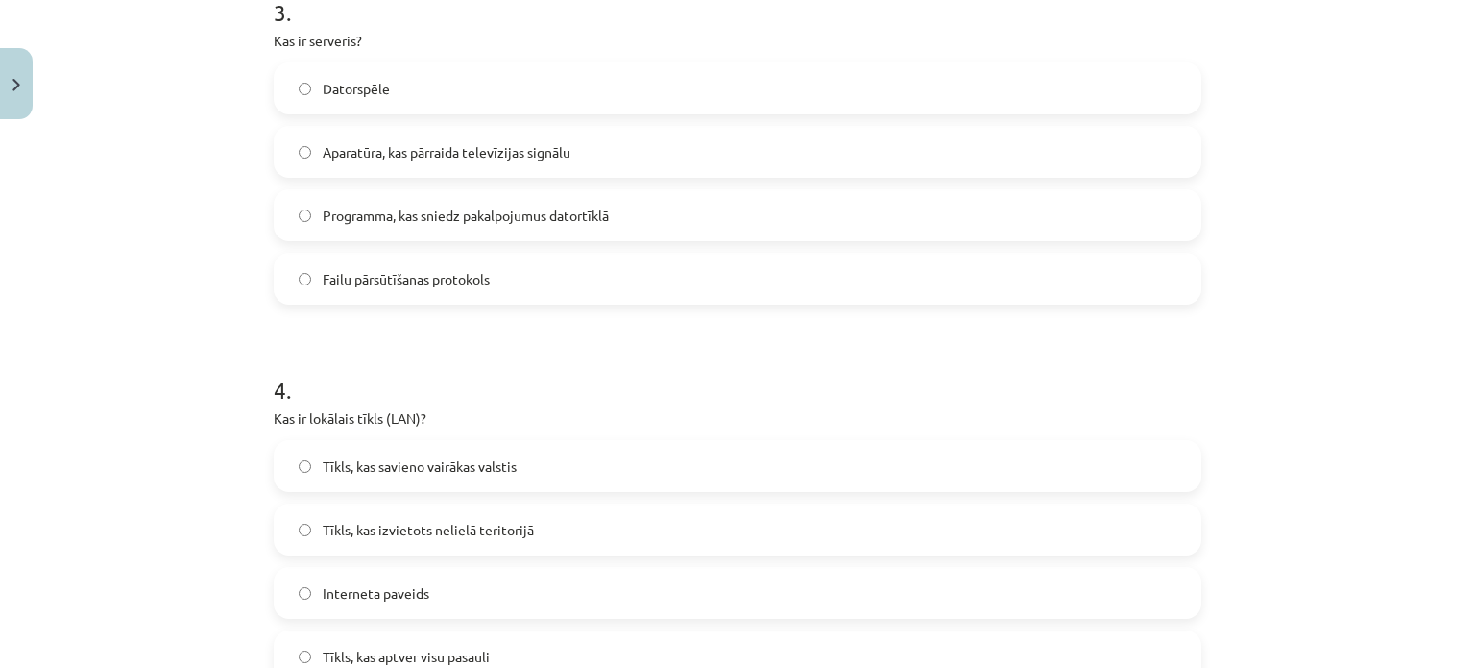
scroll to position [1201, 0]
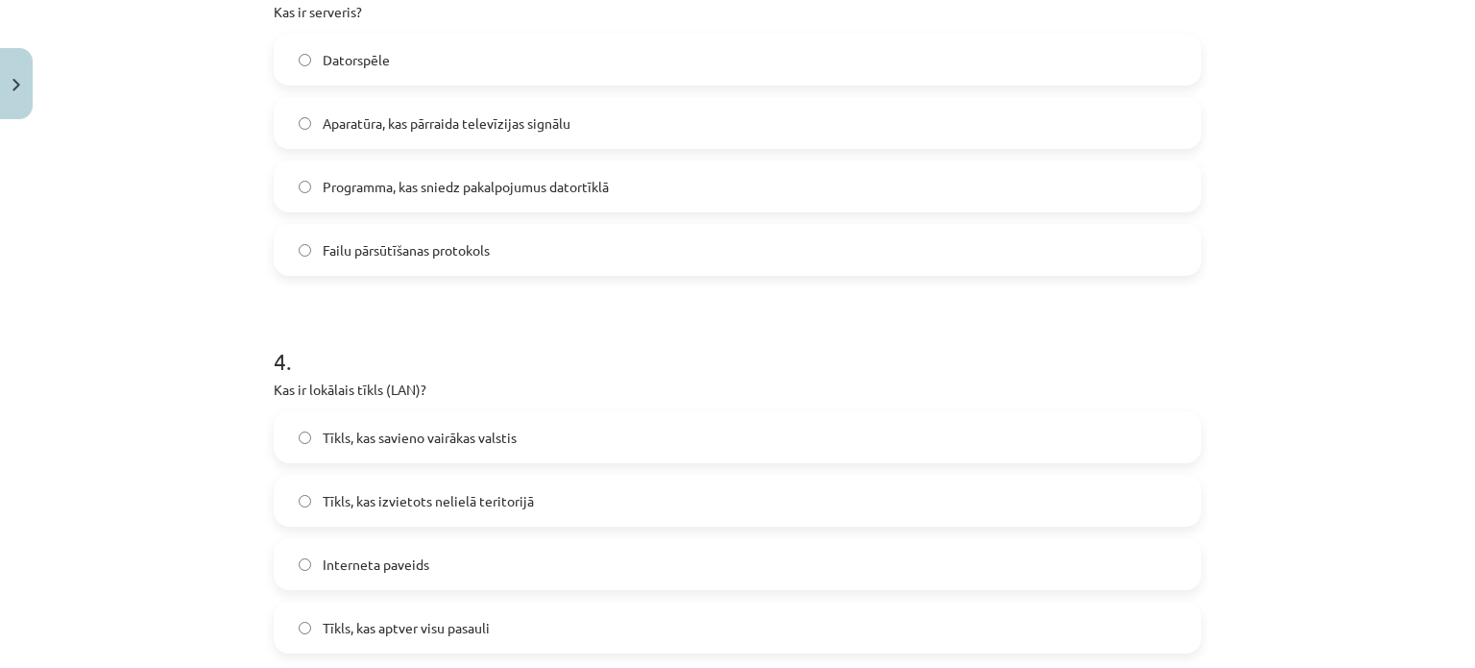
click at [306, 191] on label "Programma, kas sniedz pakalpojumus datortīklā" at bounding box center [738, 186] width 924 height 48
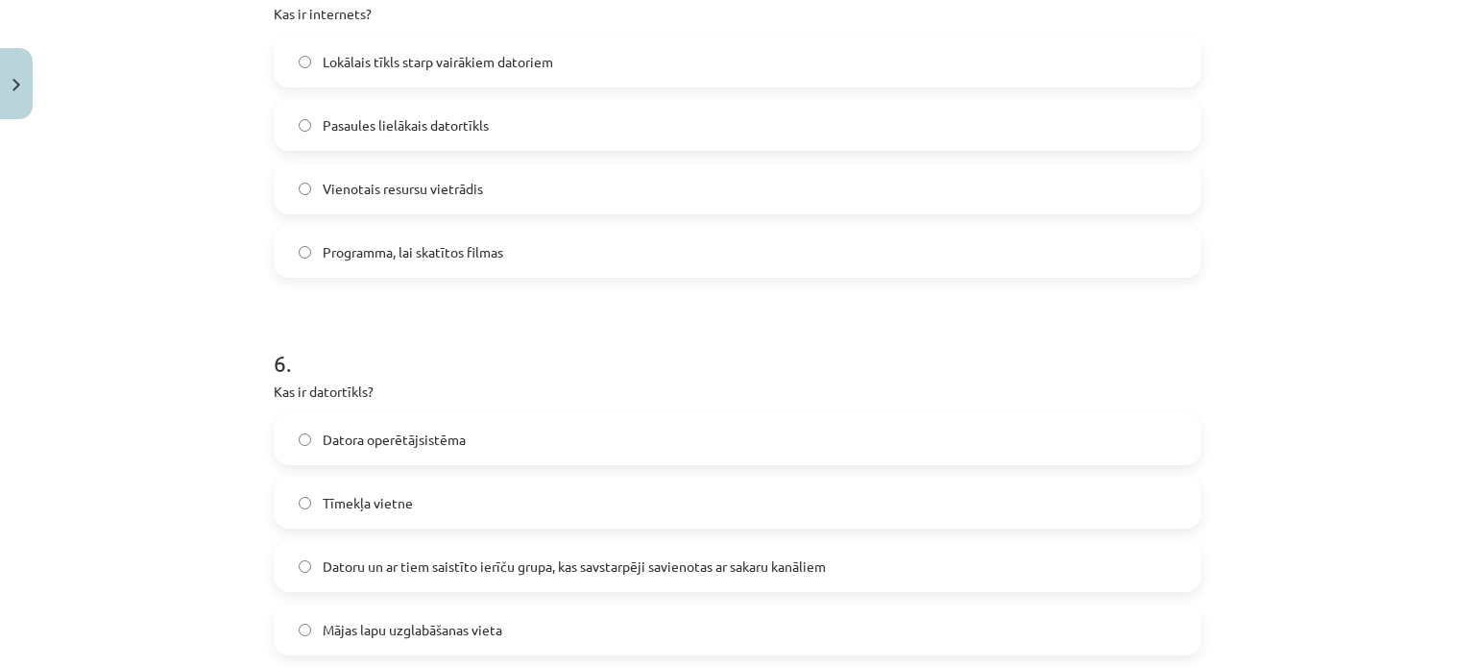
scroll to position [1958, 0]
click at [295, 126] on label "Pasaules lielākais datortīkls" at bounding box center [738, 121] width 924 height 48
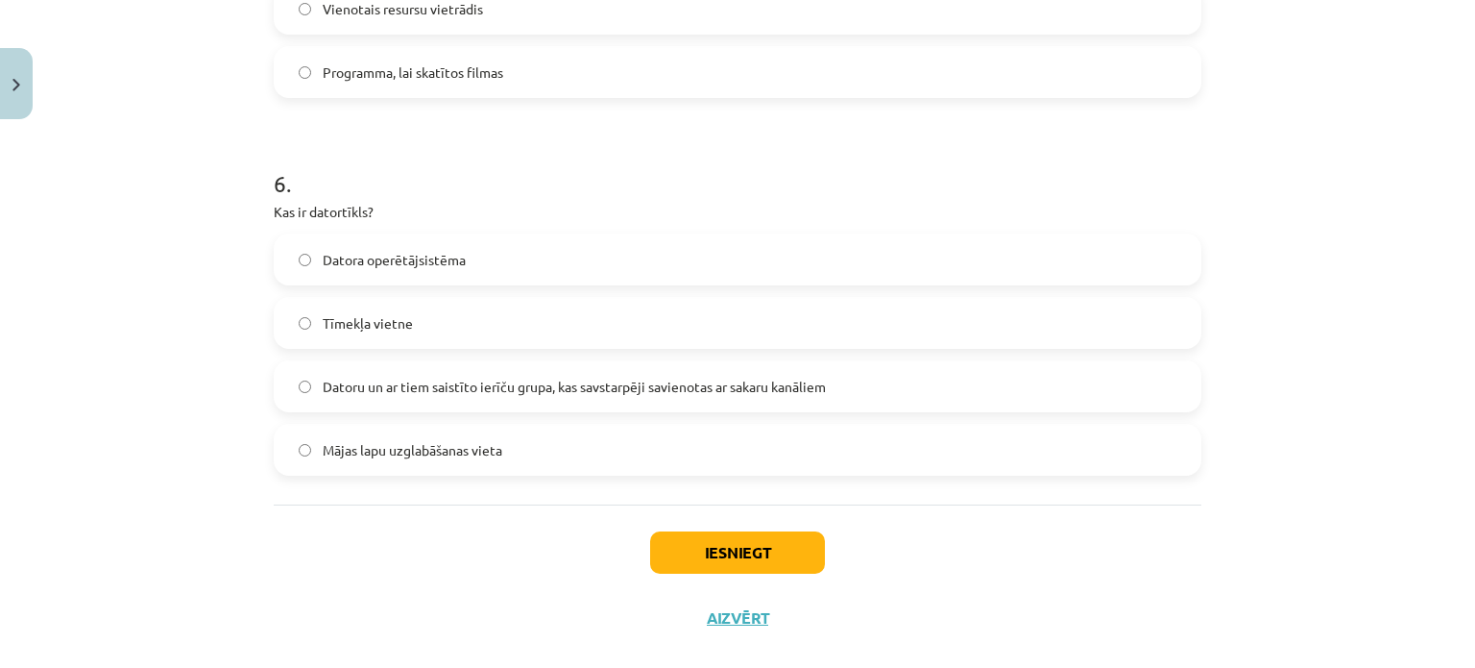
scroll to position [2163, 0]
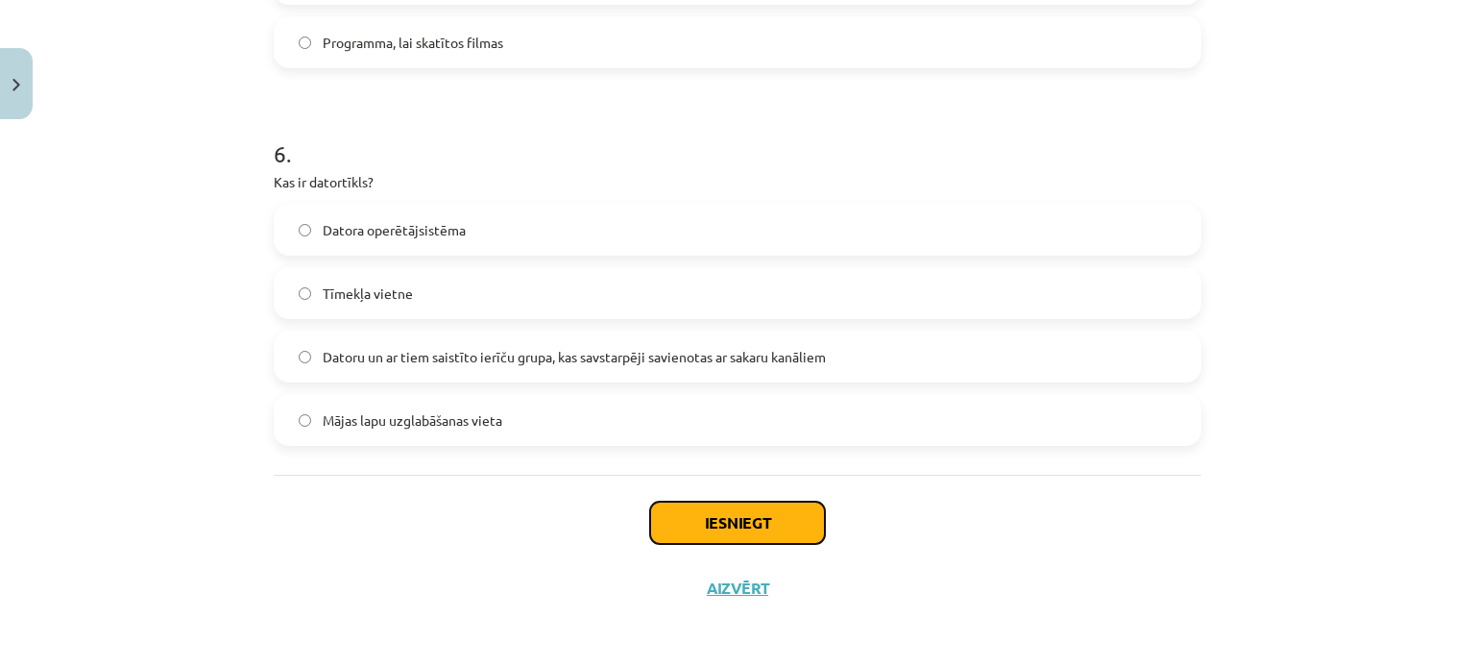
click at [705, 528] on button "Iesniegt" at bounding box center [737, 522] width 175 height 42
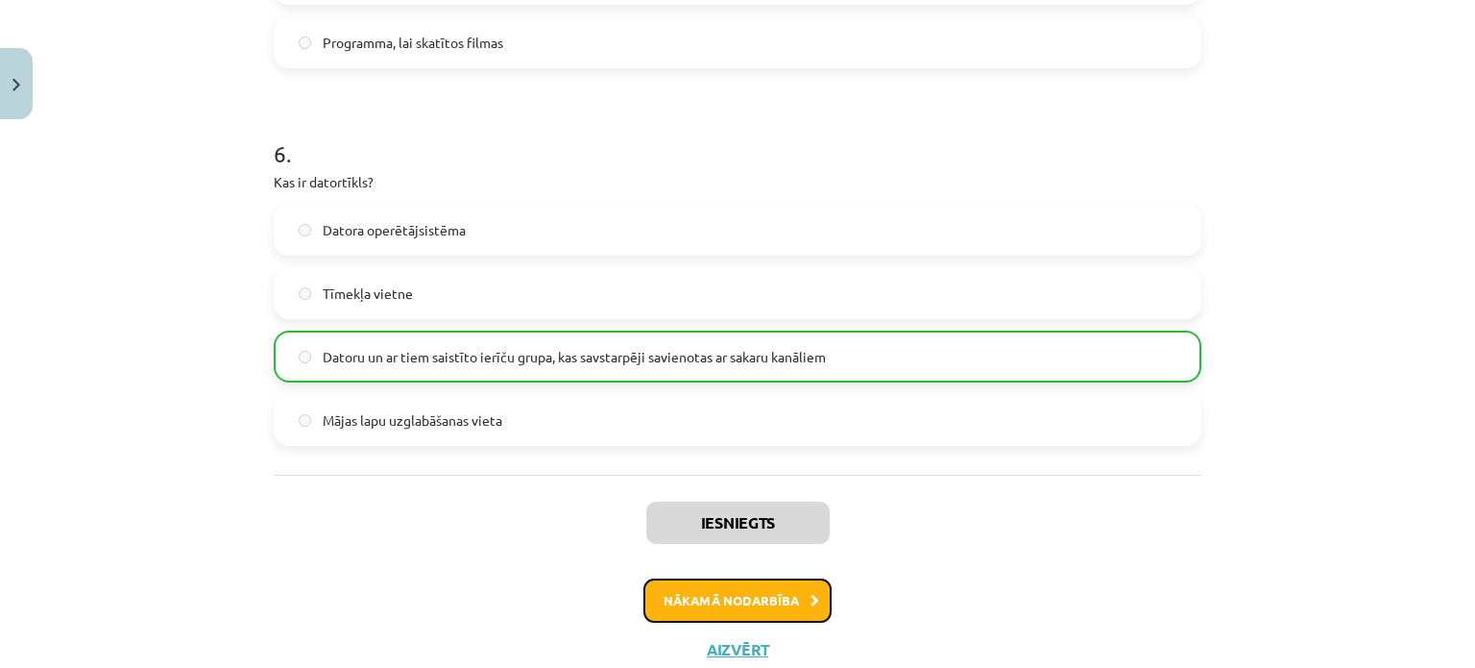
click at [773, 601] on button "Nākamā nodarbība" at bounding box center [738, 600] width 188 height 44
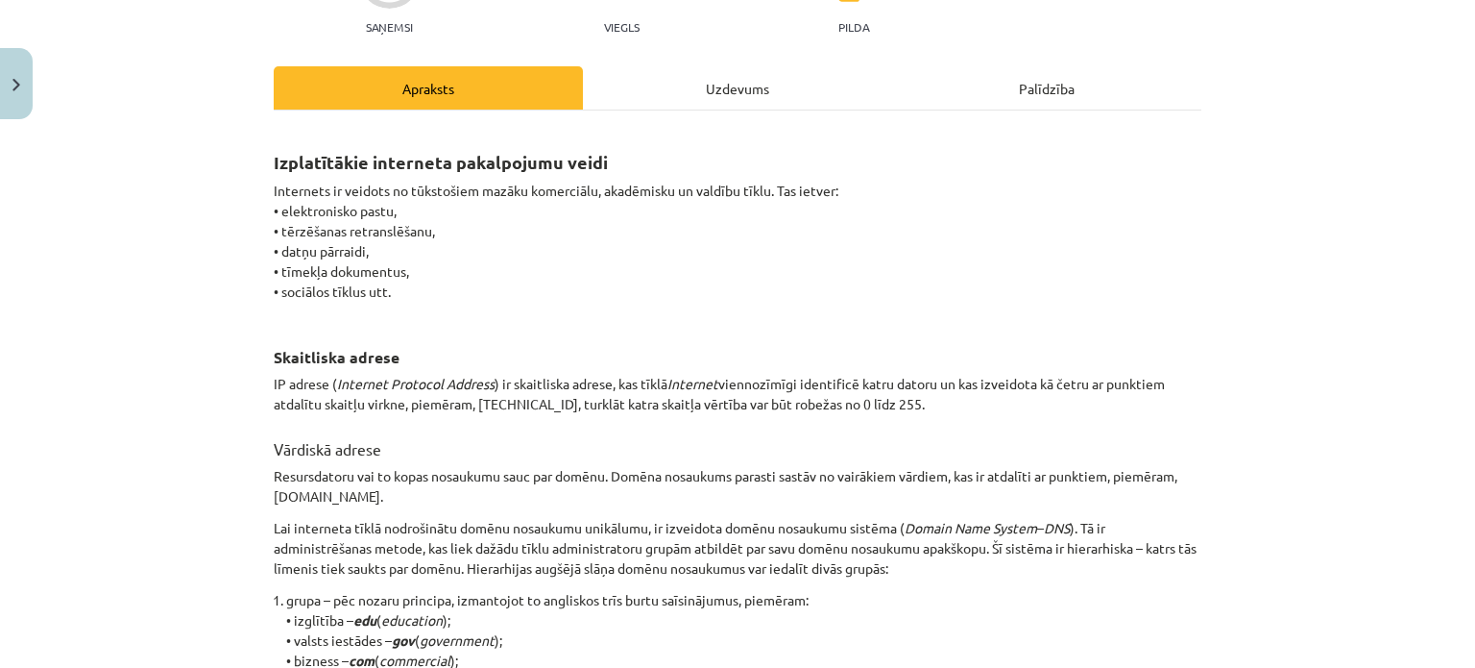
scroll to position [48, 0]
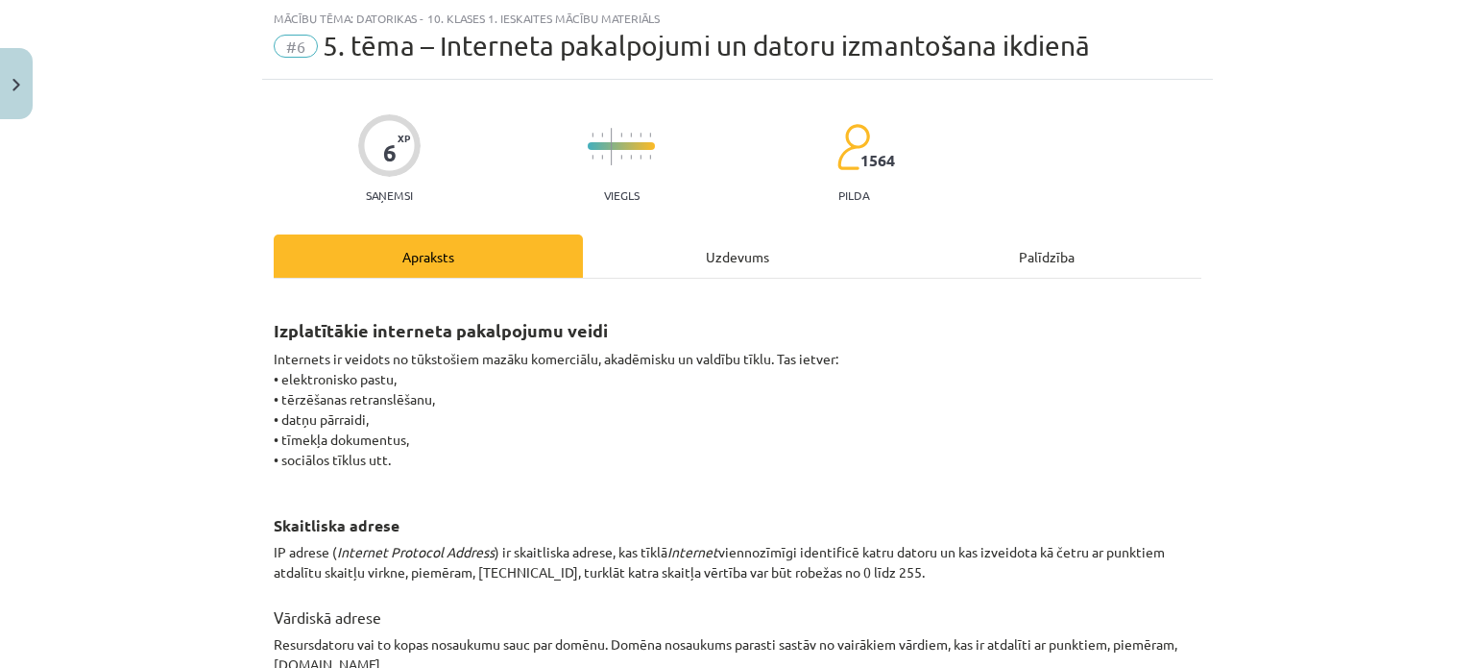
click at [717, 249] on div "Uzdevums" at bounding box center [737, 255] width 309 height 43
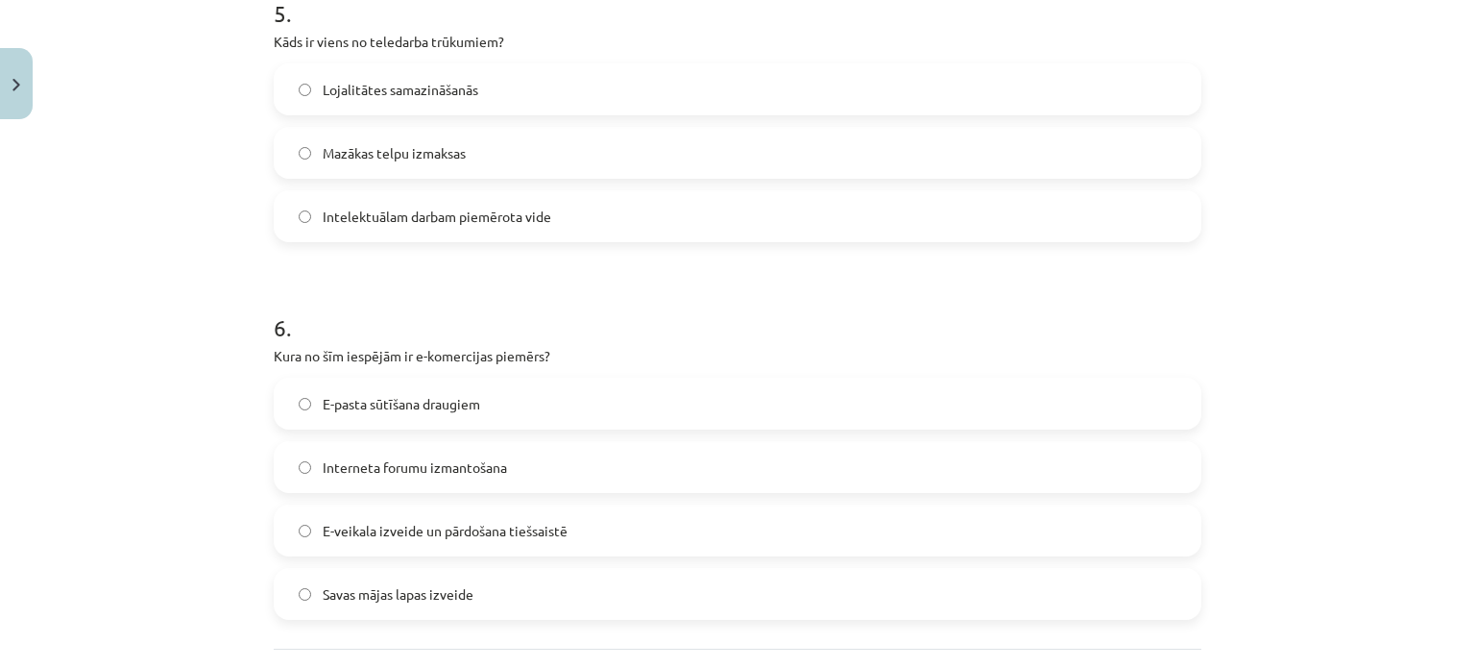
scroll to position [1856, 0]
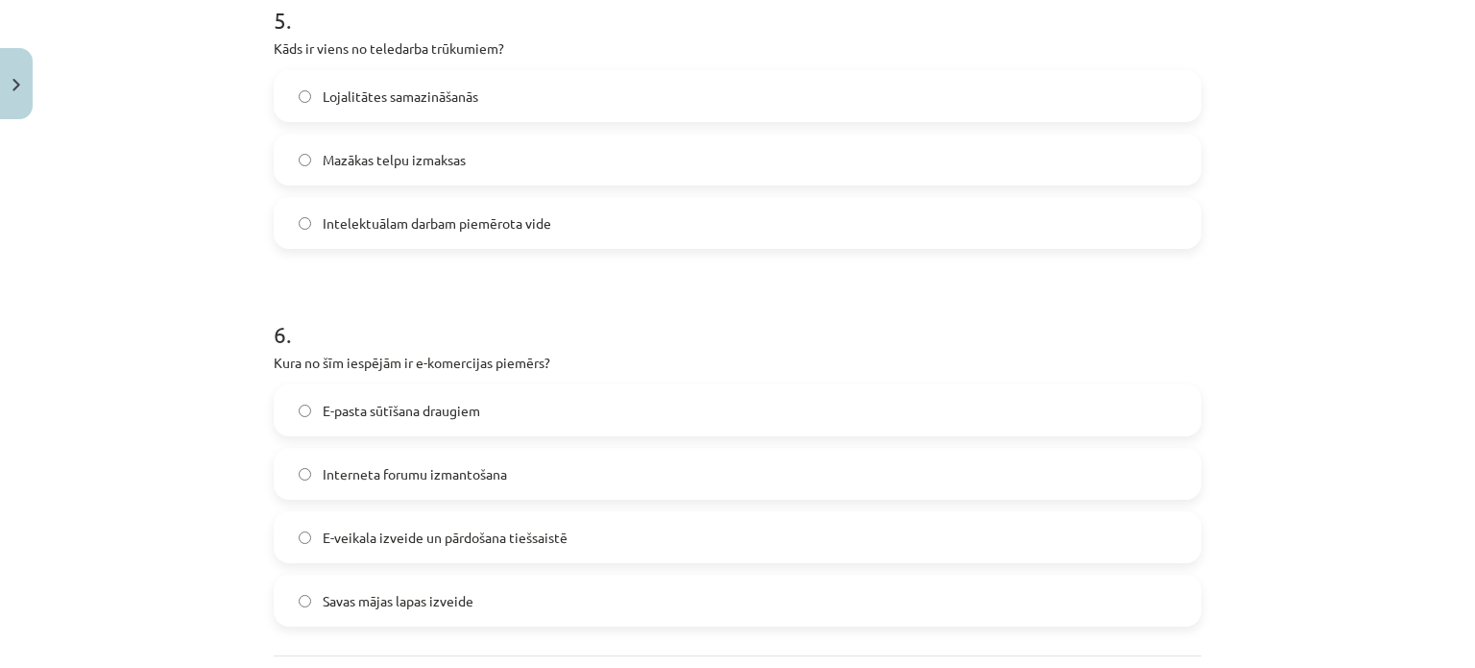
click at [287, 90] on label "Lojalitātes samazināšanās" at bounding box center [738, 96] width 924 height 48
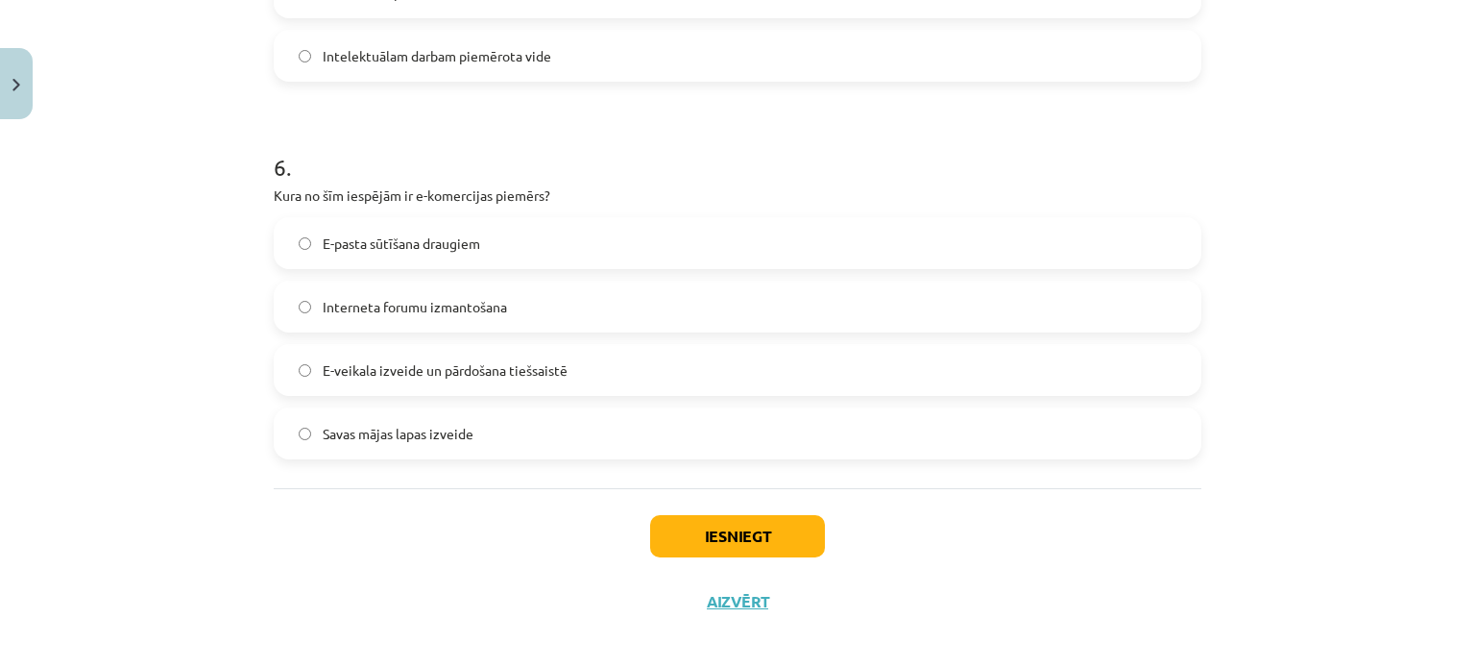
scroll to position [2036, 0]
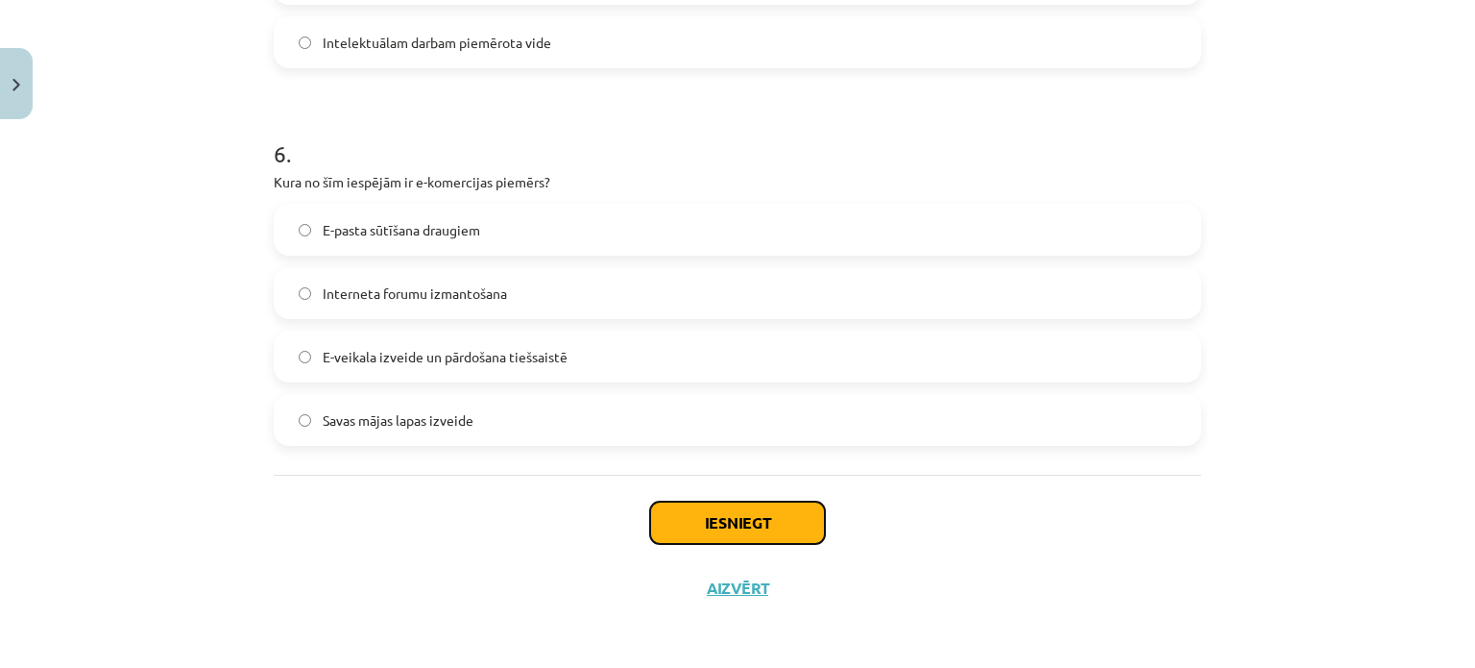
click at [745, 522] on button "Iesniegt" at bounding box center [737, 522] width 175 height 42
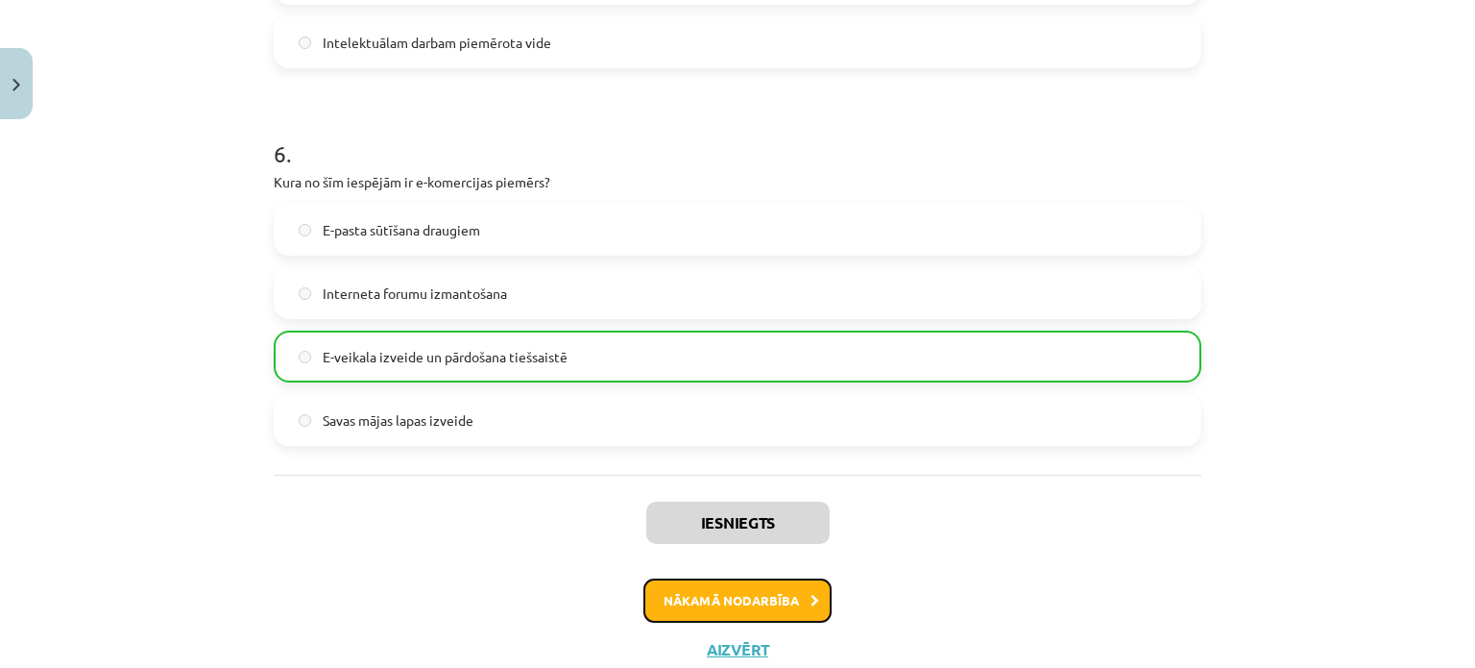
click at [746, 597] on button "Nākamā nodarbība" at bounding box center [738, 600] width 188 height 44
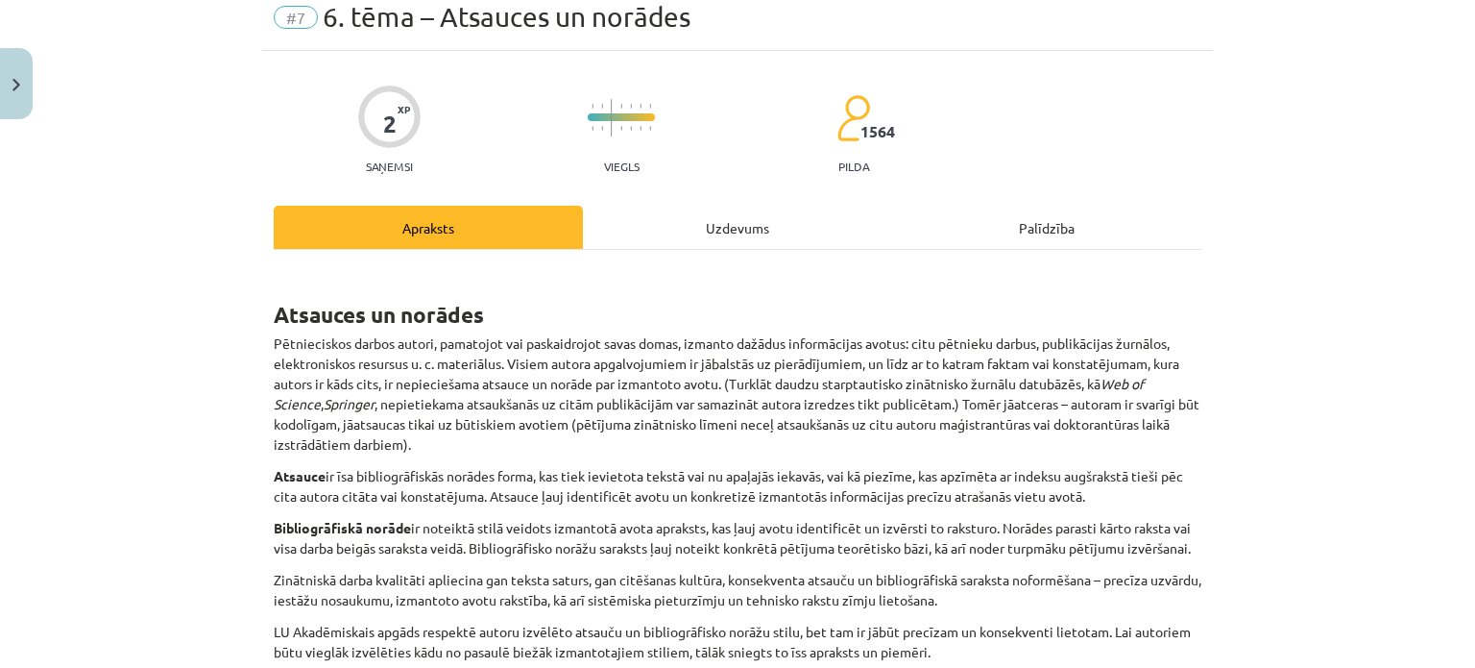
scroll to position [48, 0]
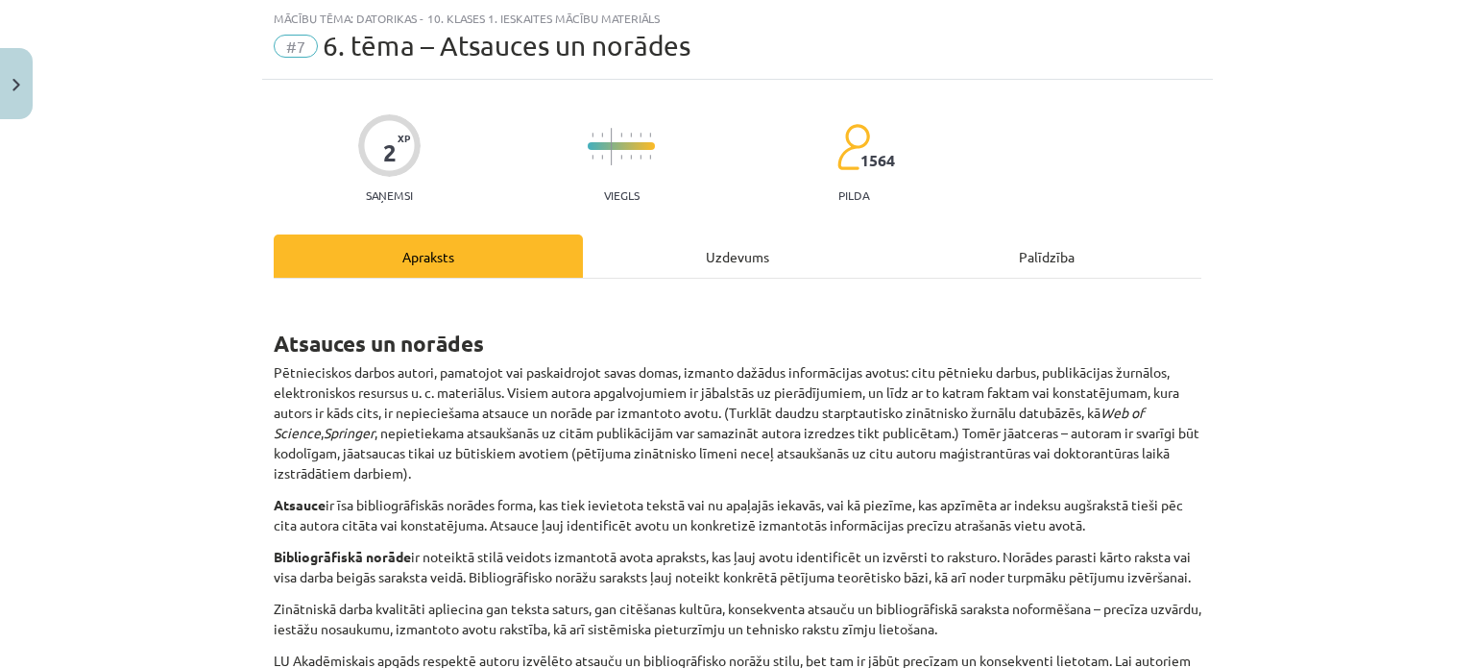
click at [770, 253] on div "Uzdevums" at bounding box center [737, 255] width 309 height 43
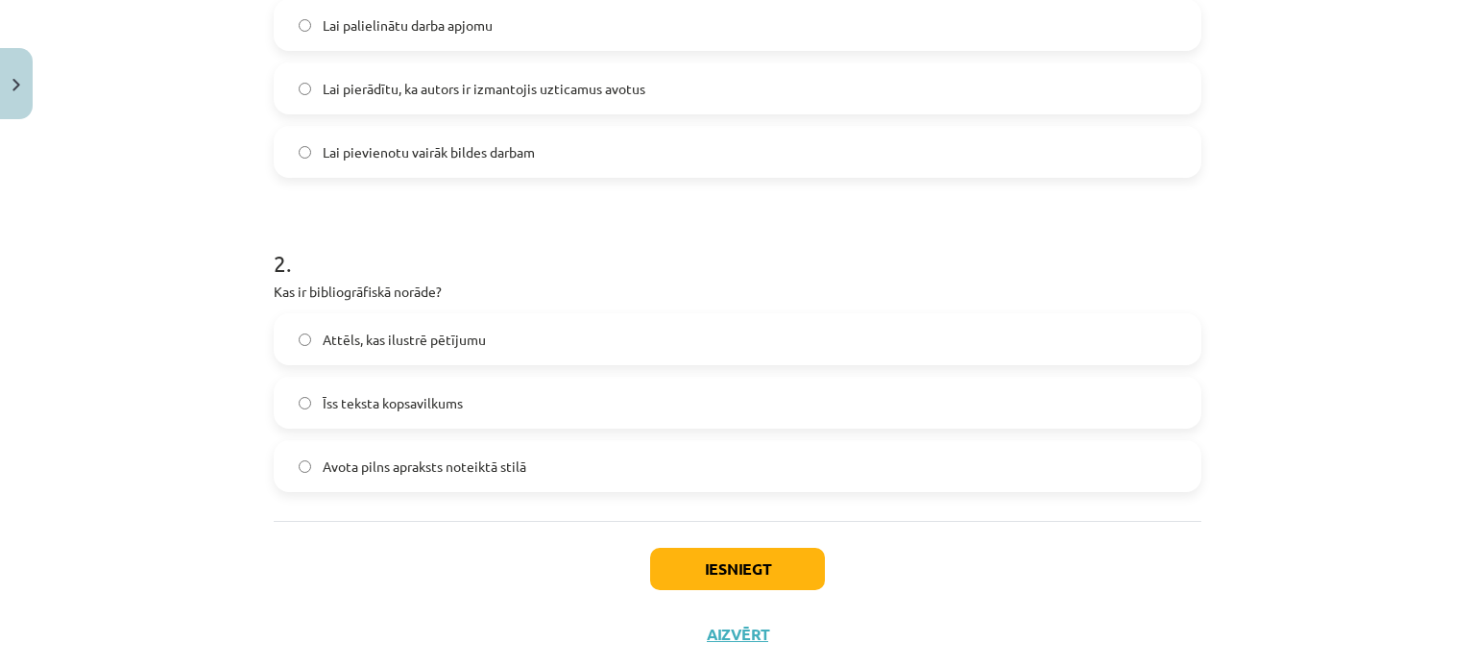
scroll to position [526, 0]
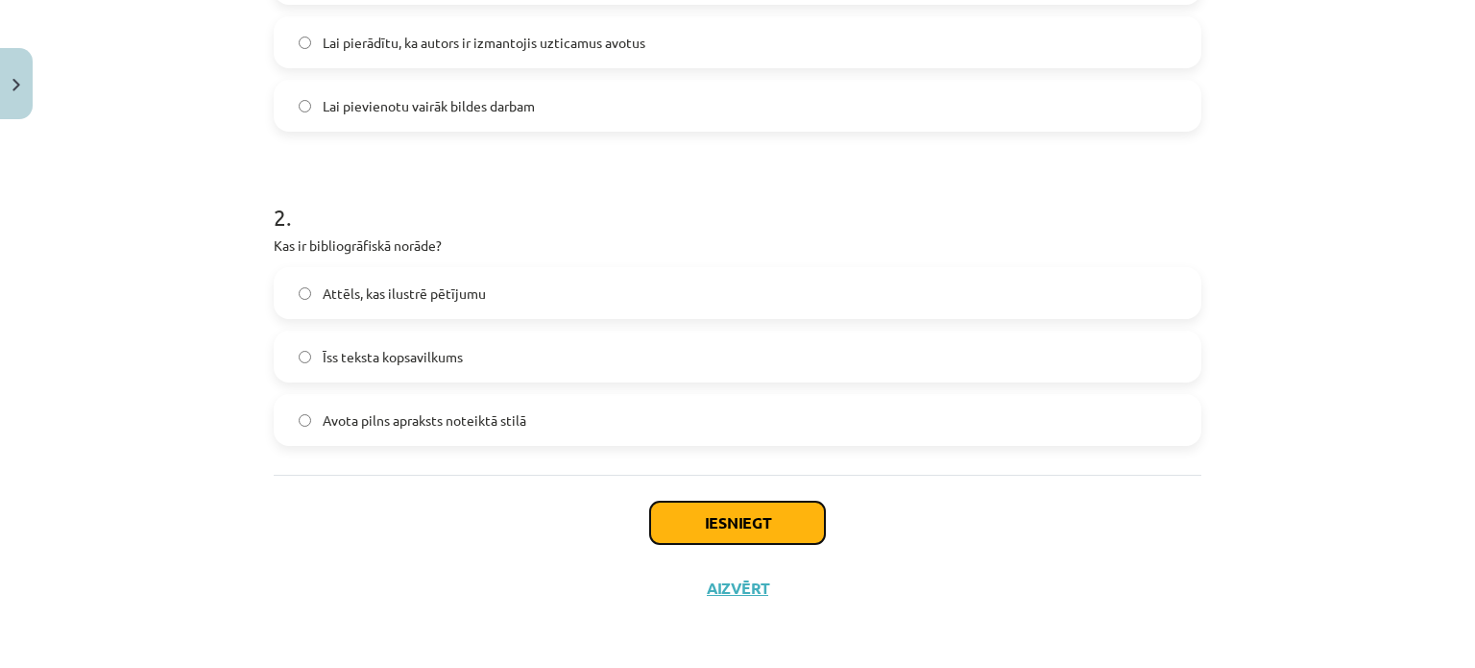
click at [760, 517] on button "Iesniegt" at bounding box center [737, 522] width 175 height 42
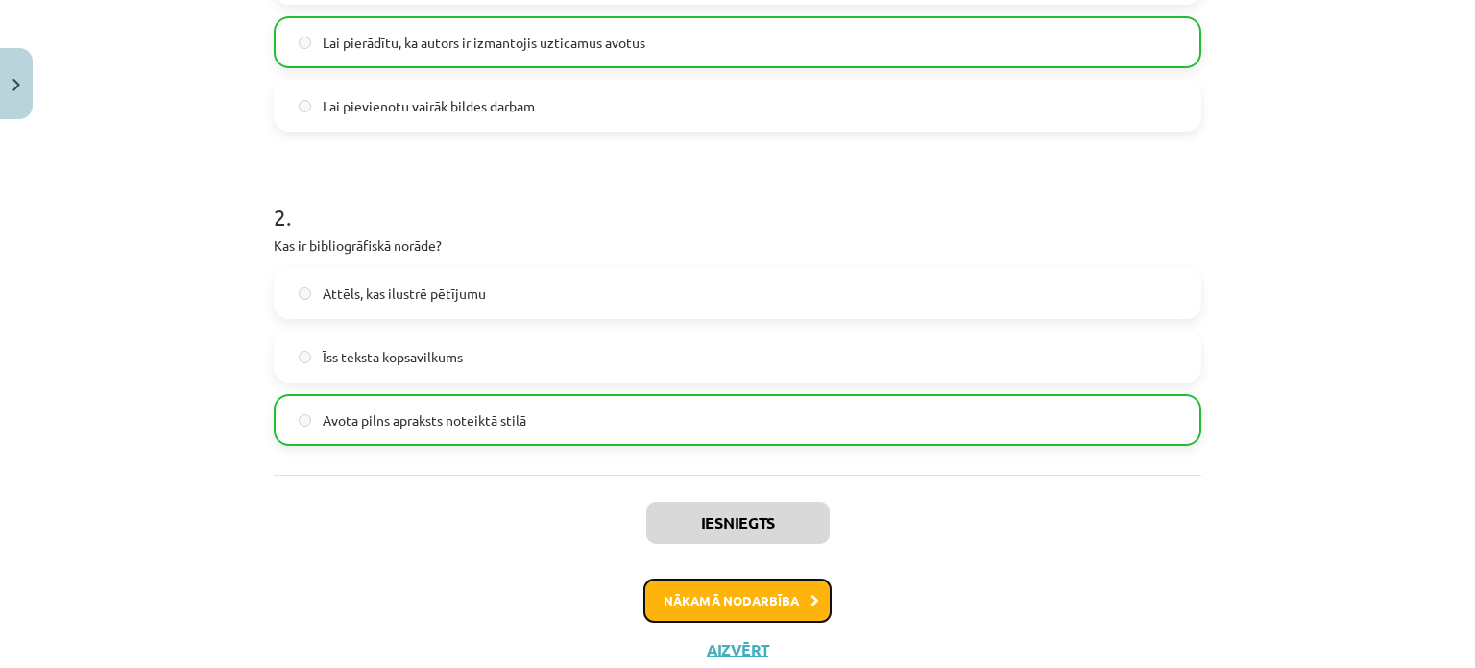
click at [751, 598] on button "Nākamā nodarbība" at bounding box center [738, 600] width 188 height 44
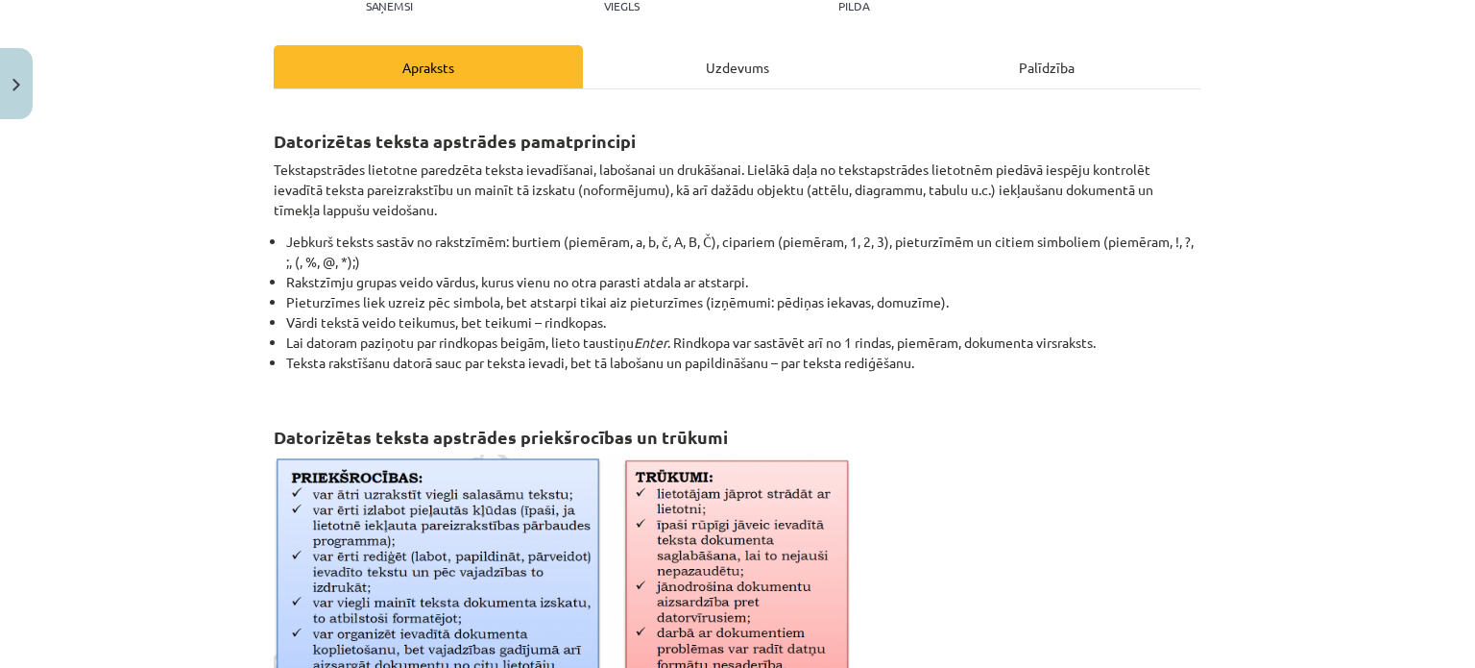
scroll to position [48, 0]
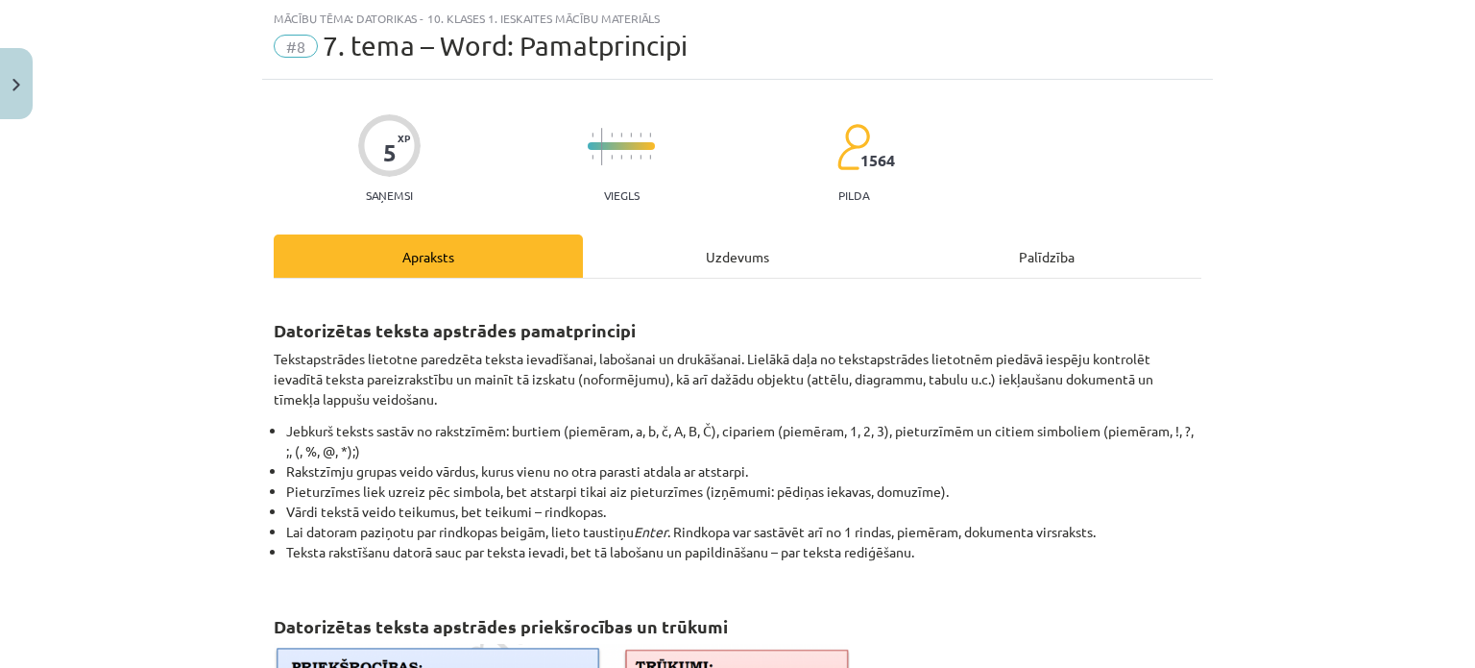
click at [714, 256] on div "Uzdevums" at bounding box center [737, 255] width 309 height 43
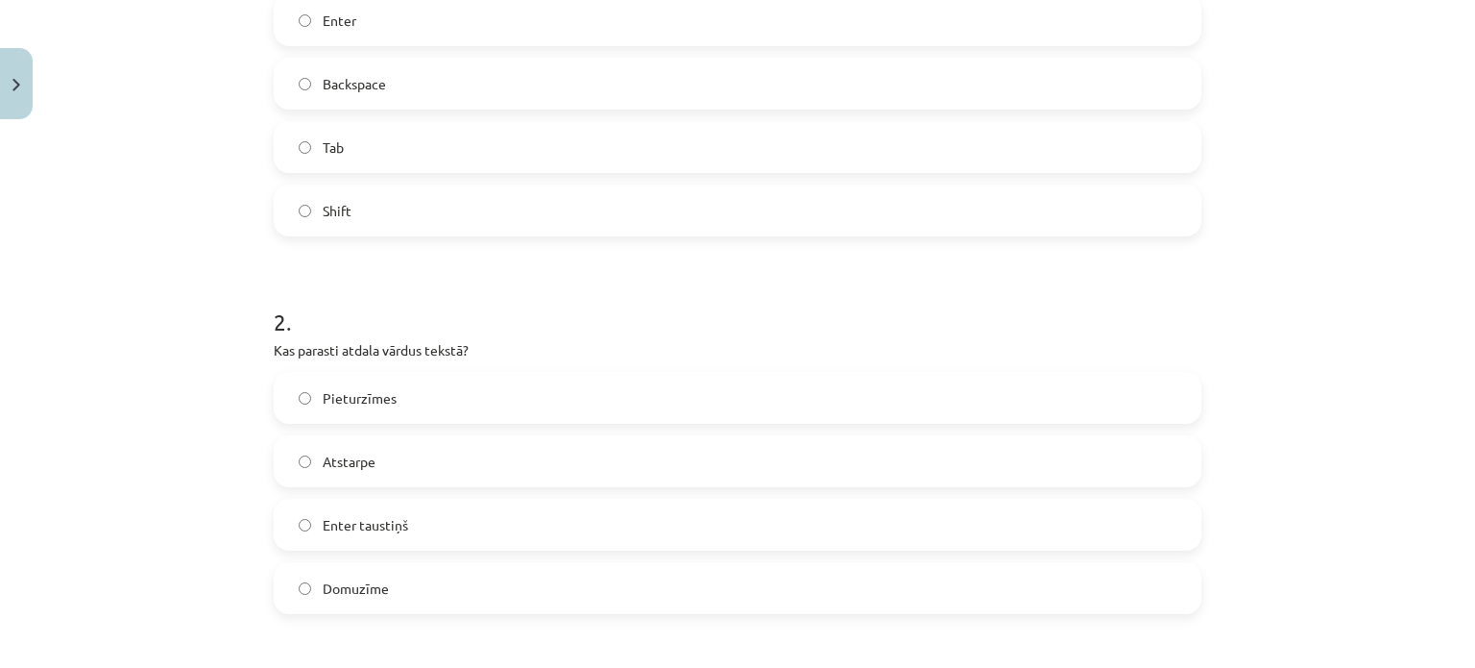
scroll to position [453, 0]
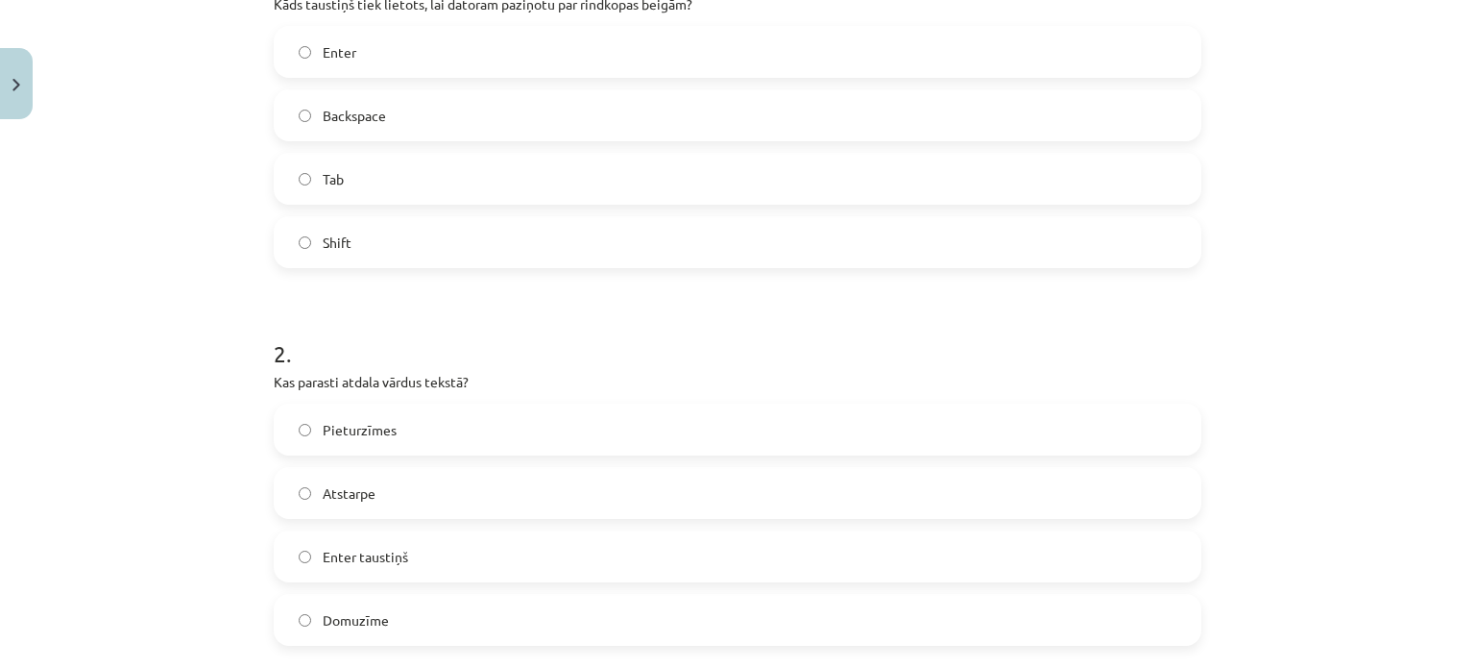
click at [290, 479] on label "Atstarpe" at bounding box center [738, 493] width 924 height 48
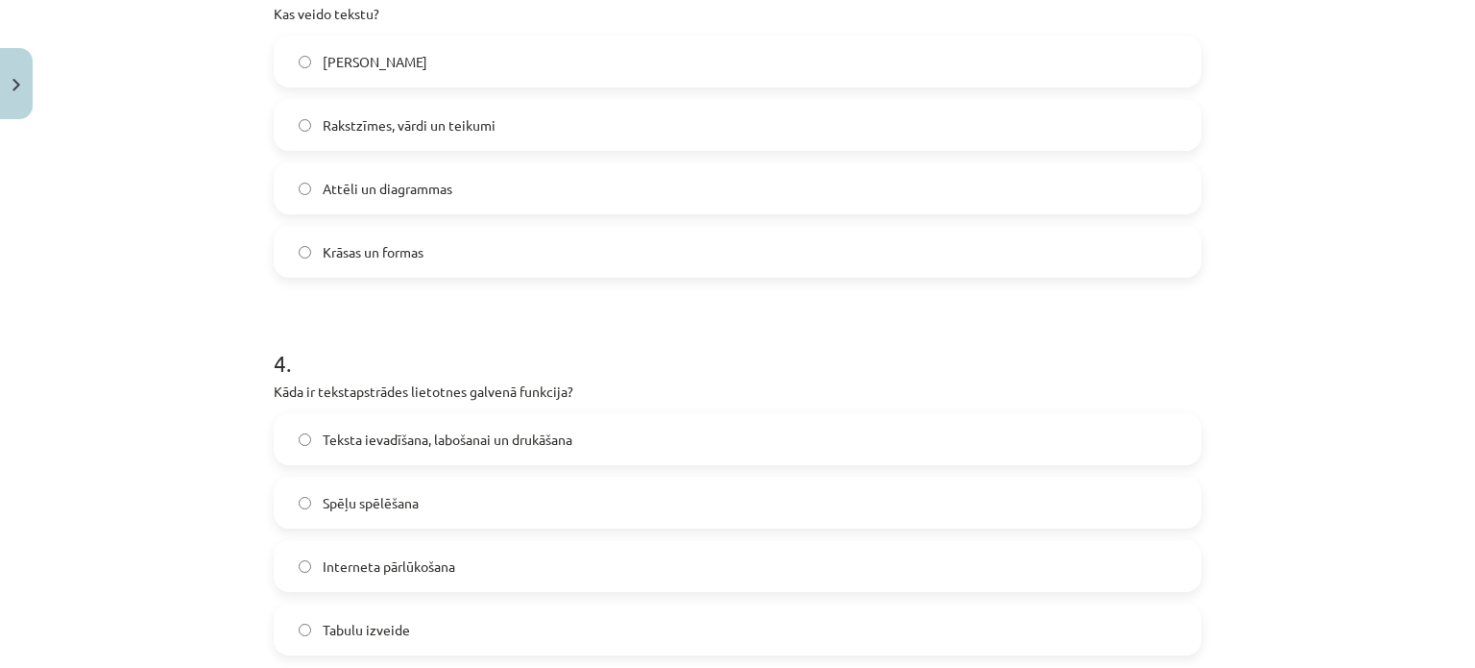
scroll to position [1194, 0]
click at [298, 435] on label "Teksta ievadīšana, labošanai un drukāšana" at bounding box center [738, 444] width 924 height 48
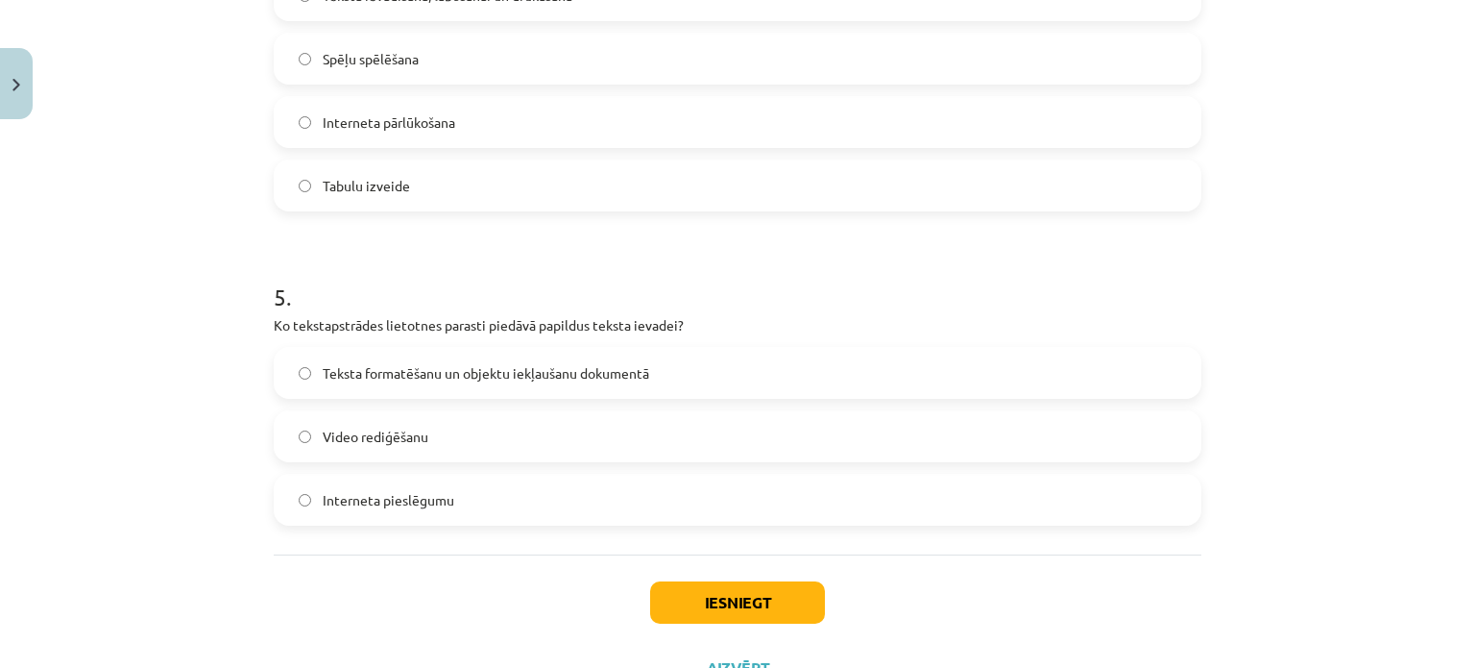
scroll to position [1674, 0]
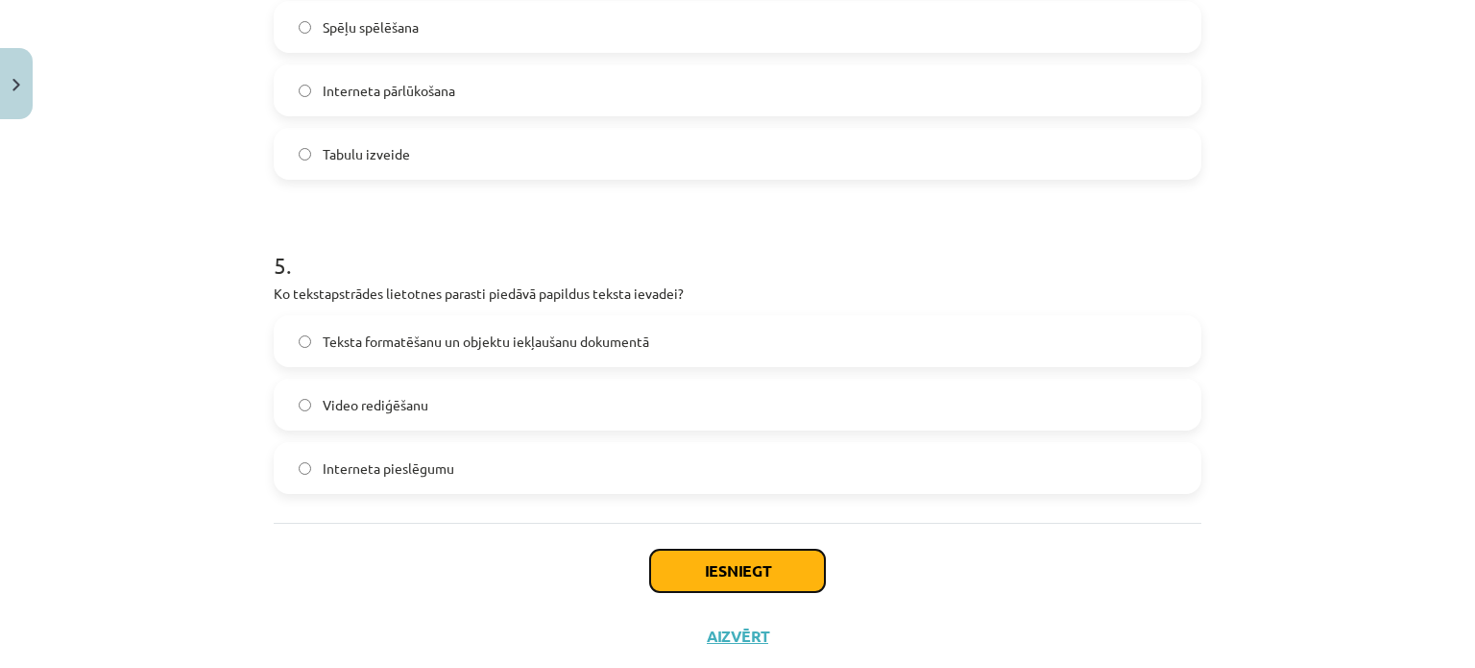
click at [724, 562] on button "Iesniegt" at bounding box center [737, 570] width 175 height 42
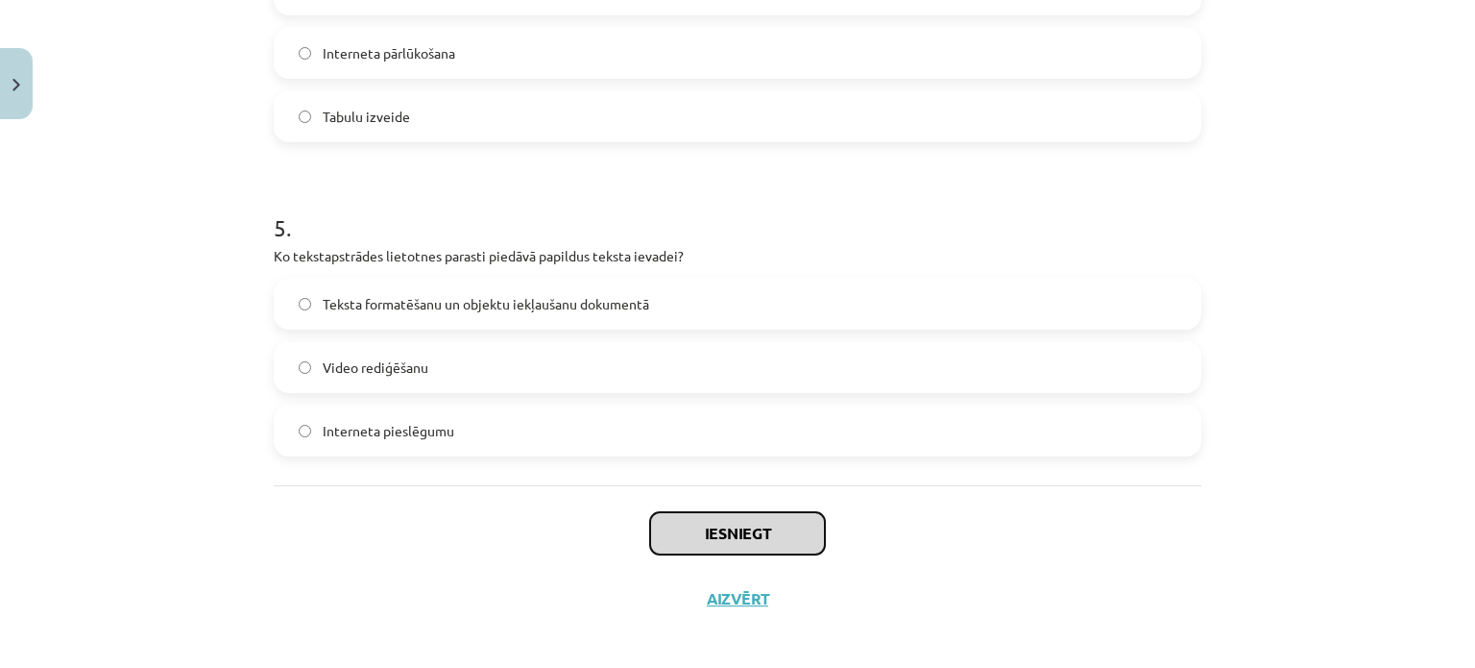
scroll to position [1722, 0]
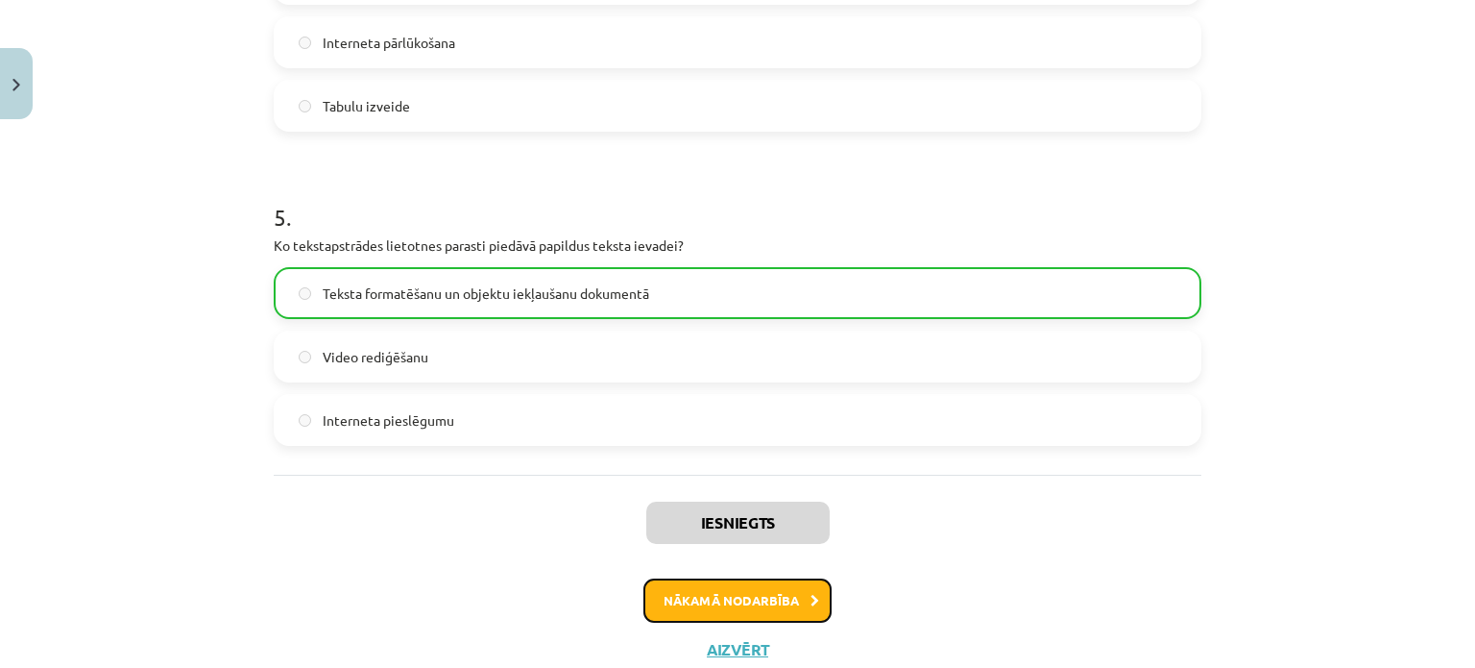
click at [735, 596] on button "Nākamā nodarbība" at bounding box center [738, 600] width 188 height 44
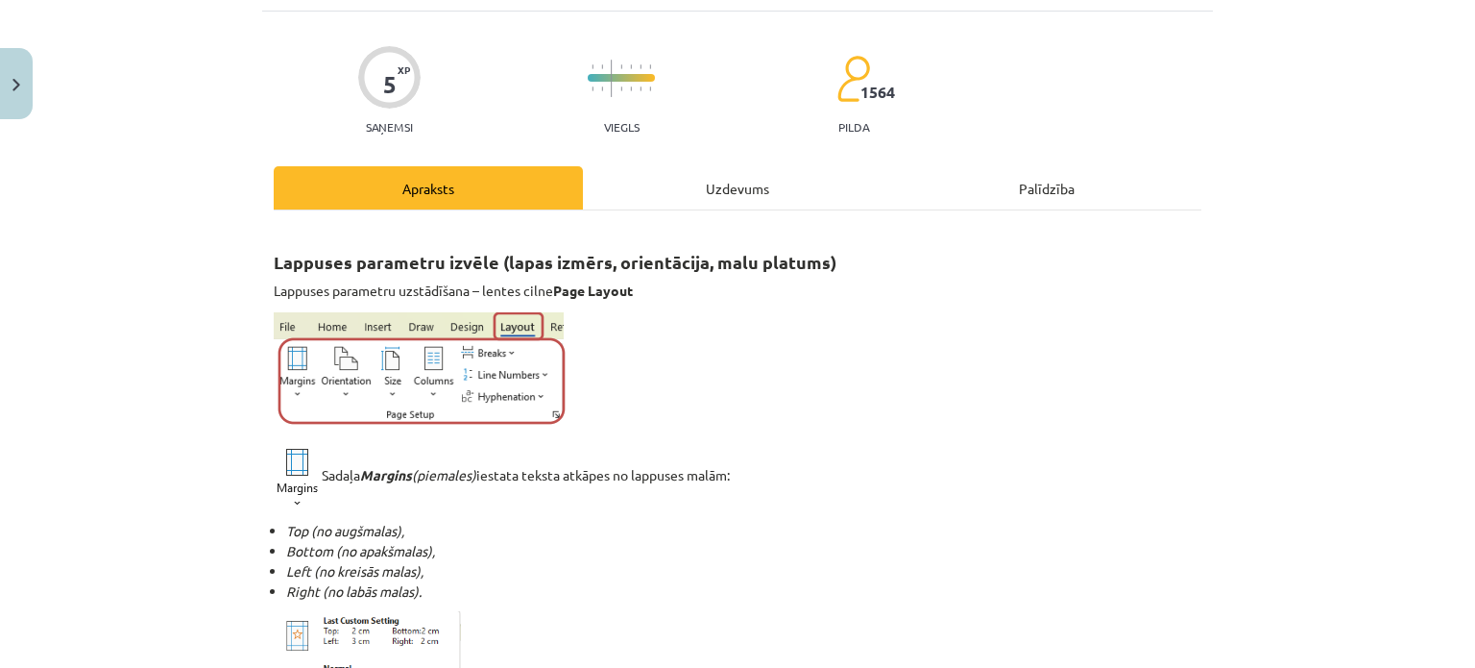
scroll to position [48, 0]
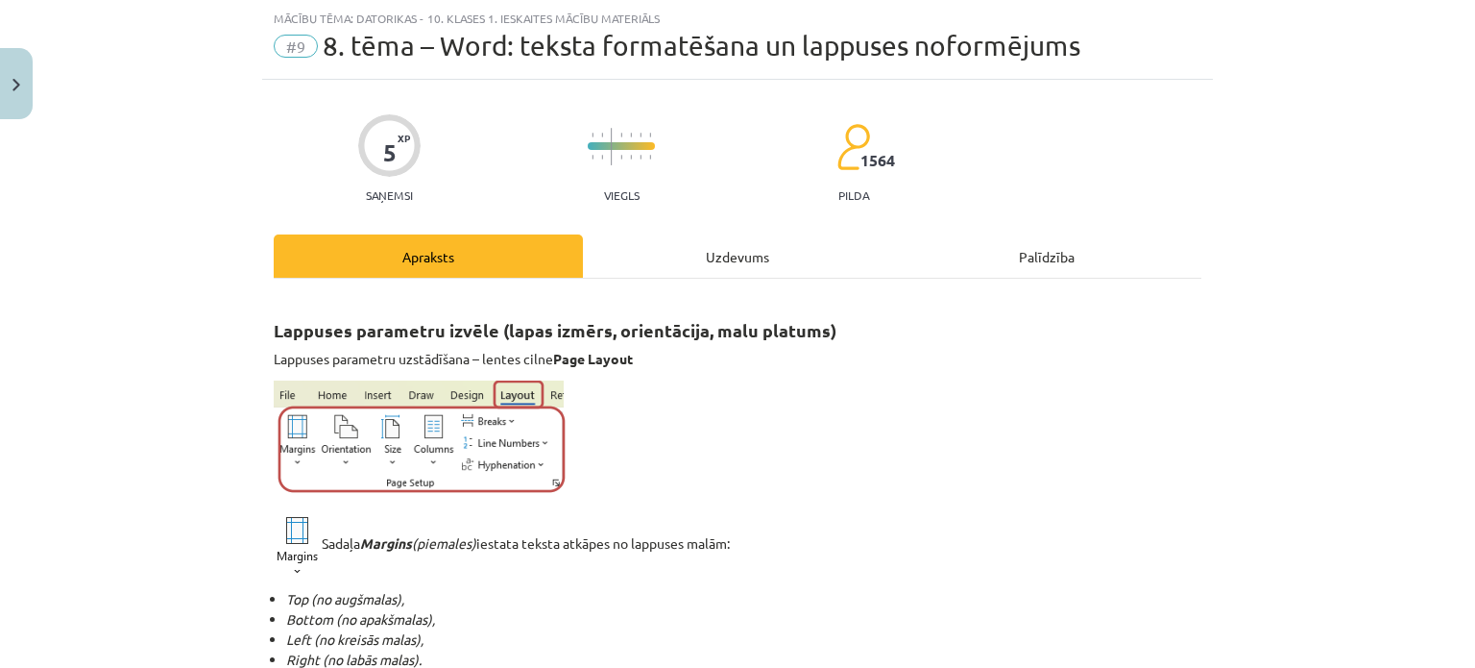
click at [713, 249] on div "Uzdevums" at bounding box center [737, 255] width 309 height 43
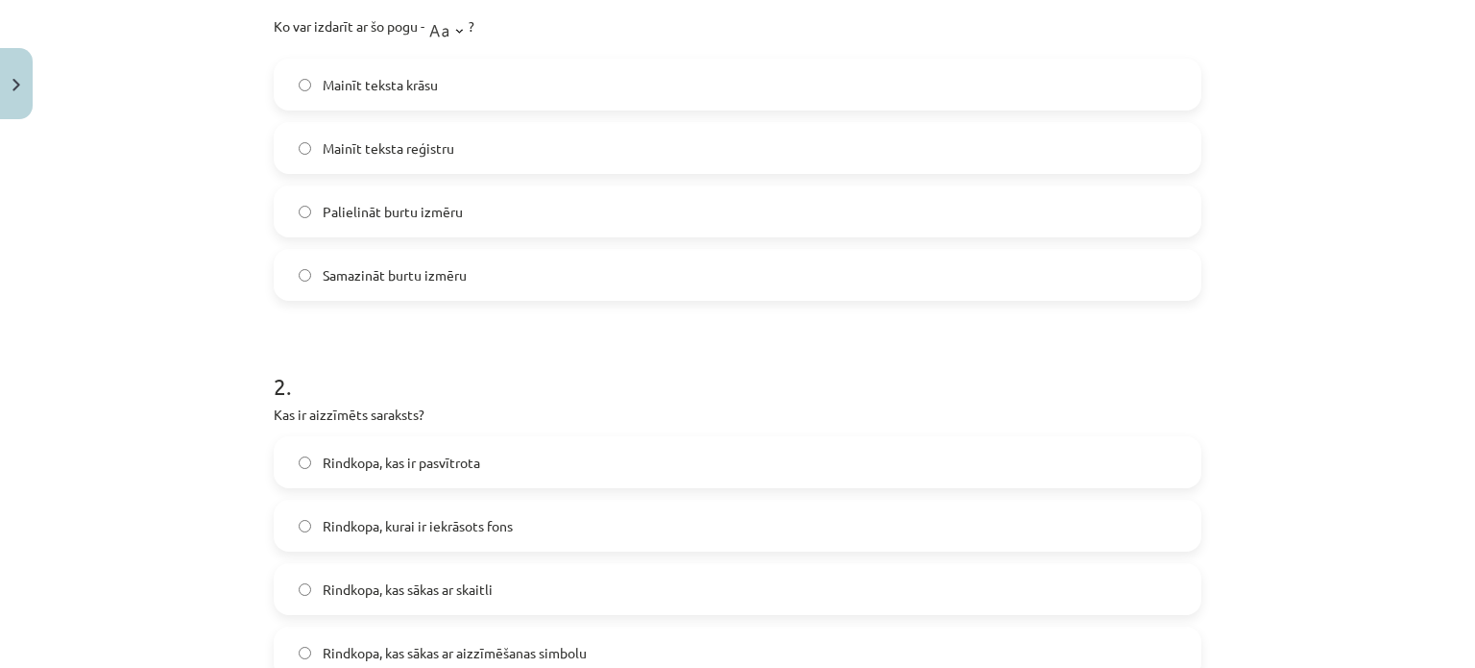
scroll to position [442, 0]
click at [282, 139] on label "Mainīt teksta reģistru" at bounding box center [738, 145] width 924 height 48
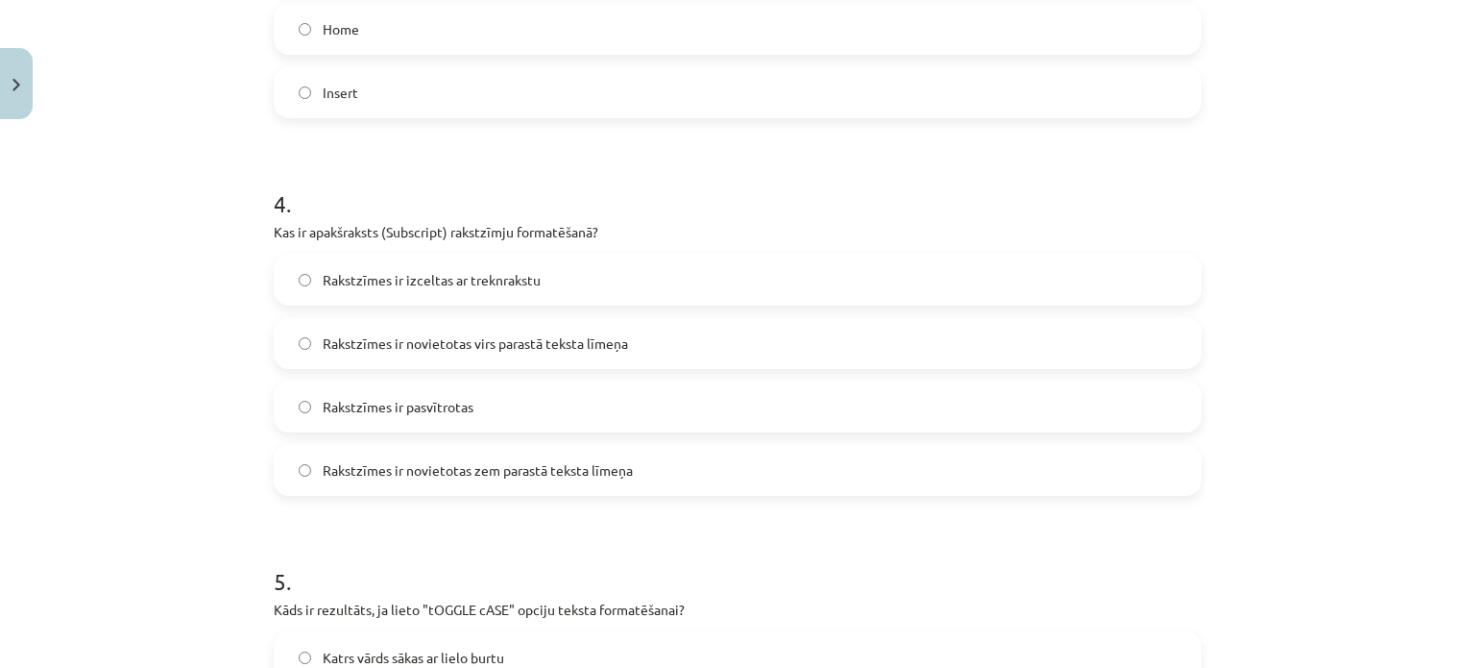
scroll to position [1410, 0]
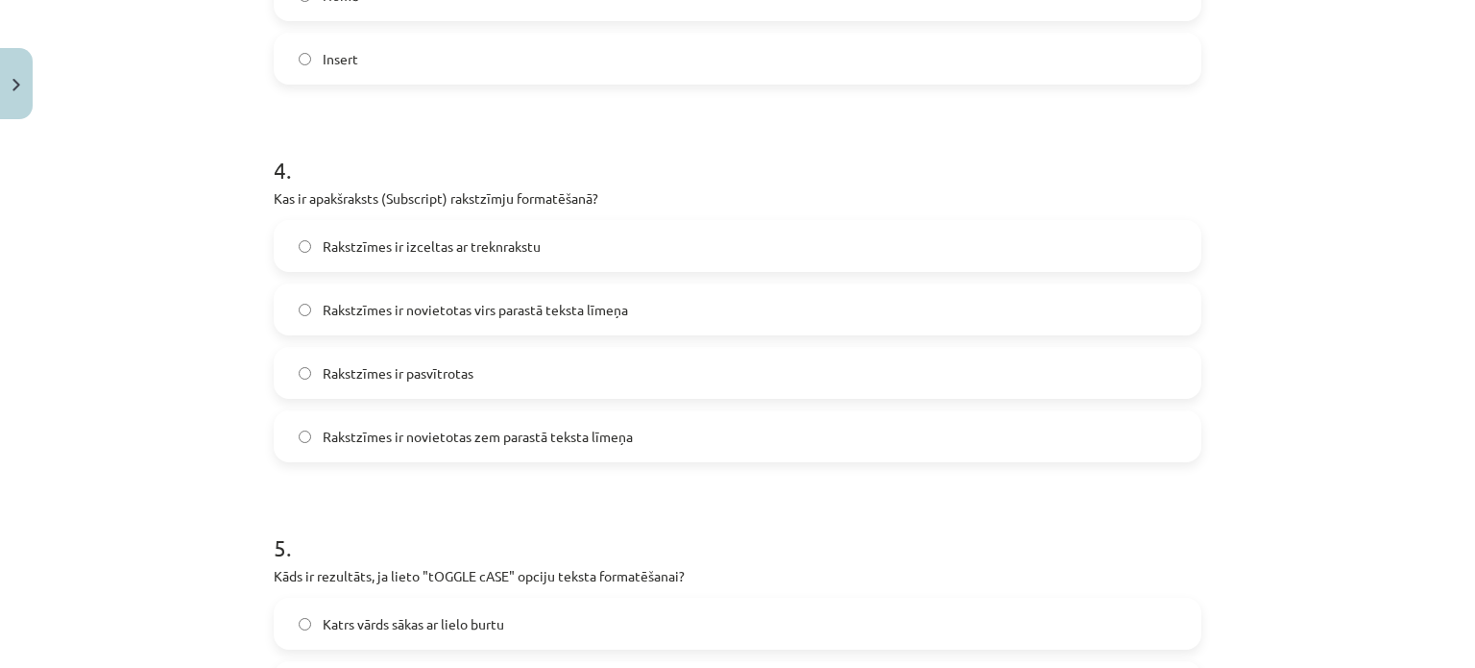
click at [311, 433] on label "Rakstzīmes ir novietotas zem parastā teksta līmeņa" at bounding box center [738, 436] width 924 height 48
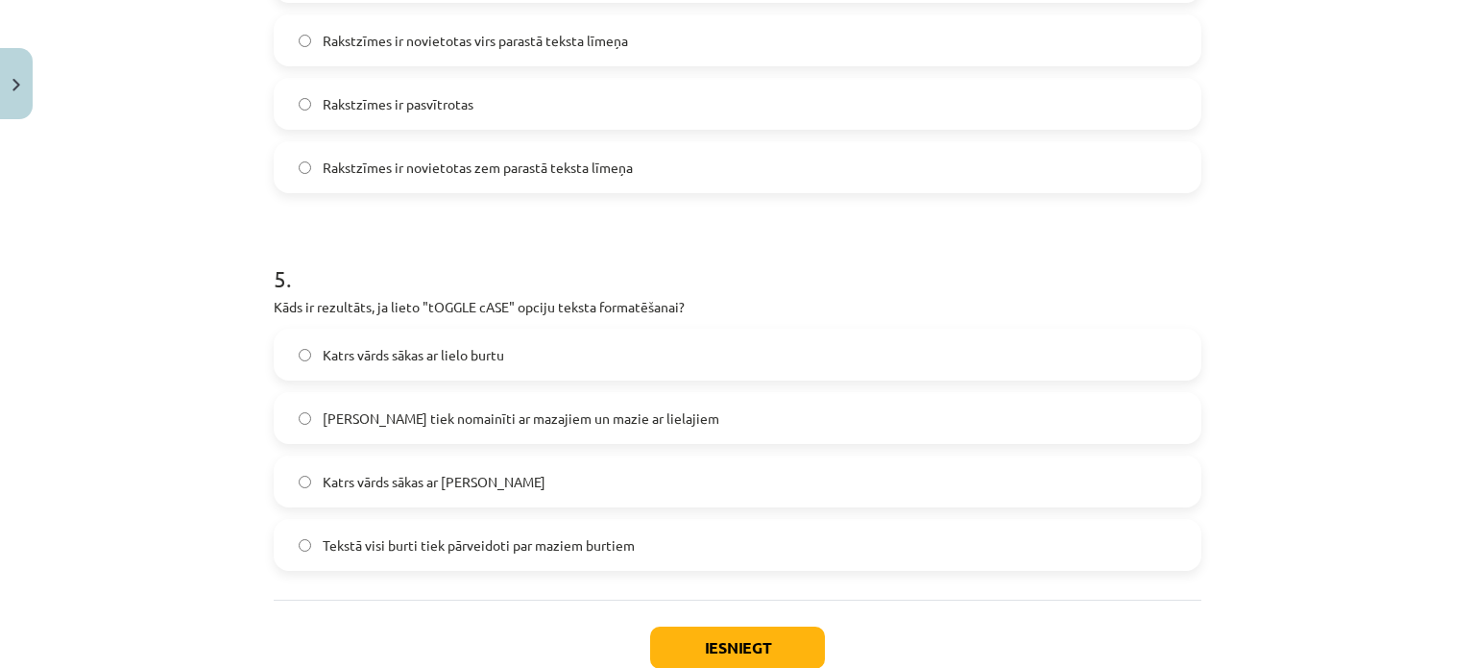
scroll to position [1804, 0]
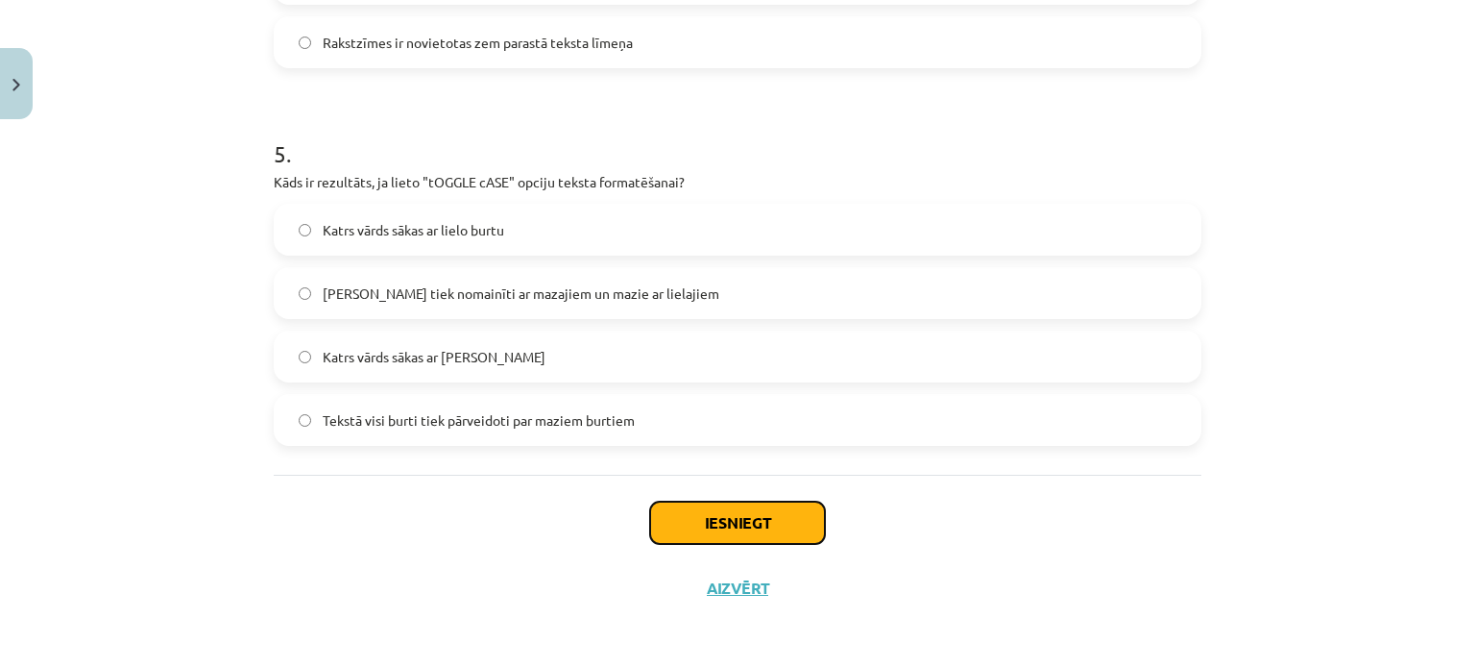
click at [759, 515] on button "Iesniegt" at bounding box center [737, 522] width 175 height 42
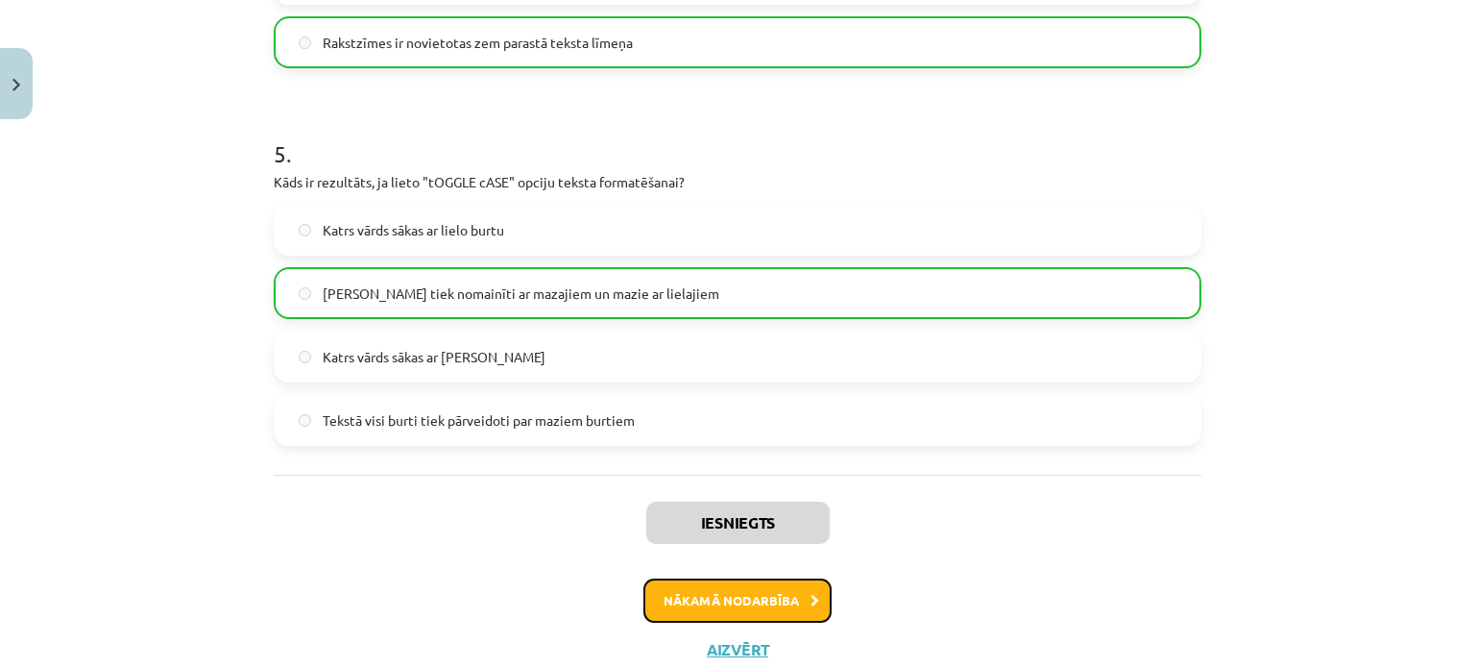
click at [776, 595] on button "Nākamā nodarbība" at bounding box center [738, 600] width 188 height 44
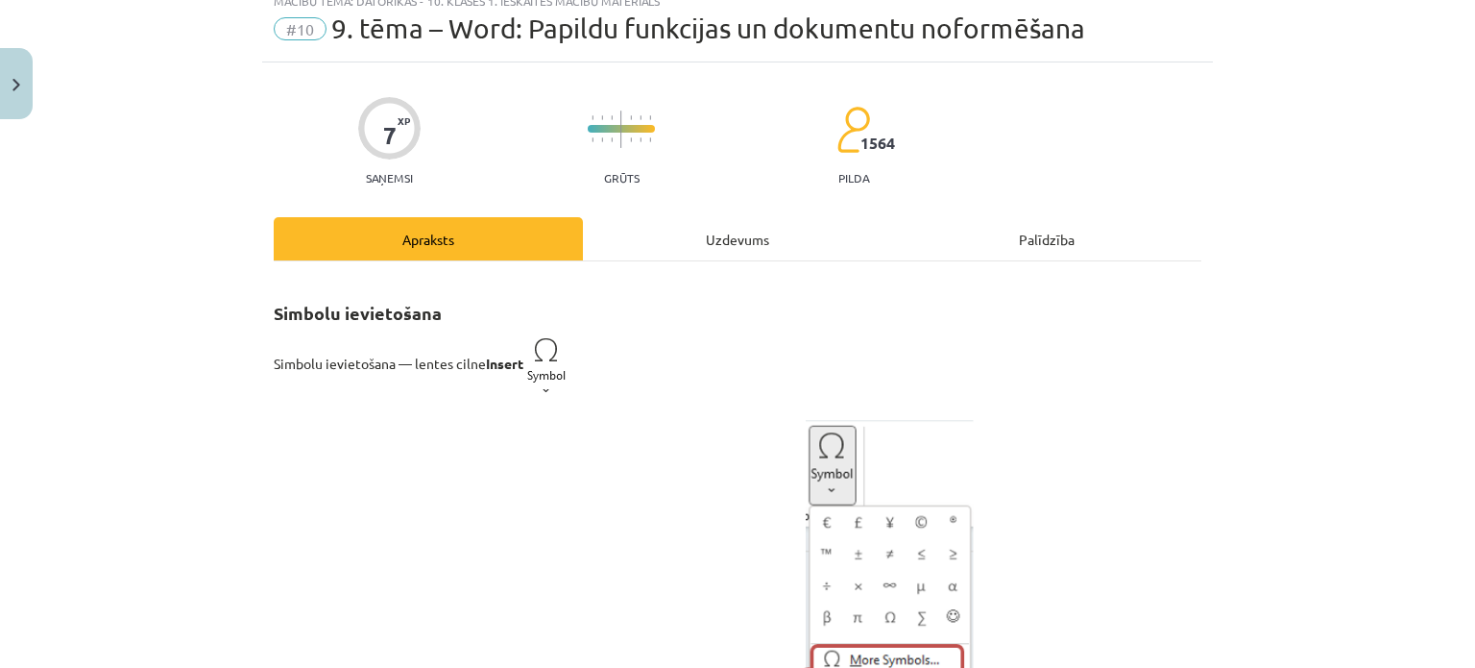
scroll to position [48, 0]
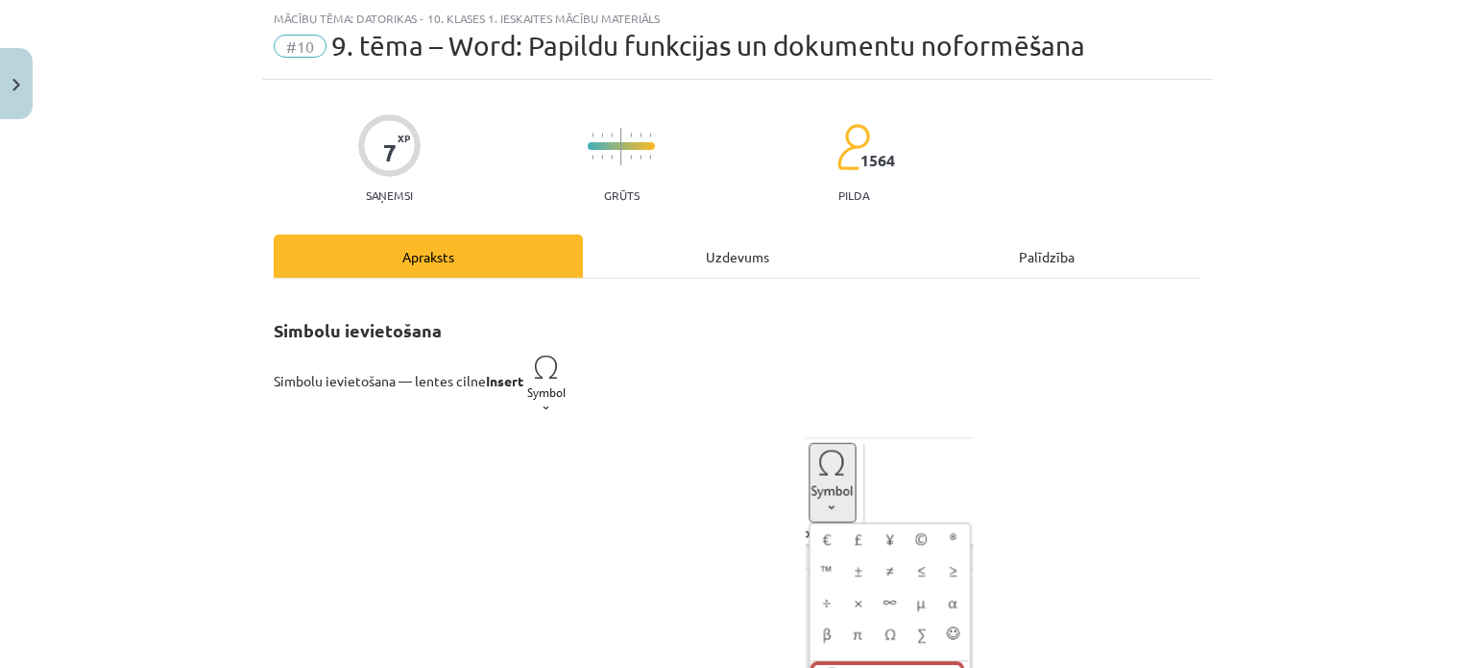
click at [742, 259] on div "Uzdevums" at bounding box center [737, 255] width 309 height 43
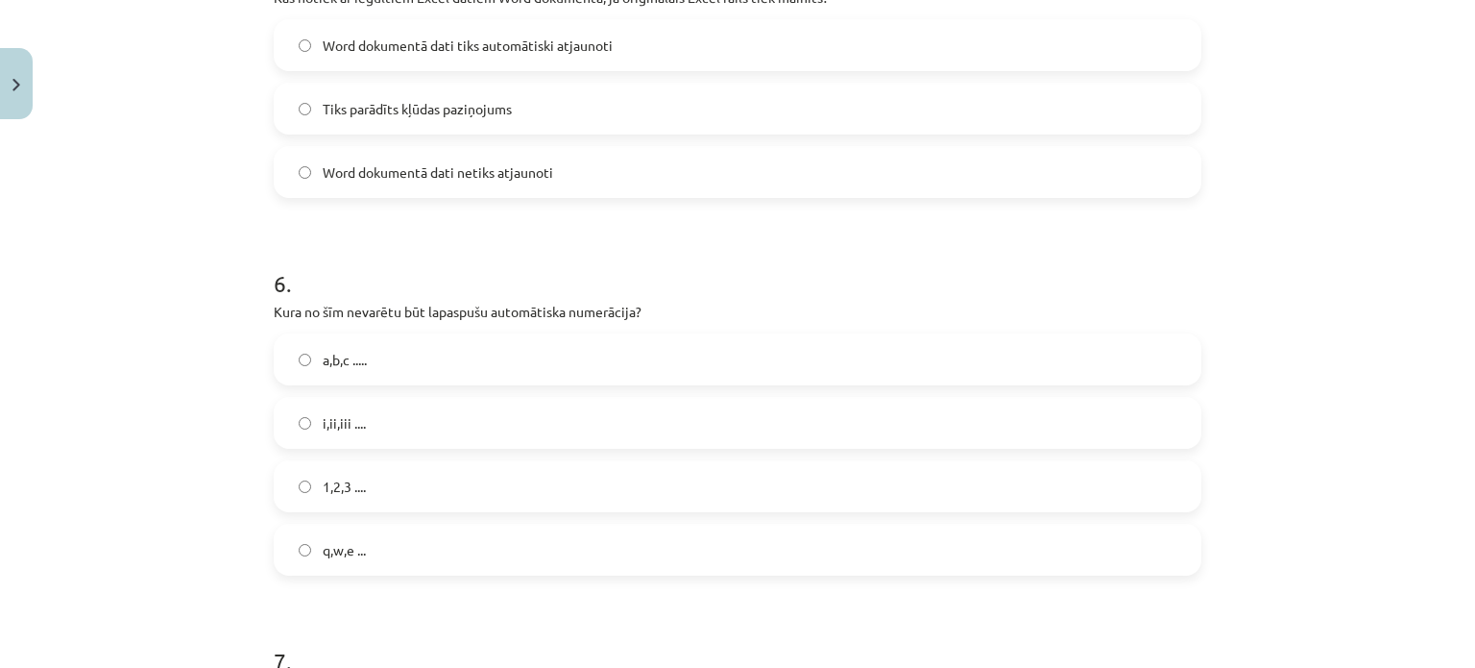
scroll to position [1874, 0]
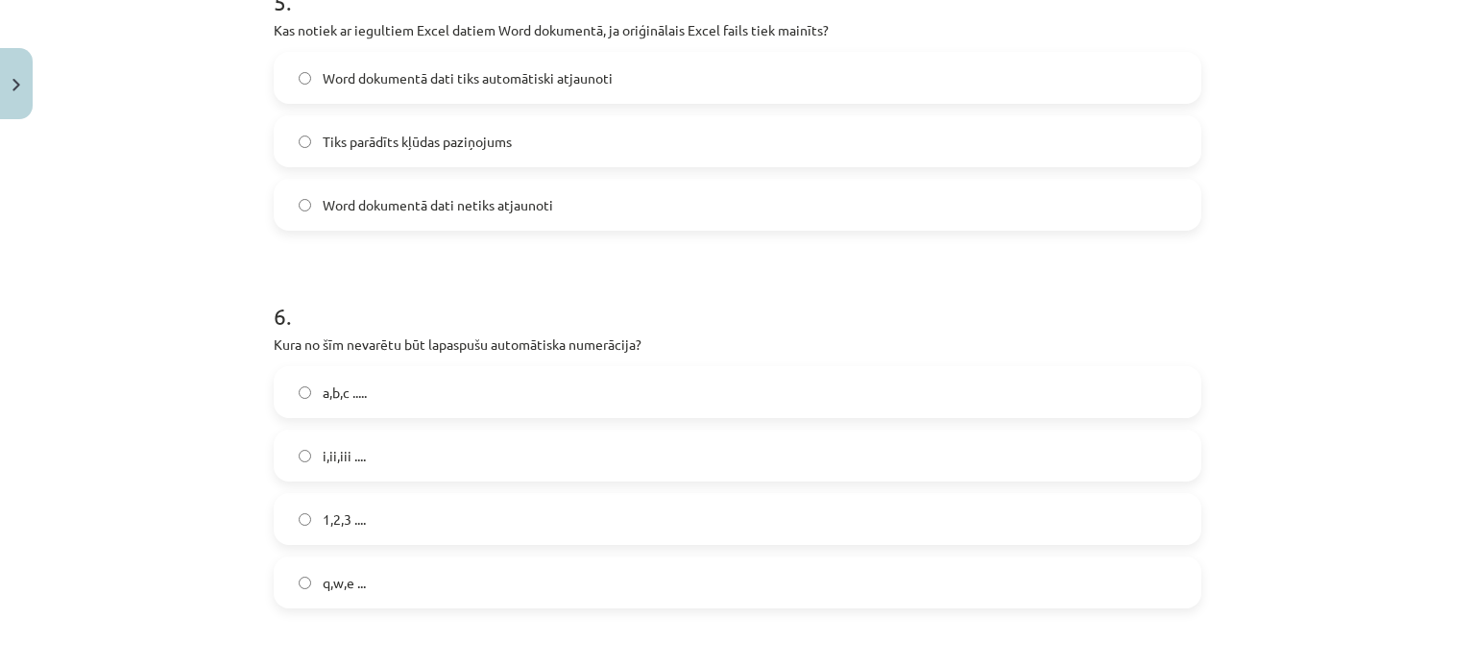
click at [304, 386] on label "a,b,c ....." at bounding box center [738, 392] width 924 height 48
click at [307, 581] on label "q,w,e ..." at bounding box center [738, 582] width 924 height 48
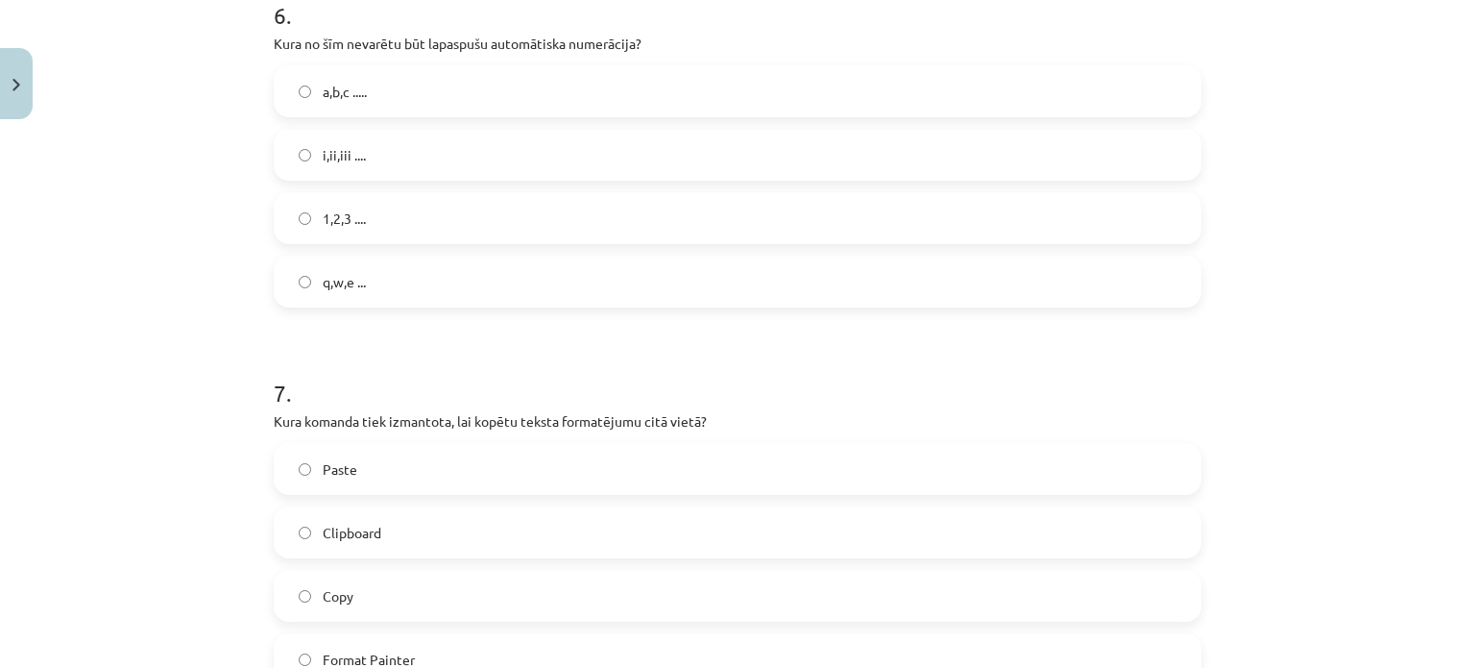
scroll to position [2354, 0]
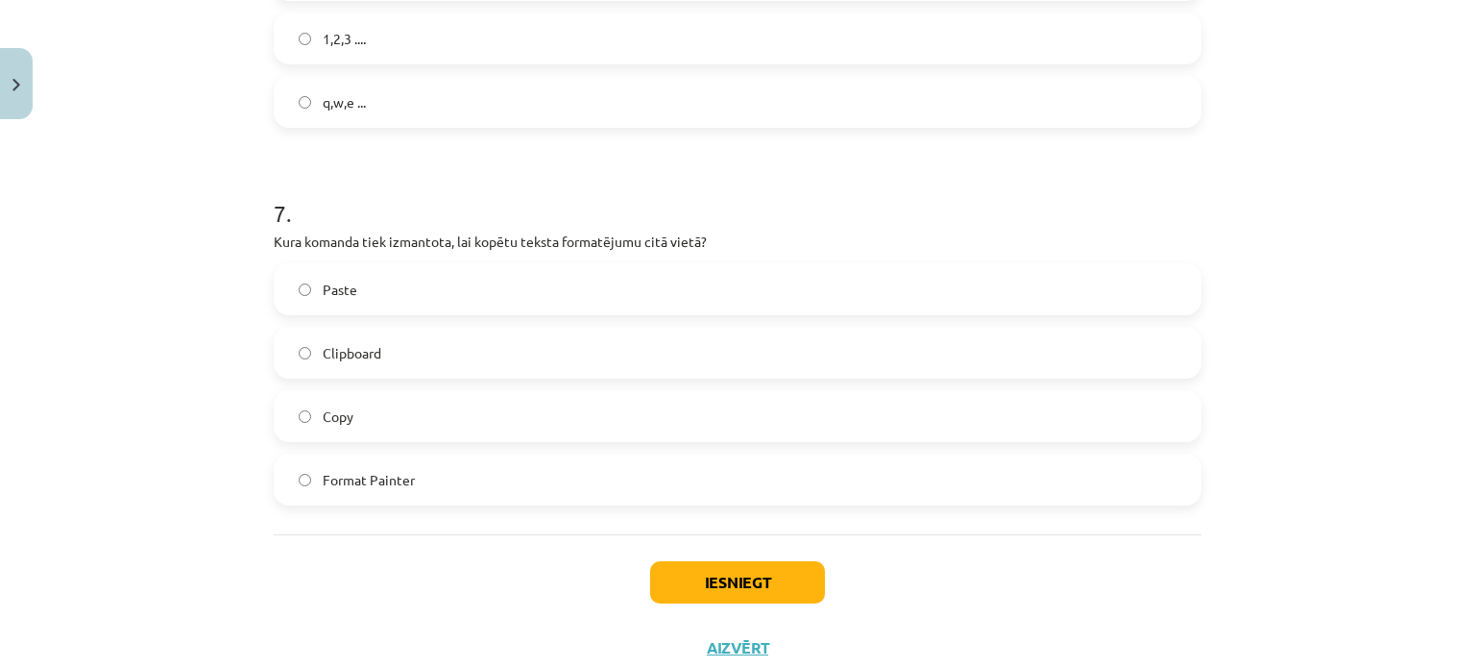
click at [305, 472] on label "Format Painter" at bounding box center [738, 479] width 924 height 48
click at [772, 579] on button "Iesniegt" at bounding box center [737, 582] width 175 height 42
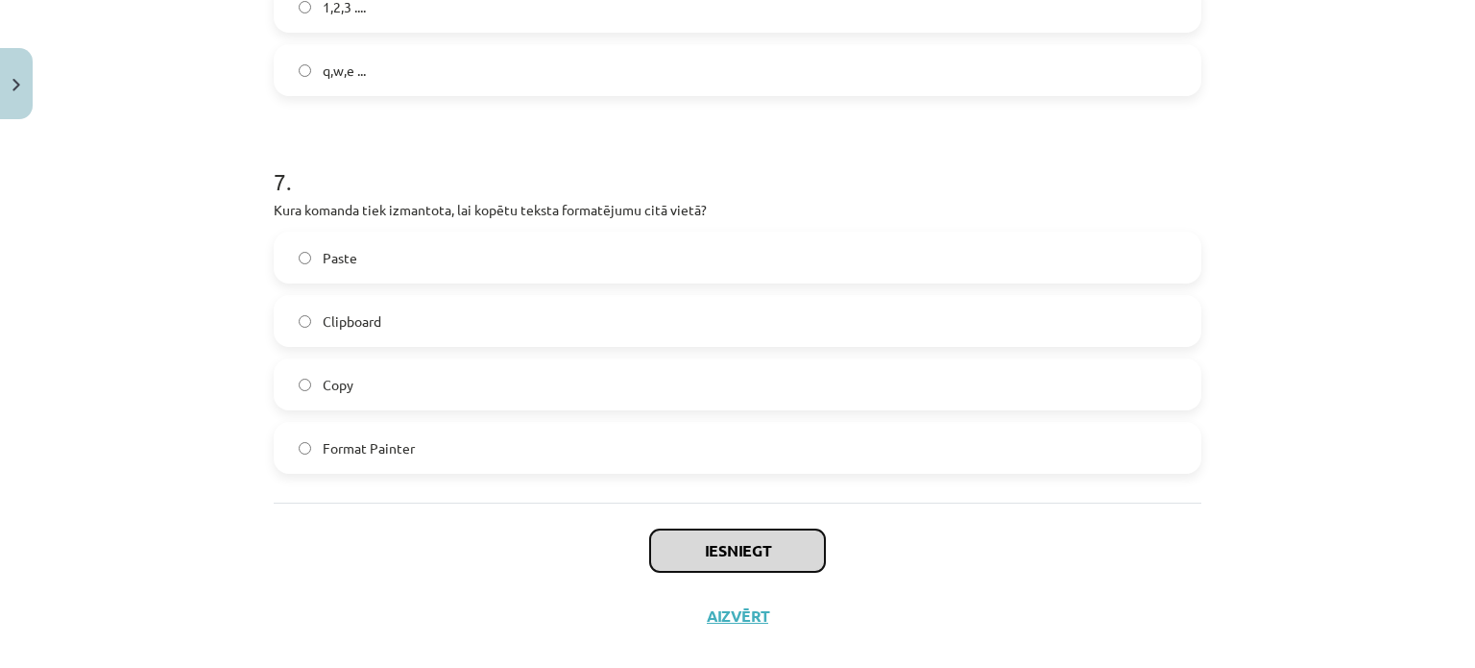
scroll to position [2414, 0]
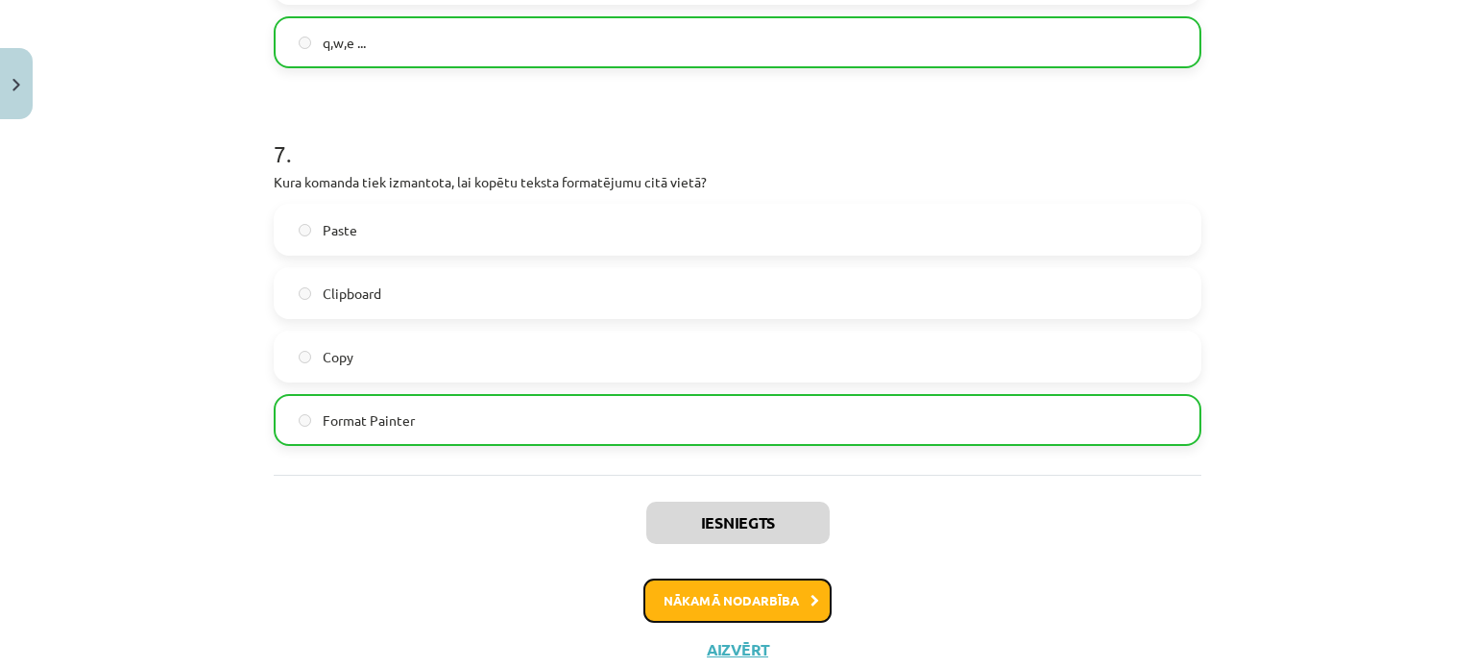
click at [793, 601] on button "Nākamā nodarbība" at bounding box center [738, 600] width 188 height 44
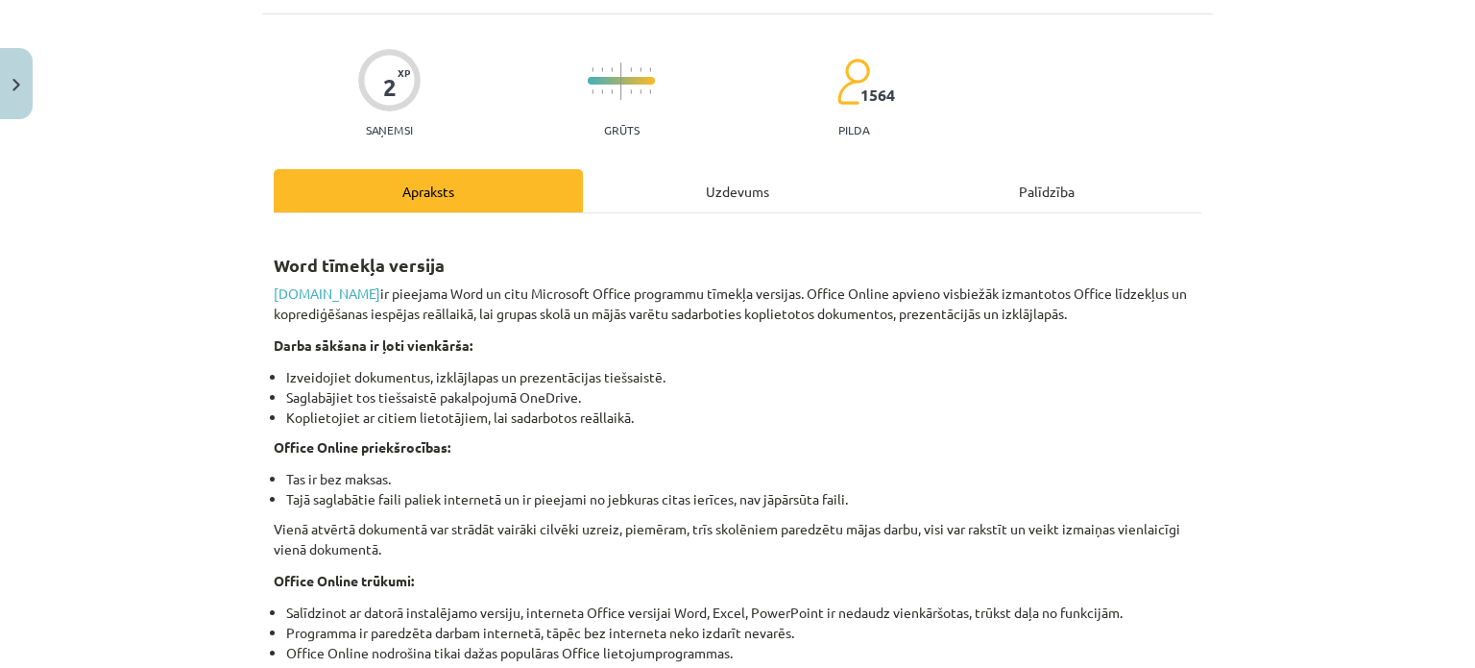
scroll to position [48, 0]
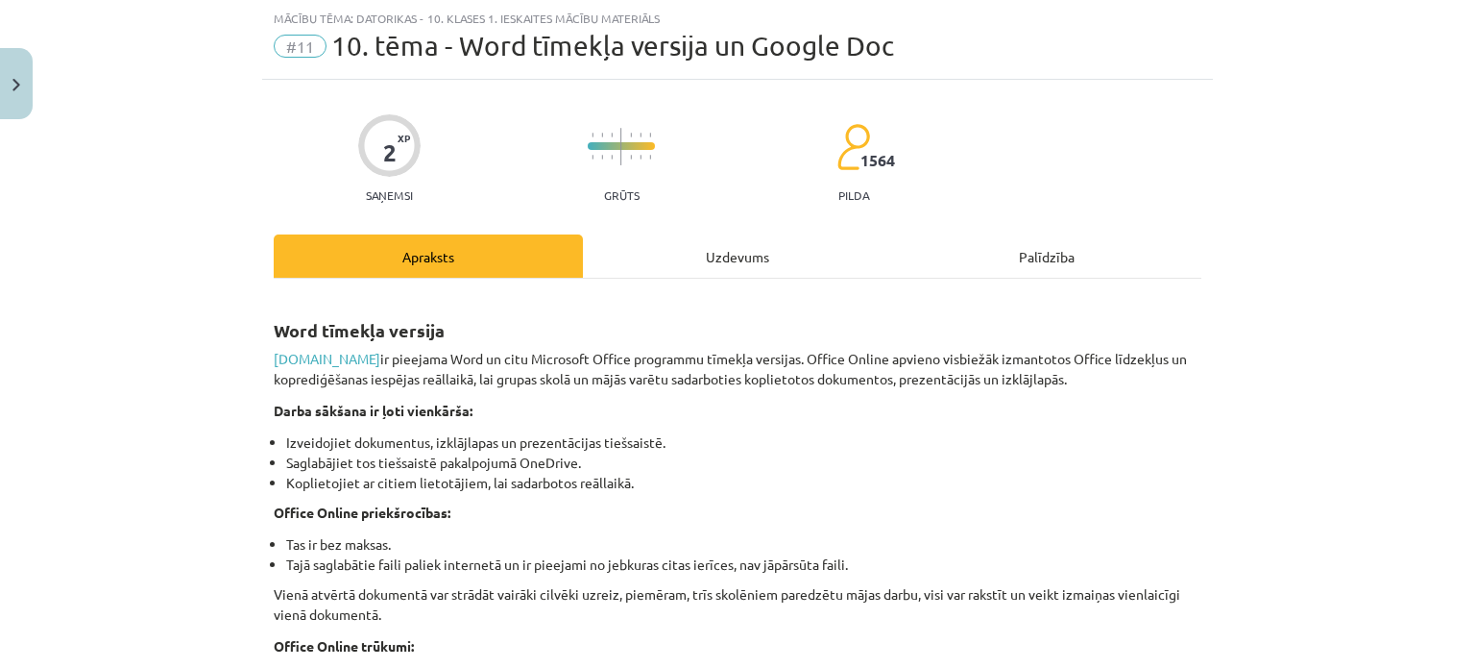
click at [726, 264] on div "Uzdevums" at bounding box center [737, 255] width 309 height 43
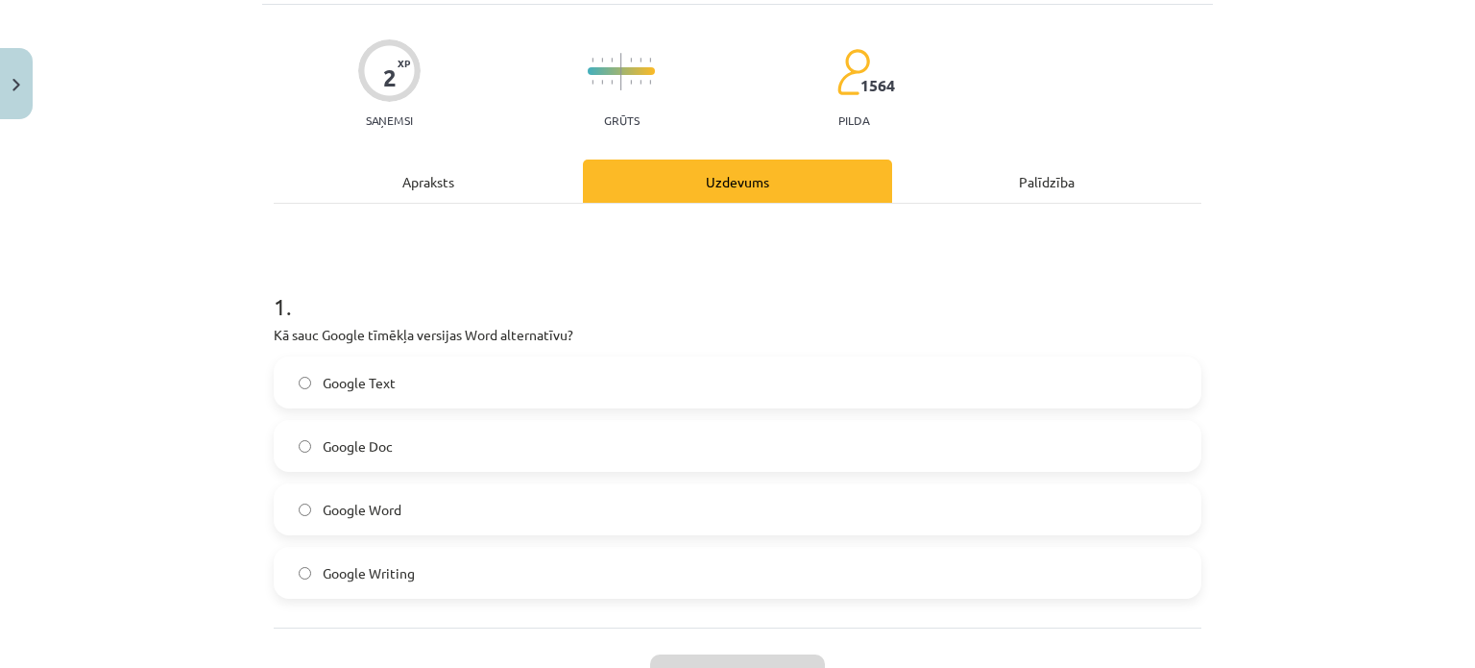
scroll to position [276, 0]
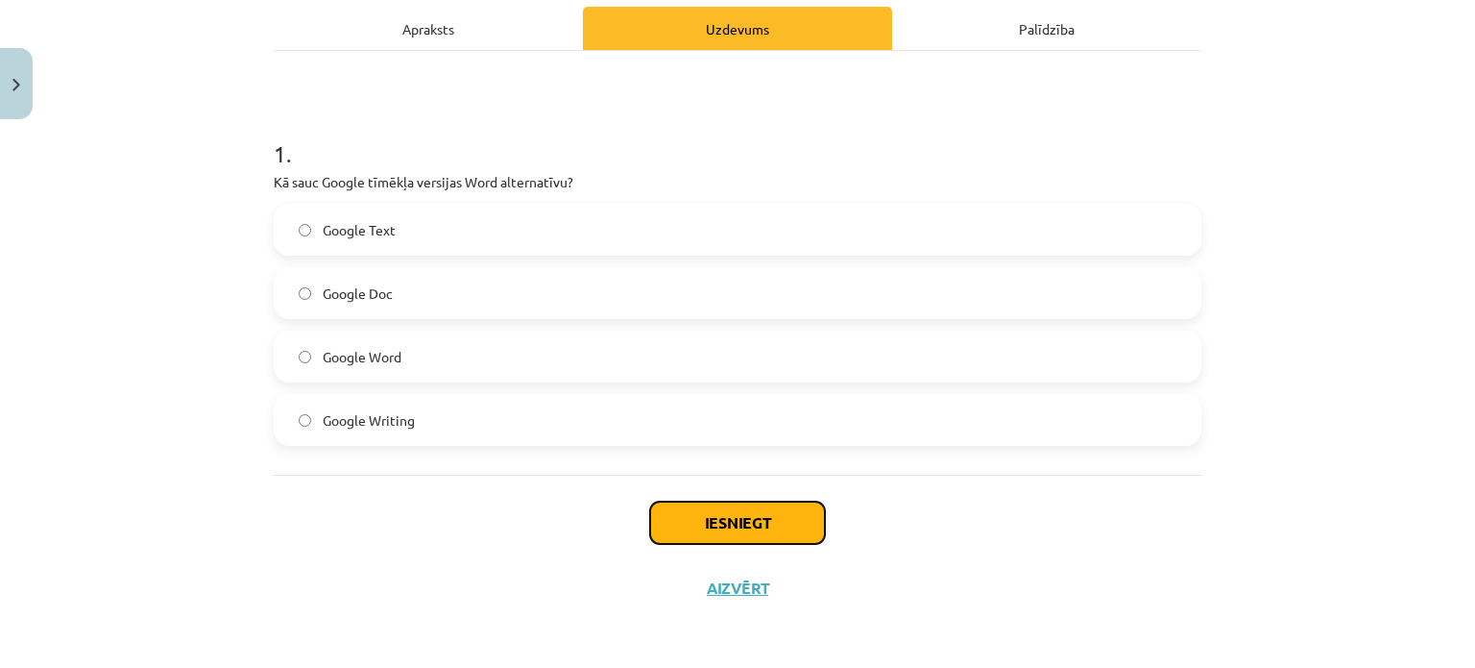
click at [769, 526] on button "Iesniegt" at bounding box center [737, 522] width 175 height 42
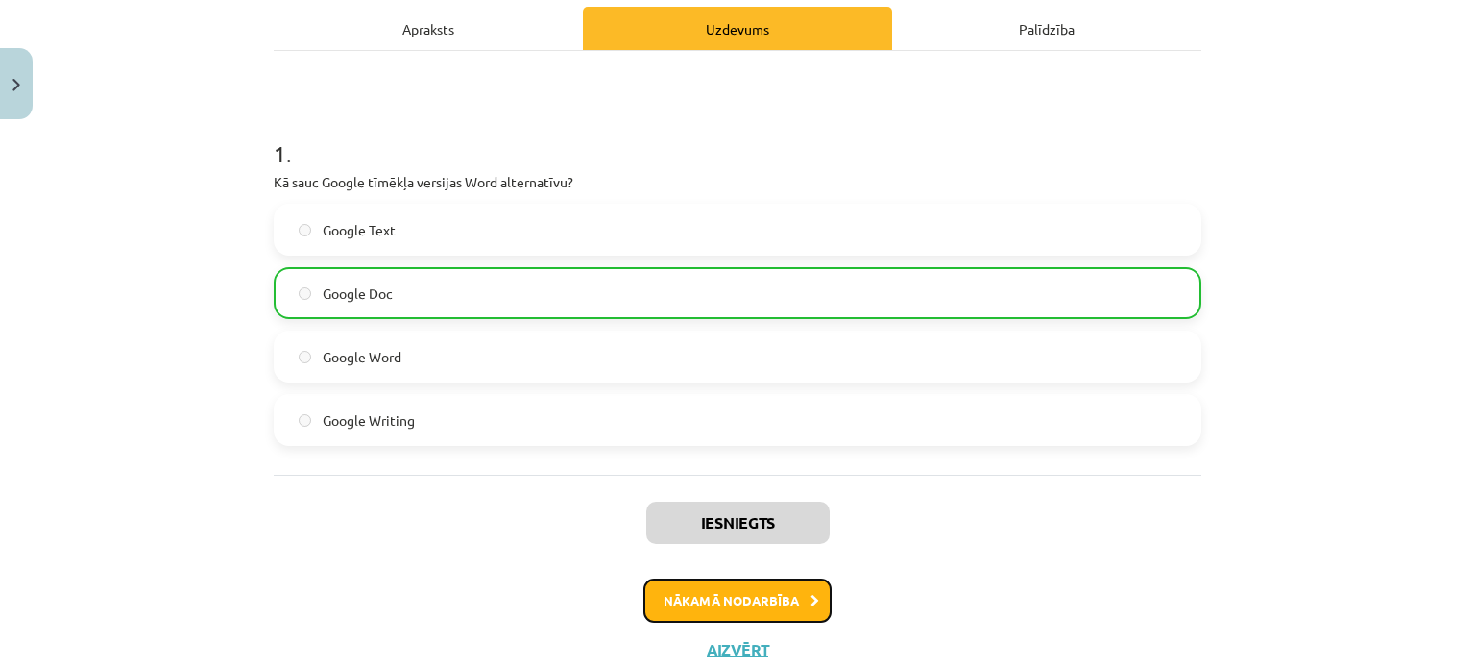
click at [788, 600] on button "Nākamā nodarbība" at bounding box center [738, 600] width 188 height 44
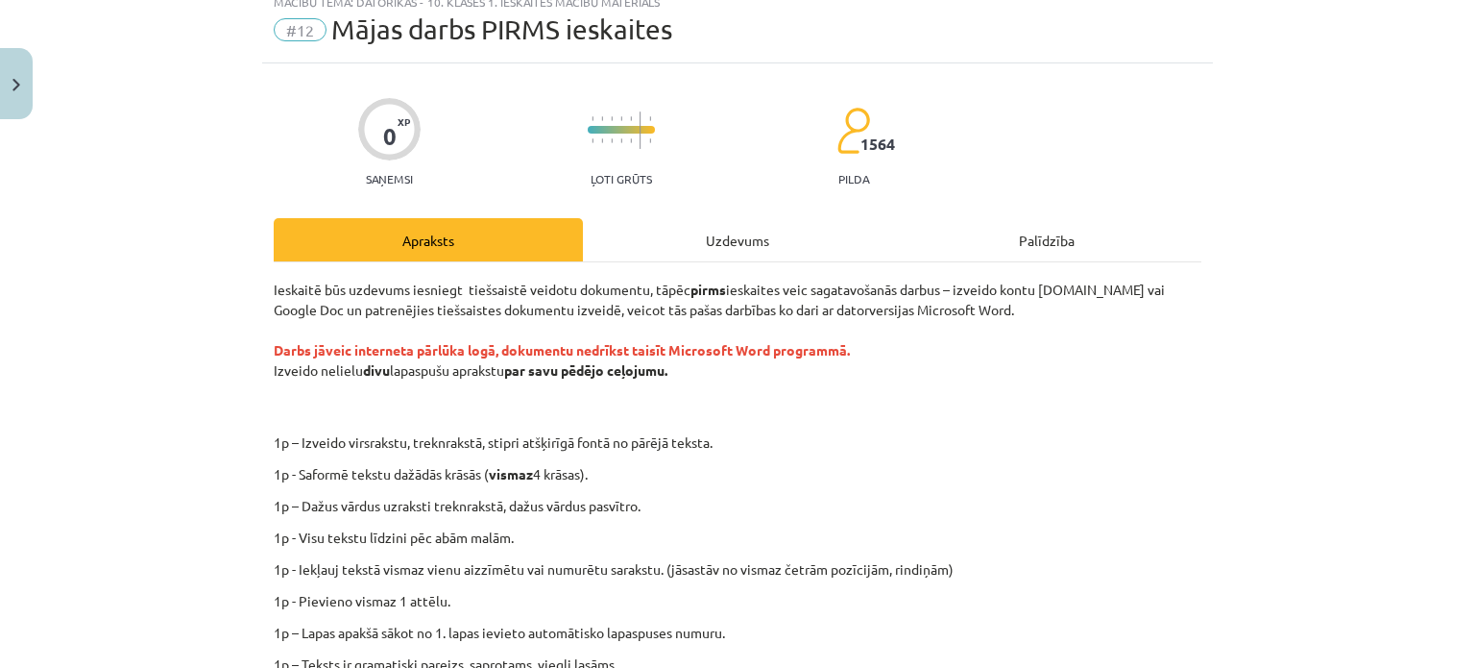
scroll to position [48, 0]
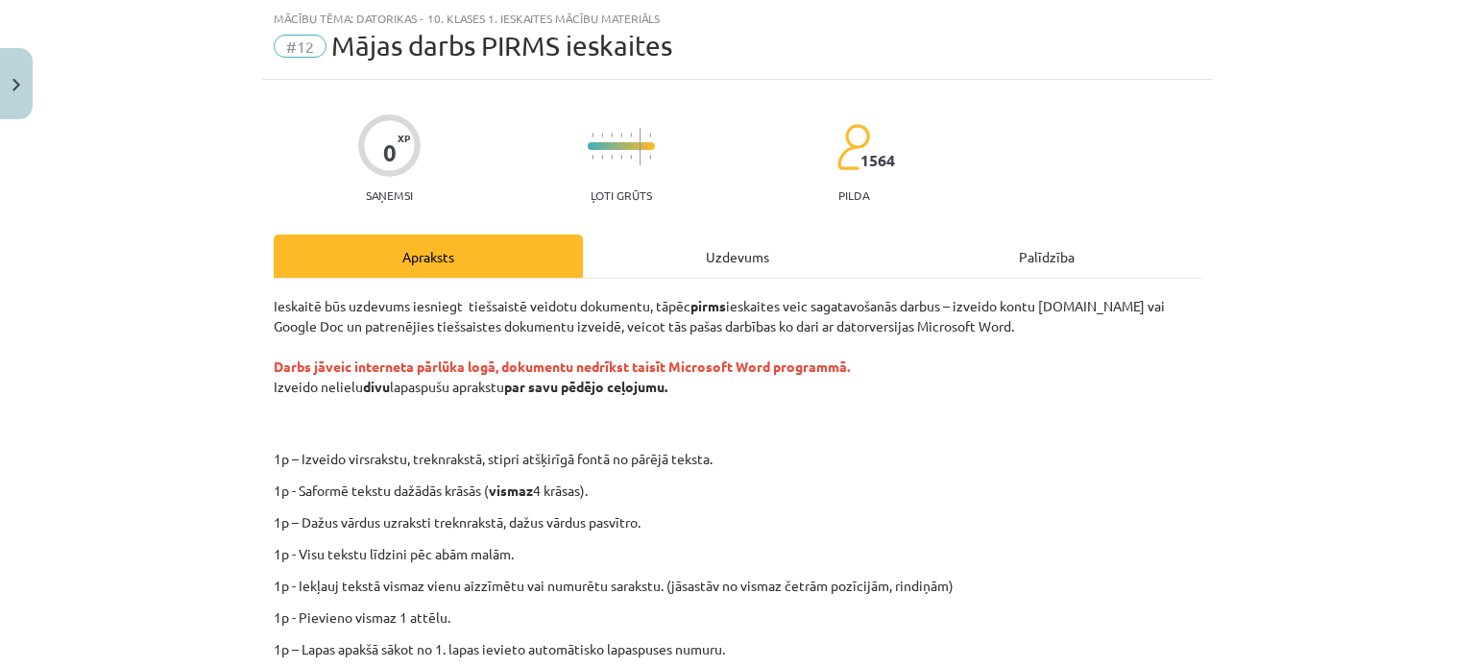
click at [713, 251] on div "Uzdevums" at bounding box center [737, 255] width 309 height 43
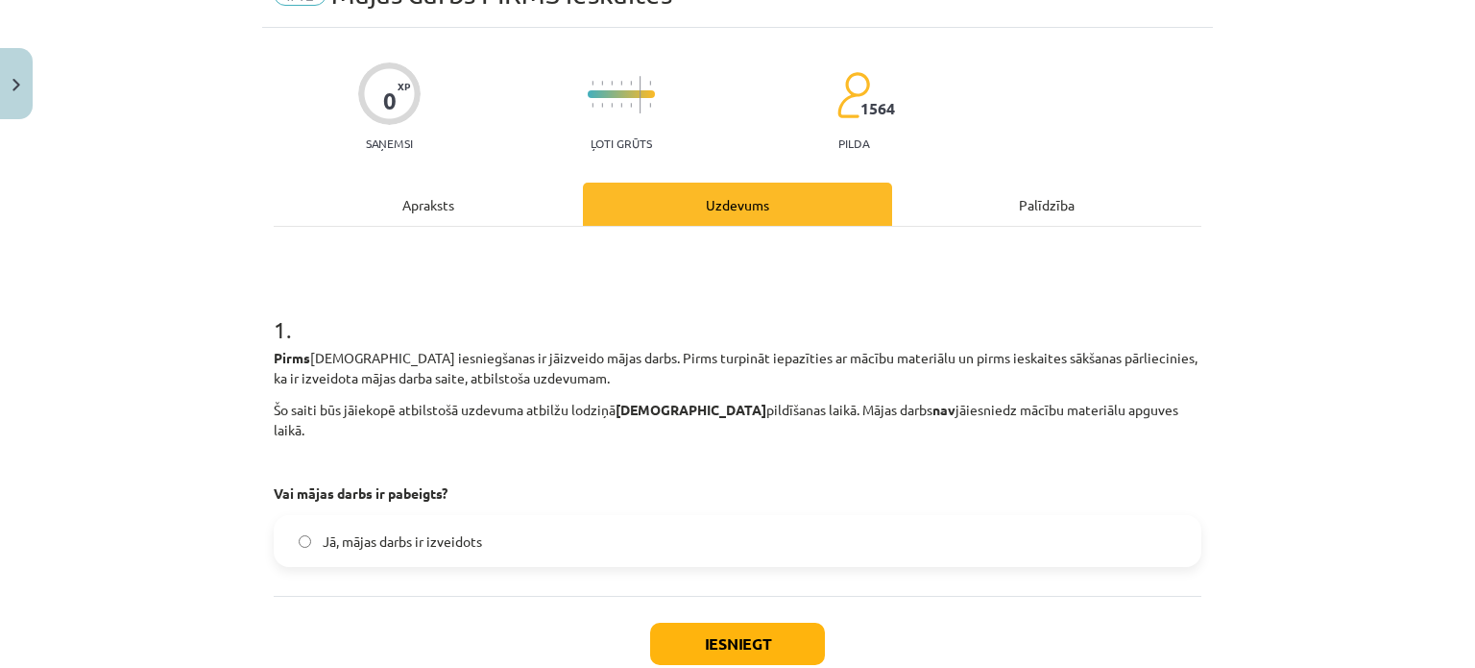
scroll to position [201, 0]
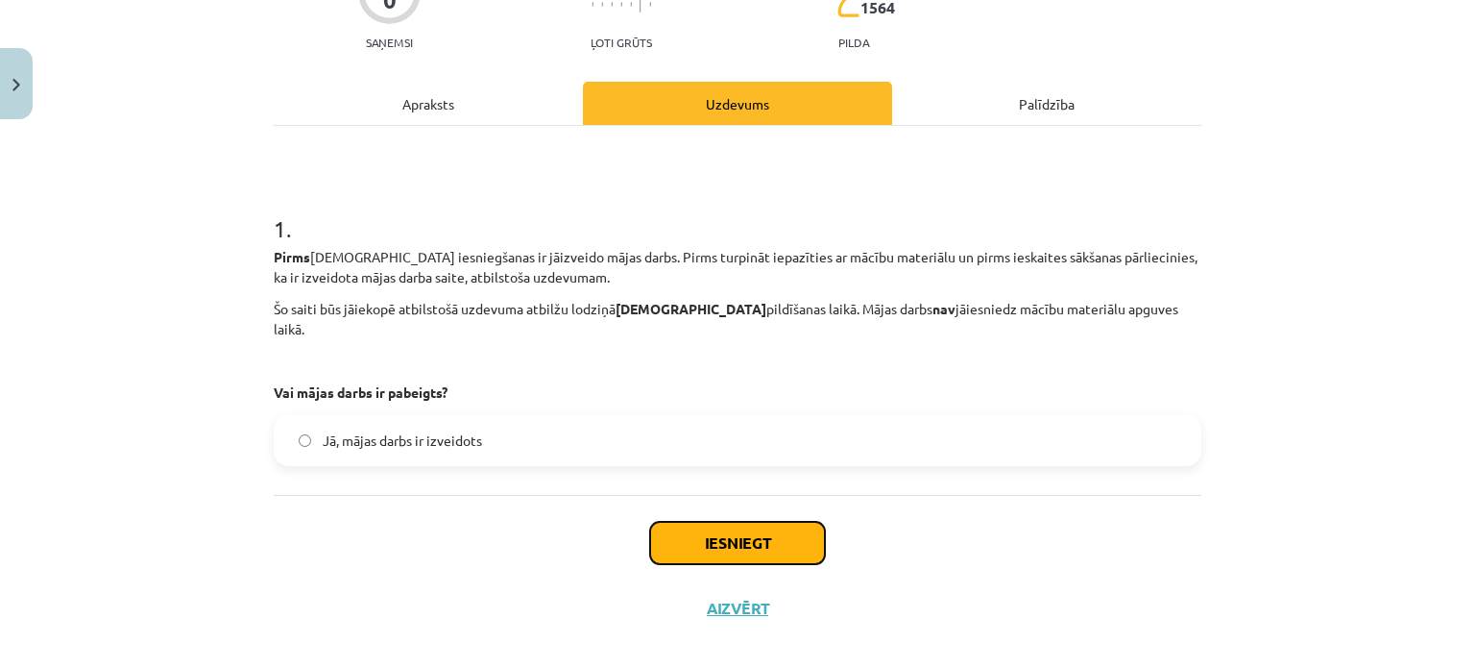
click at [768, 522] on button "Iesniegt" at bounding box center [737, 543] width 175 height 42
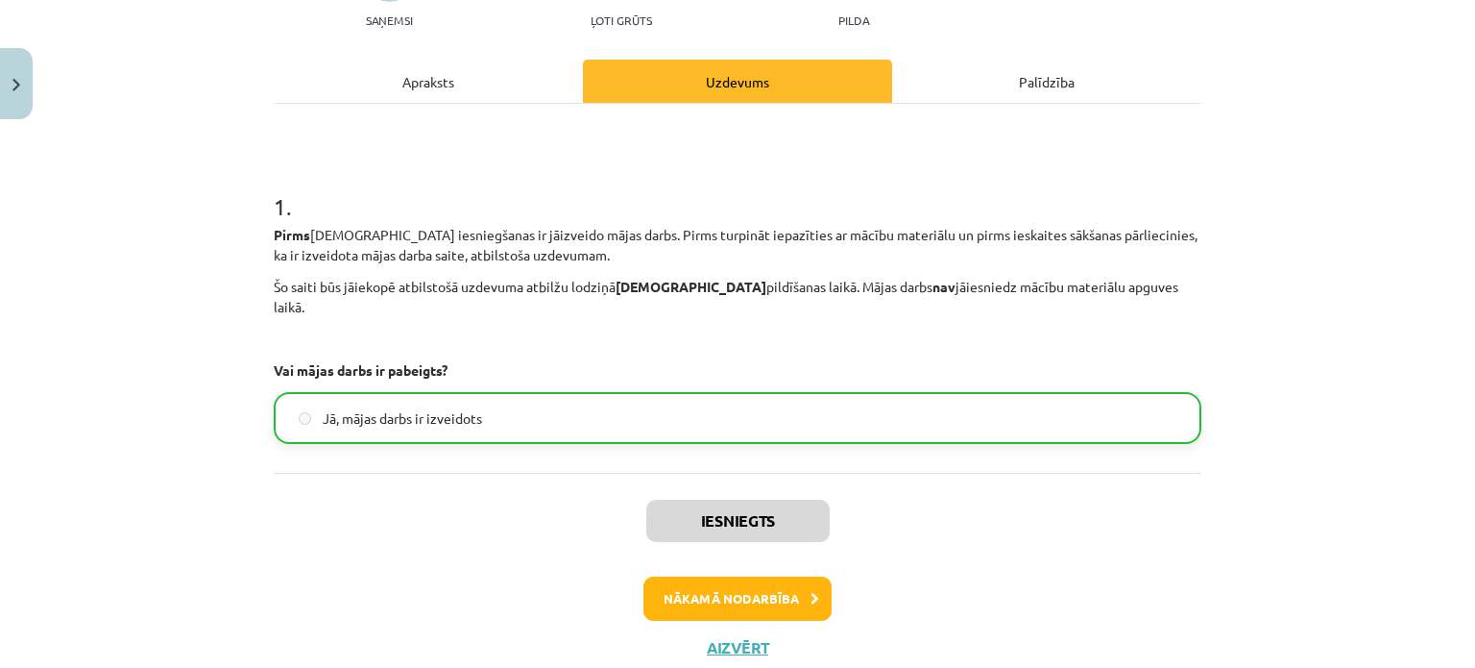
scroll to position [261, 0]
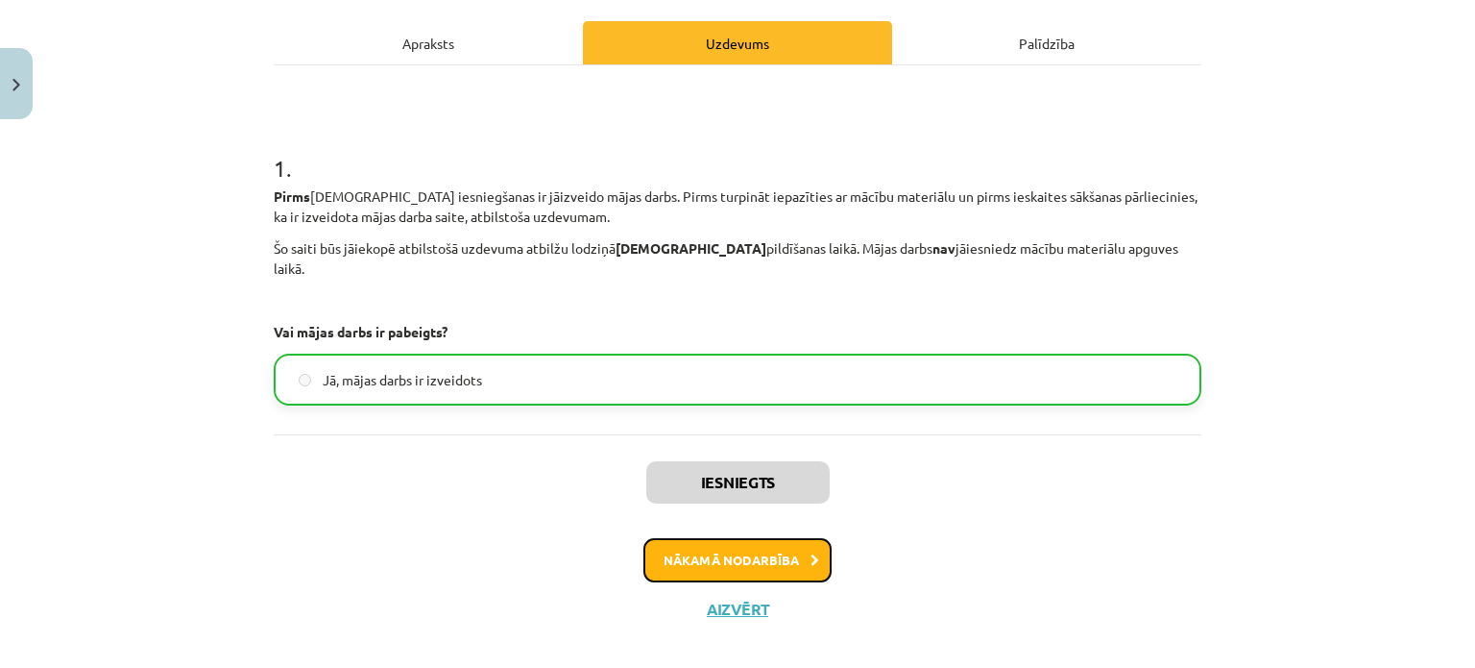
click at [785, 544] on button "Nākamā nodarbība" at bounding box center [738, 560] width 188 height 44
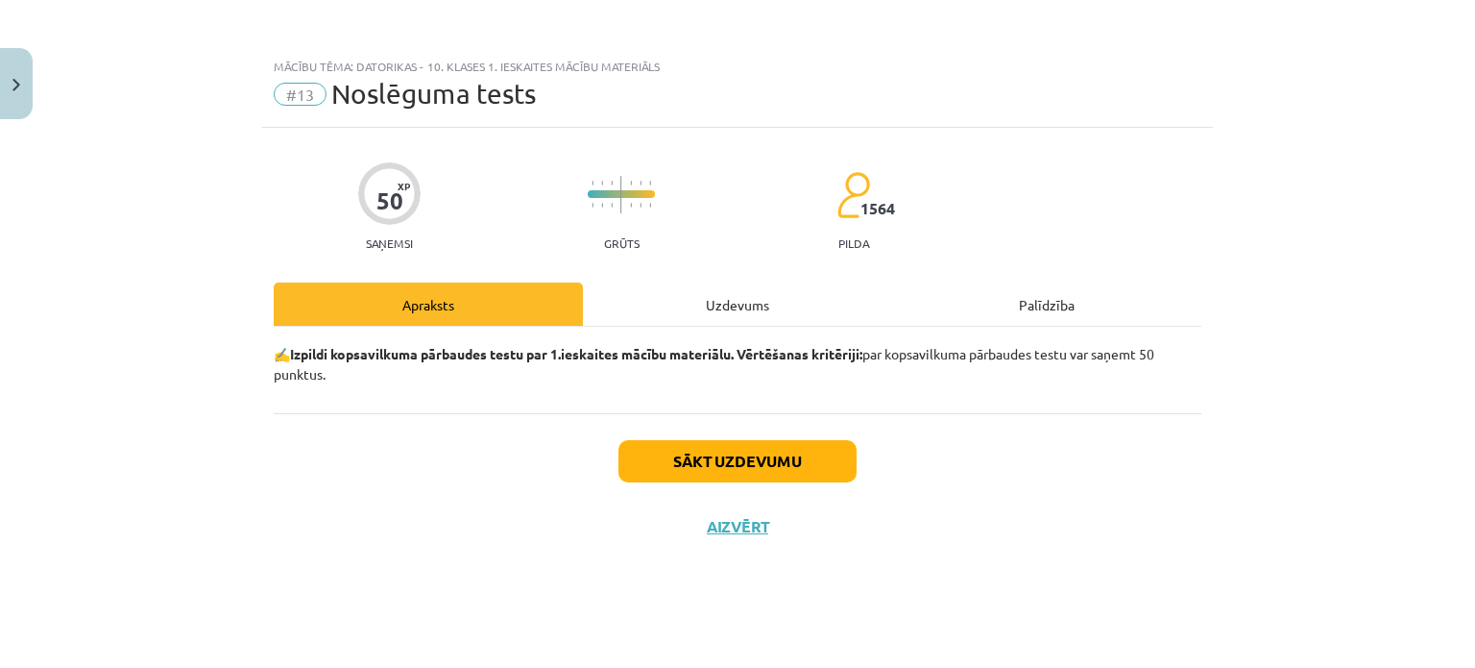
scroll to position [0, 0]
click at [824, 468] on button "Sākt uzdevumu" at bounding box center [738, 461] width 238 height 42
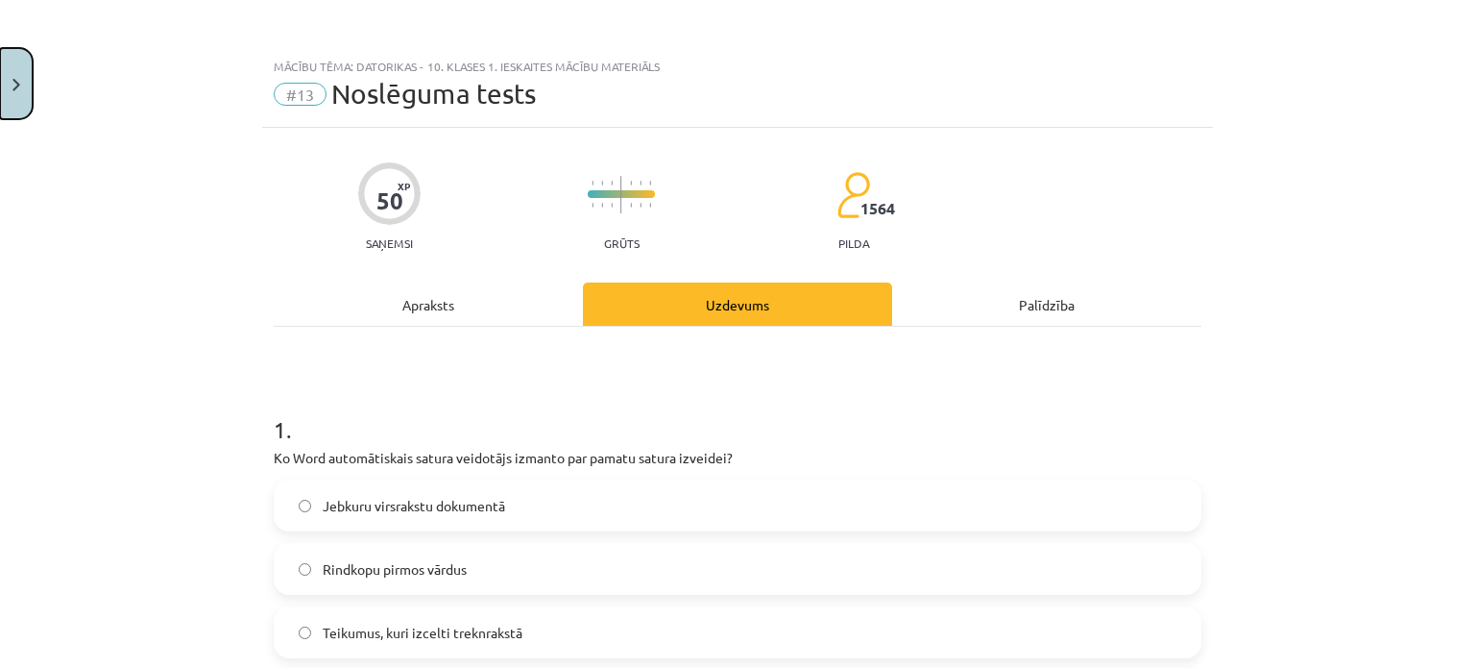
click at [13, 105] on button "Close" at bounding box center [16, 83] width 33 height 71
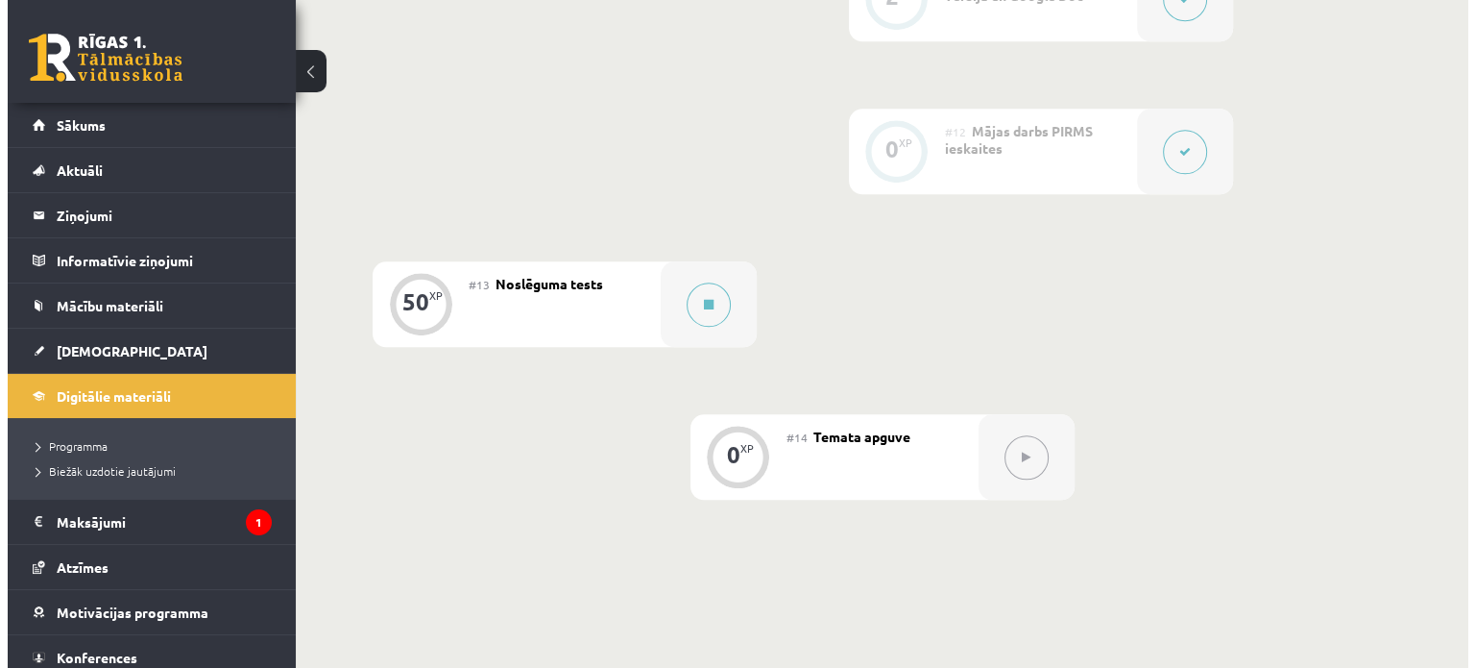
scroll to position [2134, 0]
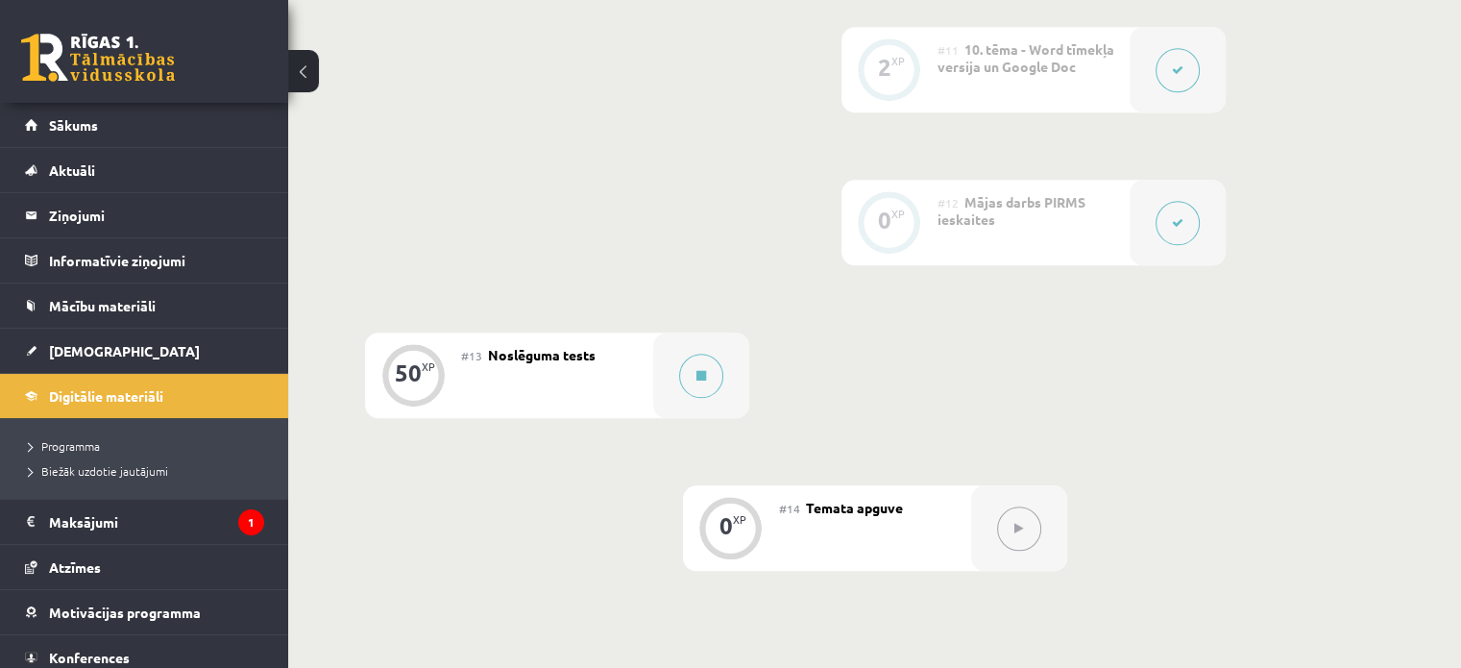
click at [1168, 201] on button at bounding box center [1178, 223] width 44 height 44
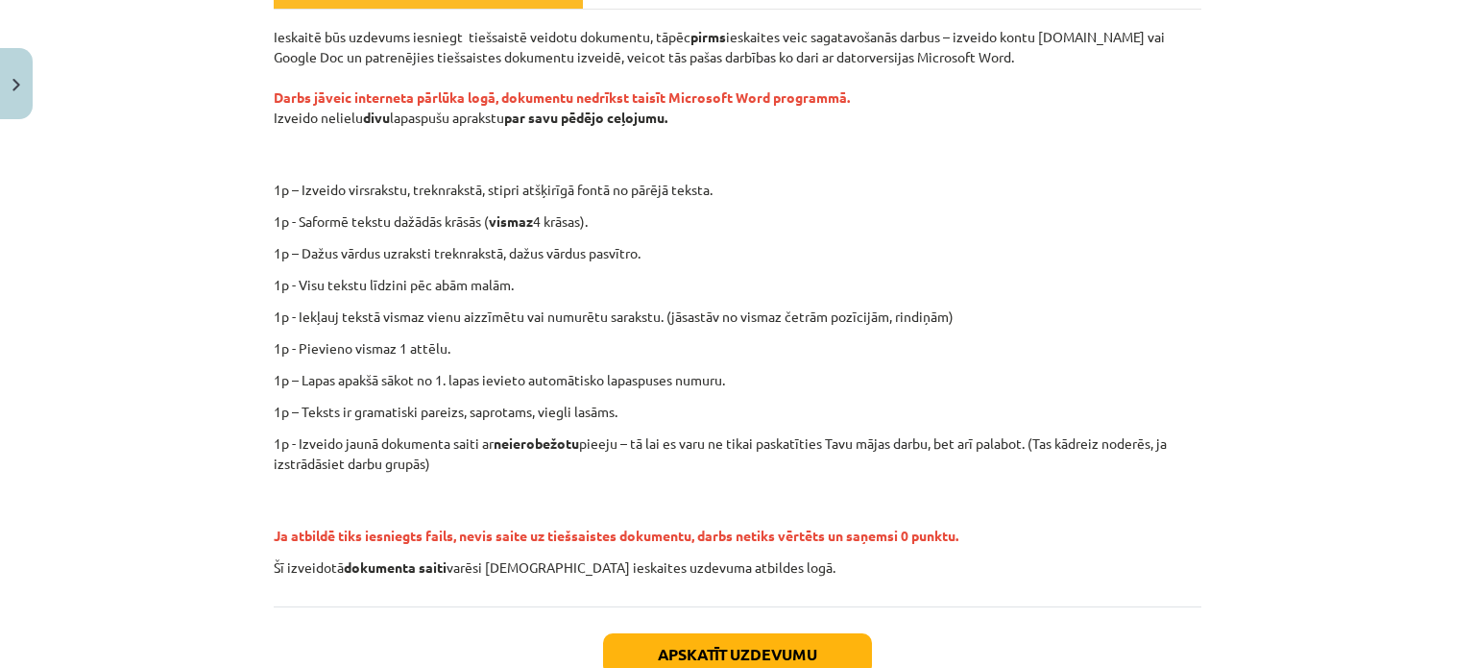
scroll to position [413, 0]
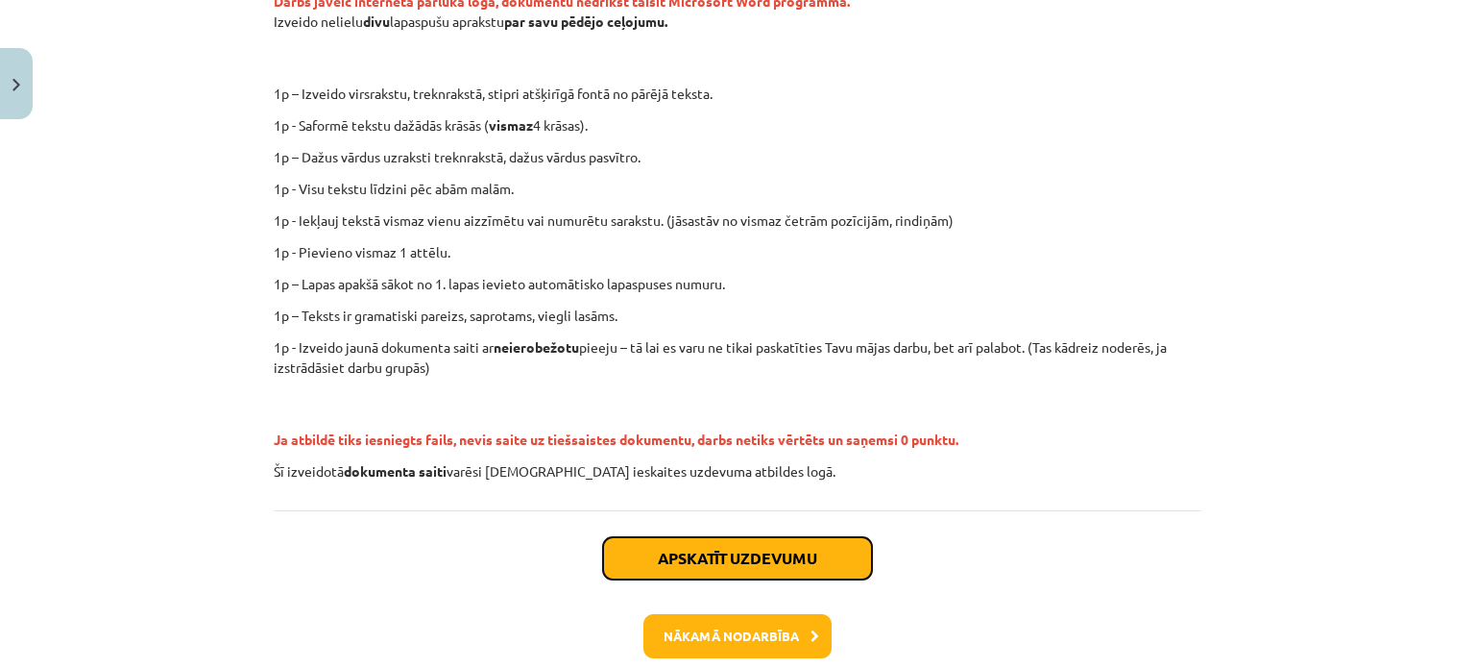
click at [719, 557] on button "Apskatīt uzdevumu" at bounding box center [737, 558] width 269 height 42
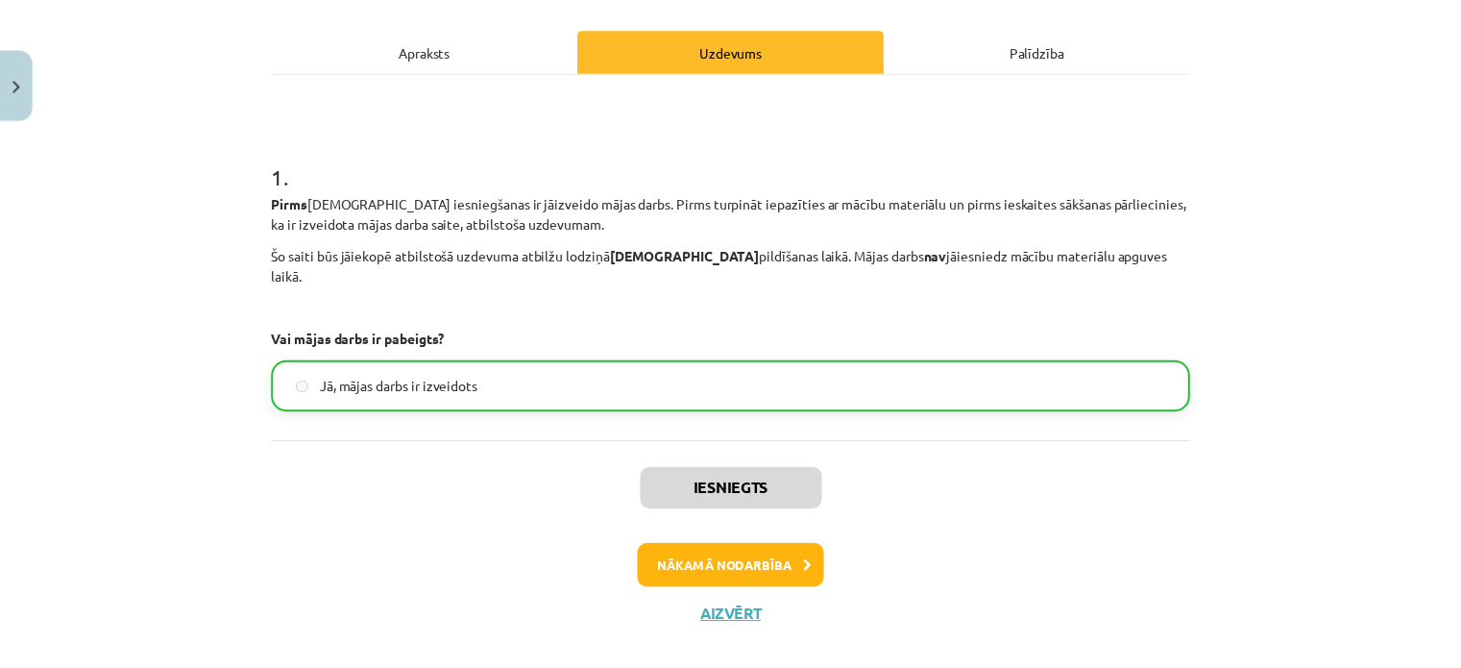
scroll to position [261, 0]
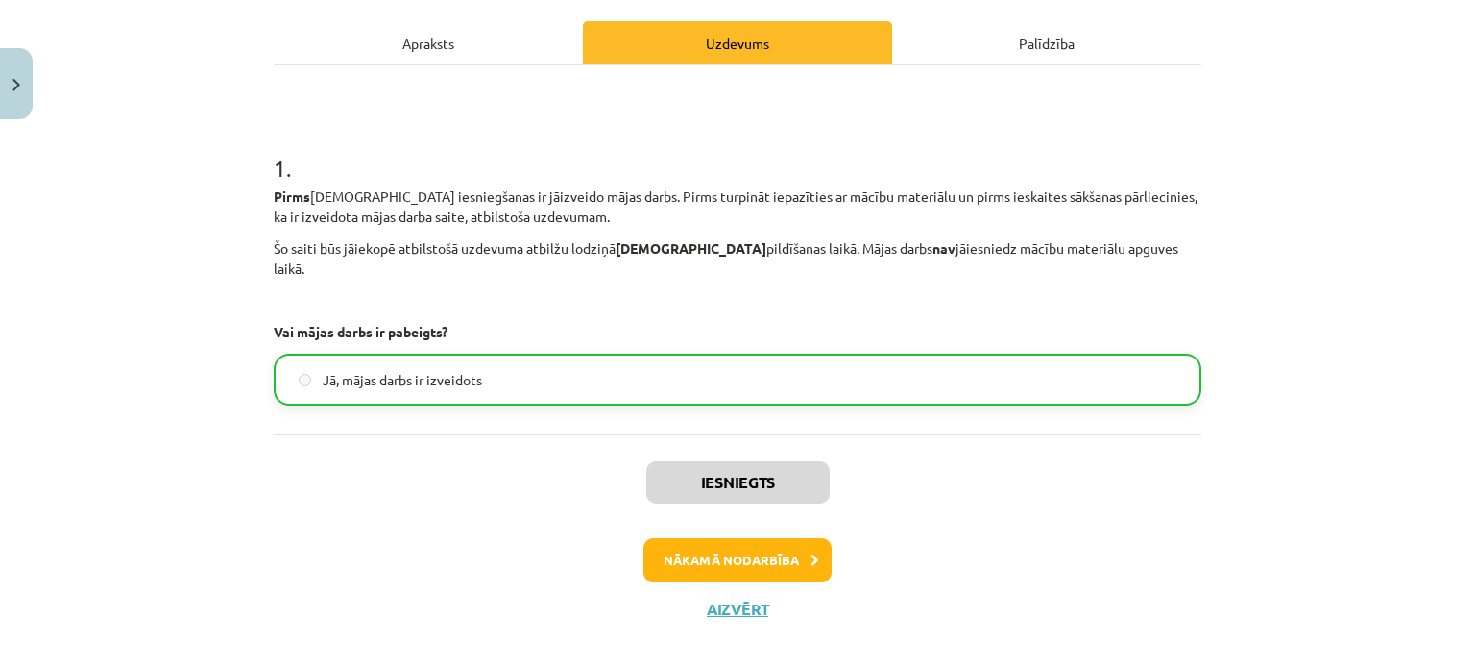
click at [461, 370] on span "Jā, mājas darbs ir izveidots" at bounding box center [402, 380] width 159 height 20
click at [736, 599] on button "Aizvērt" at bounding box center [737, 608] width 73 height 19
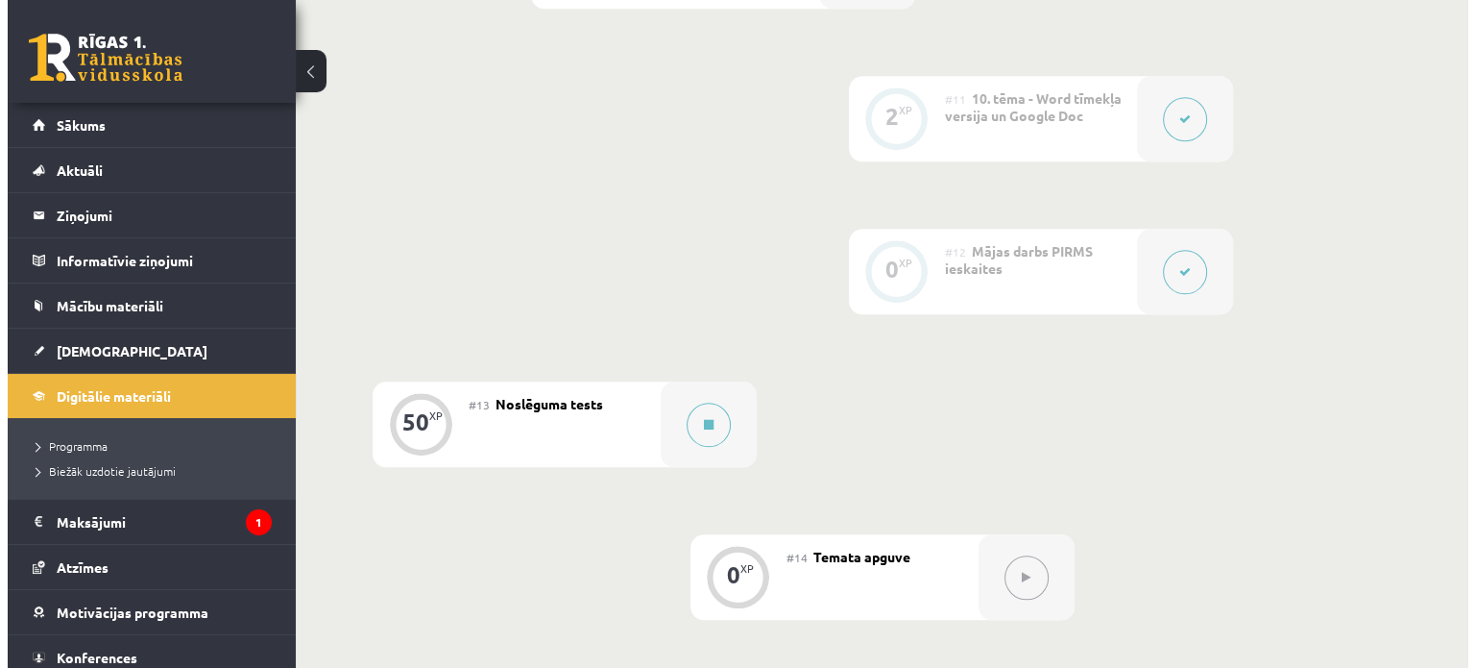
scroll to position [2038, 0]
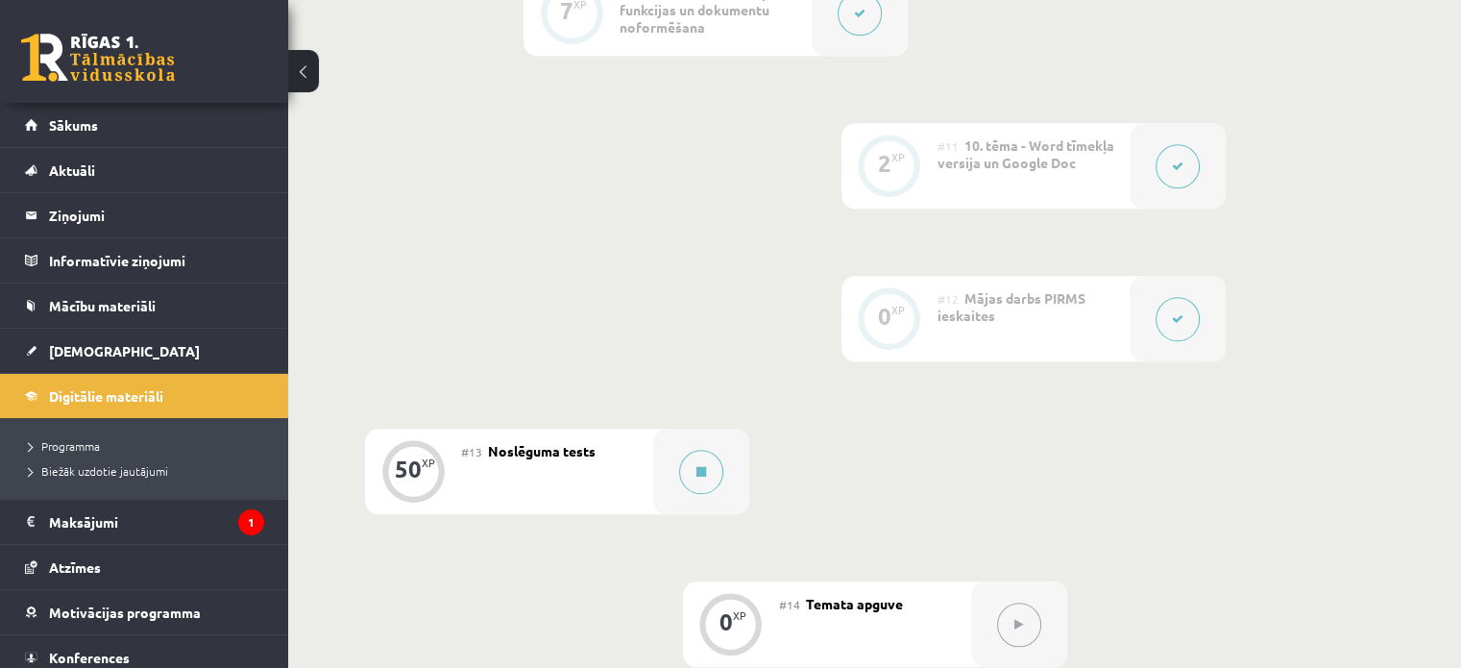
click at [1187, 297] on button at bounding box center [1178, 319] width 44 height 44
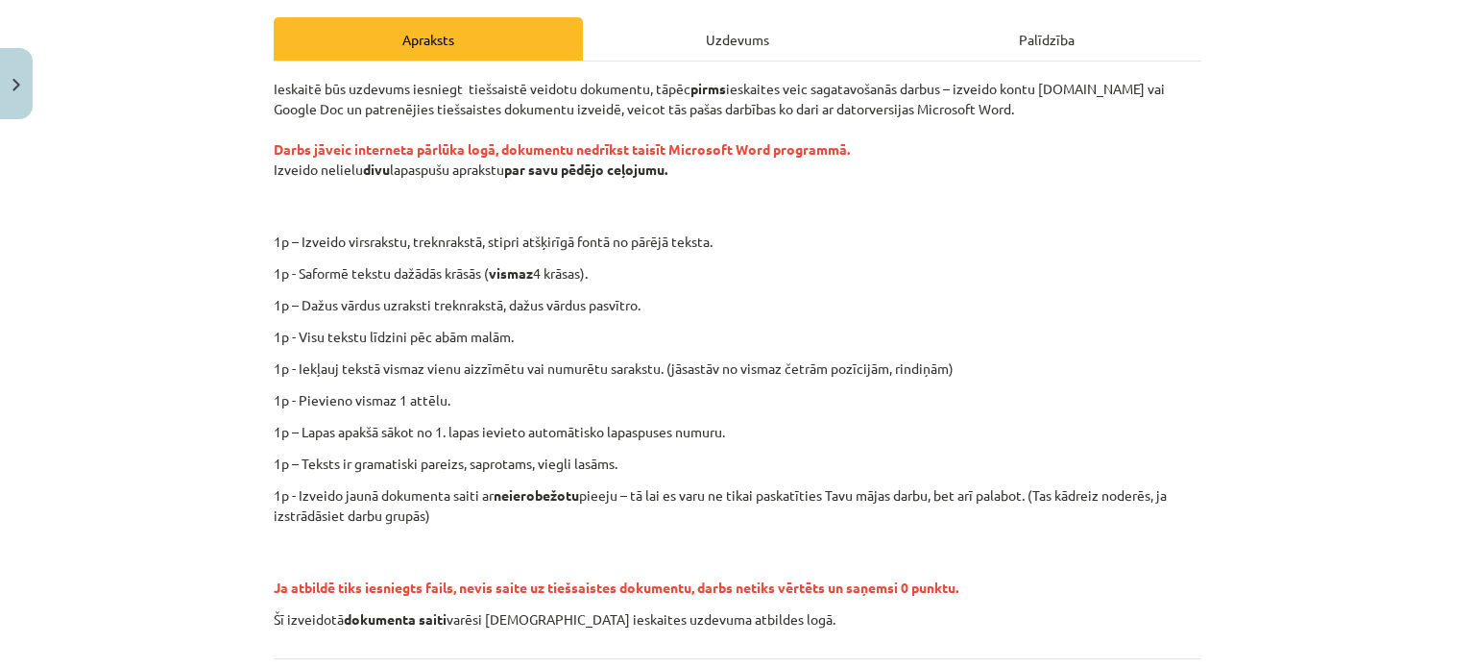
scroll to position [288, 0]
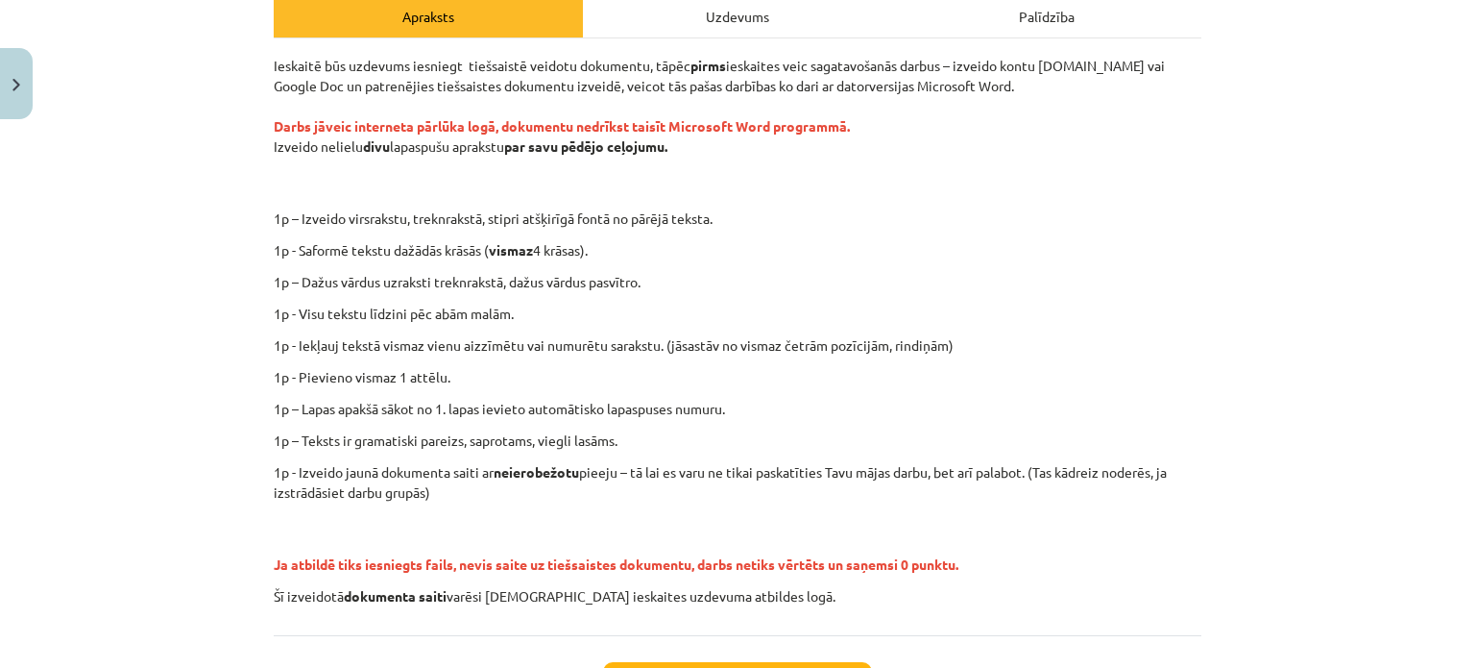
click at [757, 15] on div "Uzdevums" at bounding box center [737, 15] width 309 height 43
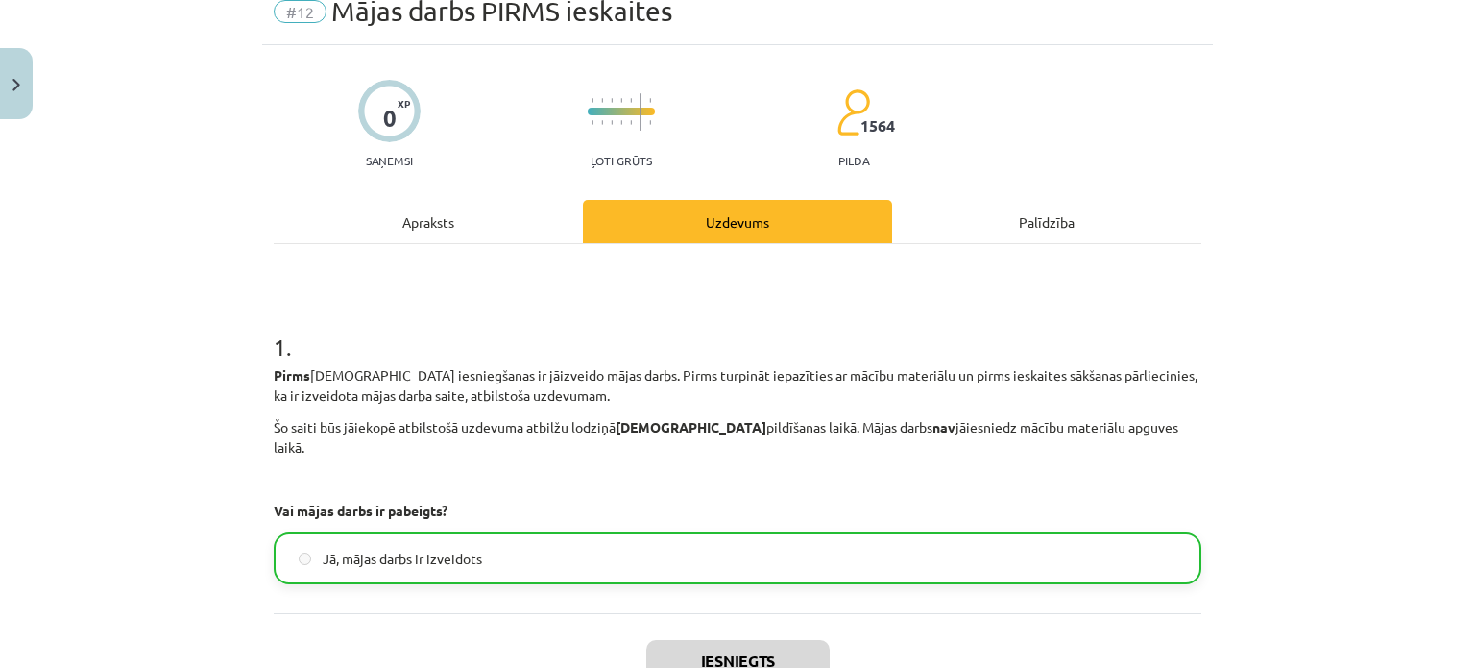
scroll to position [48, 0]
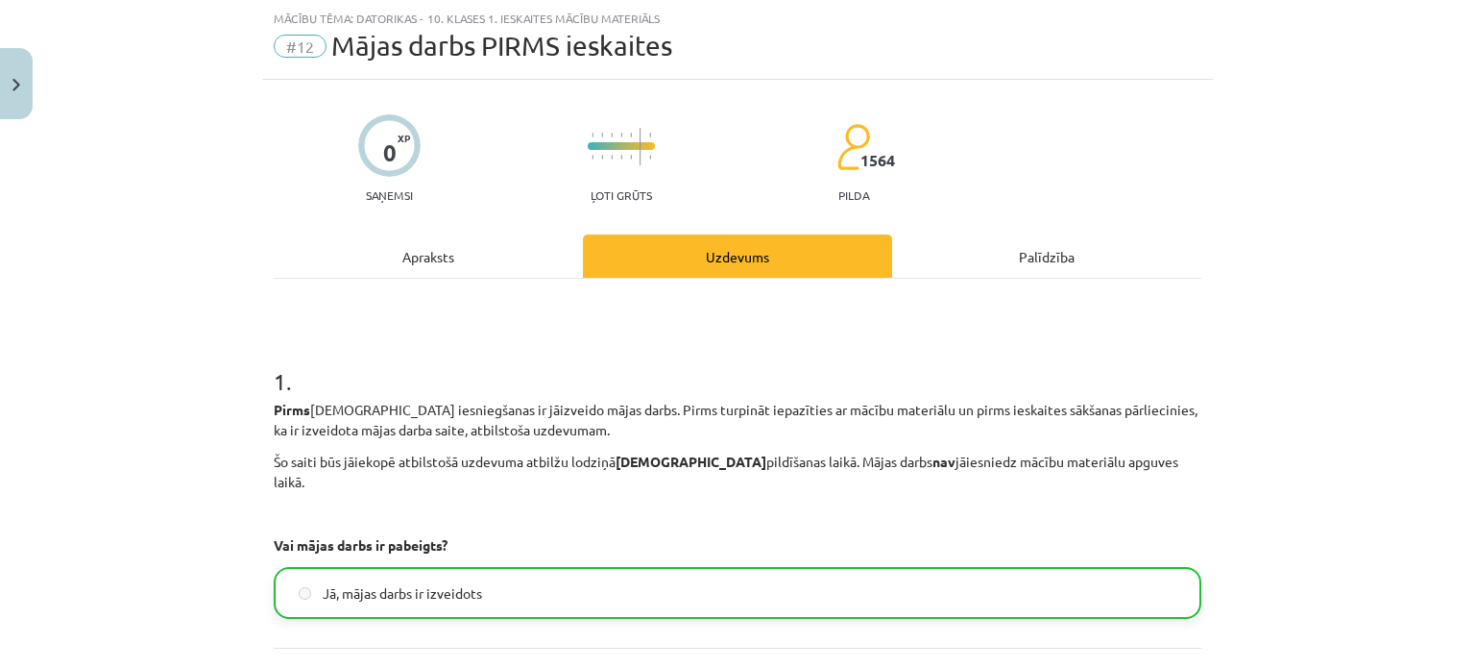
click at [1036, 256] on div "Palīdzība" at bounding box center [1046, 255] width 309 height 43
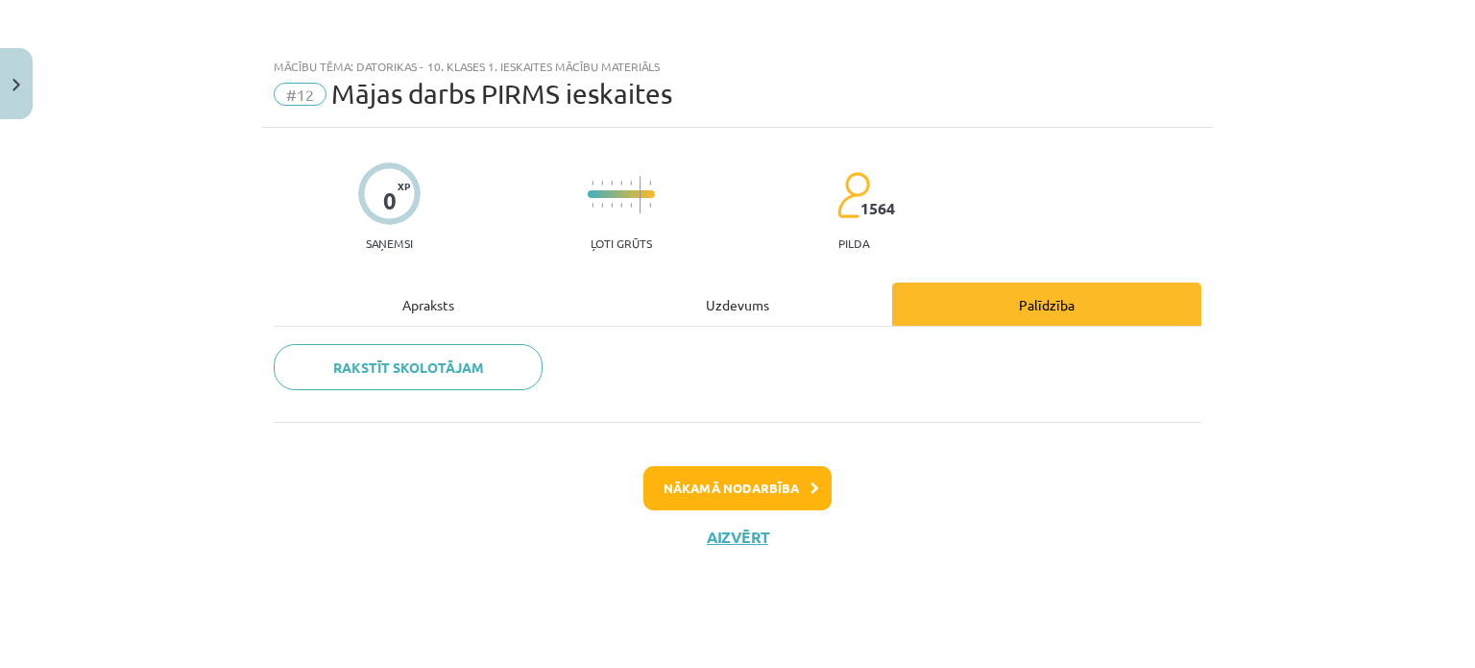
scroll to position [0, 0]
click at [757, 304] on div "Uzdevums" at bounding box center [737, 303] width 309 height 43
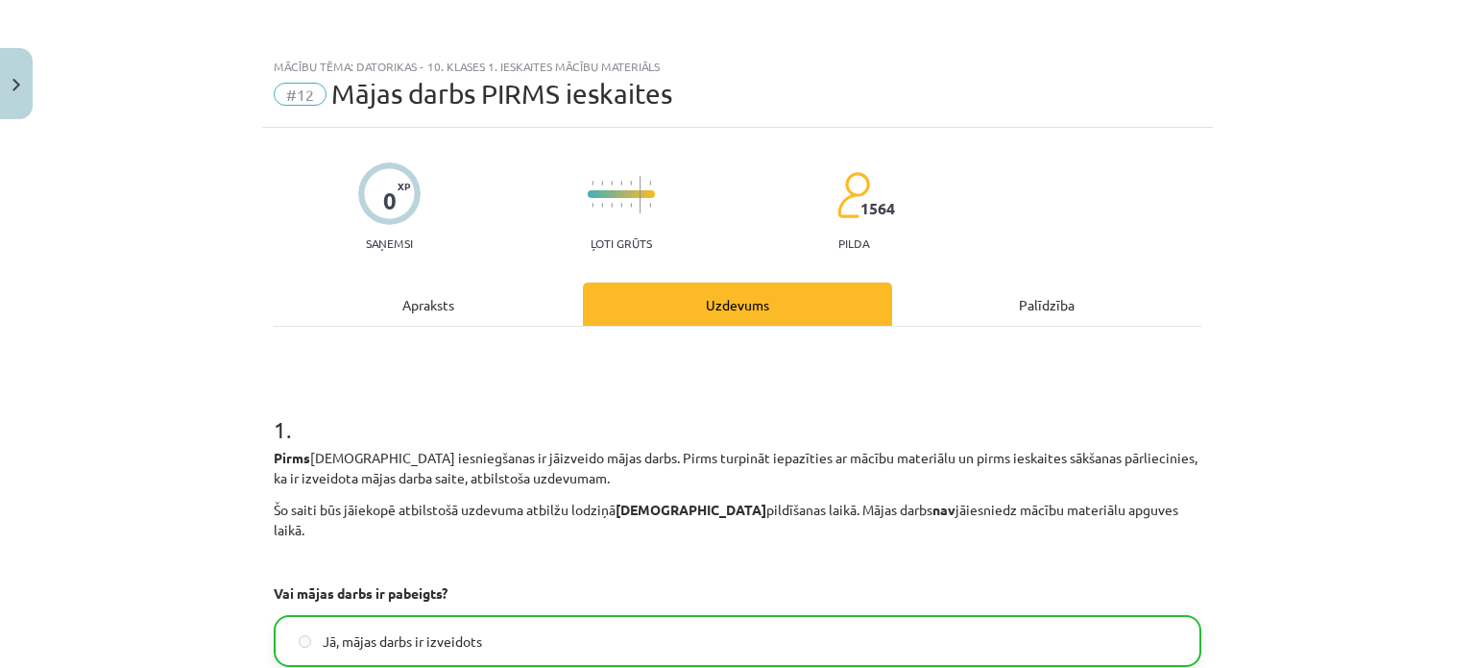
click at [1037, 297] on div "Palīdzība" at bounding box center [1046, 303] width 309 height 43
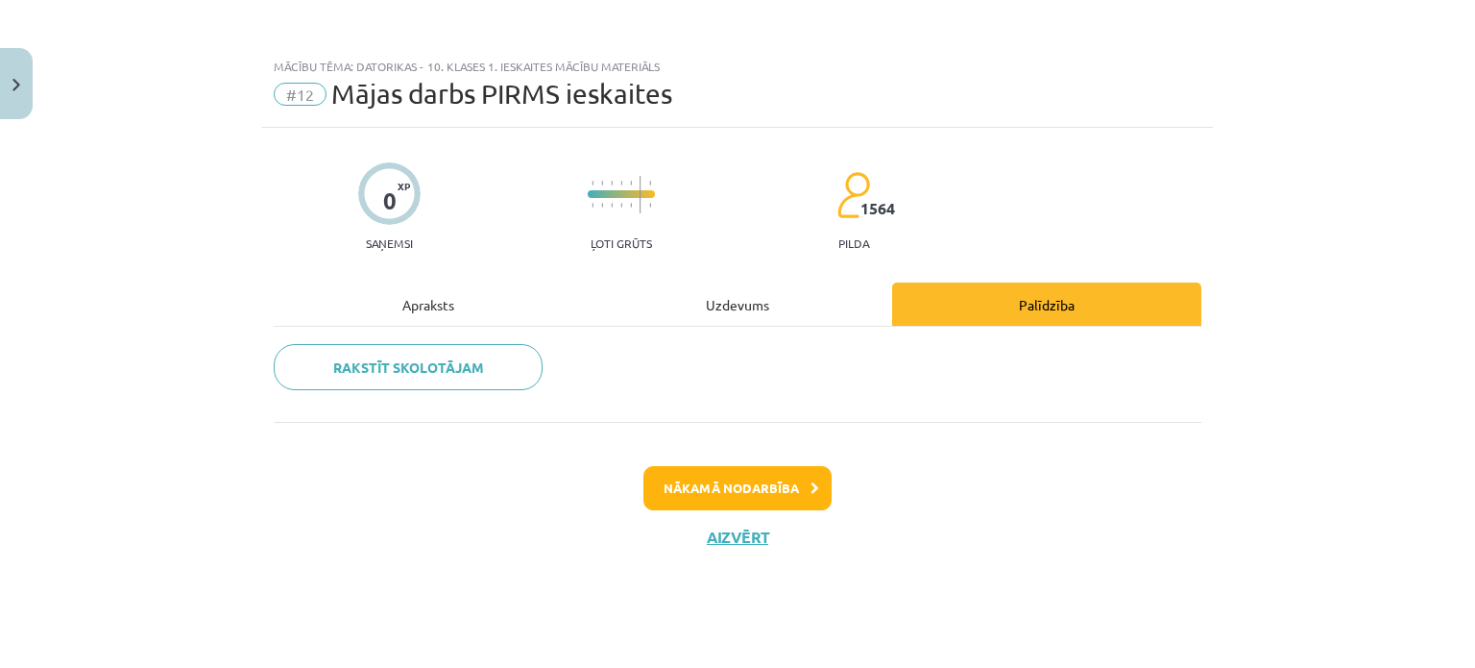
click at [439, 296] on div "Apraksts" at bounding box center [428, 303] width 309 height 43
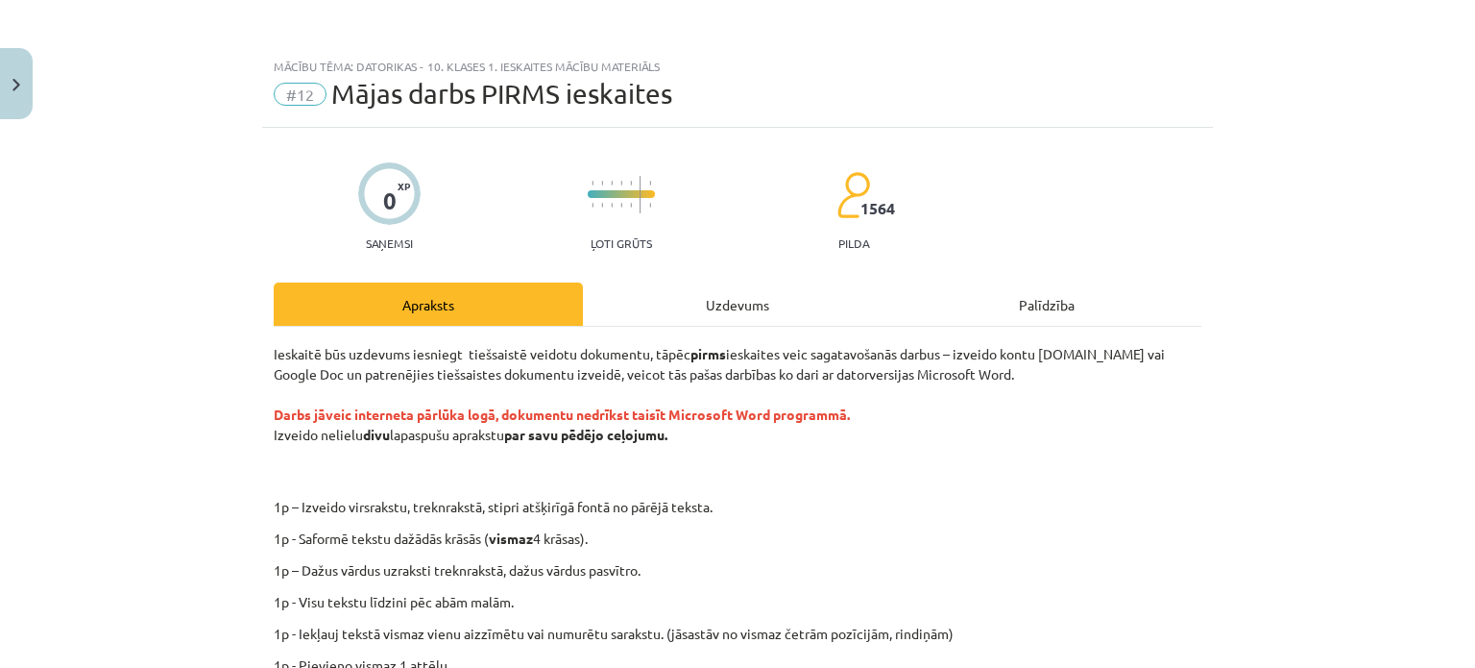
click at [737, 292] on div "Uzdevums" at bounding box center [737, 303] width 309 height 43
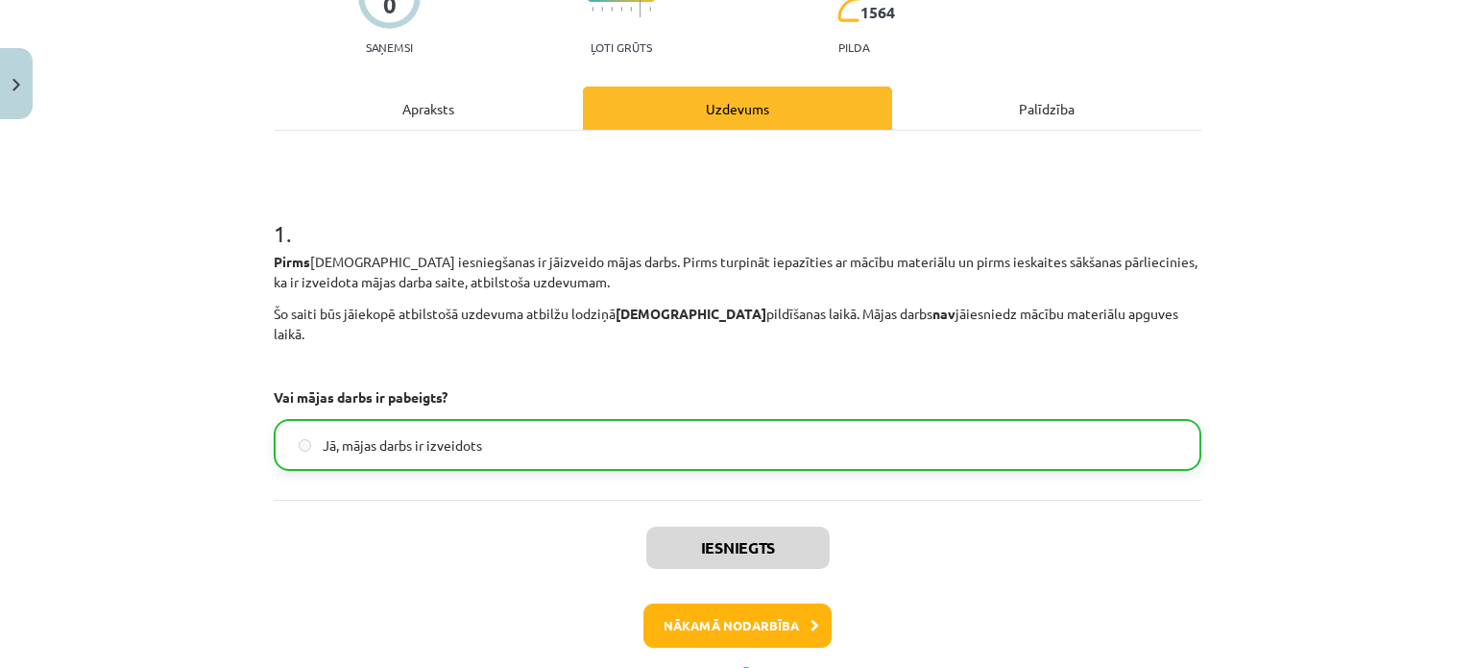
scroll to position [261, 0]
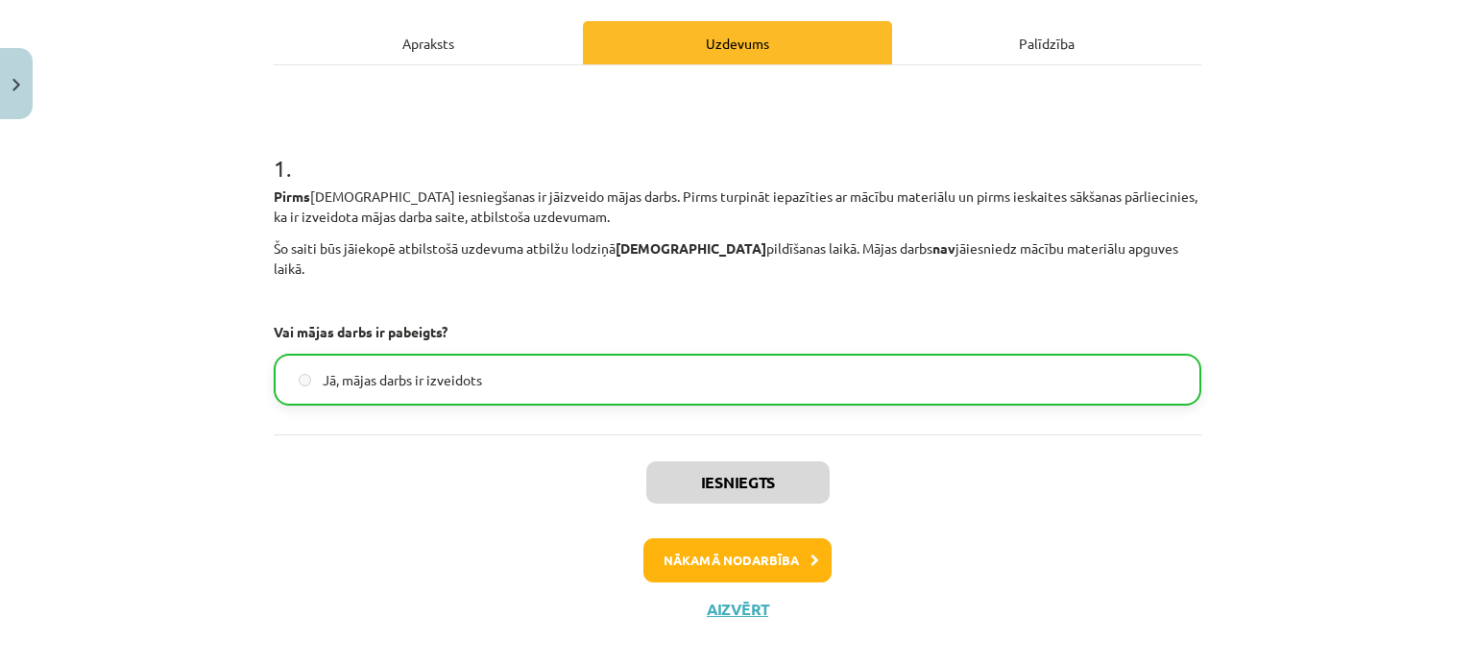
click at [689, 362] on label "Jā, mājas darbs ir izveidots" at bounding box center [738, 379] width 924 height 48
drag, startPoint x: 689, startPoint y: 359, endPoint x: 457, endPoint y: 436, distance: 243.9
click at [457, 436] on div "Iesniegts Nākamā nodarbība Aizvērt" at bounding box center [738, 532] width 928 height 196
click at [749, 599] on button "Aizvērt" at bounding box center [737, 608] width 73 height 19
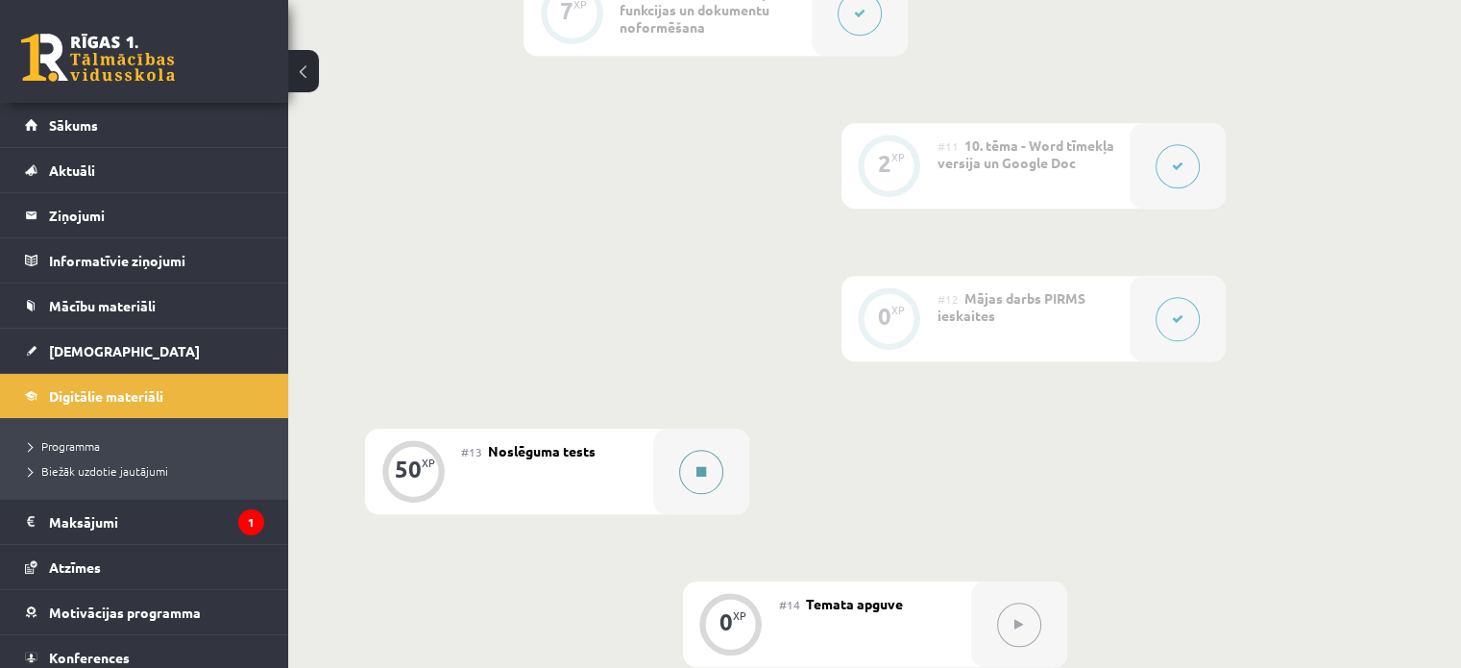
click at [695, 450] on button at bounding box center [701, 472] width 44 height 44
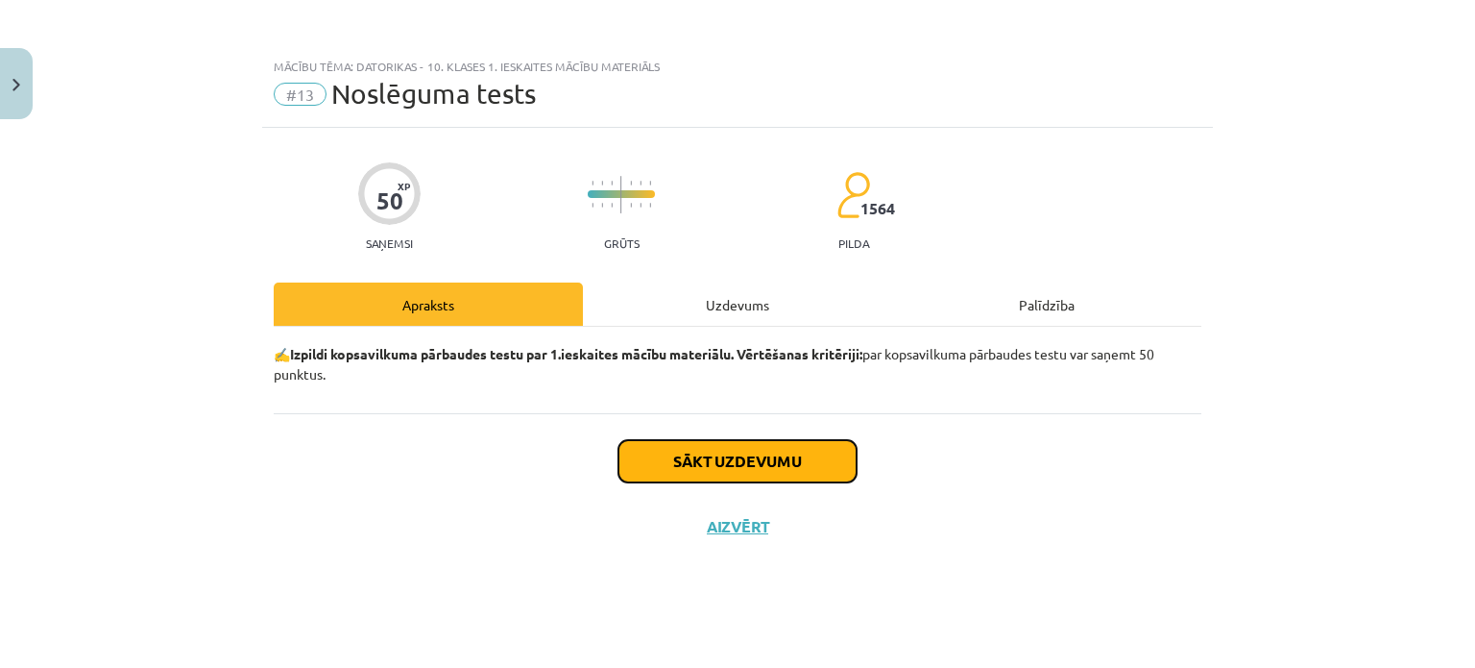
click at [779, 458] on button "Sākt uzdevumu" at bounding box center [738, 461] width 238 height 42
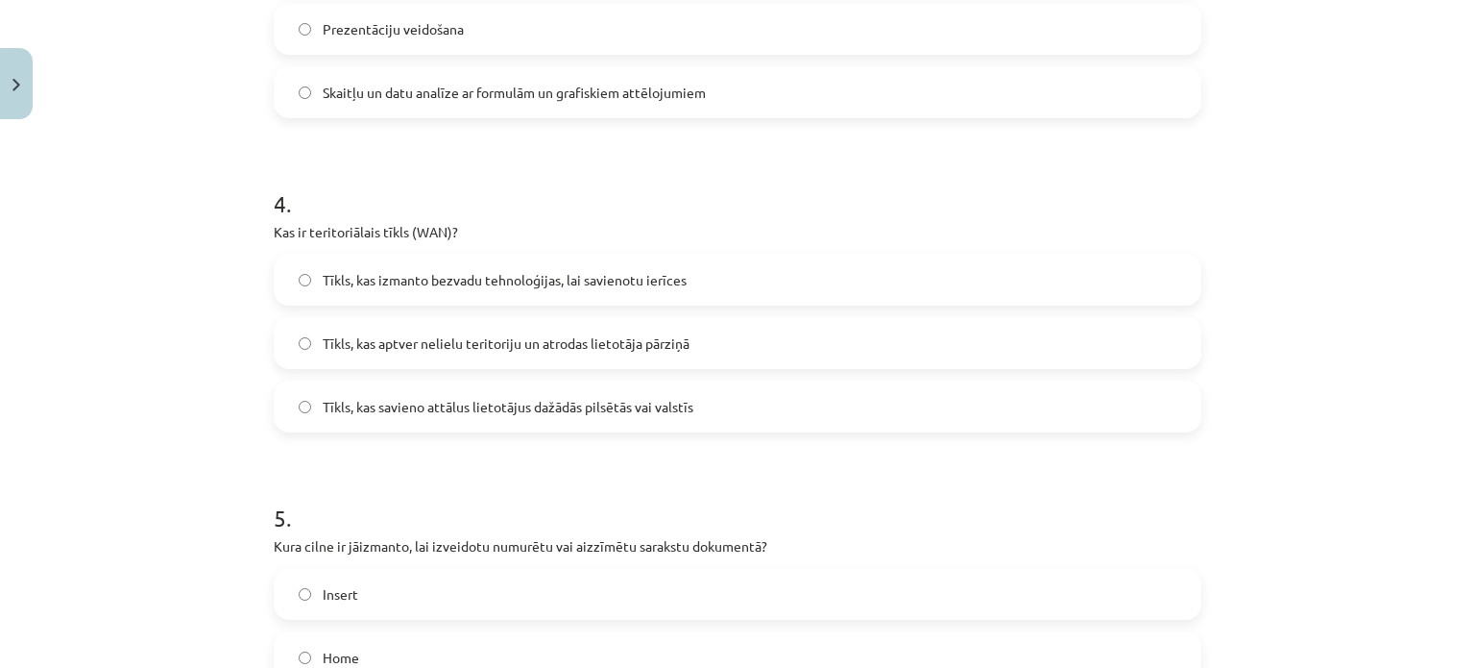
scroll to position [1362, 0]
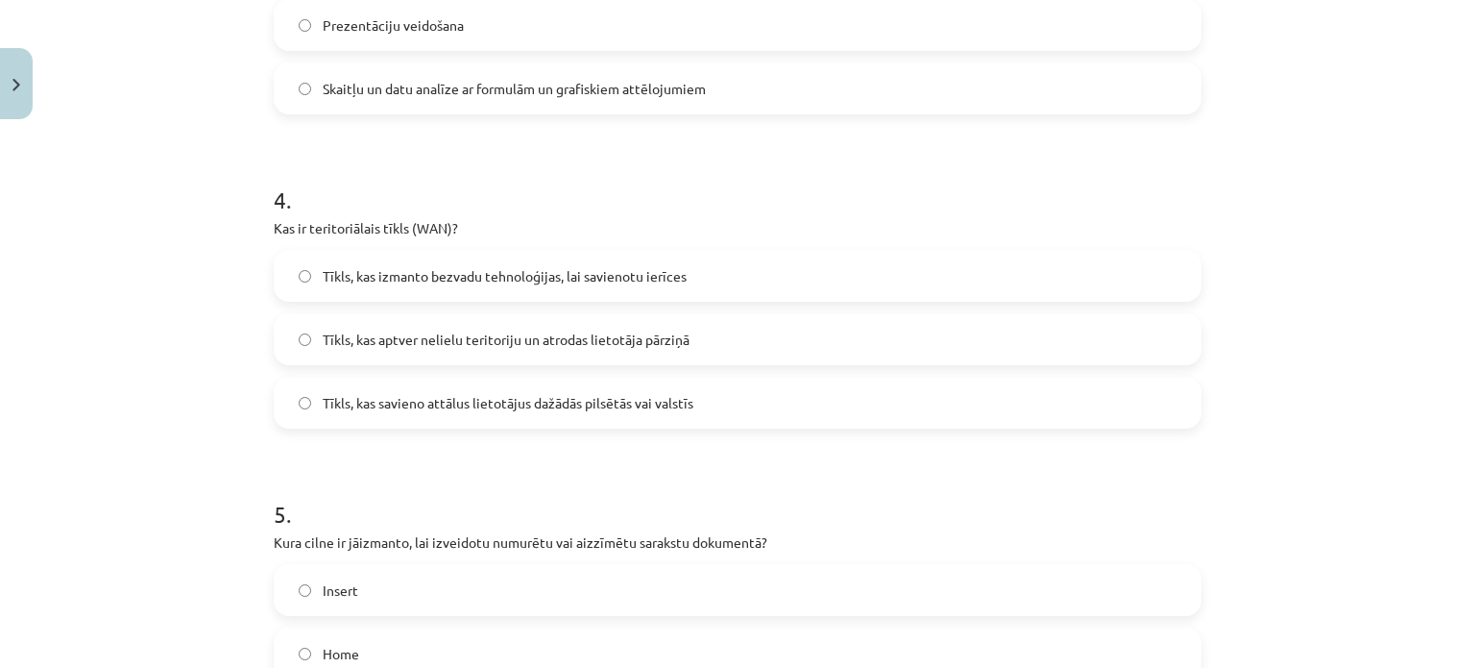
click at [293, 393] on label "Tīkls, kas savieno attālus lietotājus dažādās pilsētās vai valstīs" at bounding box center [738, 402] width 924 height 48
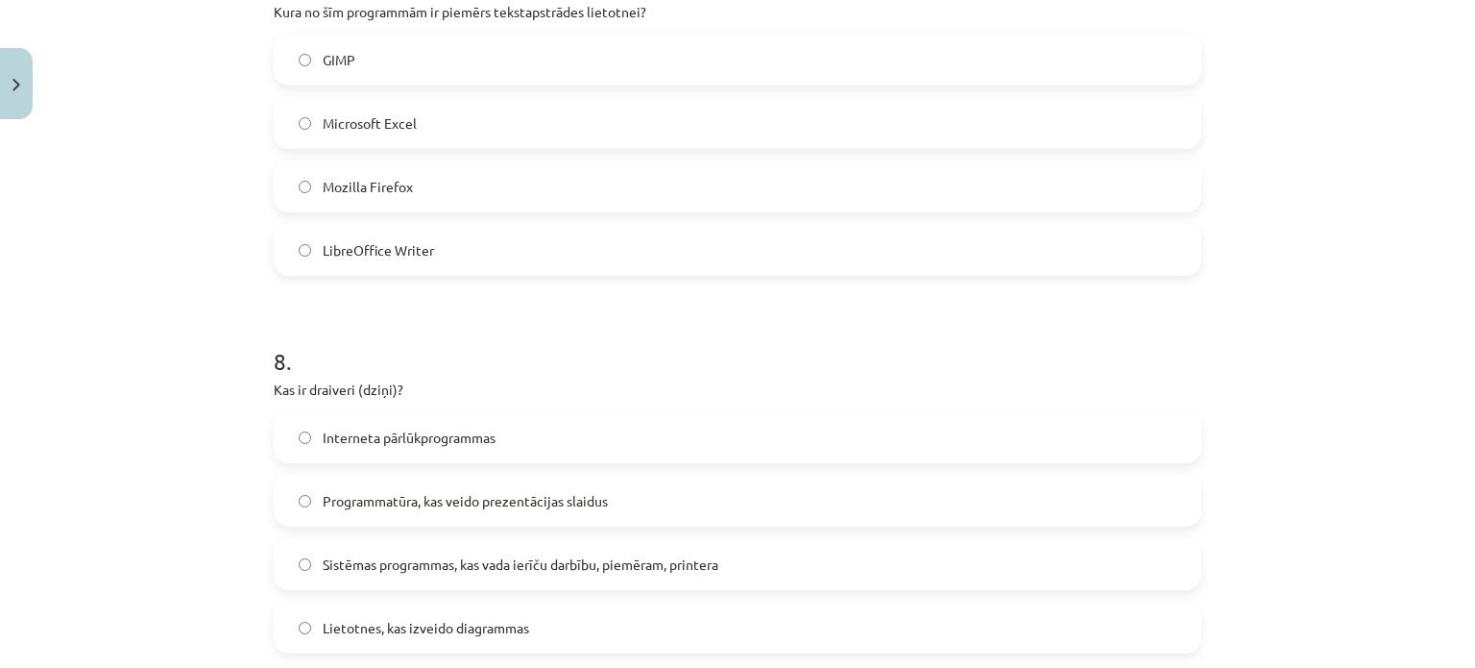
scroll to position [2652, 0]
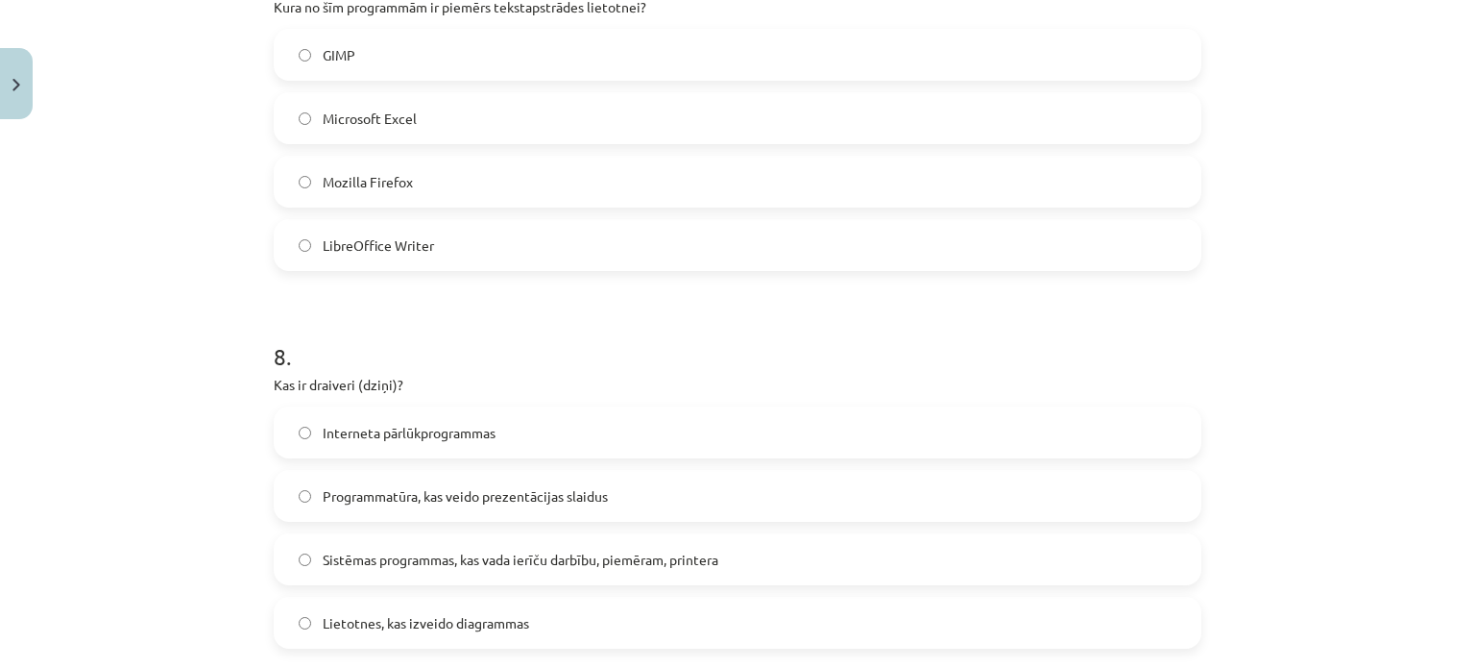
click at [304, 240] on label "LibreOffice Writer" at bounding box center [738, 245] width 924 height 48
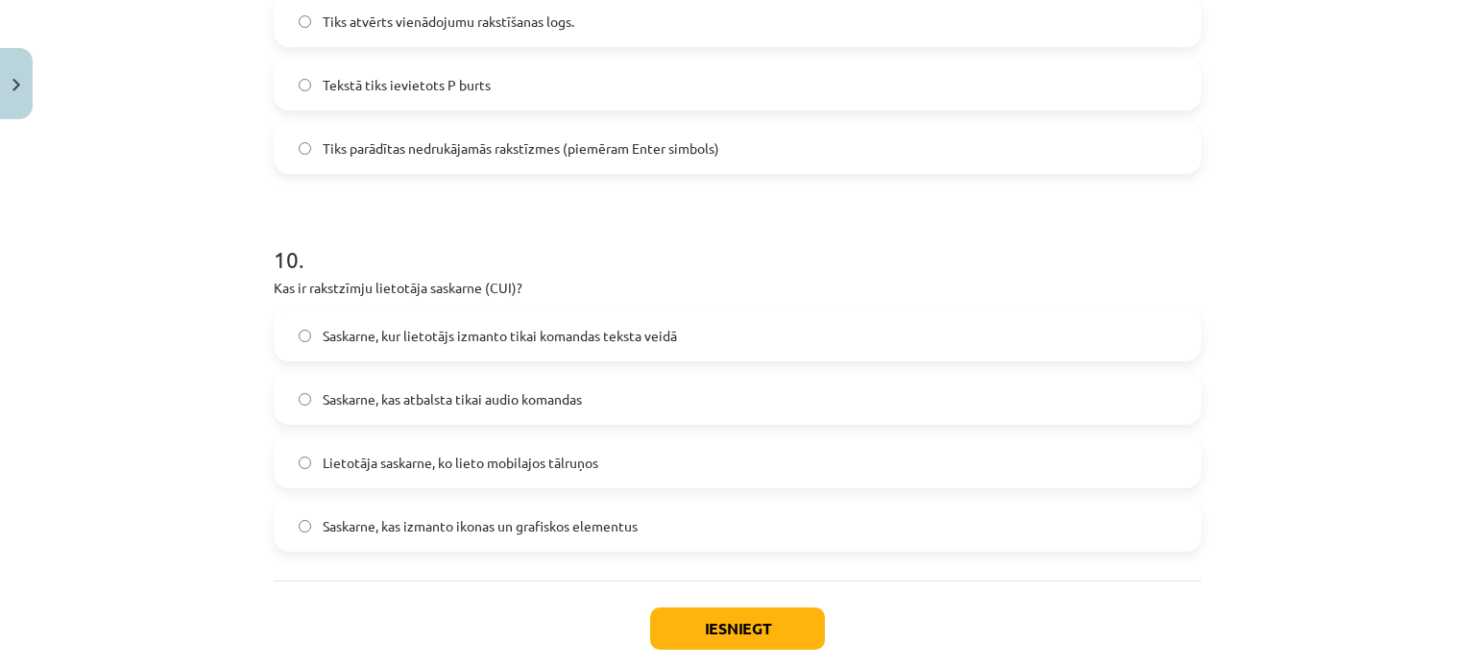
scroll to position [3409, 0]
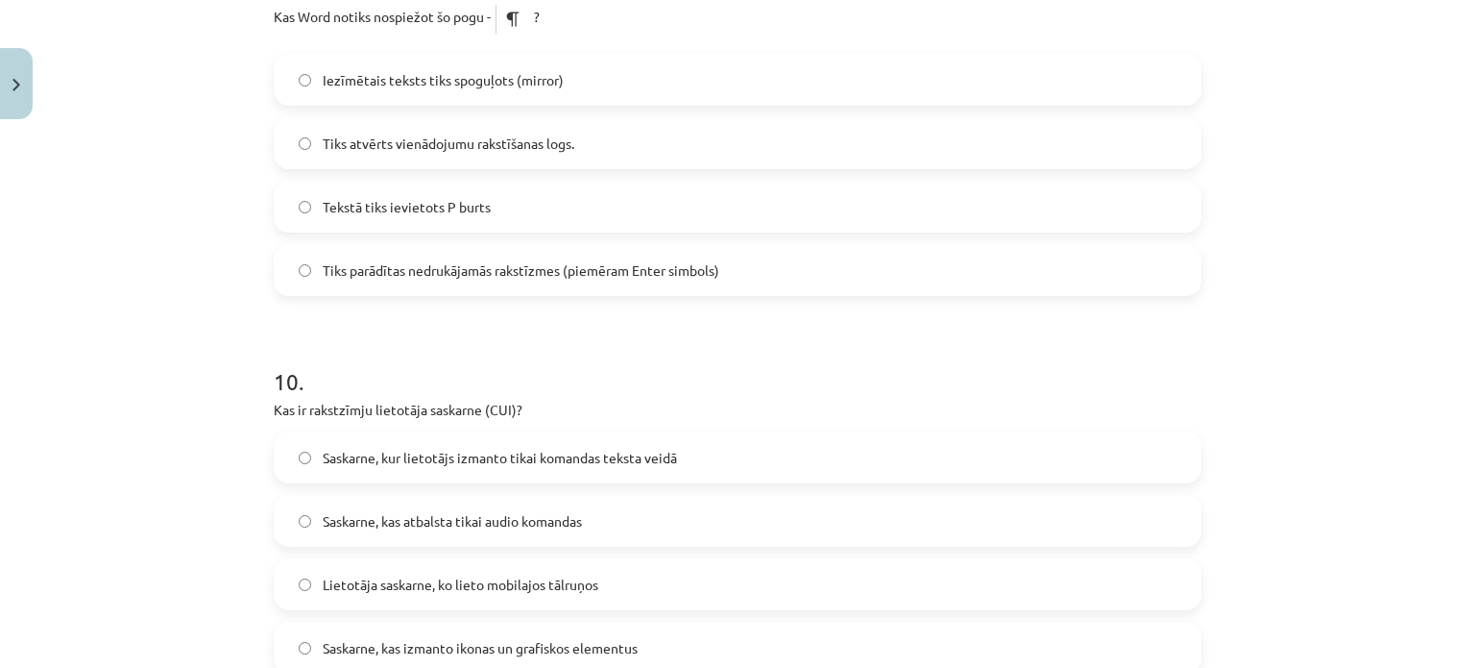
click at [304, 272] on label "Tiks parādītas nedrukājamās rakstīzmes (piemēram Enter simbols)" at bounding box center [738, 270] width 924 height 48
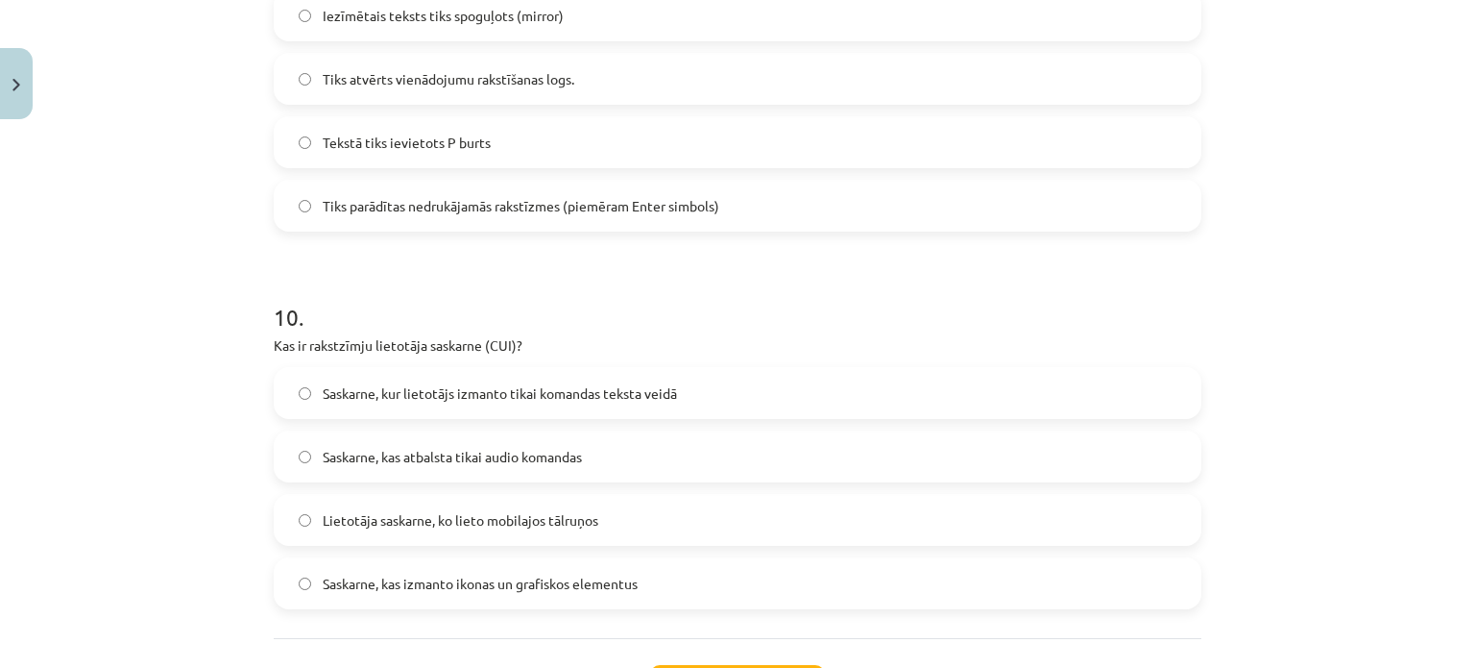
scroll to position [3637, 0]
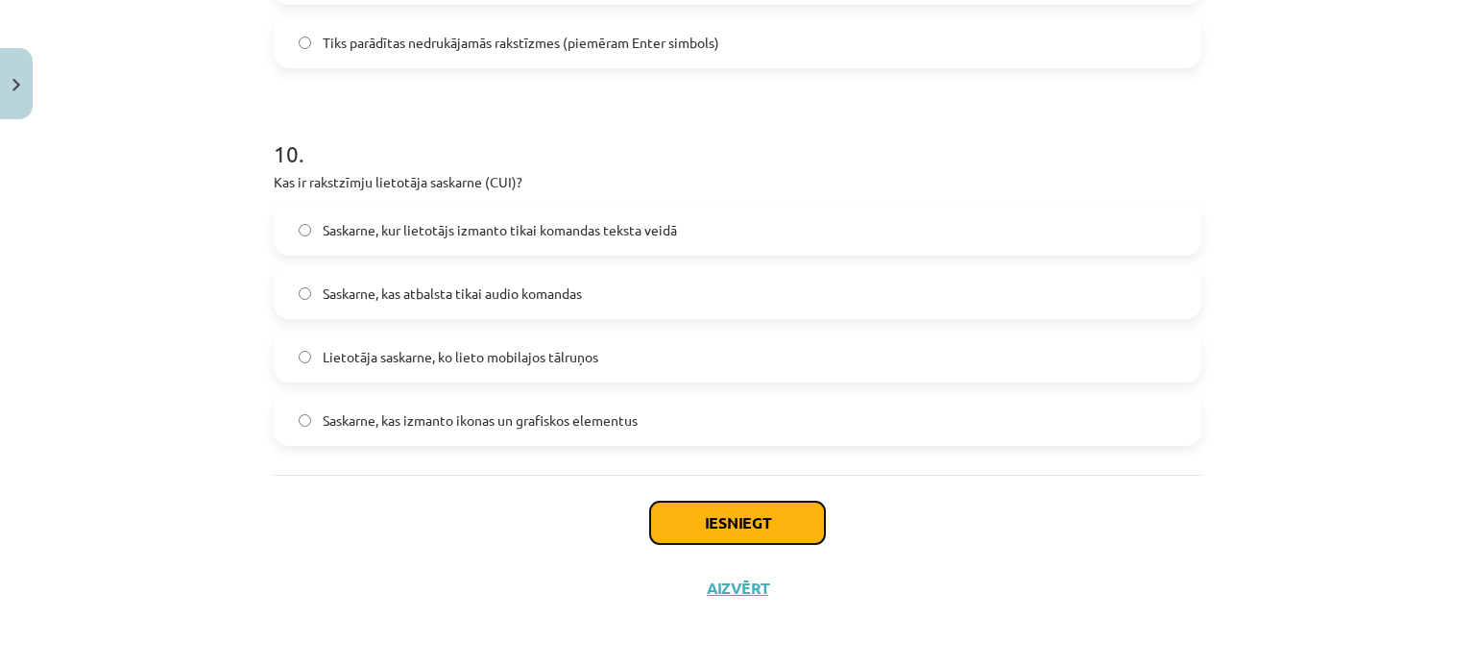
click at [778, 529] on button "Iesniegt" at bounding box center [737, 522] width 175 height 42
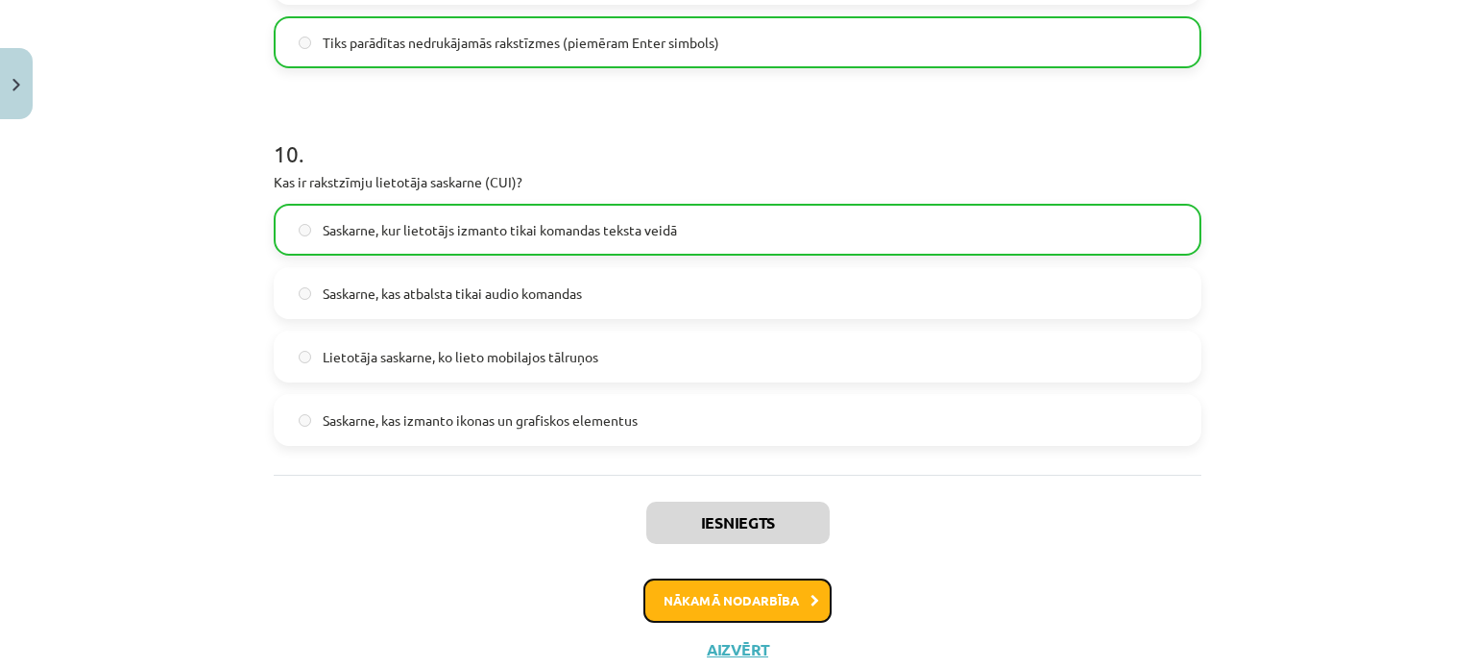
click at [773, 599] on button "Nākamā nodarbība" at bounding box center [738, 600] width 188 height 44
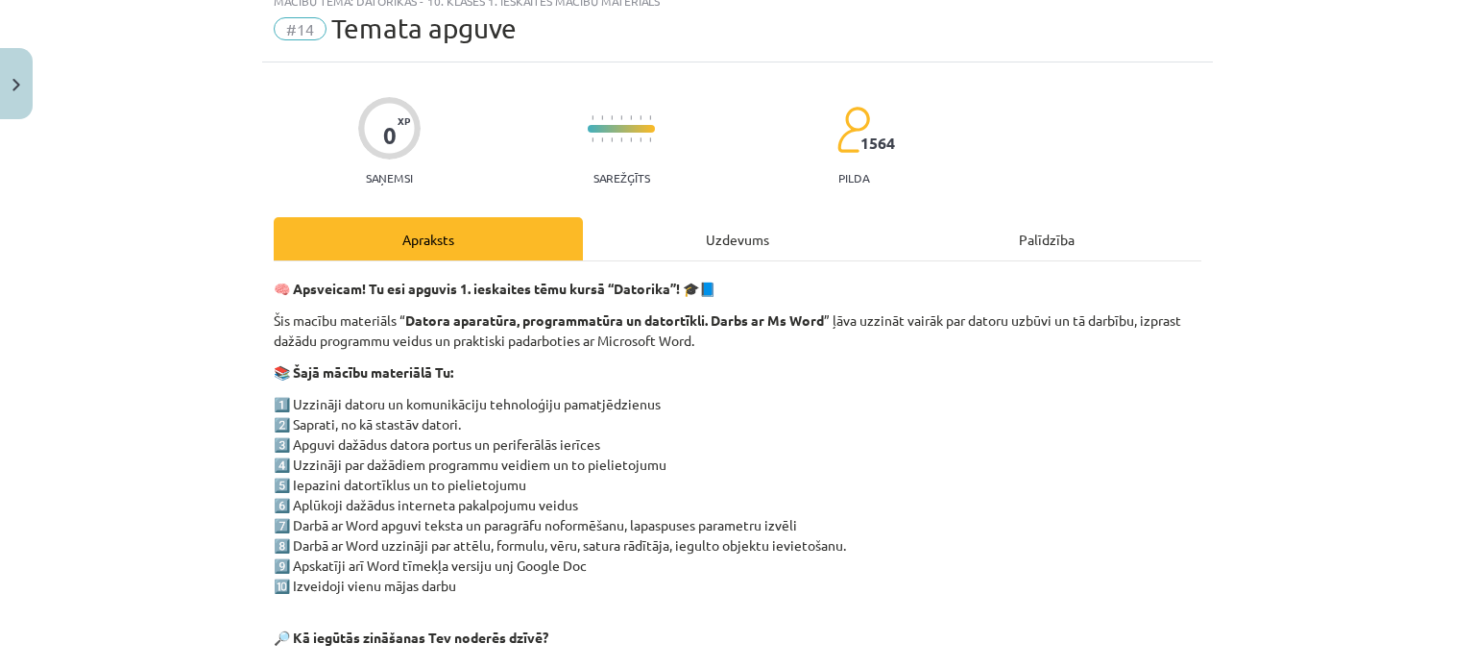
scroll to position [48, 0]
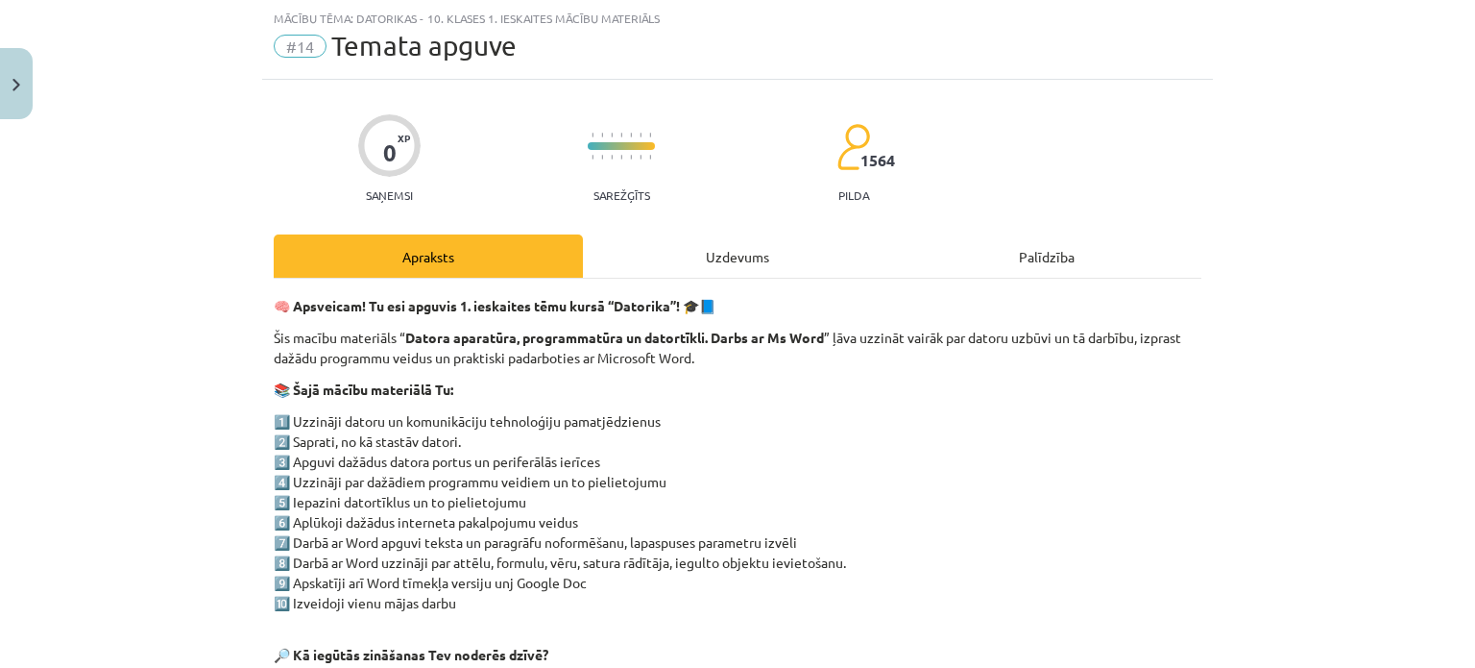
click at [738, 252] on div "Uzdevums" at bounding box center [737, 255] width 309 height 43
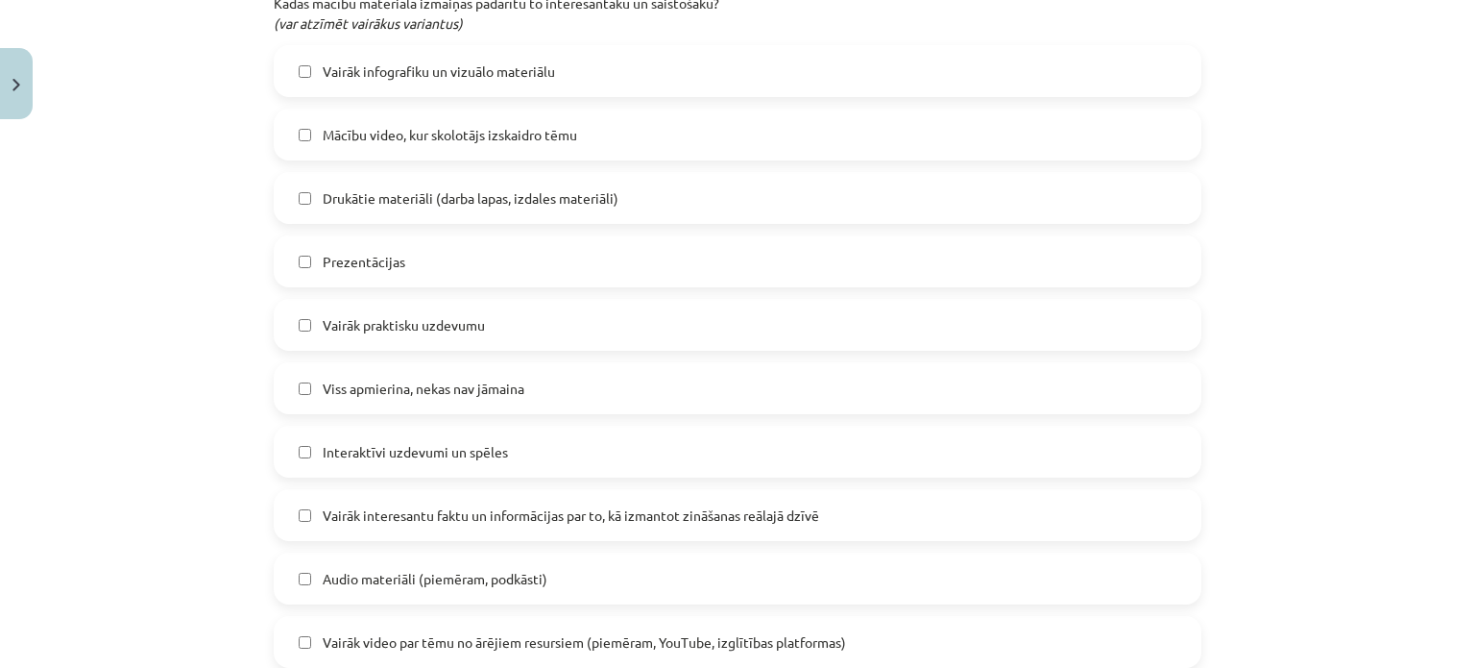
scroll to position [1006, 0]
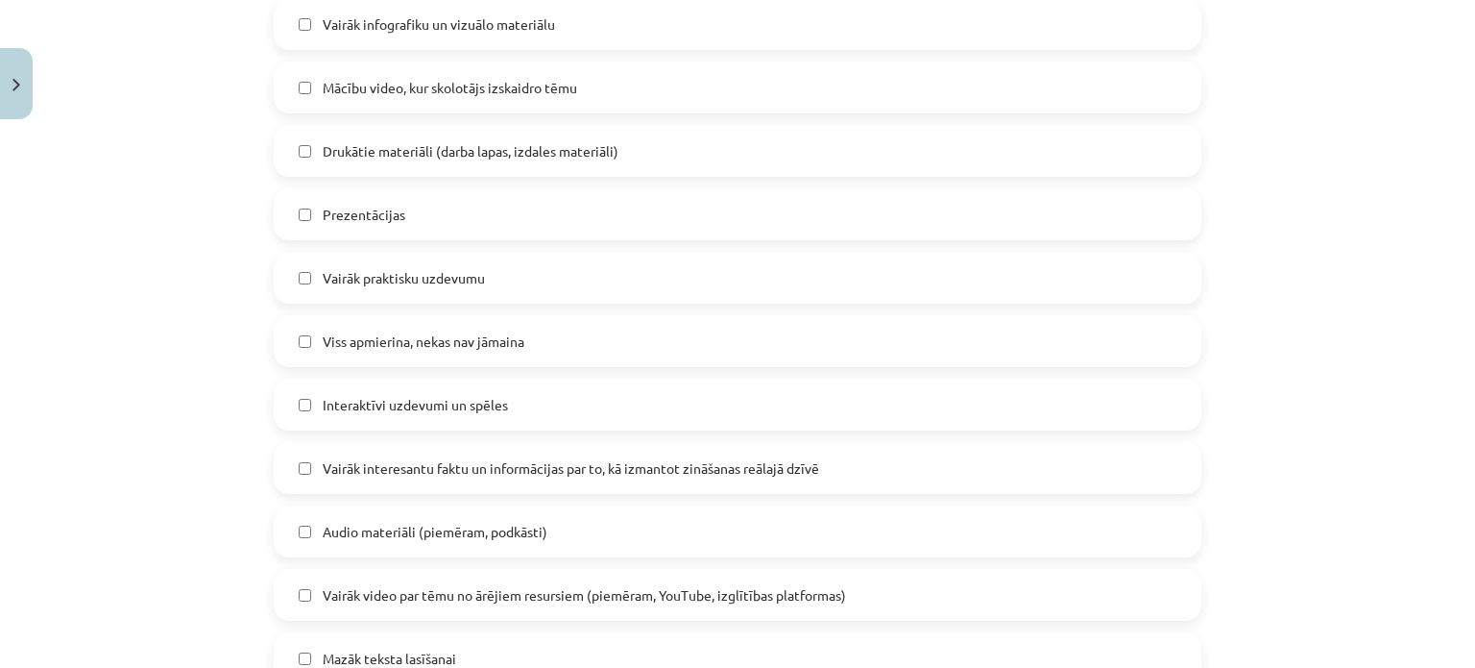
click at [293, 220] on label "Prezentācijas" at bounding box center [738, 214] width 924 height 48
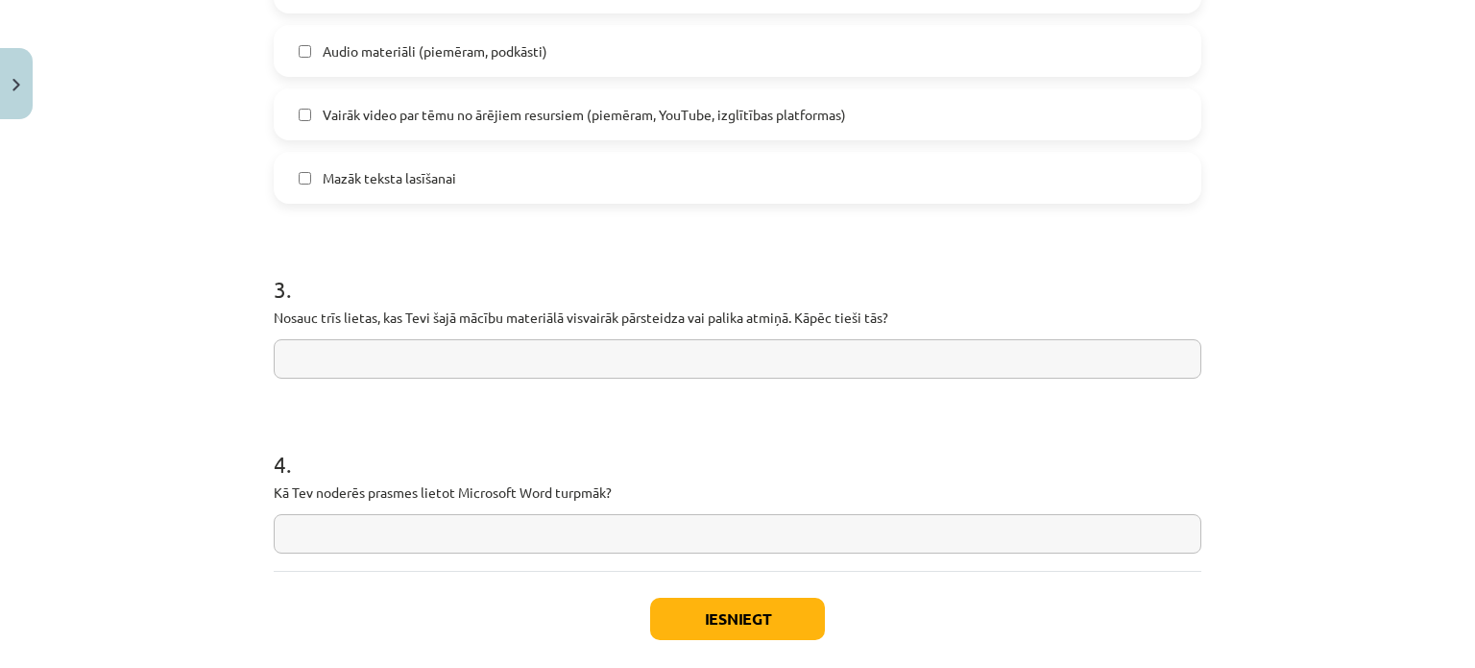
scroll to position [1582, 0]
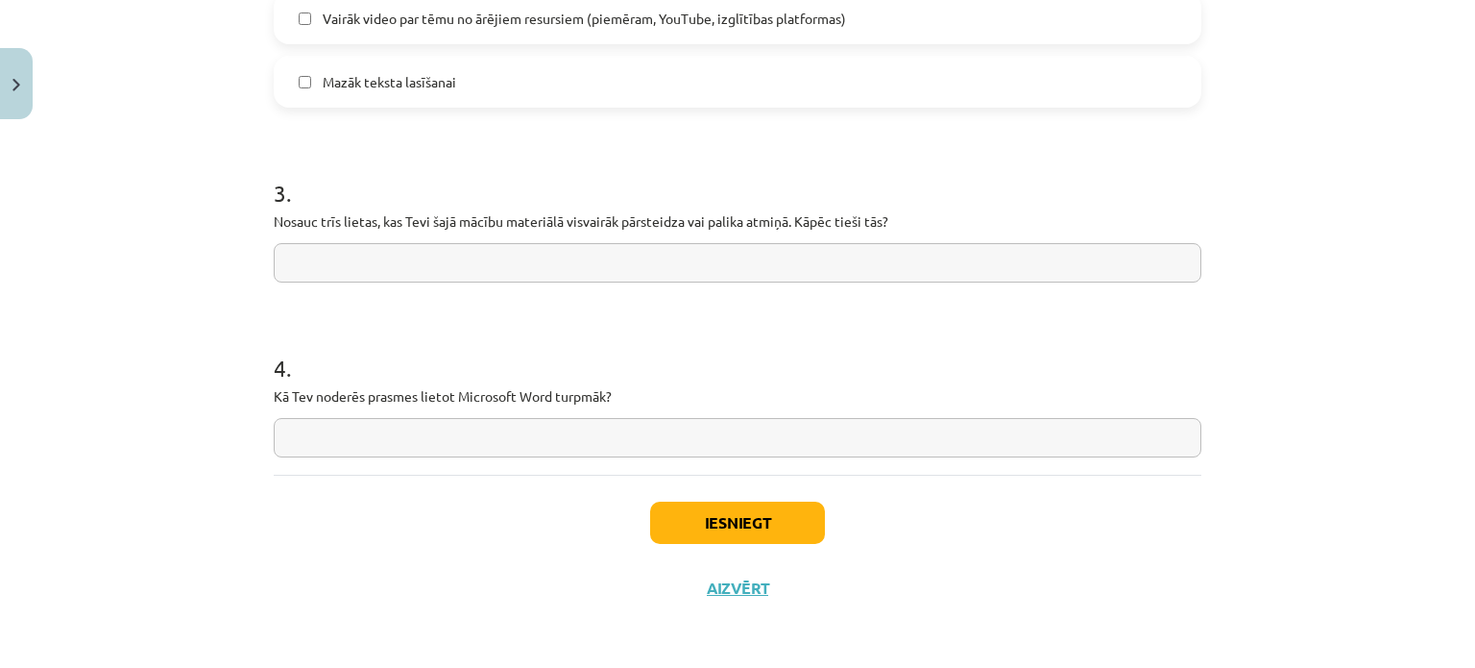
click at [634, 441] on input "text" at bounding box center [738, 437] width 928 height 39
click at [298, 557] on div "Iesniegt Aizvērt" at bounding box center [738, 542] width 928 height 134
click at [464, 441] on input "******" at bounding box center [738, 437] width 928 height 39
type input "**********"
click at [346, 253] on input "text" at bounding box center [738, 262] width 928 height 39
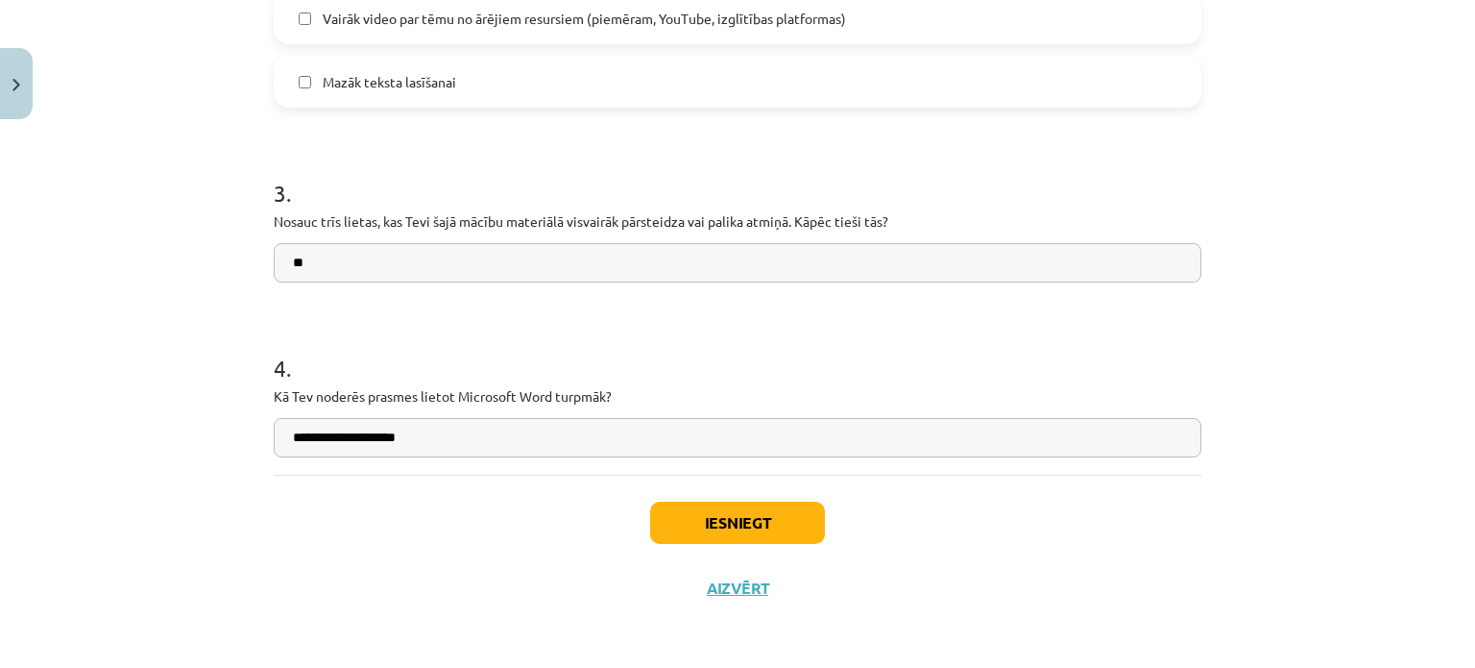
type input "*"
click at [764, 521] on button "Iesniegt" at bounding box center [737, 522] width 175 height 42
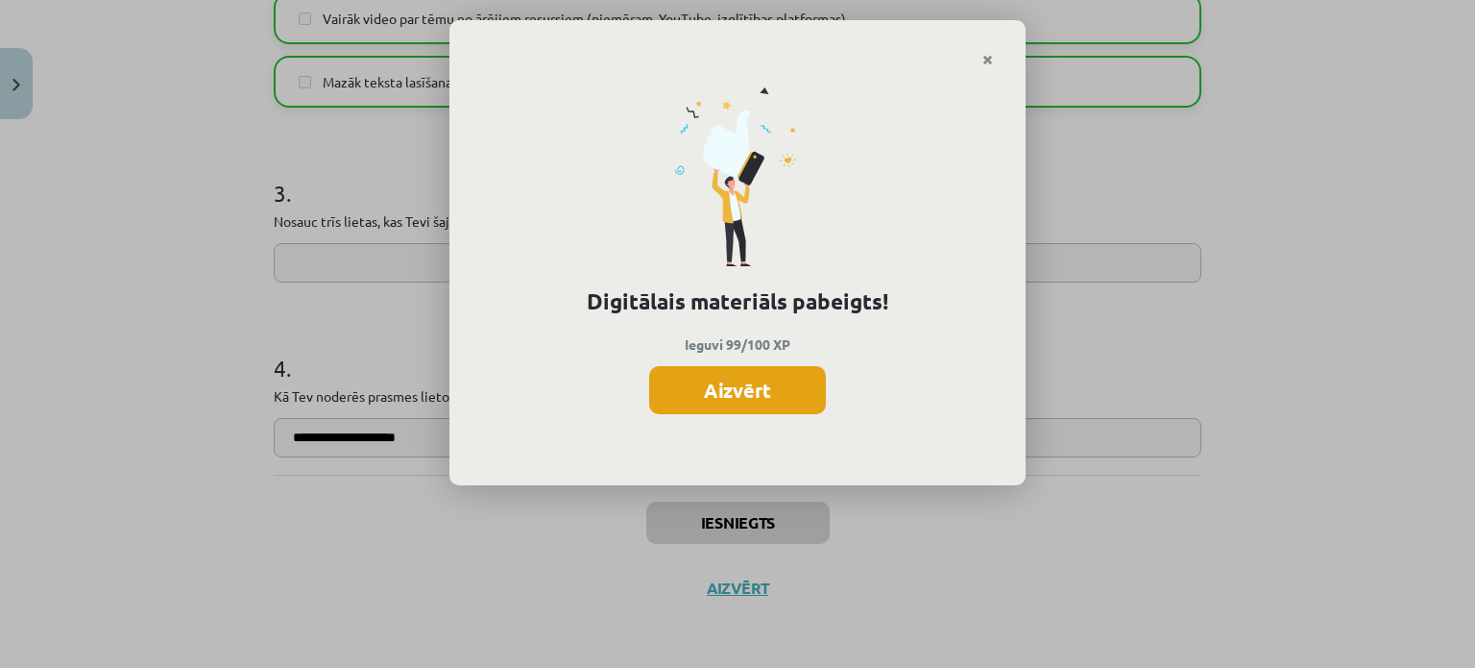
click at [734, 390] on button "Aizvērt" at bounding box center [737, 390] width 177 height 48
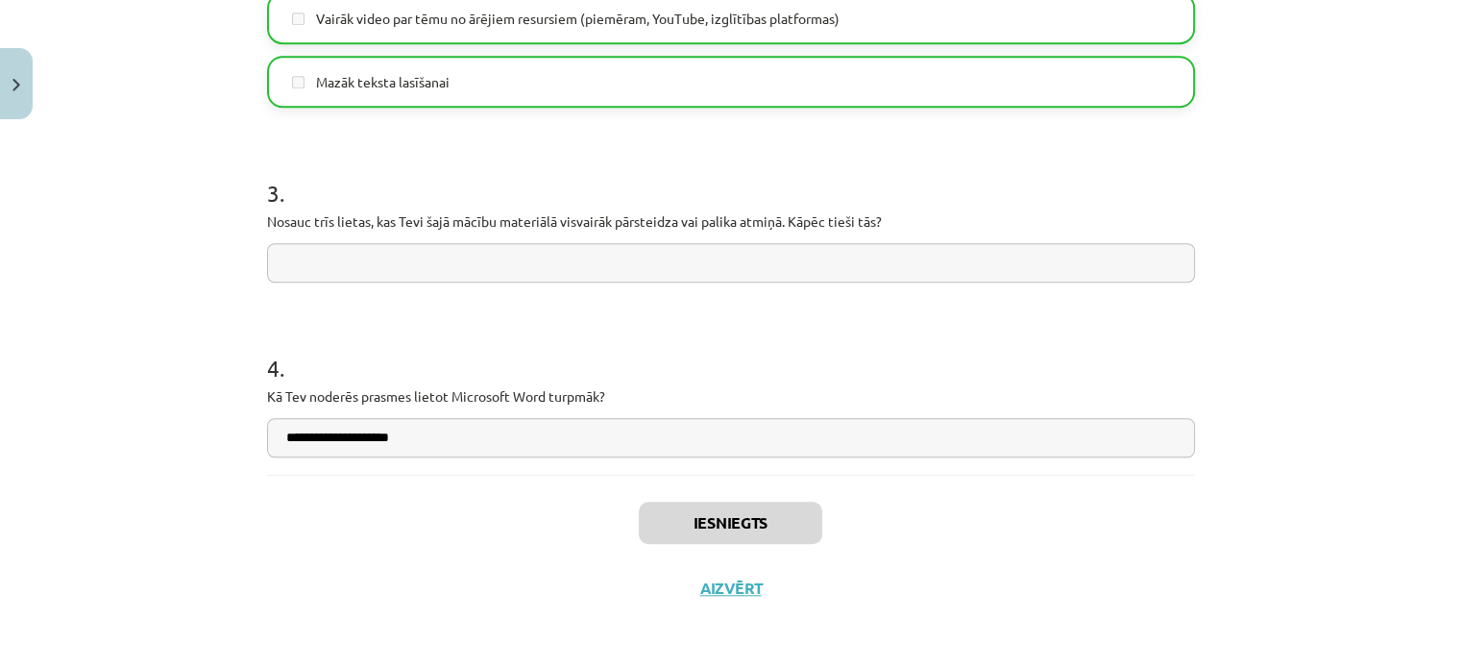
scroll to position [2325, 0]
click at [739, 583] on button "Aizvērt" at bounding box center [731, 587] width 73 height 19
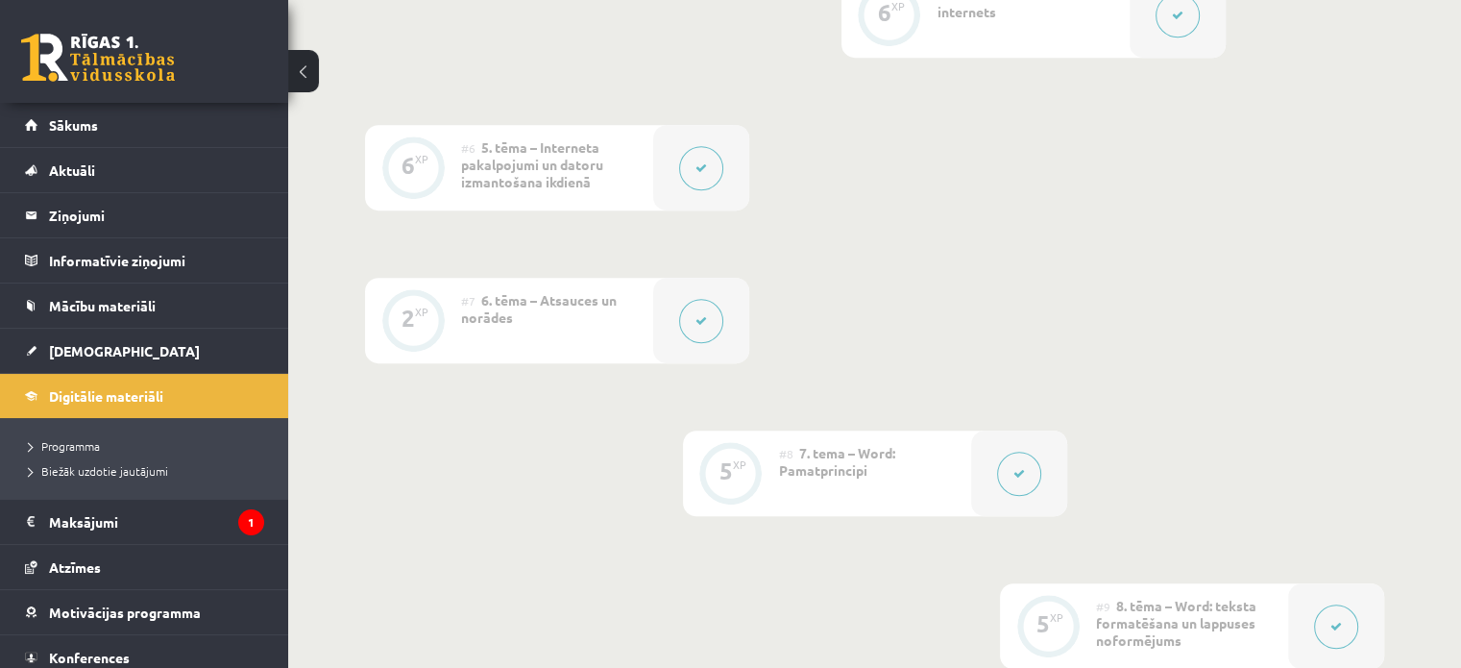
scroll to position [1268, 0]
